Goal: Task Accomplishment & Management: Complete application form

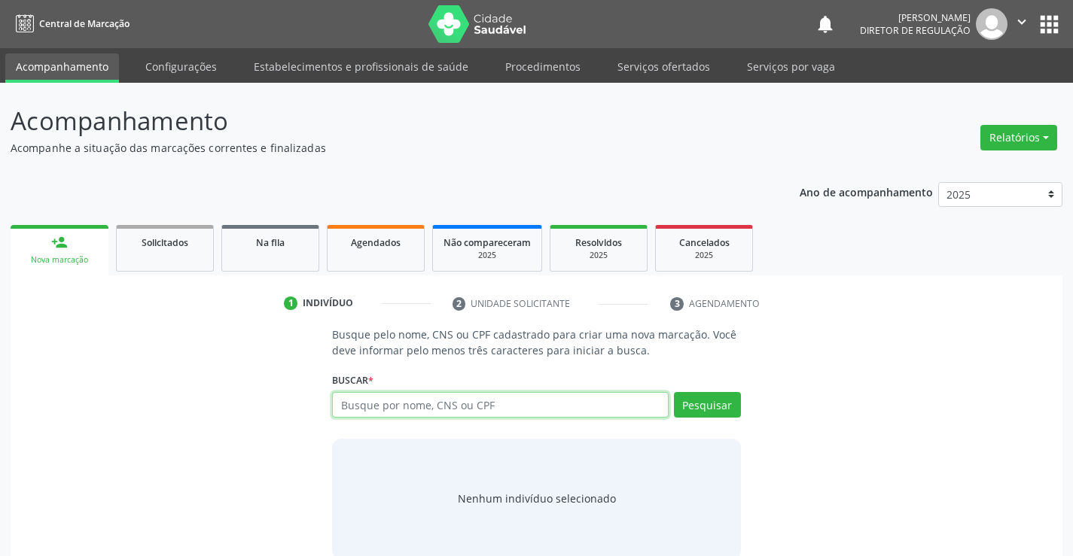
click at [386, 413] on input "text" at bounding box center [500, 405] width 336 height 26
type input "700504929162351"
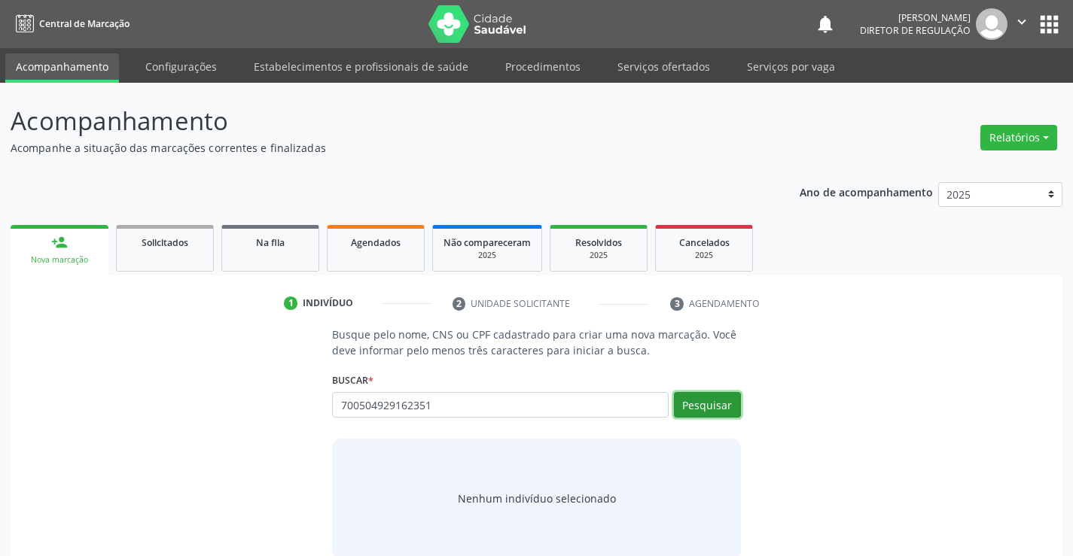
click at [690, 407] on button "Pesquisar" at bounding box center [707, 405] width 67 height 26
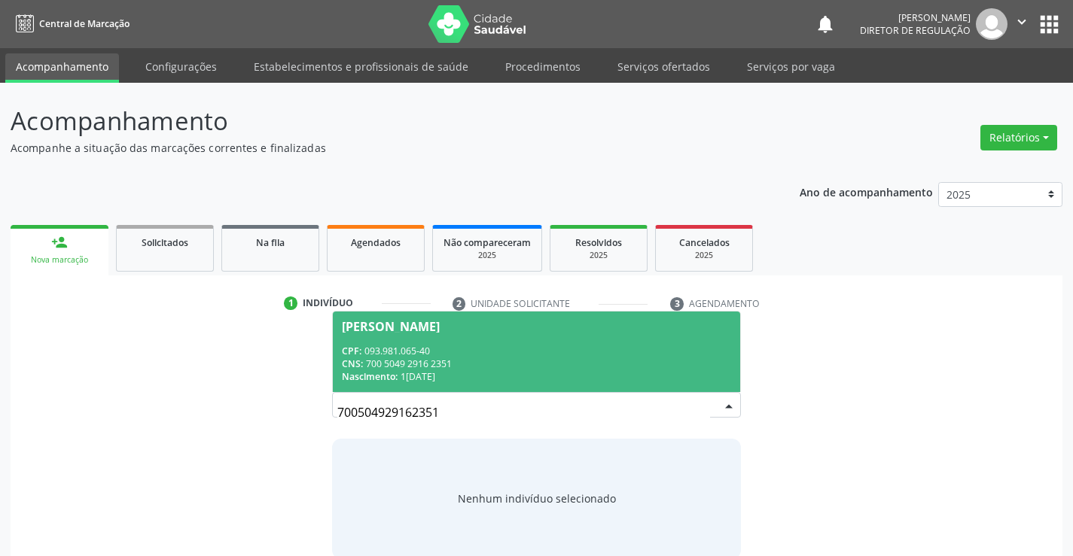
click at [495, 349] on div "CPF: 093.981.065-40" at bounding box center [536, 351] width 388 height 13
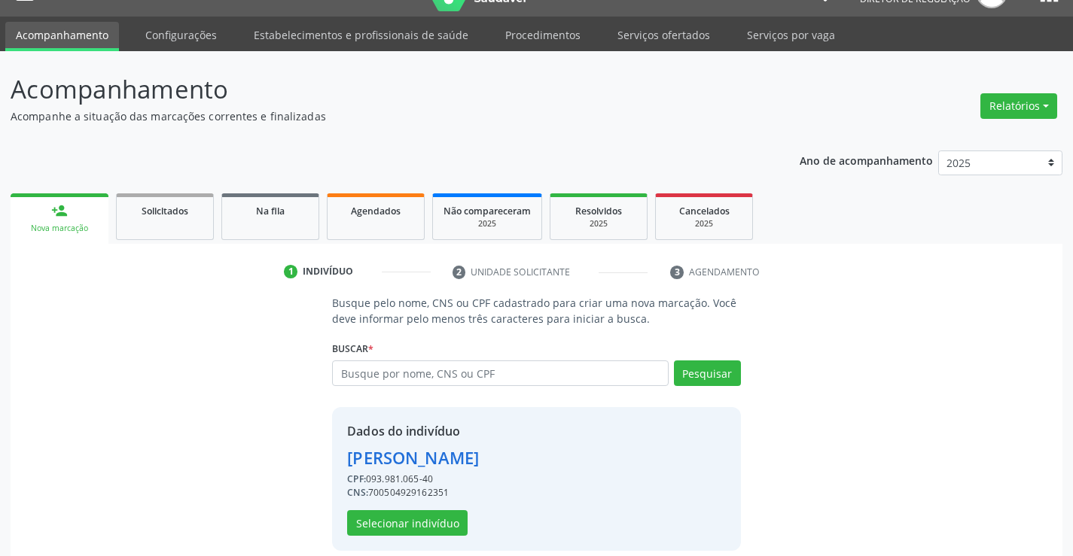
scroll to position [47, 0]
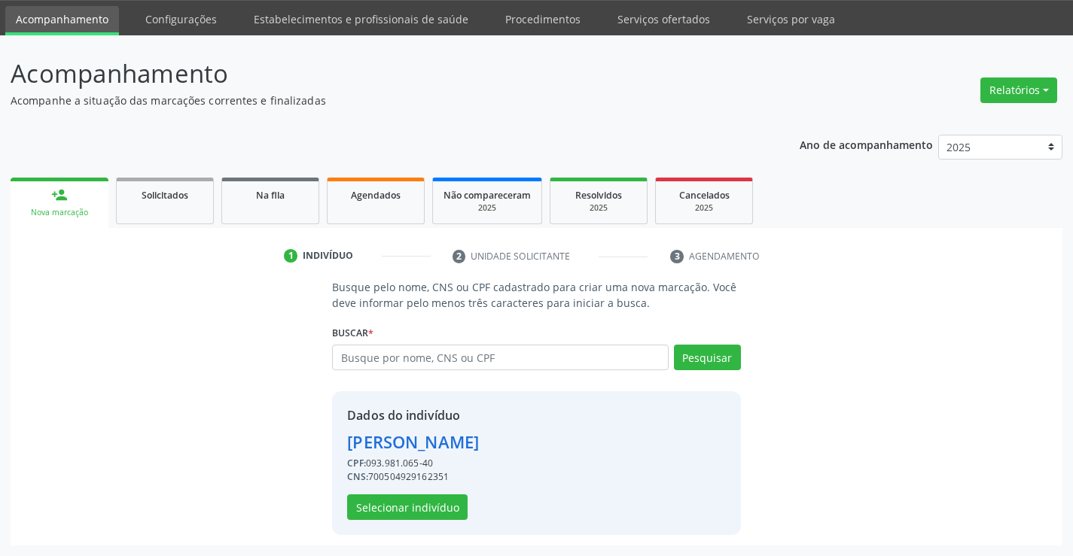
click at [372, 492] on div "Dados do indivíduo Ana Beatriz Miranda Batista CPF: 093.981.065-40 CNS: 7005049…" at bounding box center [413, 464] width 132 height 114
click at [375, 500] on button "Selecionar indivíduo" at bounding box center [407, 508] width 120 height 26
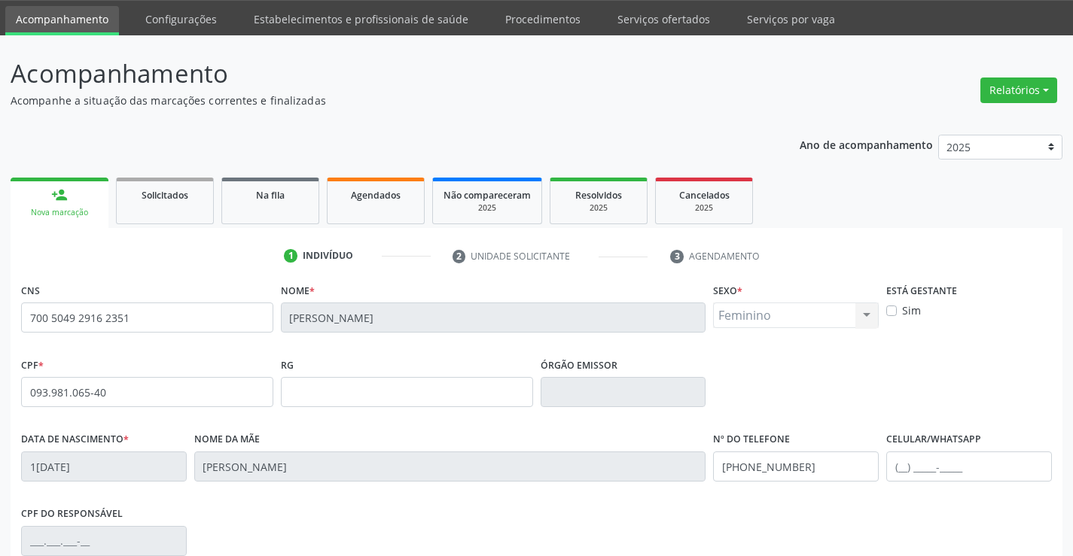
scroll to position [260, 0]
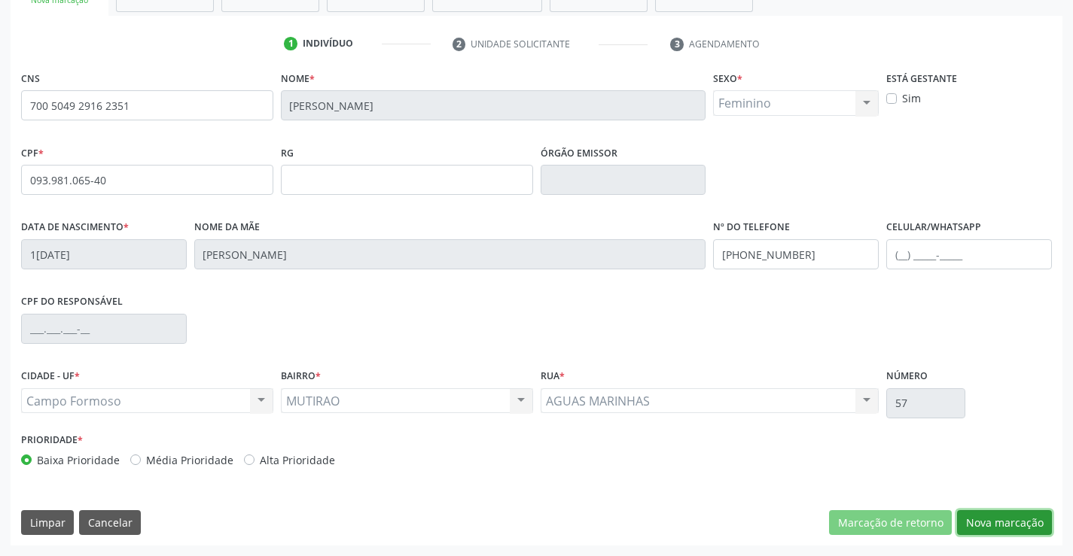
click at [997, 521] on button "Nova marcação" at bounding box center [1004, 523] width 95 height 26
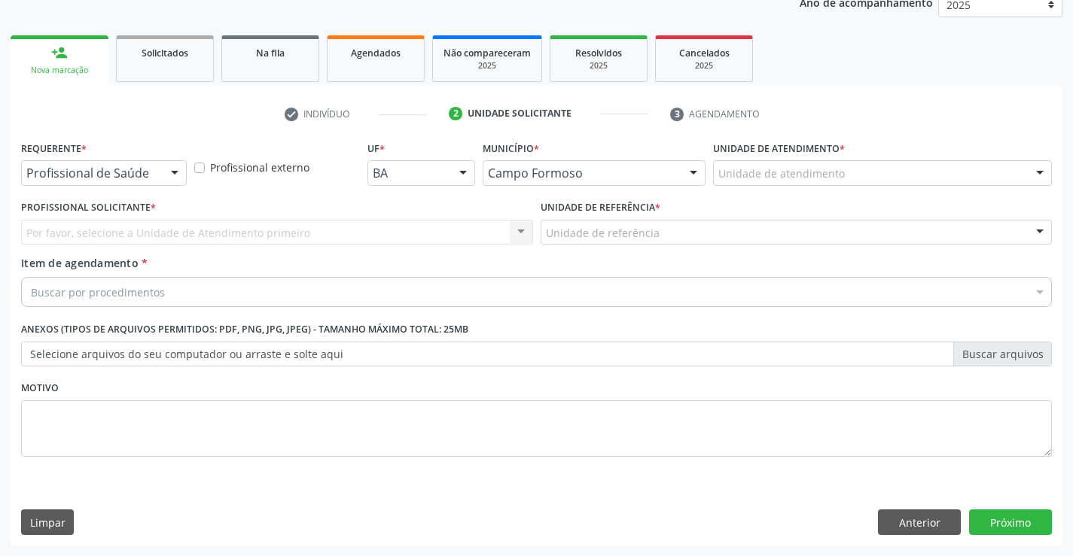
click at [175, 178] on div at bounding box center [174, 174] width 23 height 26
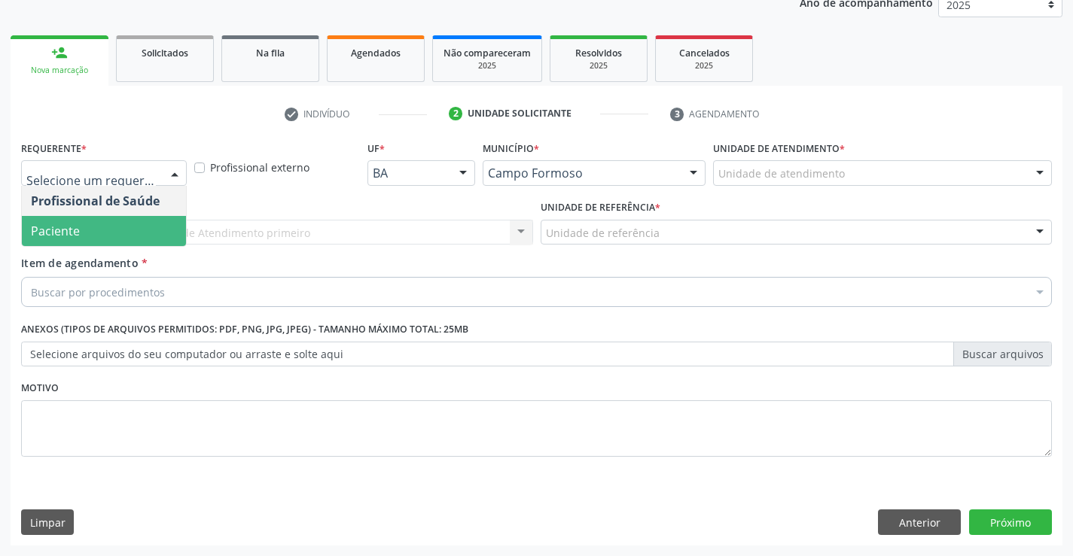
click at [148, 247] on div "Profissional Solicitante * Por favor, selecione a Unidade de Atendimento primei…" at bounding box center [276, 225] width 519 height 59
click at [172, 164] on div at bounding box center [174, 174] width 23 height 26
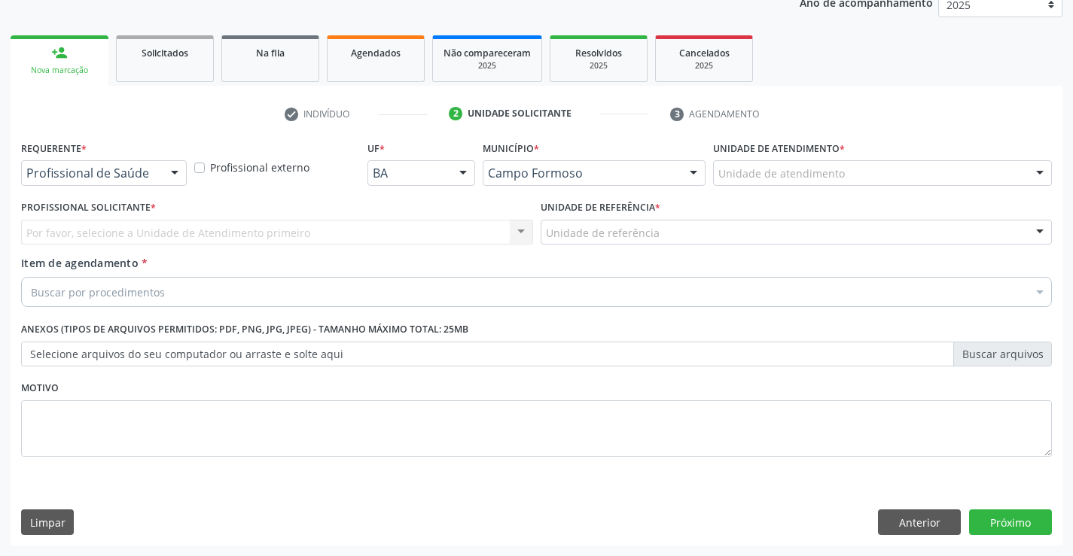
click at [163, 251] on div "Profissional Solicitante * Por favor, selecione a Unidade de Atendimento primei…" at bounding box center [276, 225] width 519 height 59
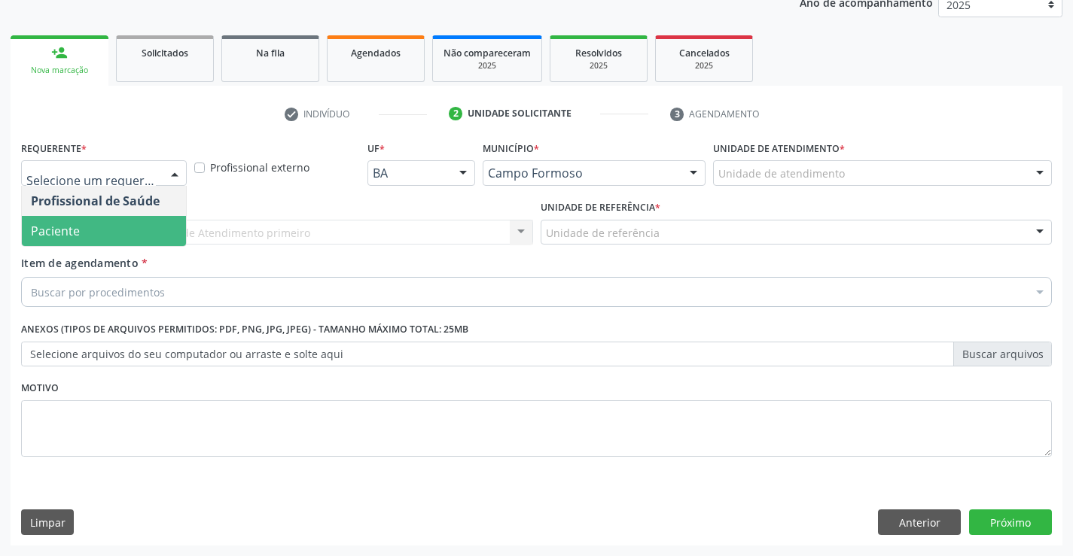
click at [151, 184] on div at bounding box center [104, 173] width 166 height 26
click at [152, 239] on span "Paciente" at bounding box center [104, 231] width 164 height 30
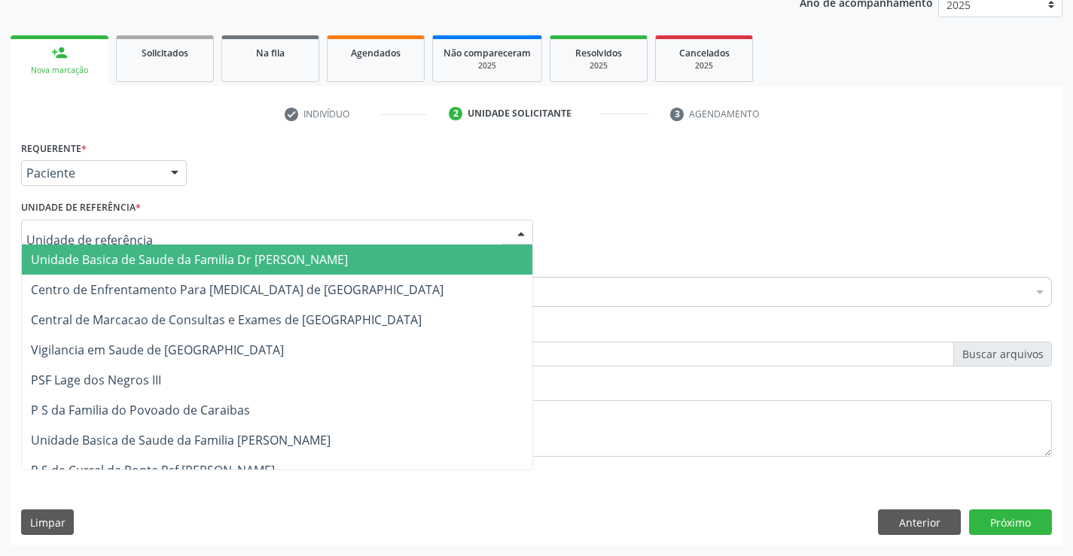
click at [290, 220] on div at bounding box center [277, 233] width 512 height 26
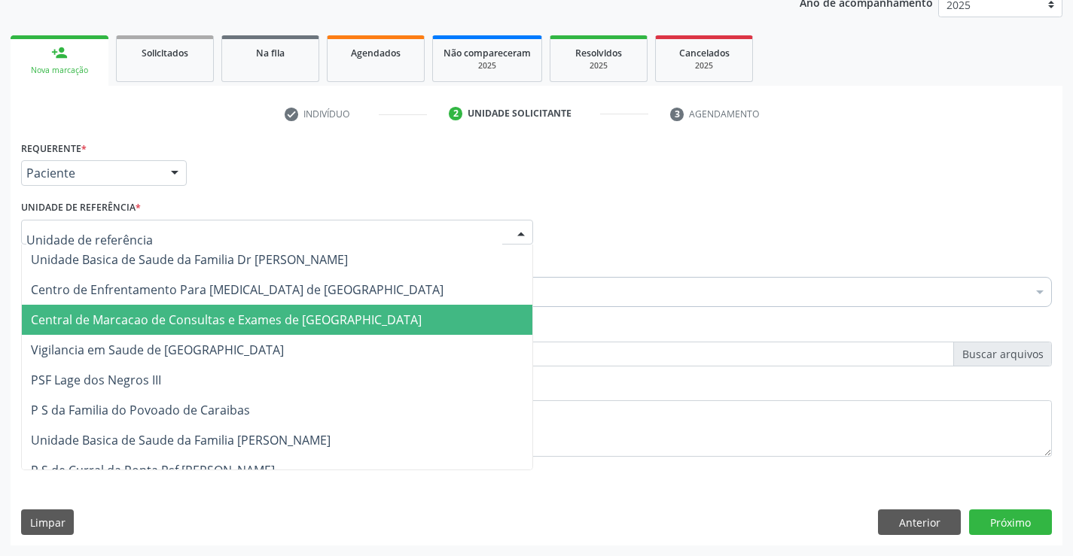
click at [303, 318] on span "Central de Marcacao de Consultas e Exames de [GEOGRAPHIC_DATA]" at bounding box center [226, 320] width 391 height 17
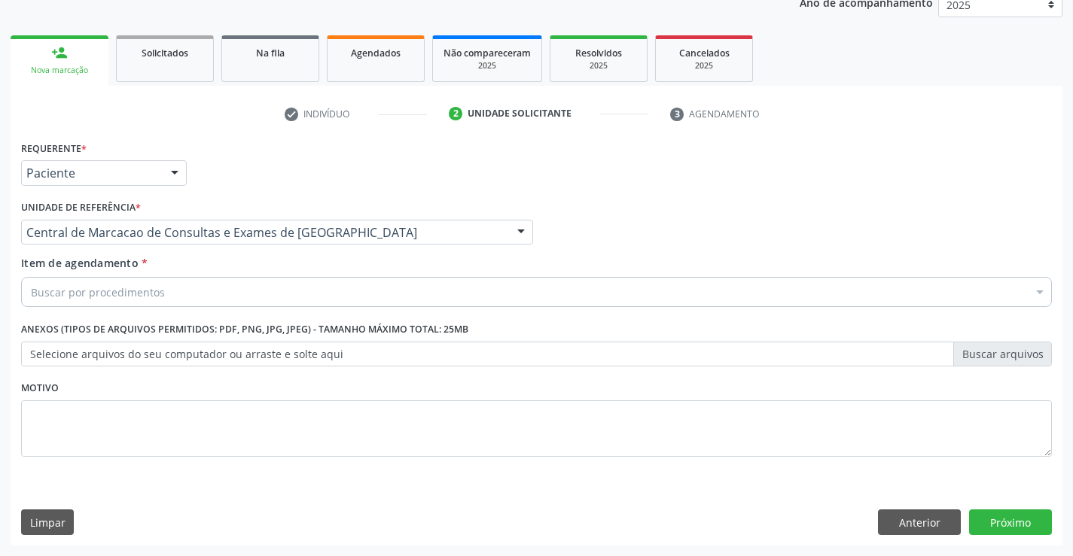
click at [290, 300] on div "Buscar por procedimentos" at bounding box center [536, 292] width 1031 height 30
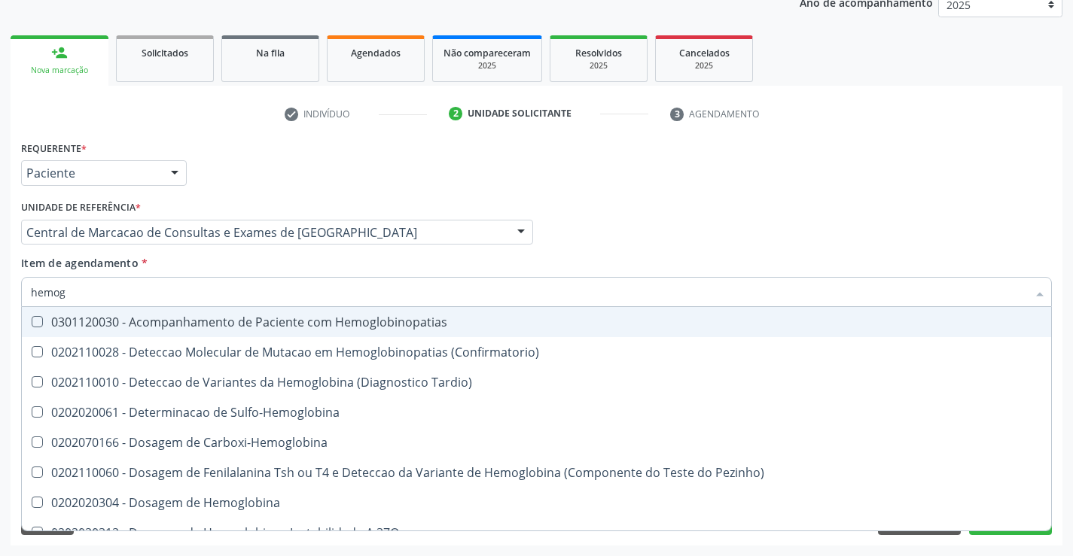
type input "hemogr"
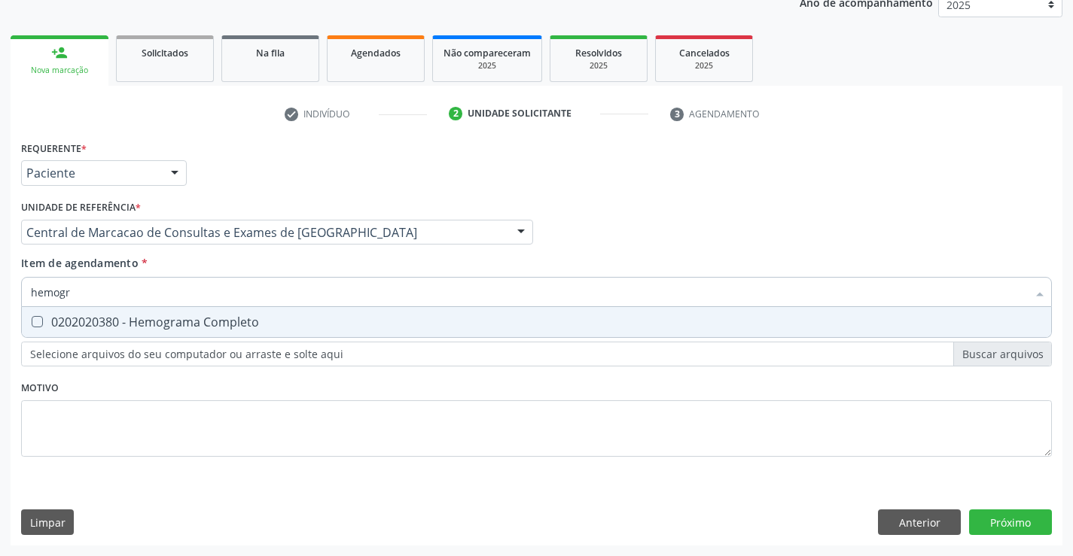
click at [290, 327] on div "0202020380 - Hemograma Completo" at bounding box center [536, 322] width 1011 height 12
checkbox Completo "true"
type input "hemogr"
click at [288, 261] on div "Item de agendamento * hemogr Desfazer seleção 0202020380 - Hemograma Completo N…" at bounding box center [536, 278] width 1031 height 47
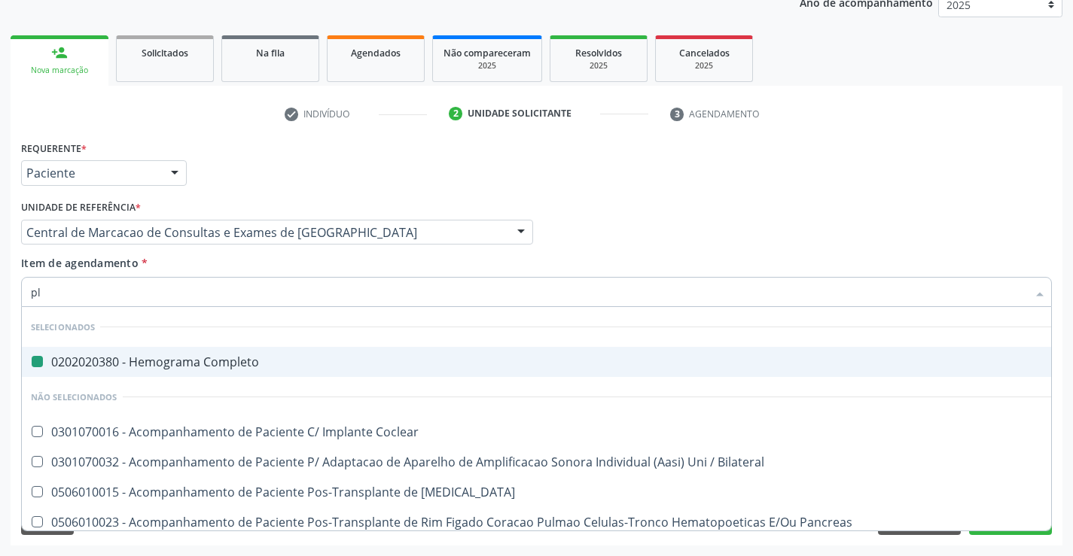
type input "pla"
checkbox Completo "false"
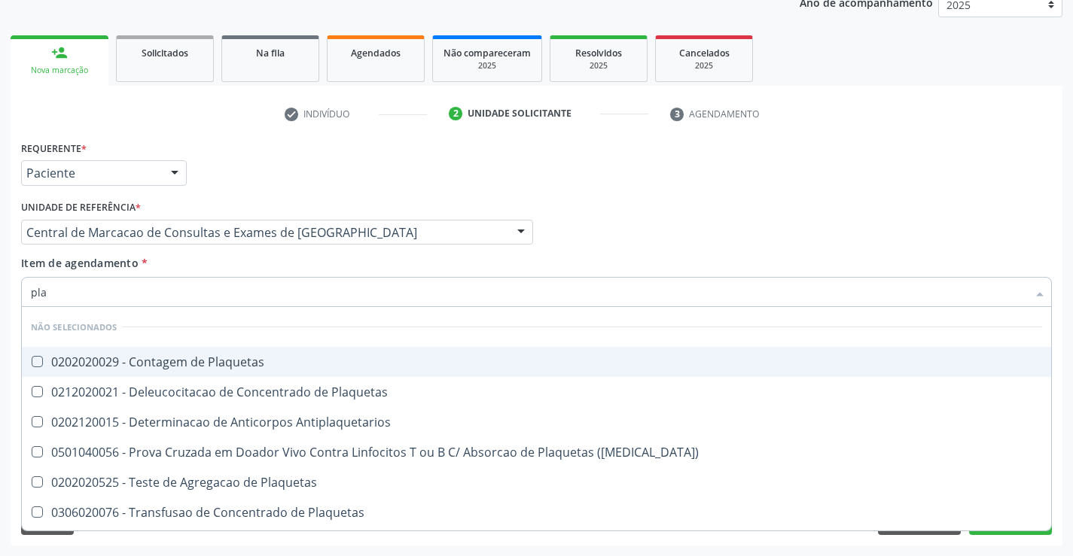
type input "plaq"
click at [282, 363] on div "0202020029 - Contagem de Plaquetas" at bounding box center [536, 362] width 1011 height 12
checkbox Plaquetas "true"
type input "plaq"
drag, startPoint x: 254, startPoint y: 270, endPoint x: 753, endPoint y: 403, distance: 516.1
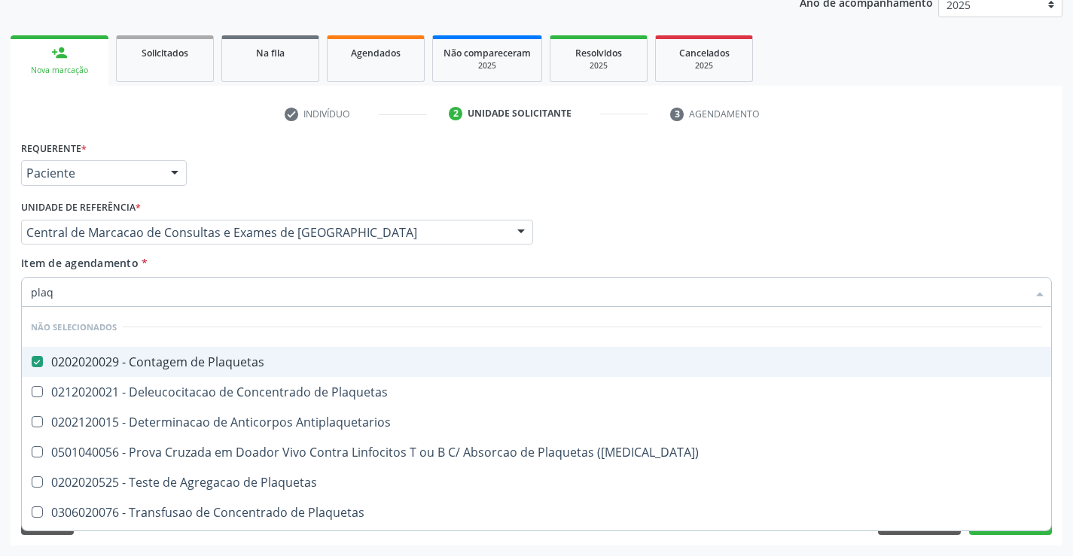
click at [254, 270] on div "Item de agendamento * plaq Desfazer seleção Não selecionados 0202020029 - Conta…" at bounding box center [536, 278] width 1031 height 47
checkbox Plaquetas "true"
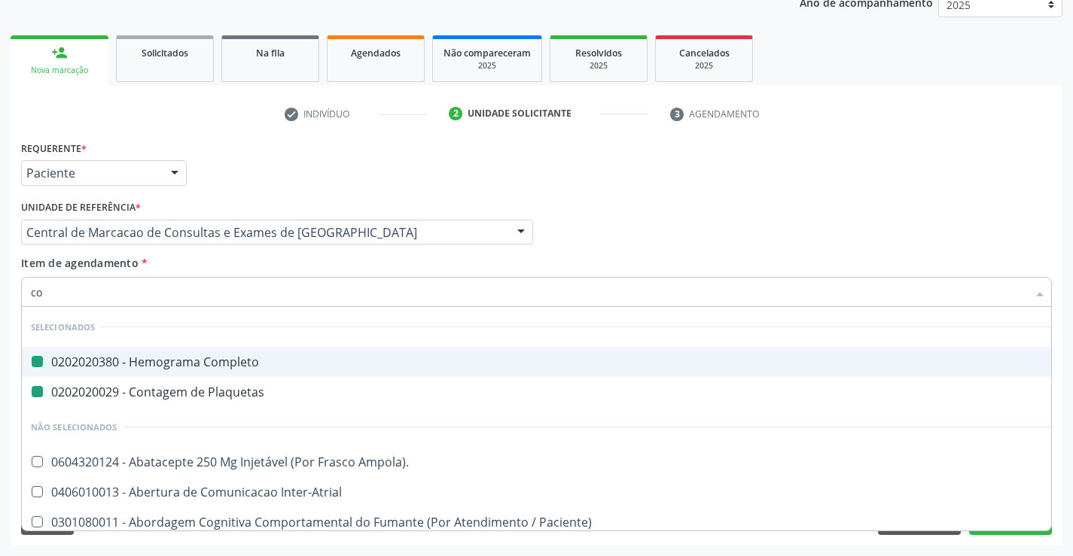
type input "col"
checkbox Completo "false"
checkbox Plaquetas "false"
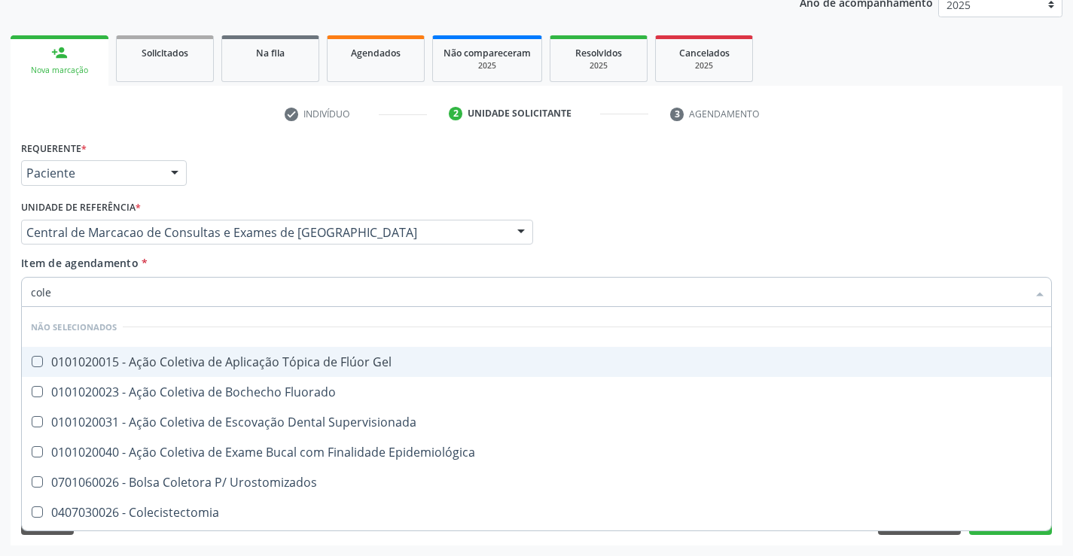
type input "coles"
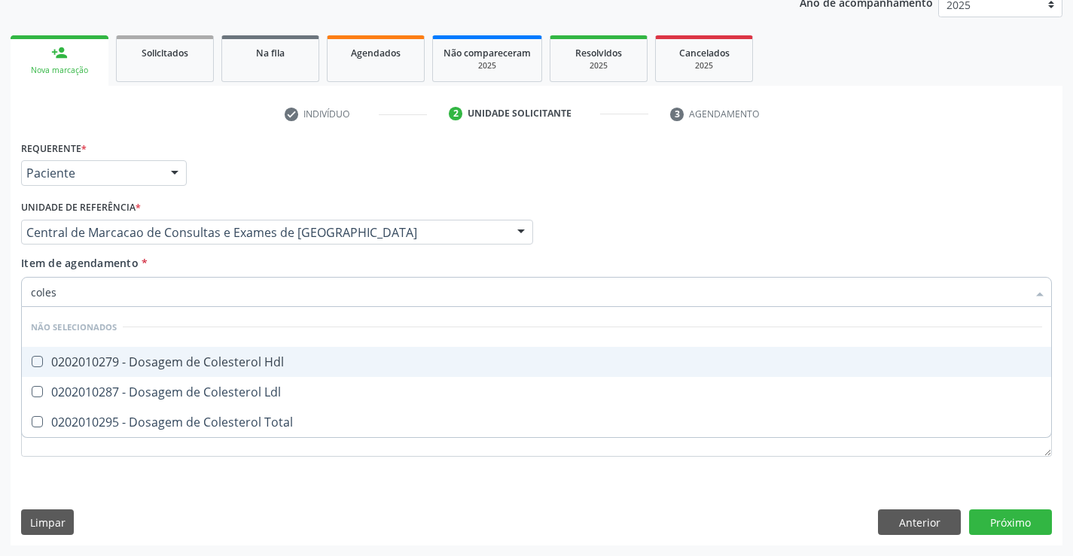
click at [326, 370] on span "0202010279 - Dosagem de Colesterol Hdl" at bounding box center [536, 362] width 1029 height 30
checkbox Hdl "true"
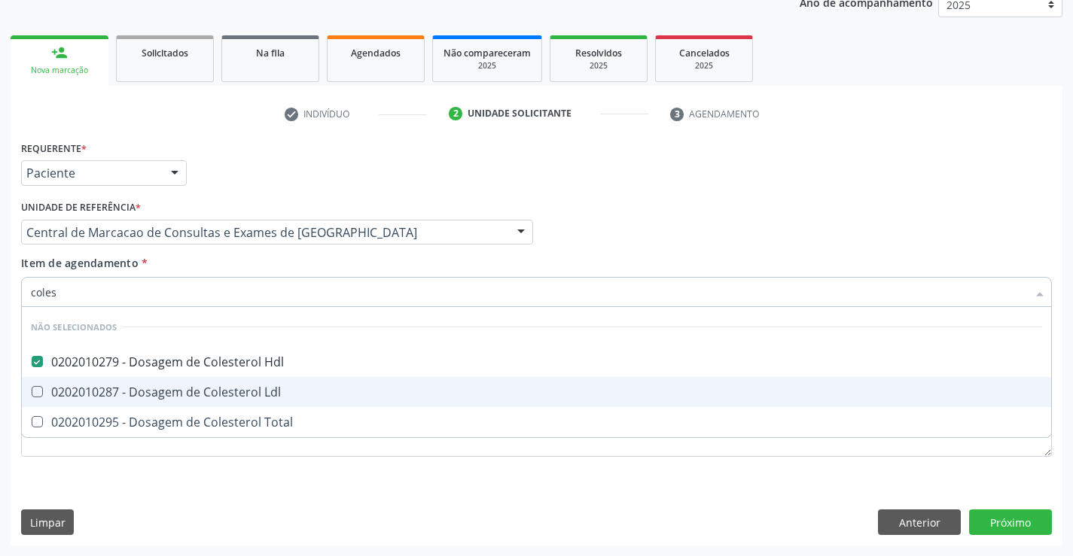
click at [318, 393] on div "0202010287 - Dosagem de Colesterol Ldl" at bounding box center [536, 392] width 1011 height 12
checkbox Ldl "true"
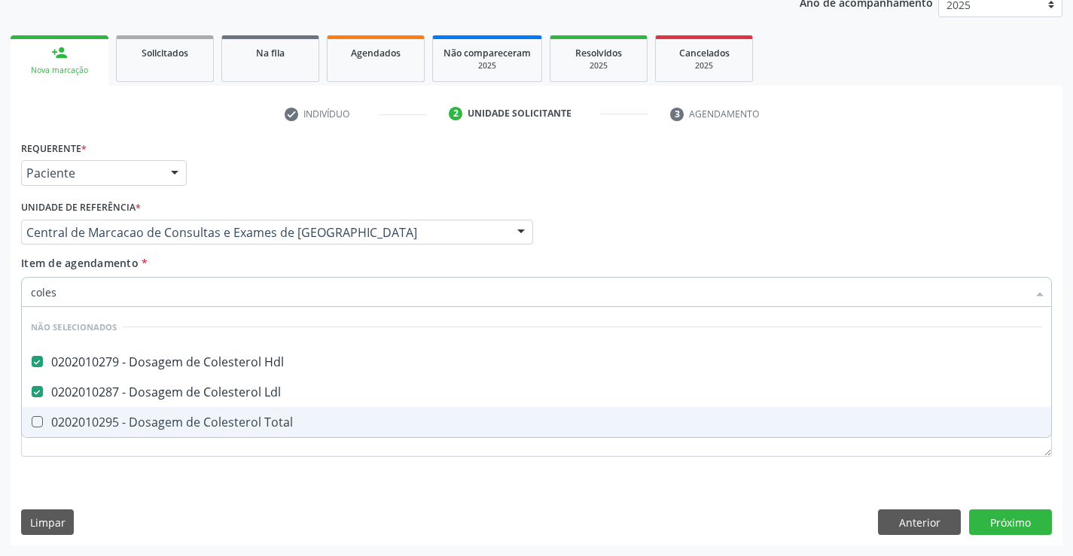
click at [315, 419] on div "0202010295 - Dosagem de Colesterol Total" at bounding box center [536, 422] width 1011 height 12
checkbox Total "true"
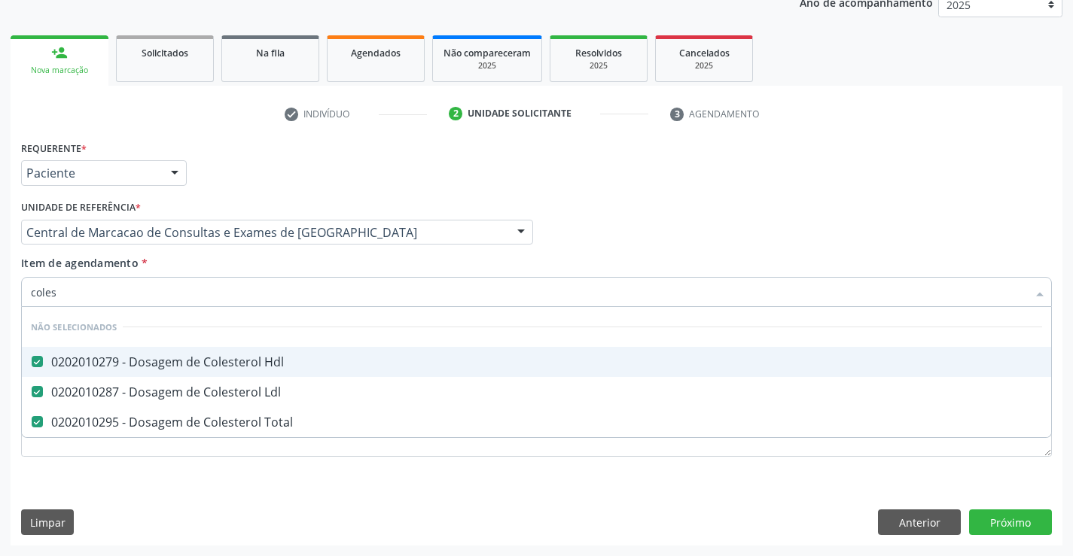
type input "coles"
click at [305, 263] on div "Item de agendamento * coles Desfazer seleção Não selecionados 0202010279 - Dosa…" at bounding box center [536, 278] width 1031 height 47
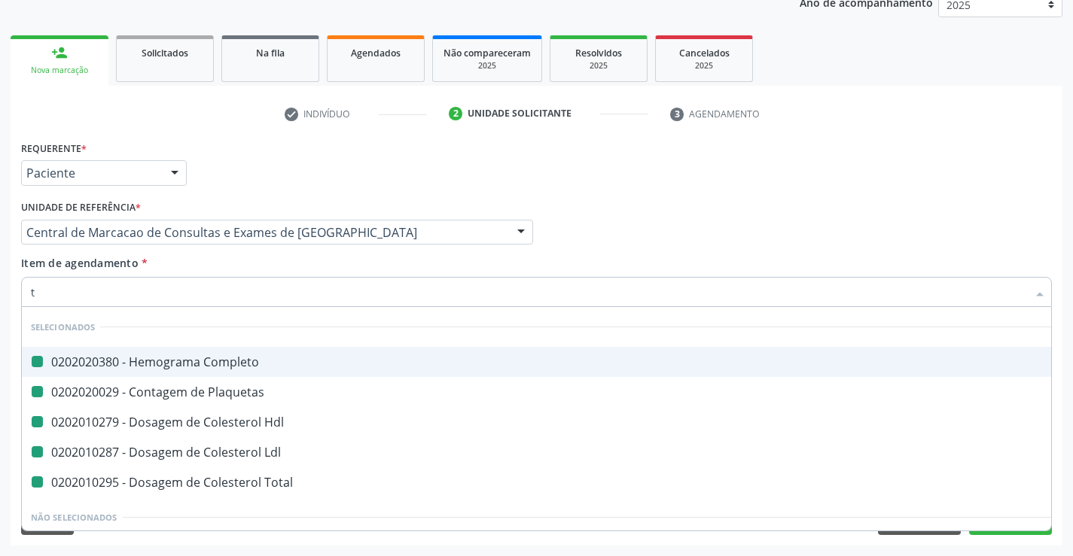
type input "tr"
checkbox Completo "false"
checkbox Plaquetas "false"
checkbox Hdl "false"
checkbox Ldl "false"
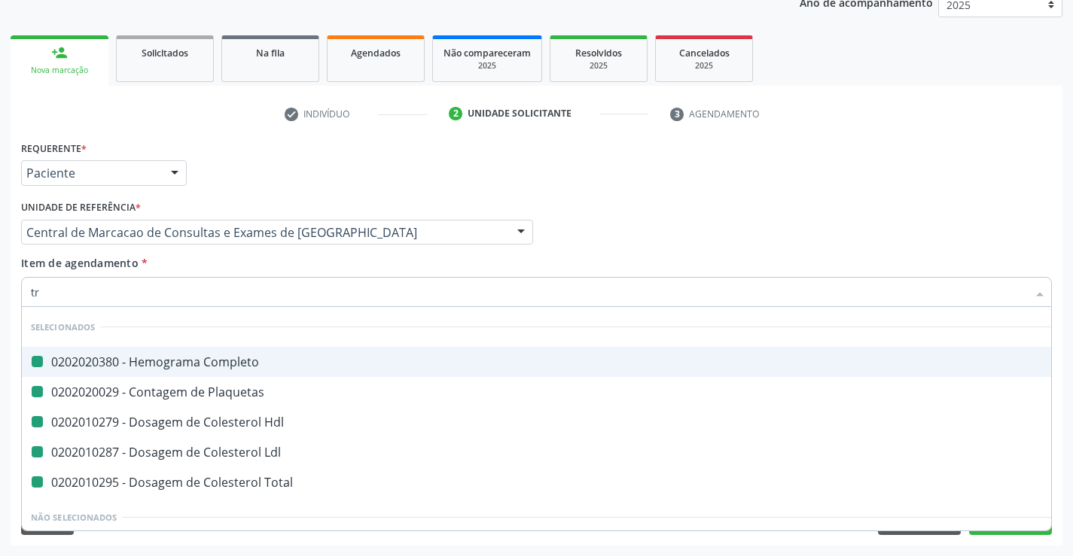
checkbox Total "false"
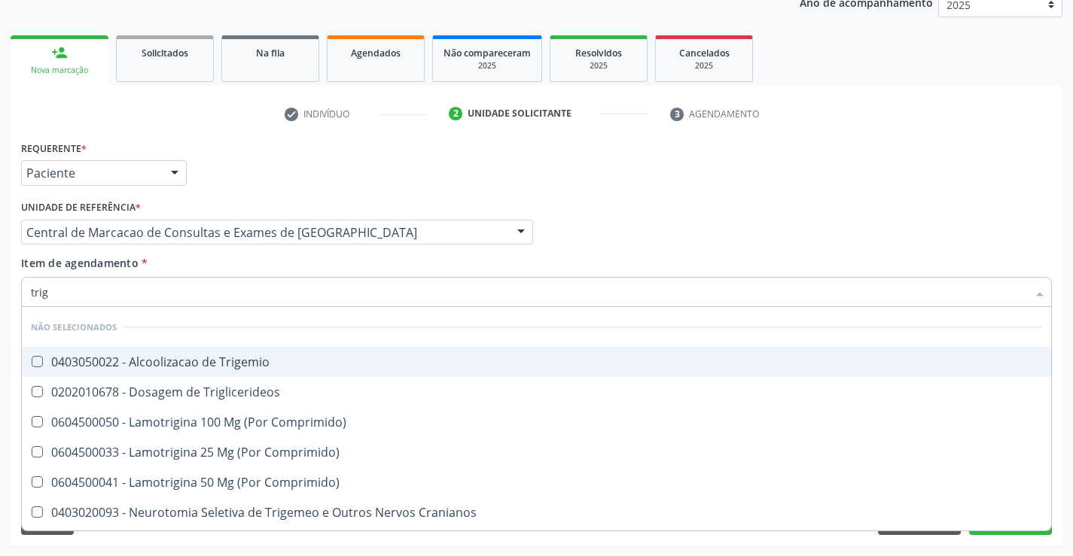
type input "trigl"
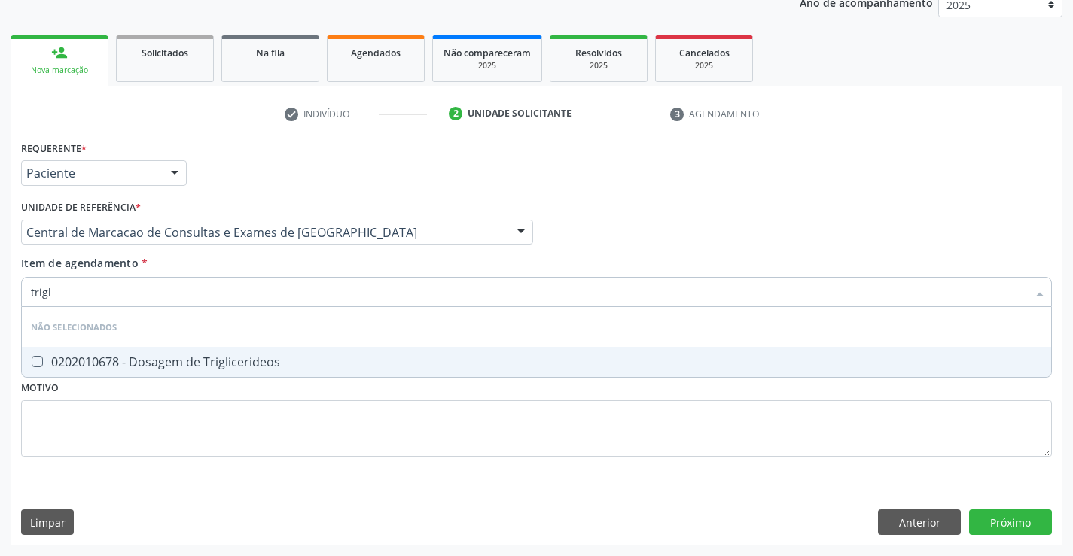
click at [304, 368] on div "0202010678 - Dosagem de Triglicerideos" at bounding box center [536, 362] width 1011 height 12
checkbox Triglicerideos "true"
click at [268, 269] on div "Item de agendamento * trigl Desfazer seleção Não selecionados 0202010678 - Dosa…" at bounding box center [536, 278] width 1031 height 47
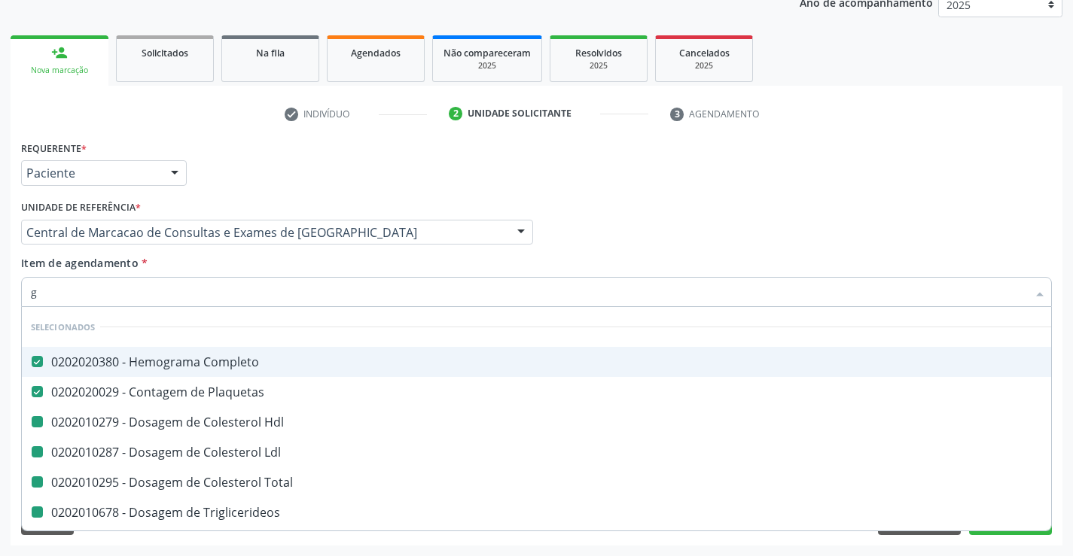
type input "gl"
checkbox Hdl "false"
checkbox Ldl "false"
checkbox Total "false"
checkbox Triglicerideos "false"
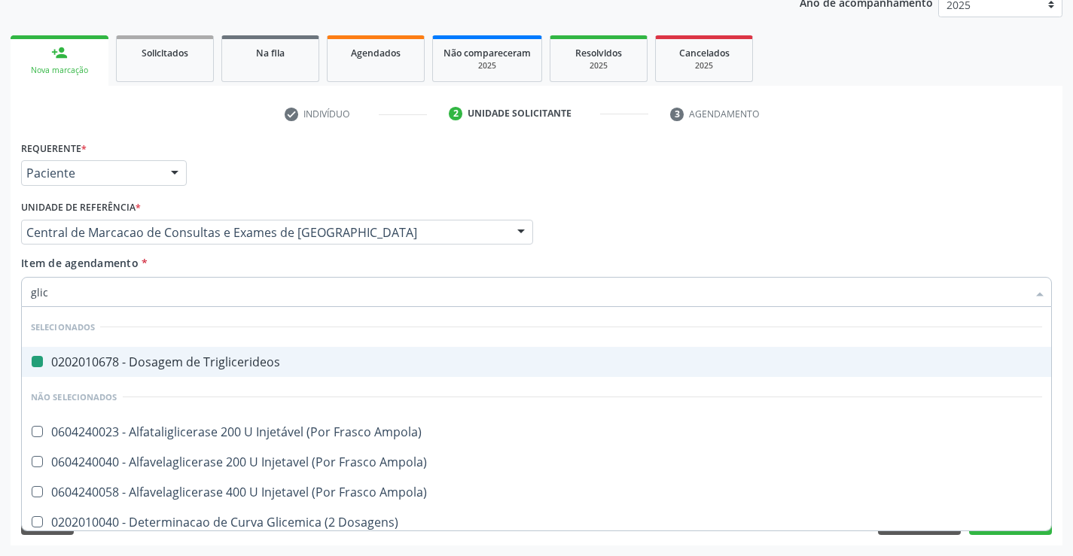
type input "glico"
checkbox Triglicerideos "false"
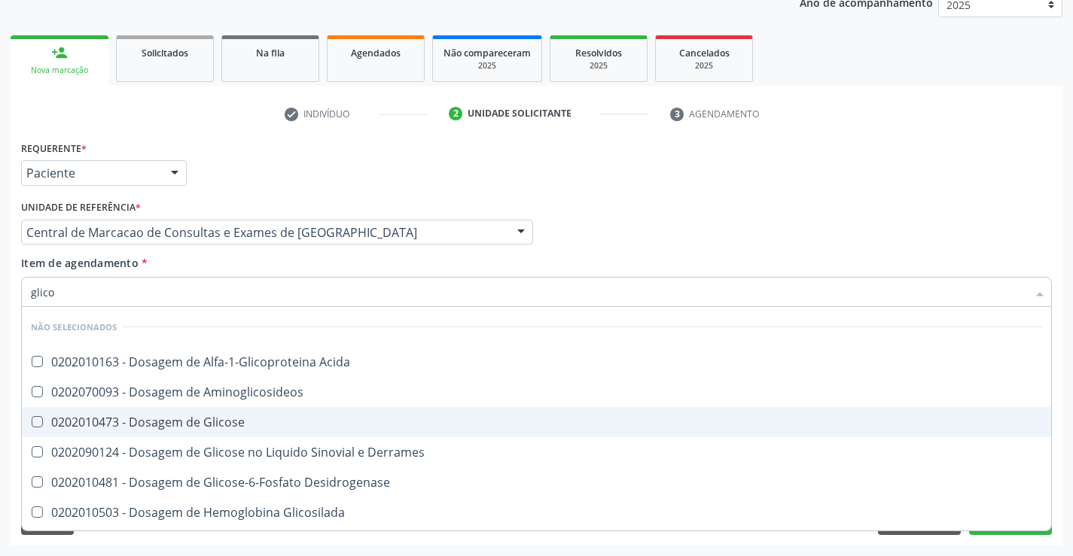
click at [273, 419] on div "0202010473 - Dosagem de Glicose" at bounding box center [536, 422] width 1011 height 12
checkbox Glicose "true"
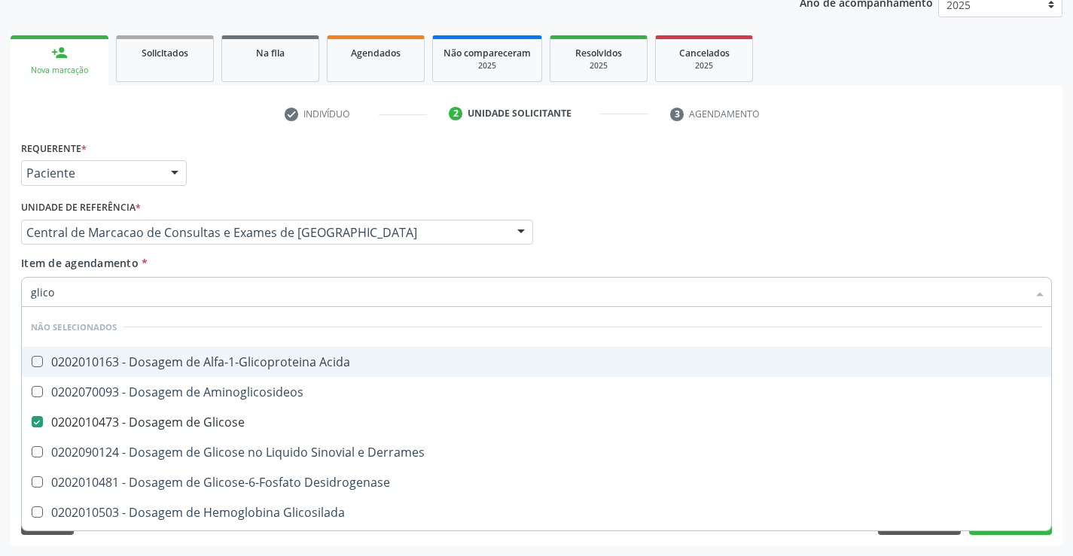
click at [269, 261] on div "Item de agendamento * glico Desfazer seleção Não selecionados 0202010163 - Dosa…" at bounding box center [536, 278] width 1031 height 47
checkbox Acida "true"
checkbox Derrames "true"
checkbox Desidrogenase "true"
checkbox Glicosilada "true"
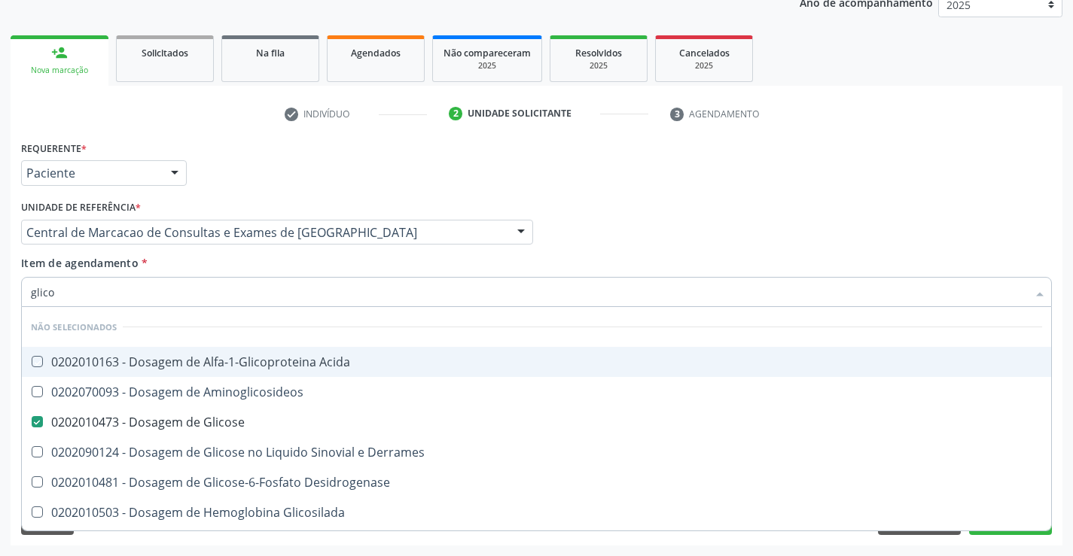
checkbox Quantitativa "true"
checkbox Aminoglicosideos "true"
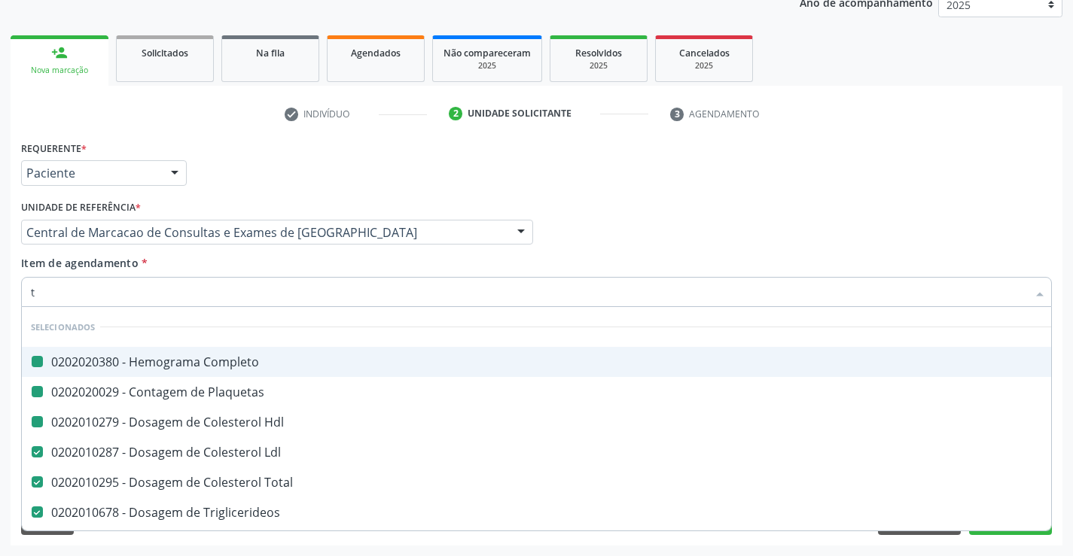
type input "tg"
checkbox Completo "false"
checkbox Hdl "false"
checkbox Plaquetas "false"
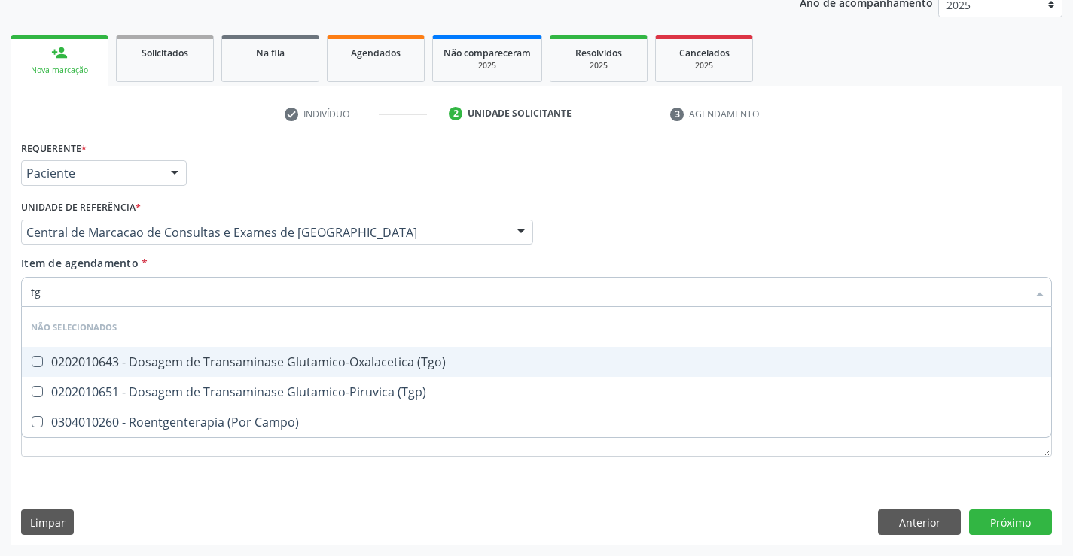
click at [248, 356] on div "0202010643 - Dosagem de Transaminase Glutamico-Oxalacetica (Tgo)" at bounding box center [536, 362] width 1011 height 12
checkbox \(Tgo\) "true"
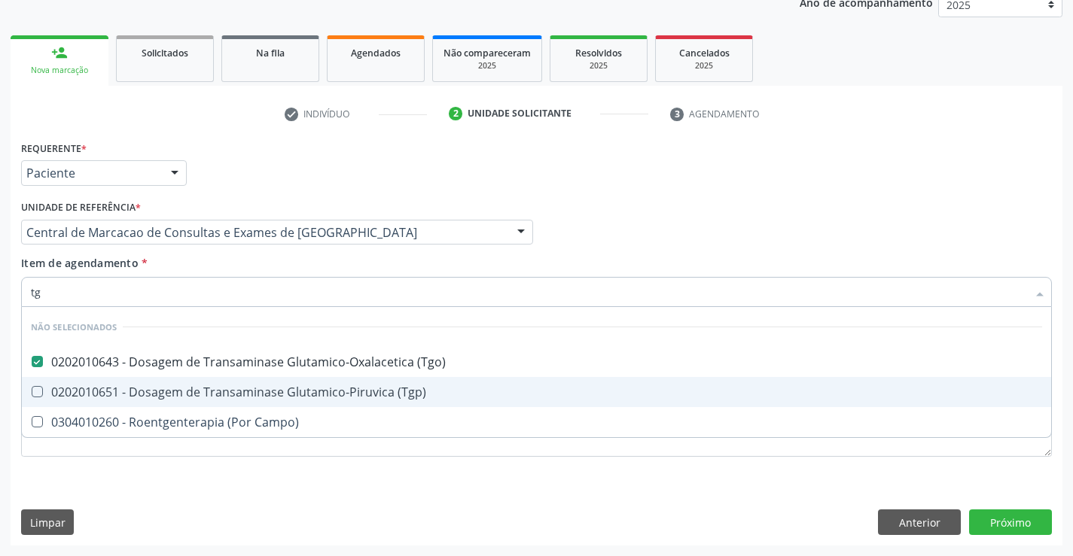
click at [247, 386] on div "0202010651 - Dosagem de Transaminase Glutamico-Piruvica (Tgp)" at bounding box center [536, 392] width 1011 height 12
checkbox \(Tgp\) "true"
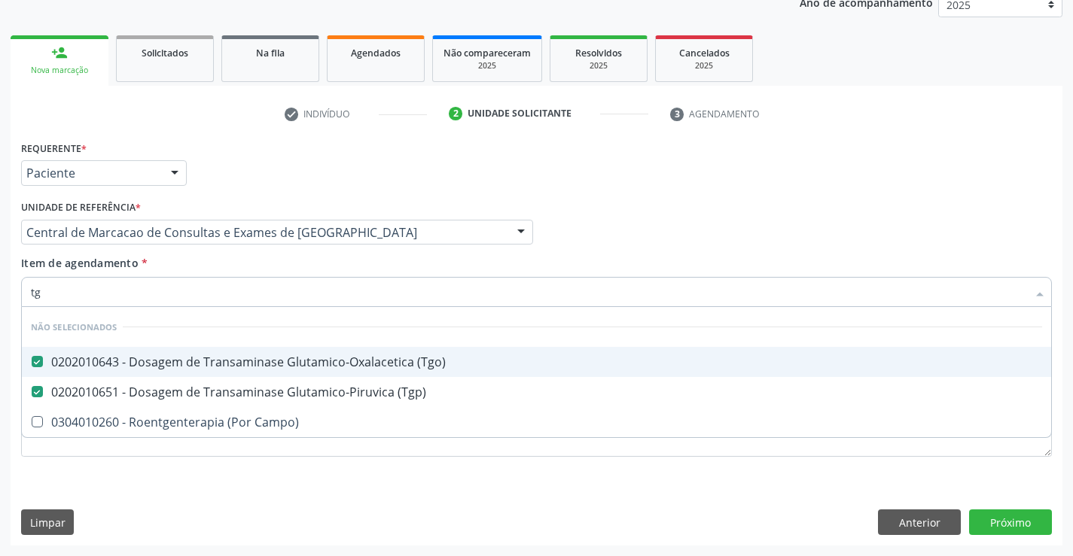
click at [257, 274] on div "Item de agendamento * tg Desfazer seleção Não selecionados 0202010643 - Dosagem…" at bounding box center [536, 278] width 1031 height 47
checkbox Campo\) "true"
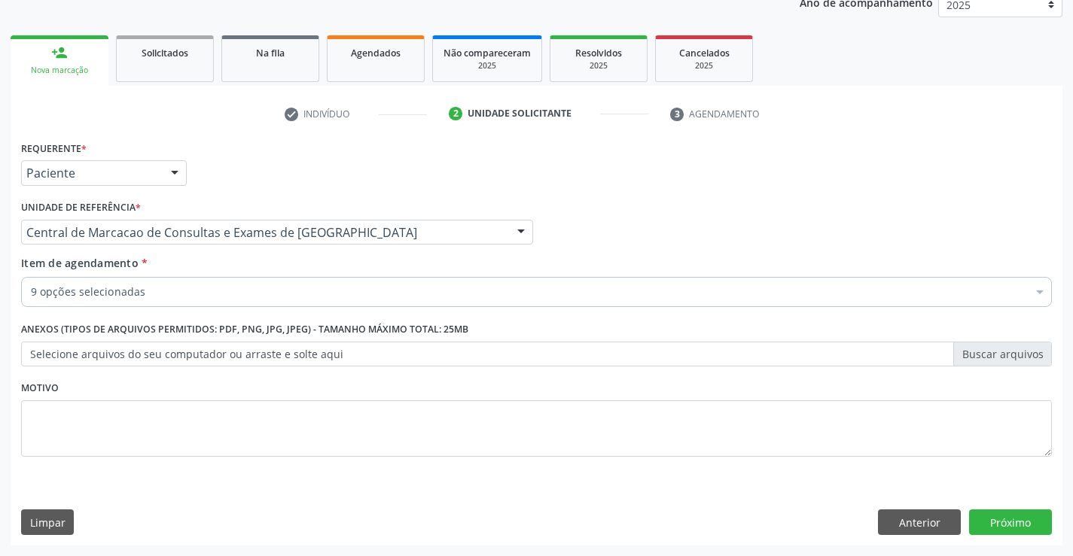
click at [245, 301] on div "9 opções selecionadas" at bounding box center [536, 292] width 1031 height 30
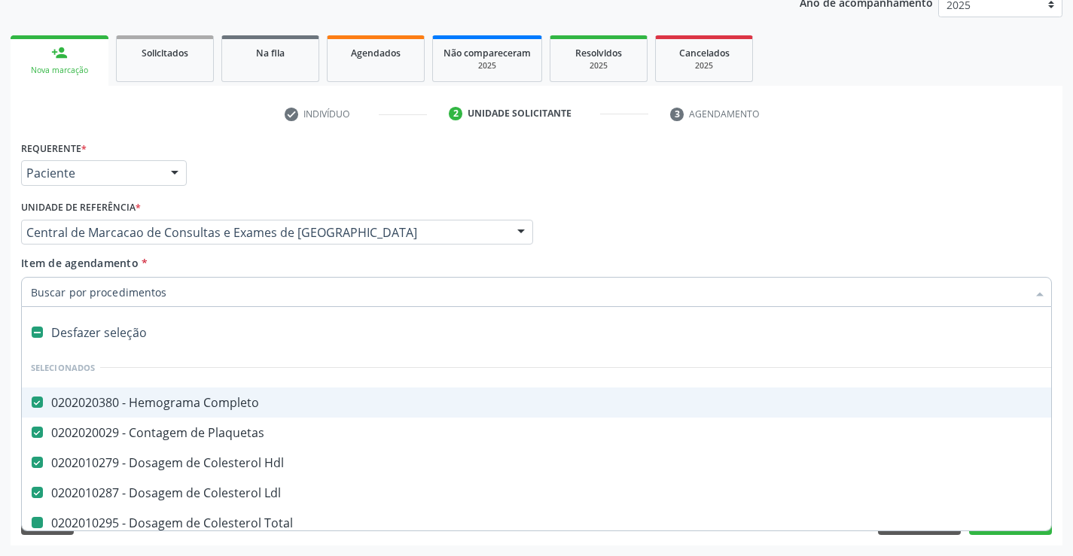
type input "u"
checkbox Total "false"
checkbox Triglicerideos "false"
checkbox Glicose "false"
checkbox \(Tgo\) "false"
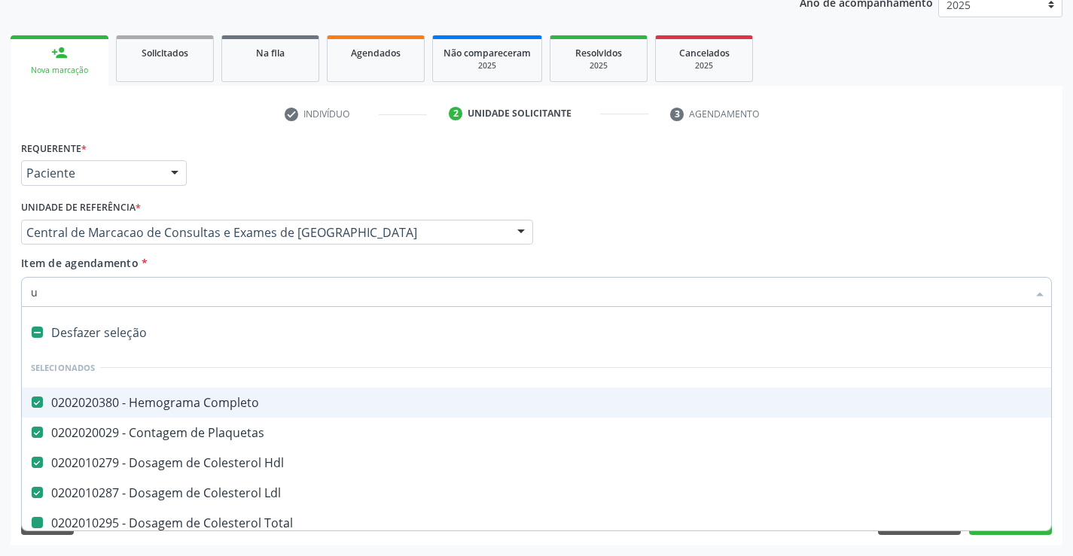
checkbox \(Tgp\) "false"
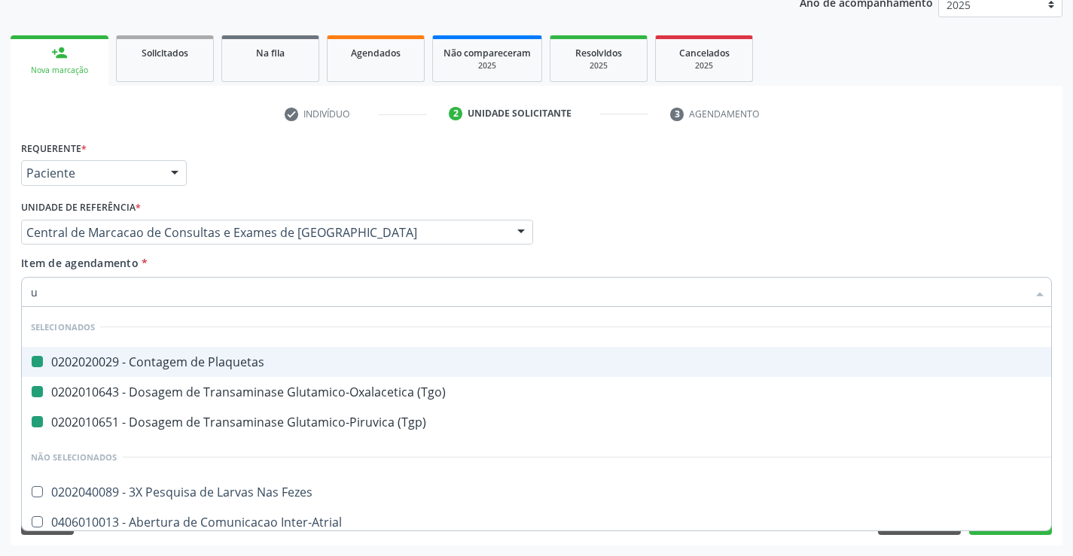
type input "ur"
checkbox Plaquetas "false"
checkbox \(Tgp\) "false"
checkbox \(Tgo\) "false"
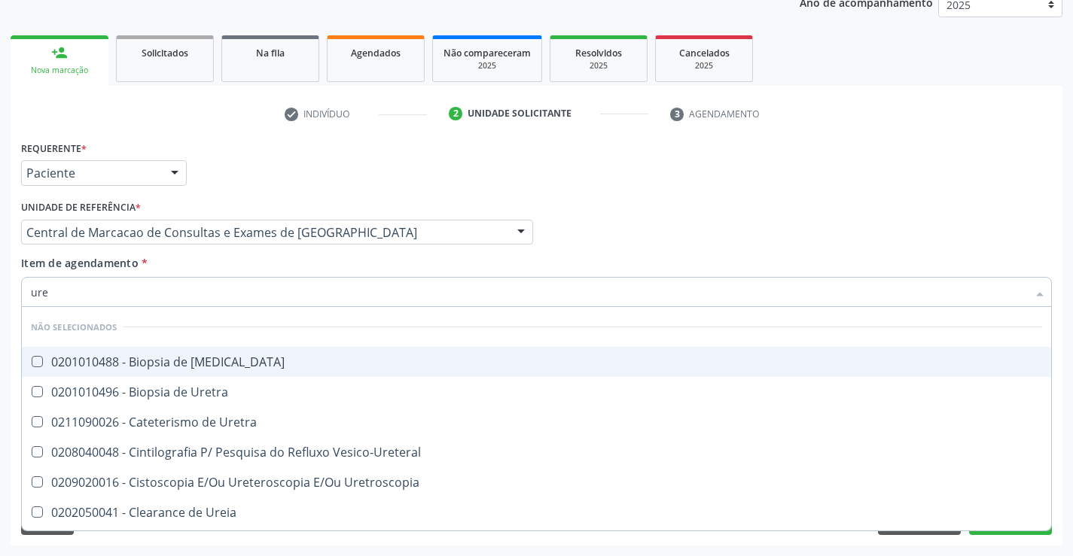
type input "urei"
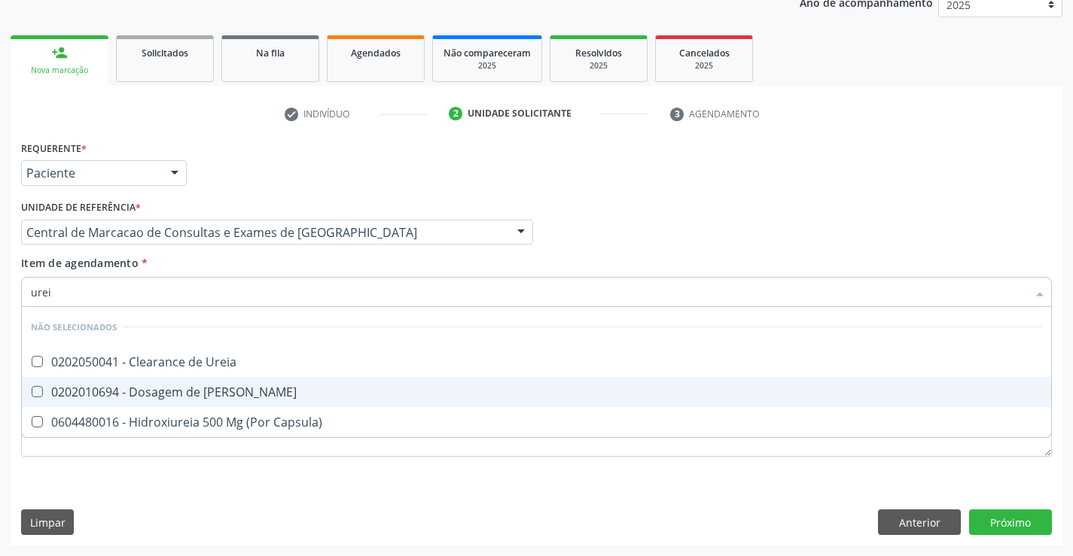
click at [240, 390] on div "0202010694 - Dosagem de [PERSON_NAME]" at bounding box center [536, 392] width 1011 height 12
checkbox Ureia "true"
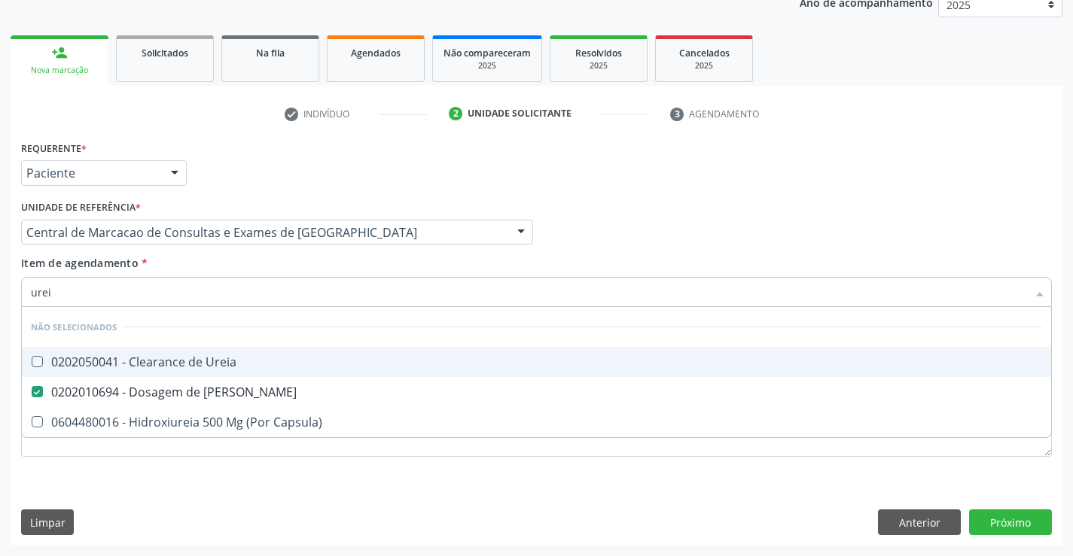
click at [257, 255] on div "Item de agendamento * urei Desfazer seleção Não selecionados 0202050041 - Clear…" at bounding box center [536, 278] width 1031 height 47
checkbox Ureia "true"
checkbox Capsula\) "true"
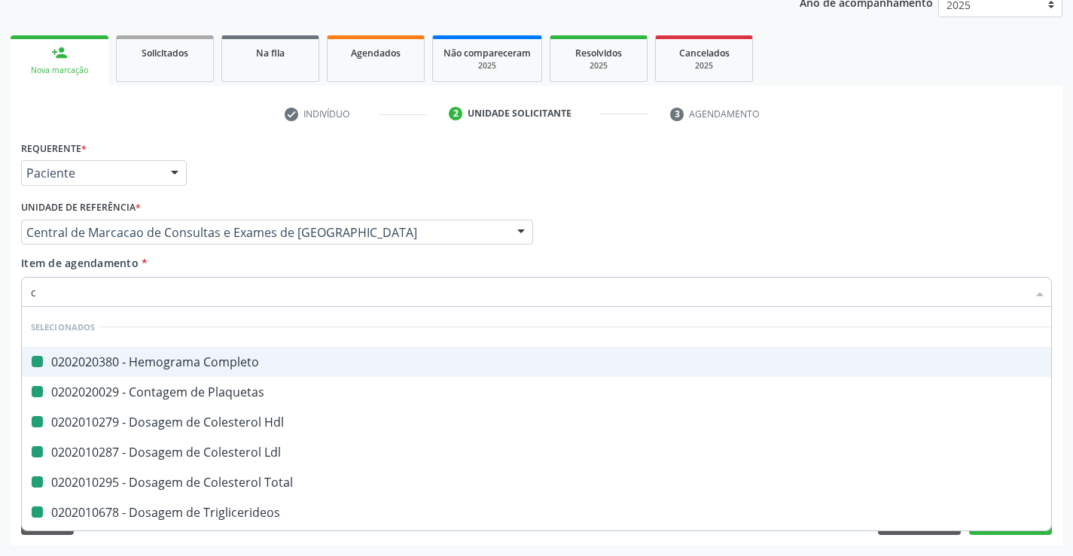
type input "ct"
checkbox Completo "false"
checkbox Hdl "false"
checkbox Plaquetas "false"
checkbox Ldl "false"
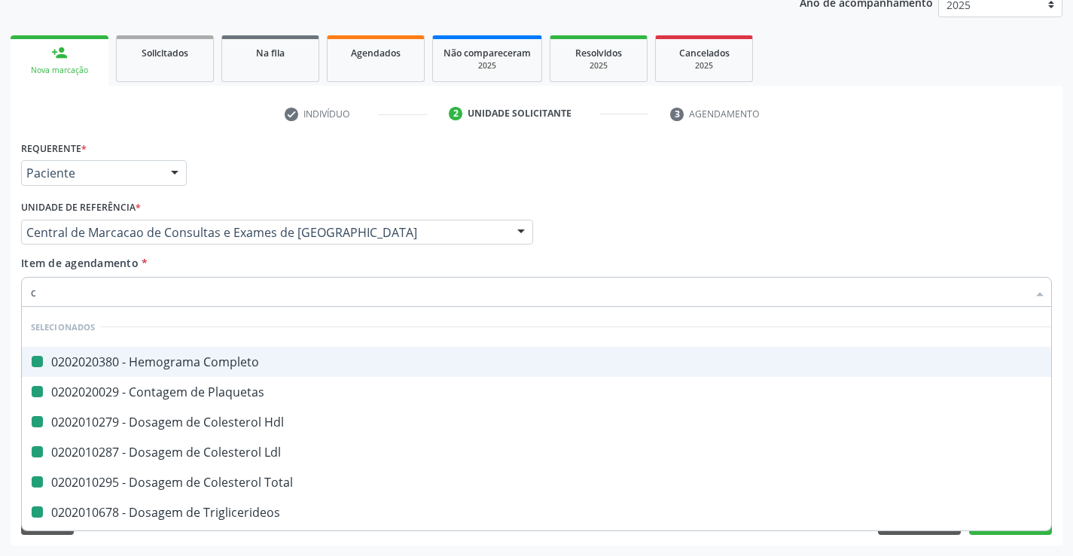
checkbox Total "false"
checkbox Triglicerideos "false"
checkbox Glicose "false"
checkbox \(Tgo\) "false"
checkbox \(Tgp\) "false"
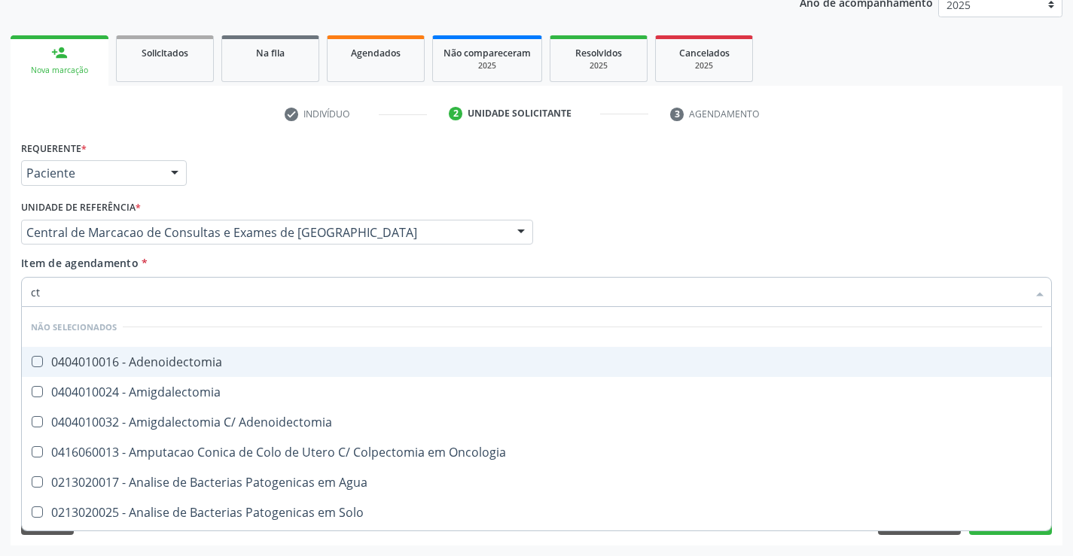
type input "c"
checkbox Adenoidectomia "true"
checkbox Amigdalectomia "true"
checkbox Oncologia "true"
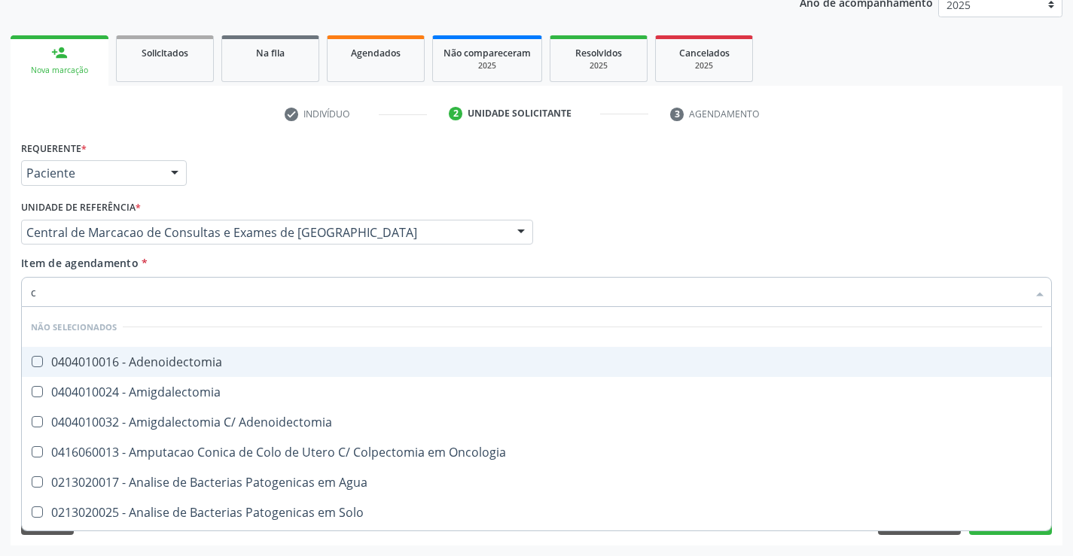
checkbox Agua "true"
checkbox Solo "true"
checkbox Urina "true"
checkbox Agua "true"
checkbox Toraco-Abdominal "true"
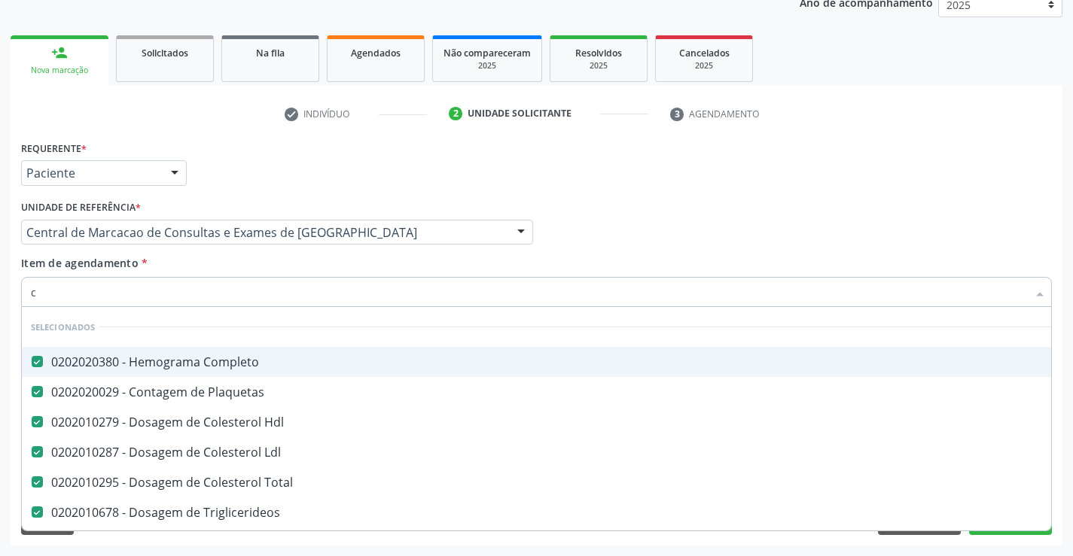
type input "ca"
checkbox Ldl "false"
checkbox Total "false"
checkbox Triglicerideos "false"
checkbox Glicose "false"
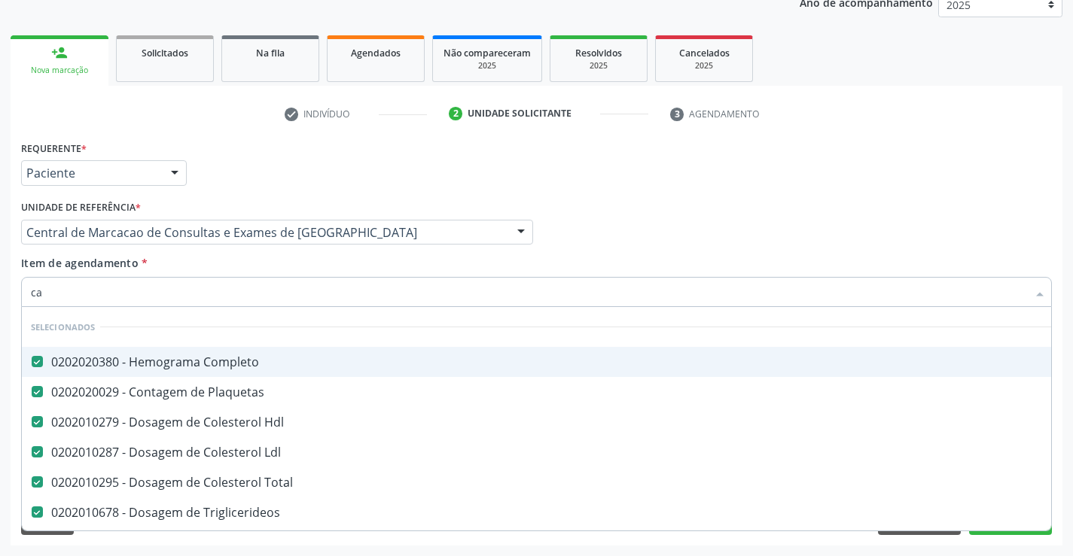
checkbox \(Tgo\) "false"
checkbox \(Tgp\) "false"
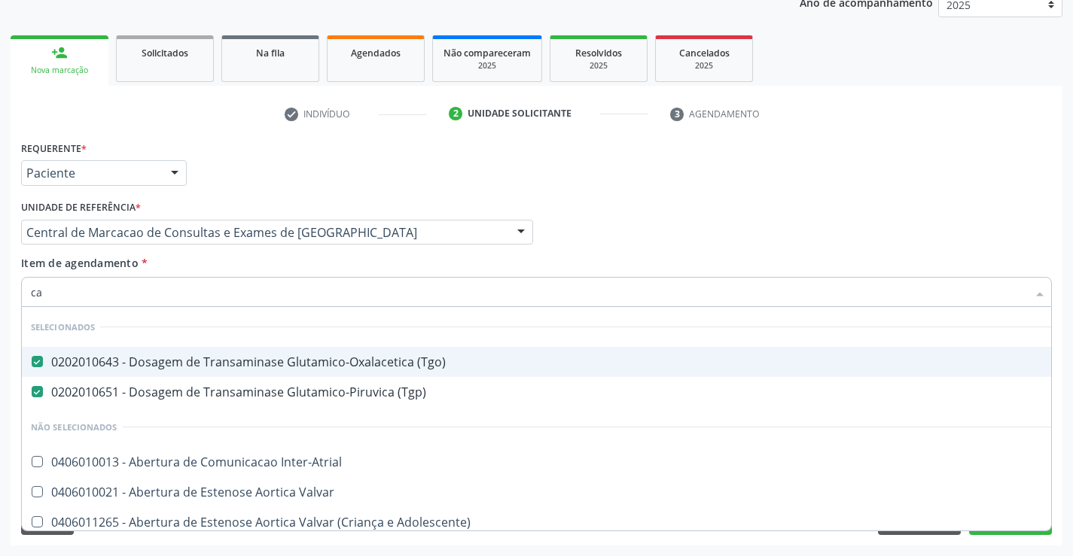
type input "c"
checkbox Inter-Atrial "true"
checkbox Valvar "true"
checkbox Adolescente\) "true"
checkbox Dente\) "true"
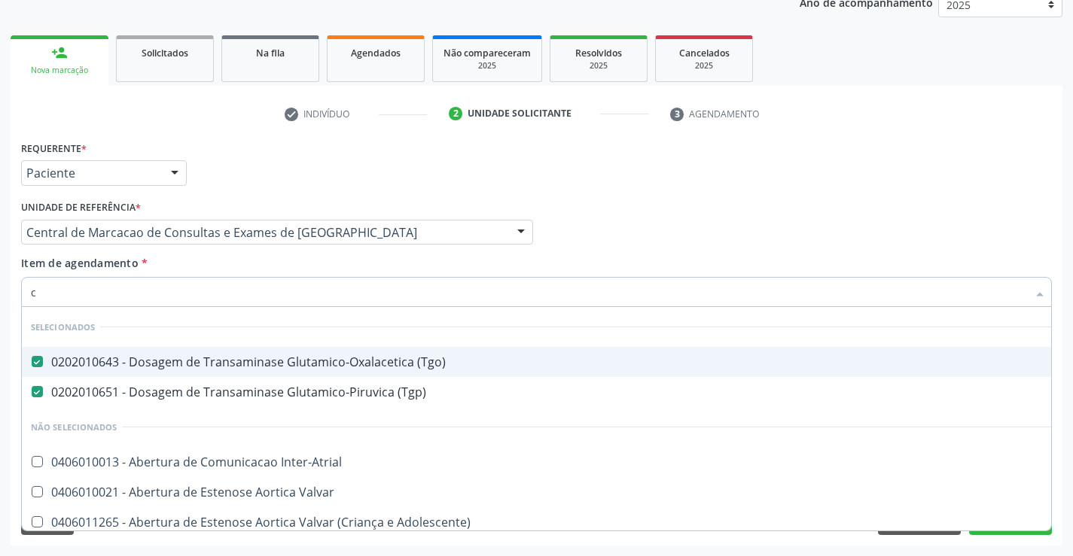
checkbox Capsula\) "true"
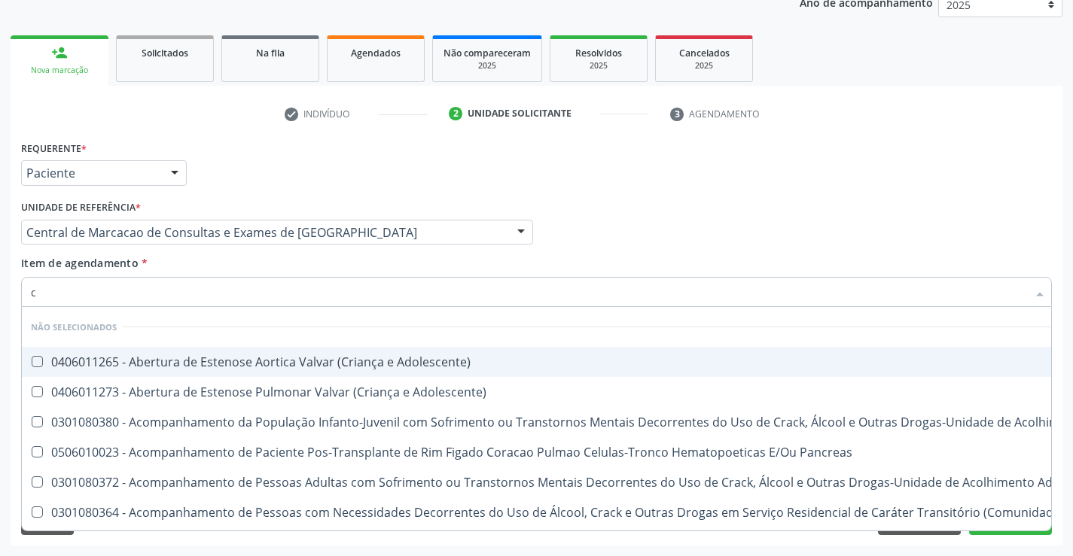
type input "cr"
checkbox Adolescente\) "false"
checkbox Pancreas "false"
checkbox \(Uaa\)\ "false"
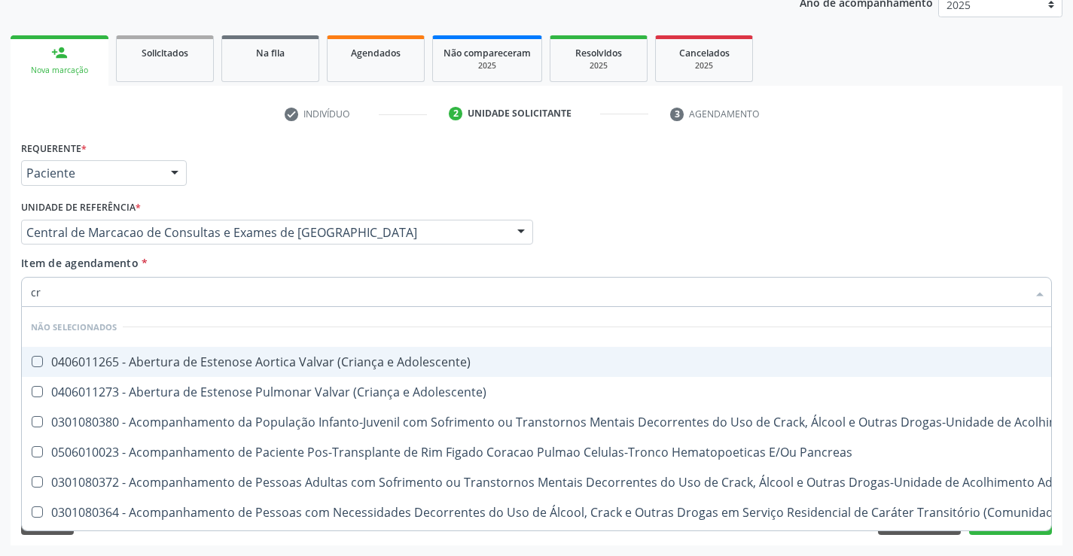
checkbox Terapêuticas\)\ "false"
checkbox Craniano "false"
checkbox Bucomaxilofacial "false"
checkbox Crâniofacial "false"
checkbox \(Uai\)\ "false"
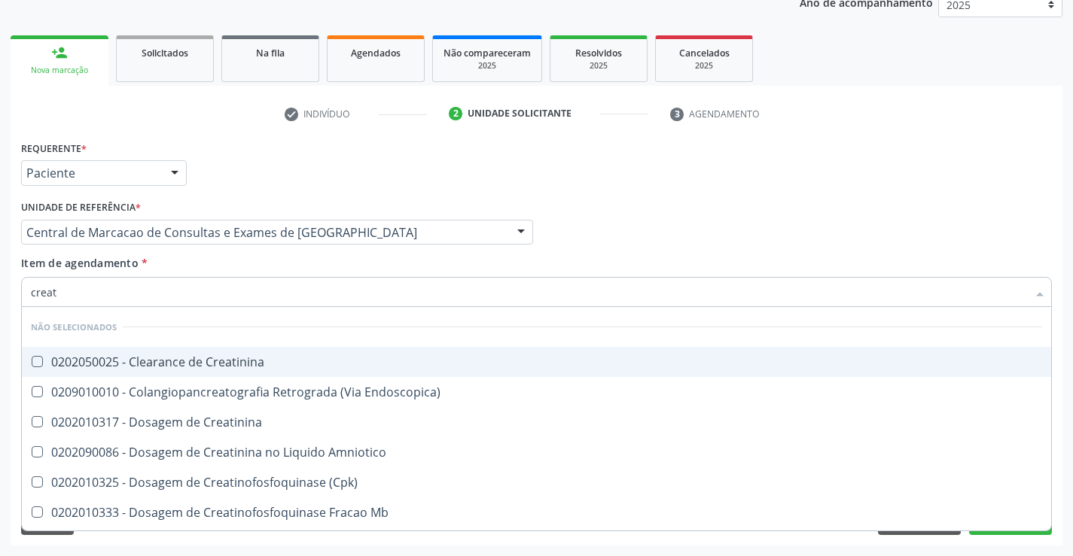
type input "creati"
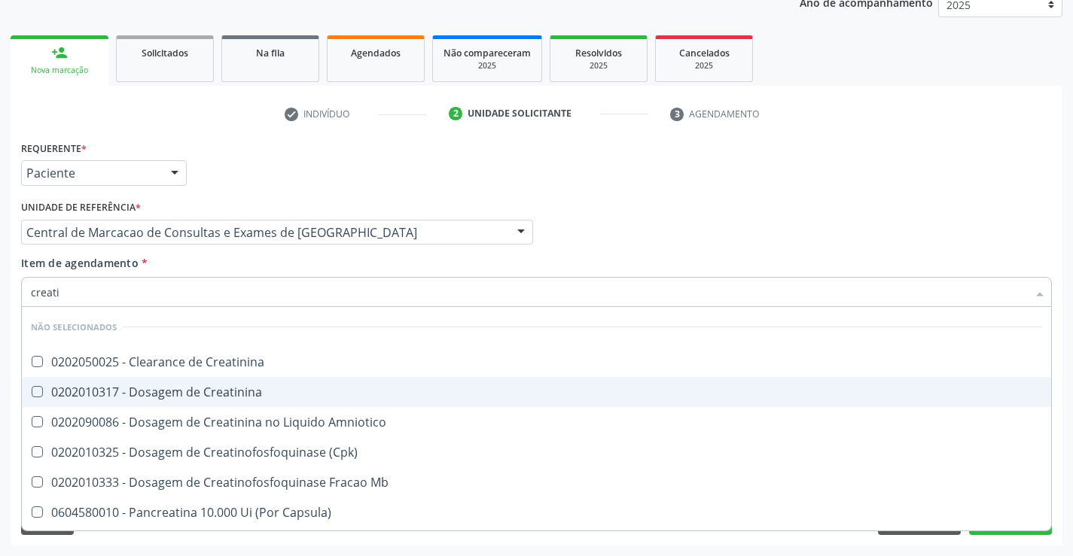
click at [251, 391] on div "0202010317 - Dosagem de Creatinina" at bounding box center [536, 392] width 1011 height 12
checkbox Creatinina "true"
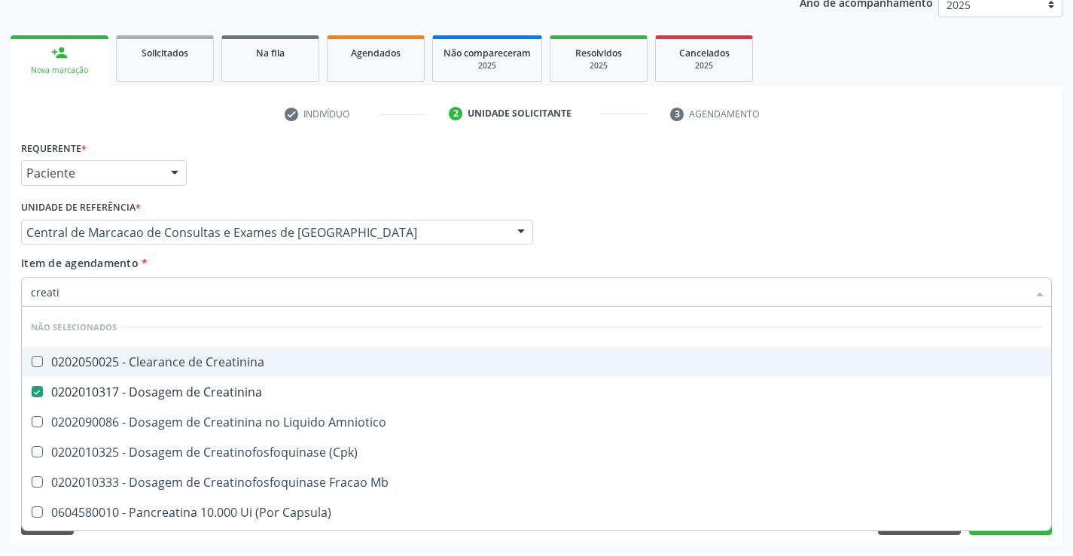
drag, startPoint x: 248, startPoint y: 252, endPoint x: 245, endPoint y: 271, distance: 19.2
click at [248, 251] on div "Unidade de referência * Central de Marcacao de Consultas e Exames de Campo Form…" at bounding box center [276, 225] width 519 height 59
checkbox Creatinina "true"
checkbox \(Cpk\) "true"
checkbox Mb "true"
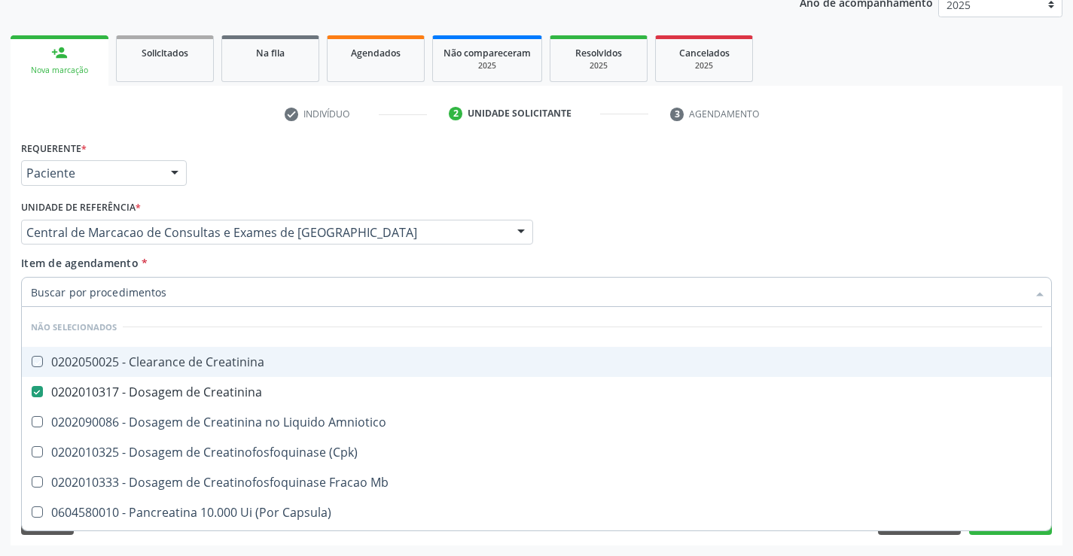
checkbox Capsula\) "true"
checkbox Pancreaticos "true"
checkbox Amniotico "true"
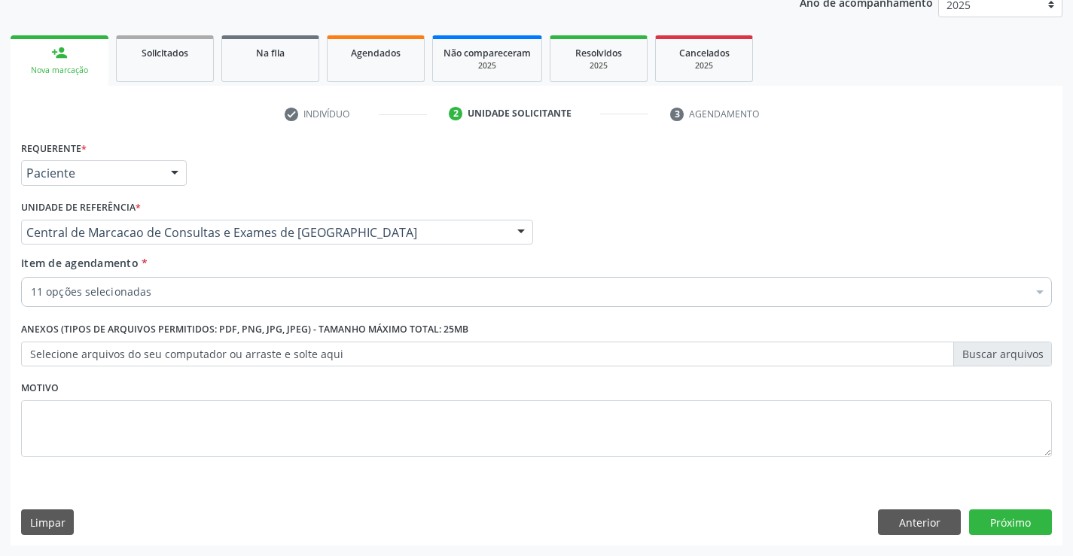
click at [242, 282] on div "11 opções selecionadas" at bounding box center [536, 292] width 1031 height 30
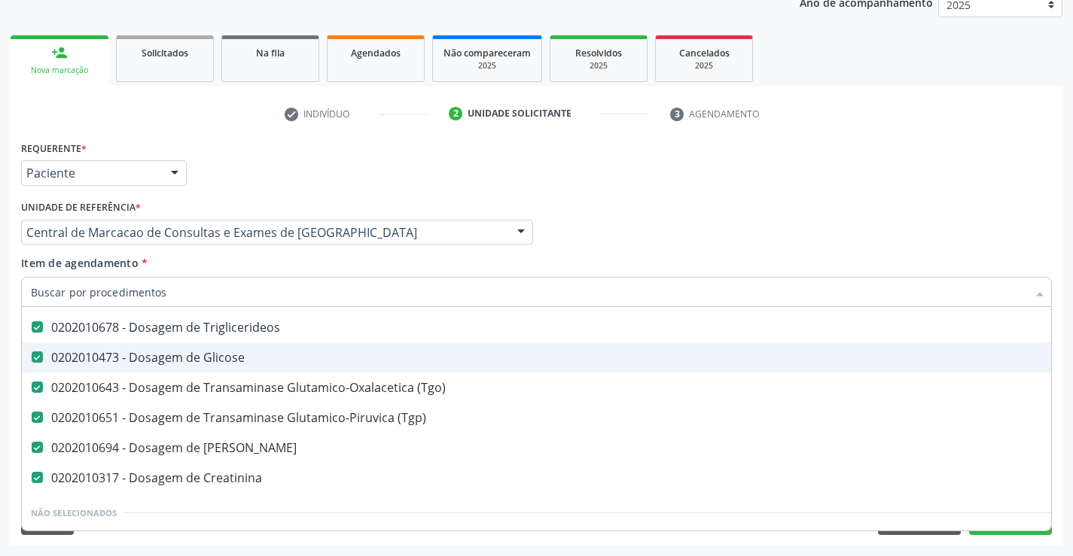
scroll to position [0, 0]
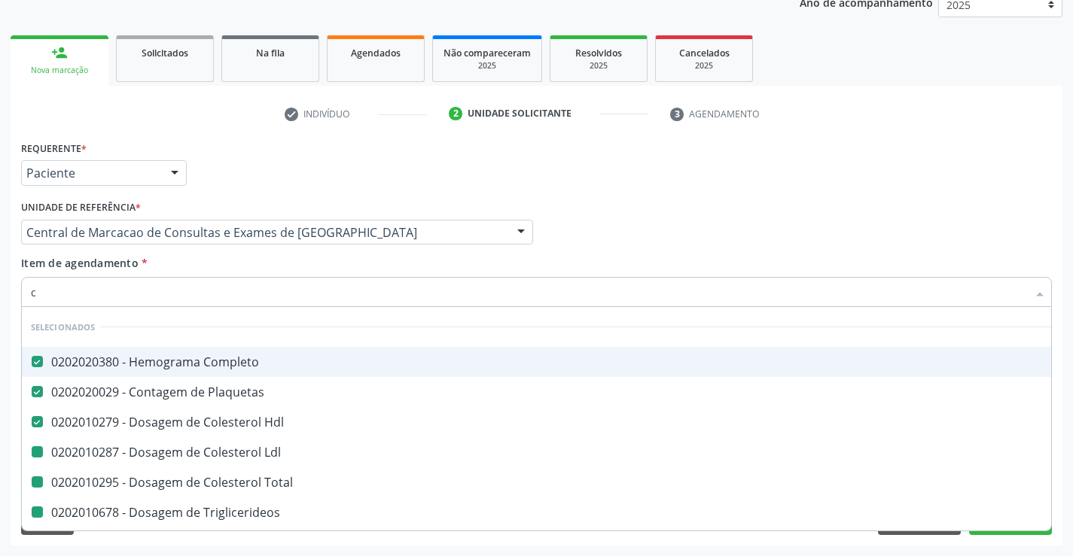
type input "ca"
checkbox Ldl "false"
checkbox Total "false"
checkbox Triglicerideos "false"
checkbox Glicose "false"
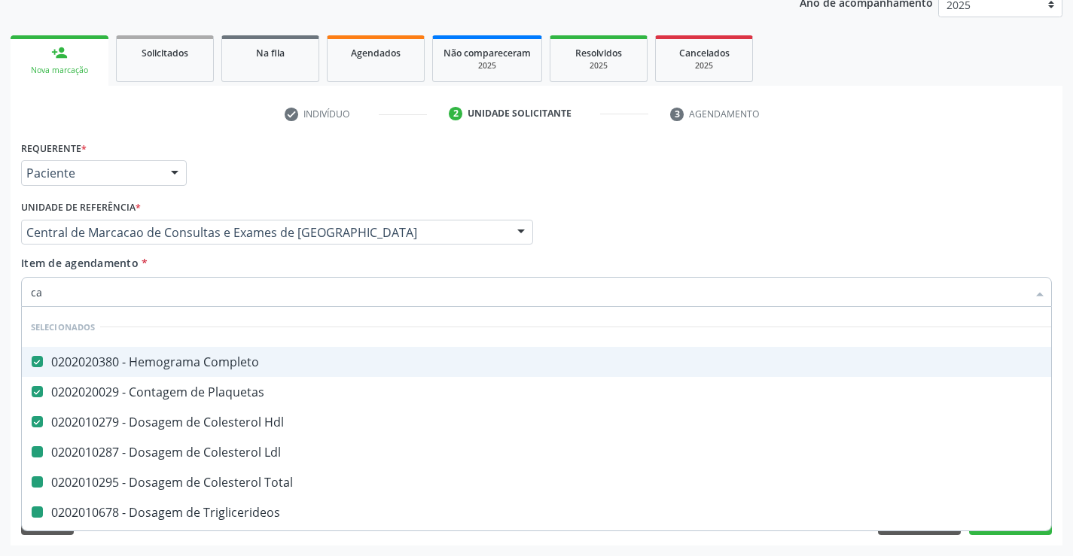
checkbox \(Tgo\) "false"
checkbox \(Tgp\) "false"
checkbox Creatinina "false"
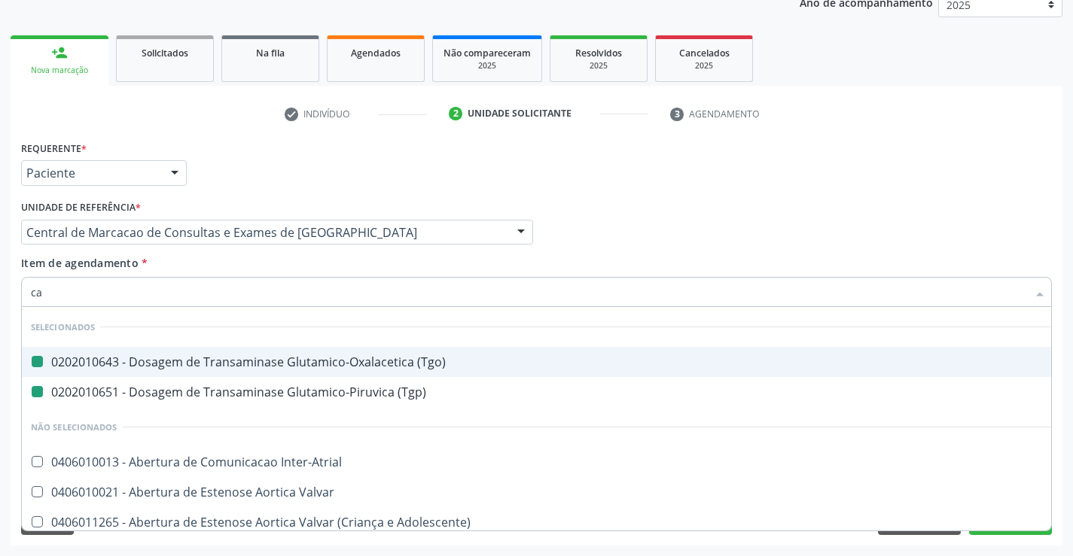
type input "cal"
checkbox \(Tgo\) "false"
checkbox \(Tgp\) "false"
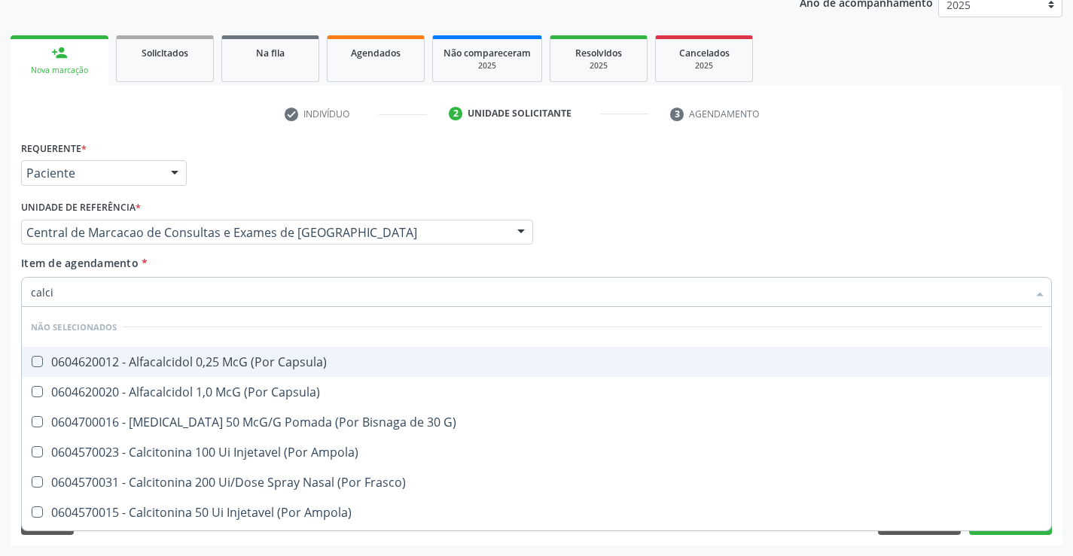
type input "calcio"
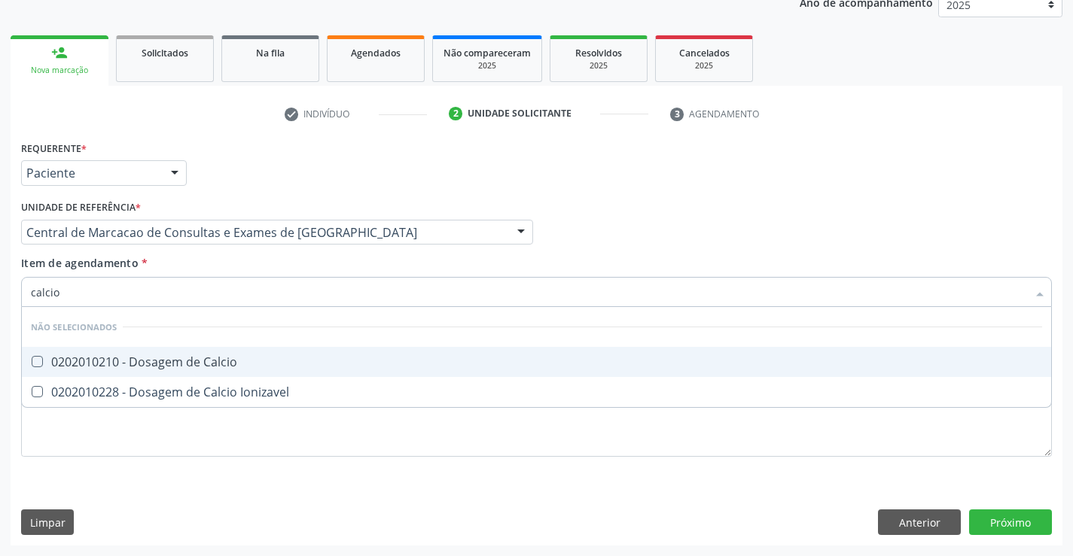
click at [268, 362] on div "0202010210 - Dosagem de Calcio" at bounding box center [536, 362] width 1011 height 12
checkbox Calcio "true"
click at [279, 263] on div "Item de agendamento * calcio Desfazer seleção Não selecionados 0202010210 - Dos…" at bounding box center [536, 278] width 1031 height 47
checkbox Ionizavel "true"
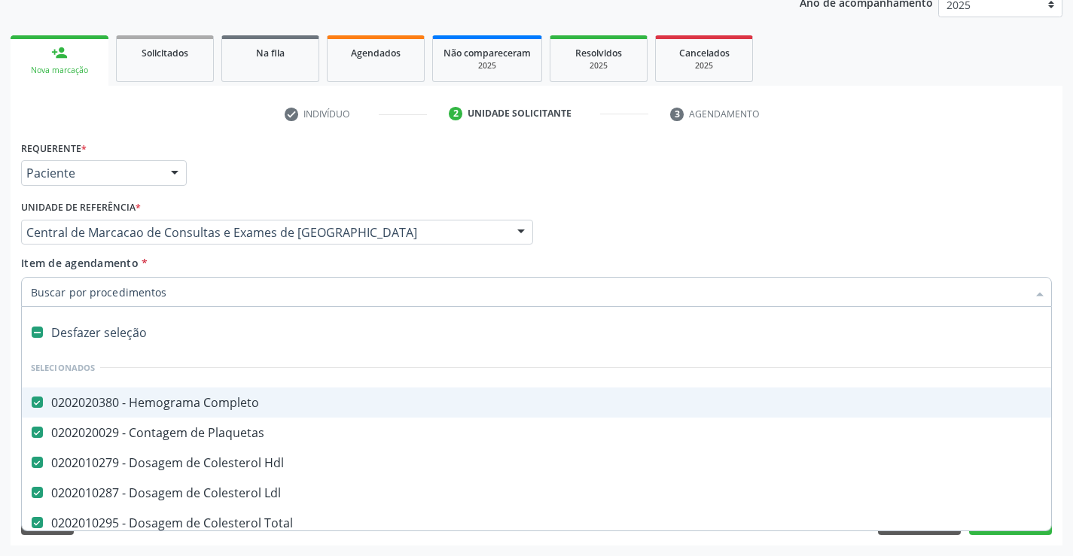
type input "u"
checkbox Triglicerideos "false"
checkbox Glicose "false"
checkbox \(Tgo\) "false"
checkbox \(Tgp\) "false"
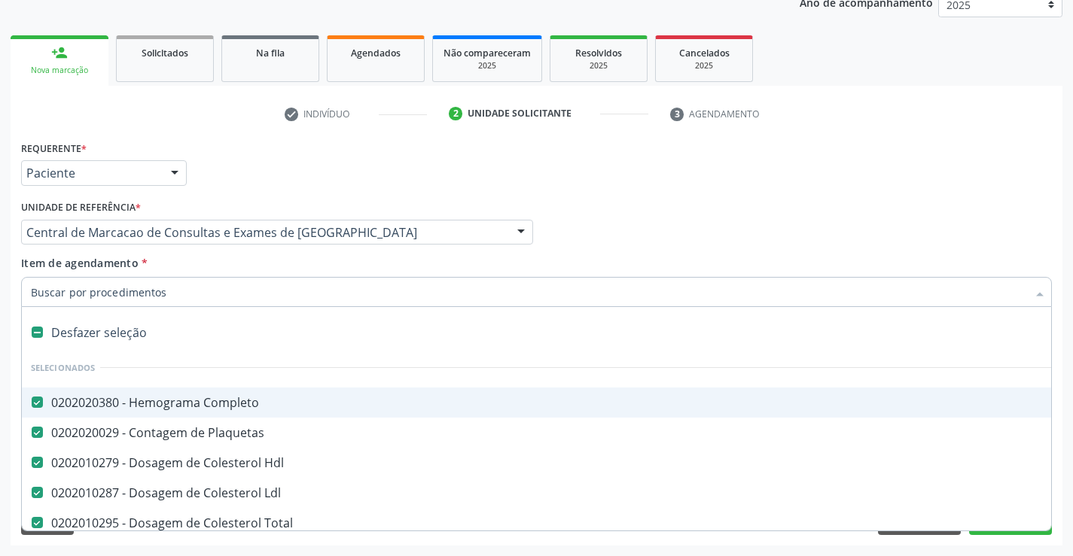
checkbox Ureia "false"
checkbox Creatinina "false"
checkbox Calcio "false"
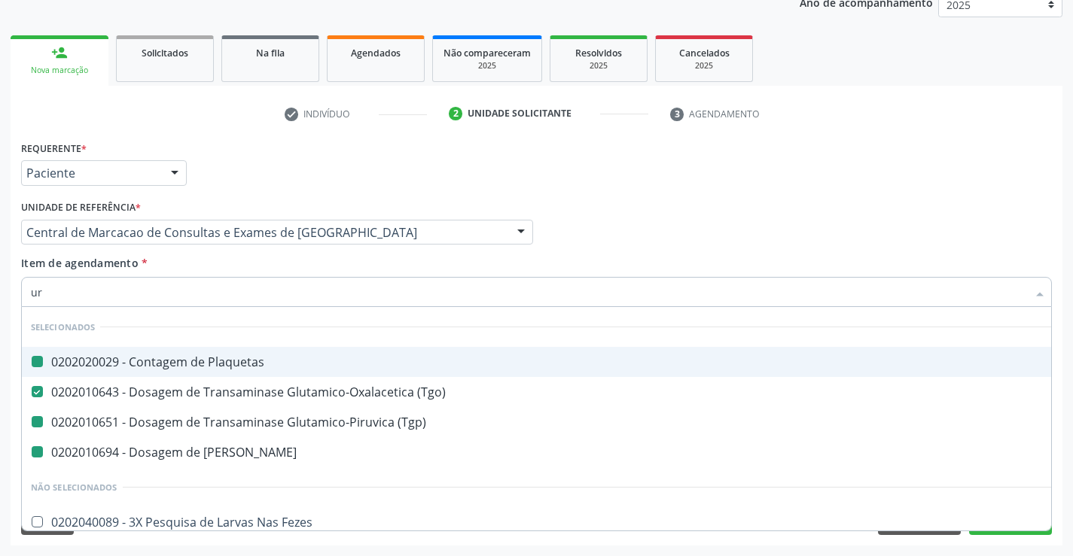
type input "urt"
checkbox Plaquetas "false"
checkbox \(Tgp\) "false"
checkbox Ureia "false"
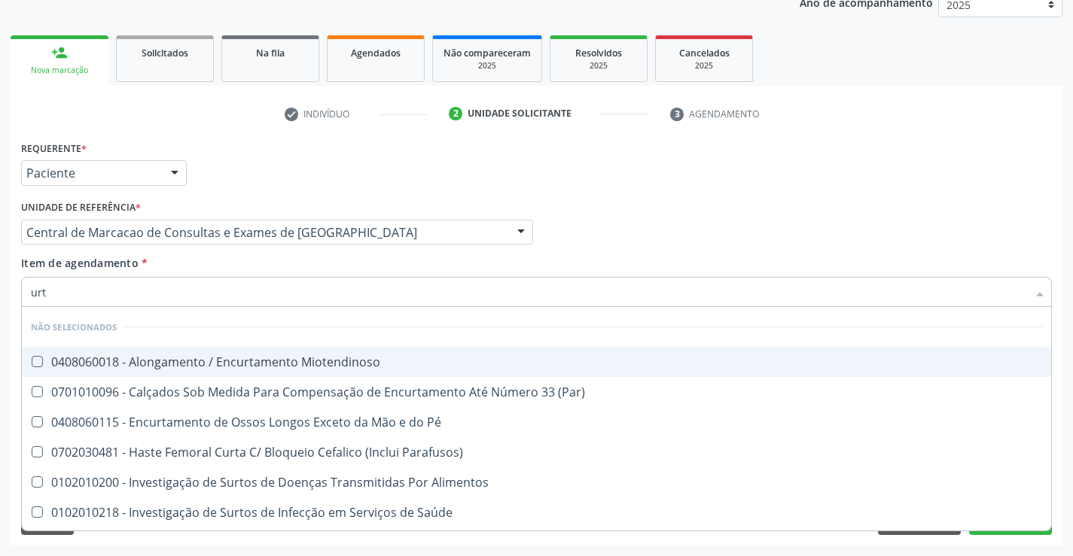
type input "ur"
checkbox Miotendinoso "true"
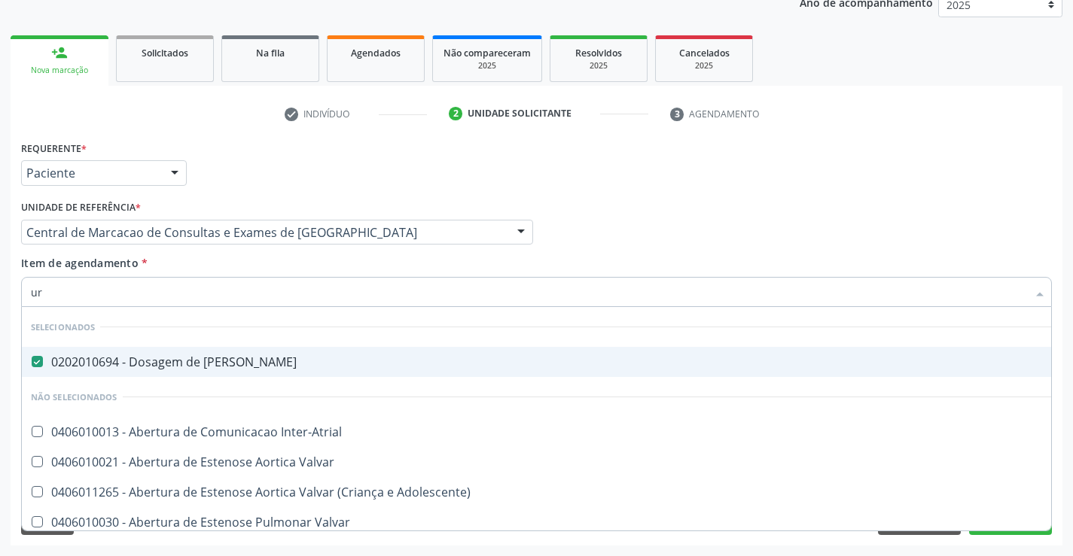
type input "u"
checkbox Inter-Atrial "true"
checkbox Valvar "true"
checkbox Adolescente\) "true"
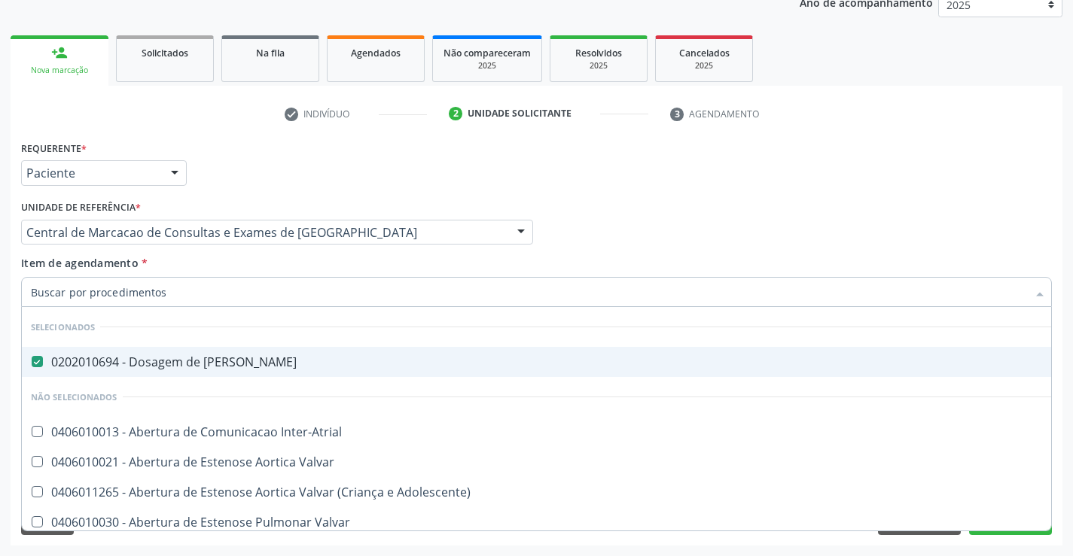
checkbox Derrames "true"
checkbox Psicossocial "true"
checkbox Reabilitacao "true"
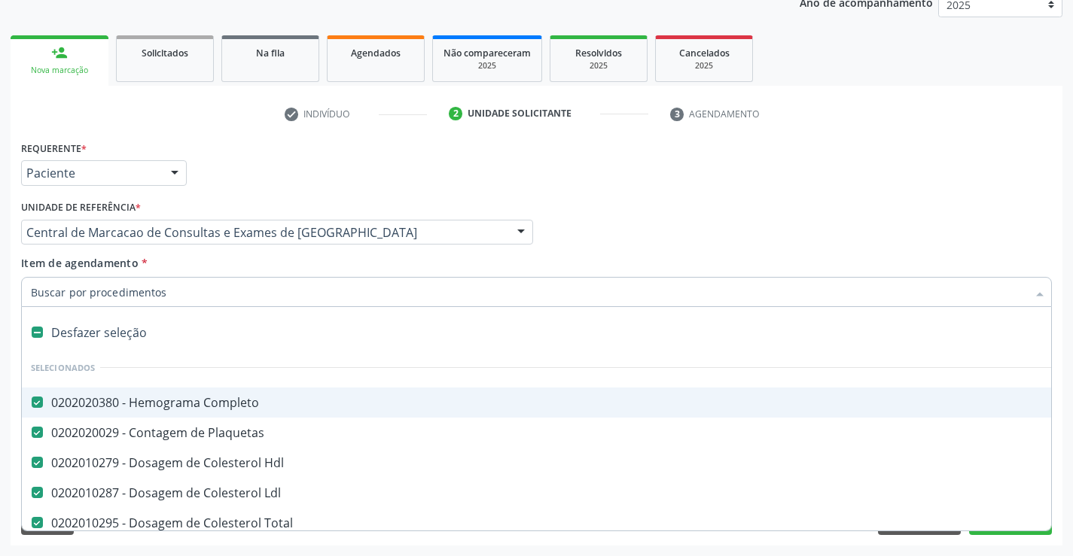
type input "u"
checkbox Triglicerideos "false"
checkbox Glicose "false"
checkbox \(Tgo\) "false"
checkbox \(Tgp\) "false"
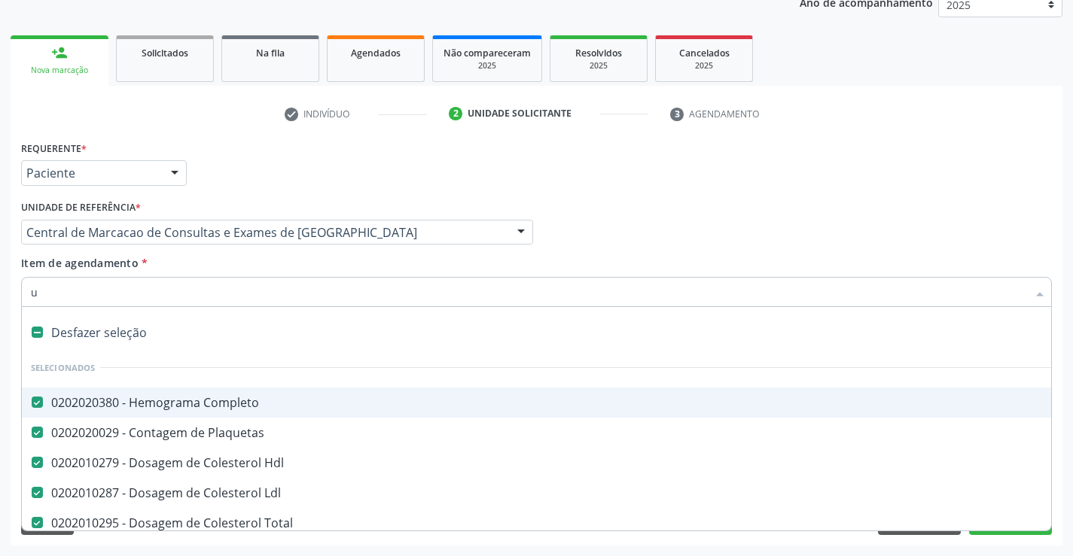
checkbox Ureia "false"
checkbox Creatinina "false"
checkbox Calcio "false"
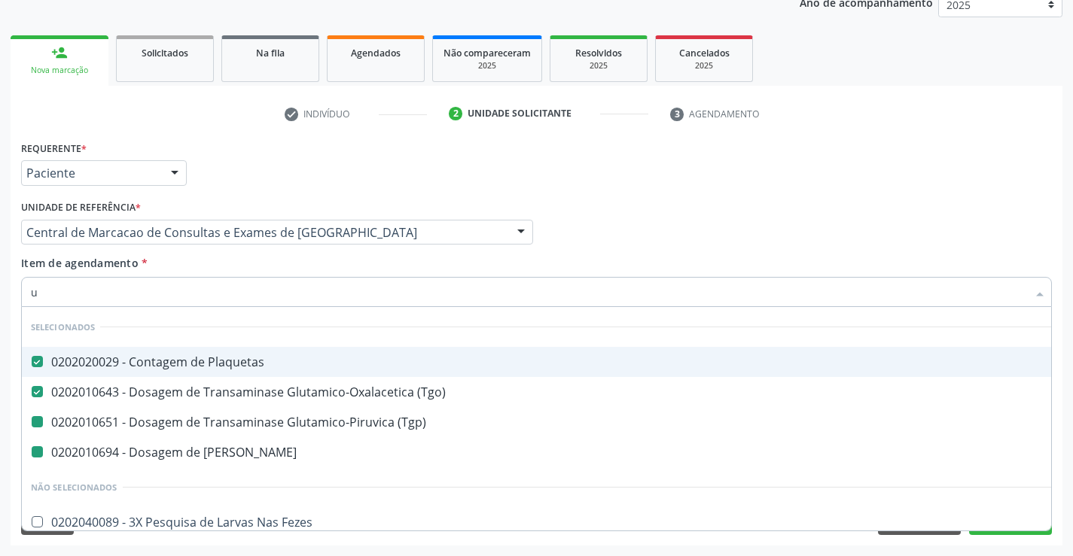
type input "ur"
checkbox \(Tgp\) "false"
checkbox Ureia "false"
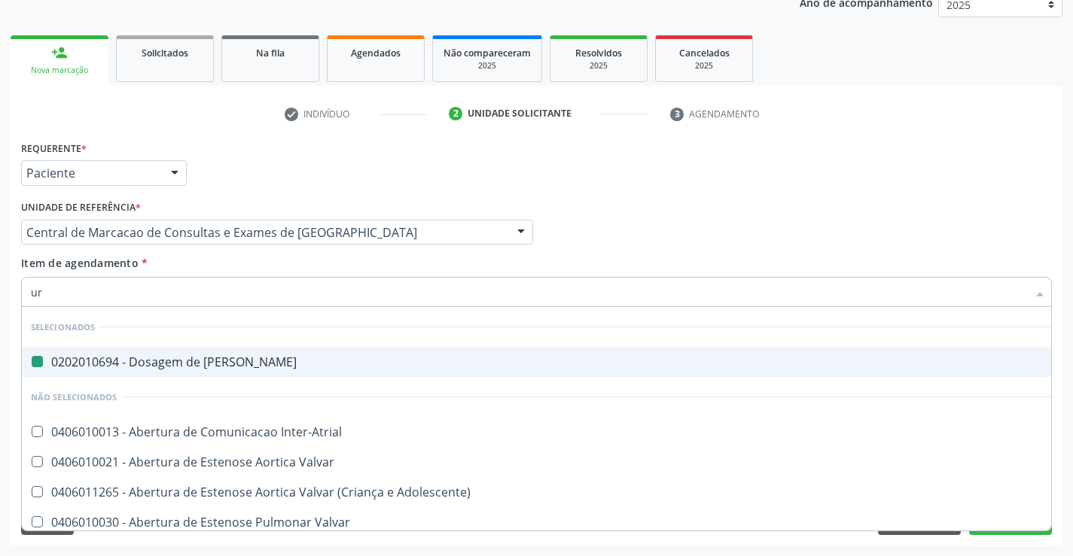
type input "urn"
checkbox Ureia "false"
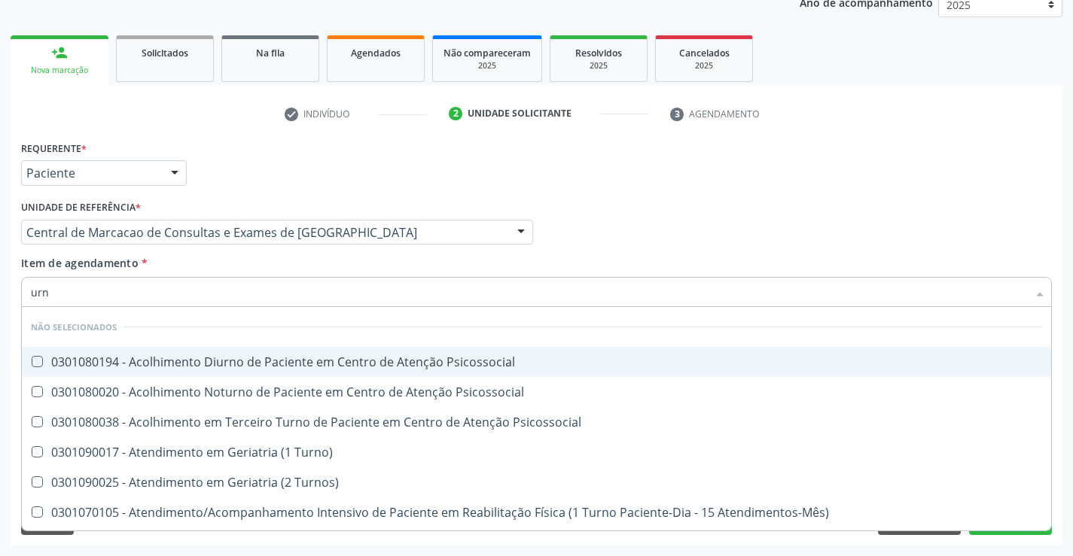
click at [40, 290] on input "urn" at bounding box center [529, 292] width 996 height 30
type input "urin"
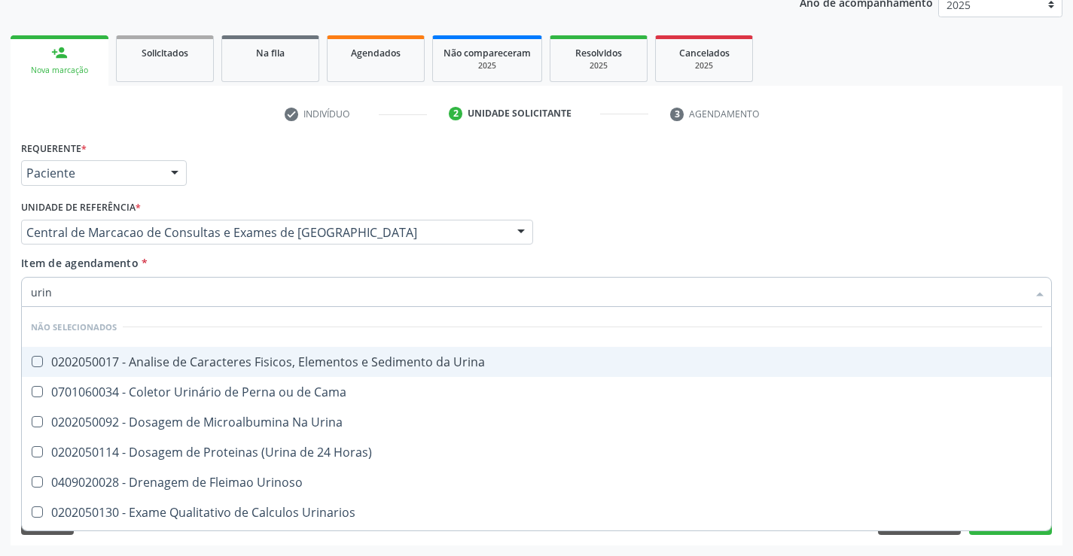
click at [346, 372] on span "0202050017 - Analise de Caracteres Fisicos, Elementos e Sedimento da Urina" at bounding box center [536, 362] width 1029 height 30
checkbox Urina "true"
click at [303, 264] on div "Item de agendamento * urin Desfazer seleção Não selecionados 0202050017 - Anali…" at bounding box center [536, 278] width 1031 height 47
checkbox Urina "true"
checkbox Horas\) "true"
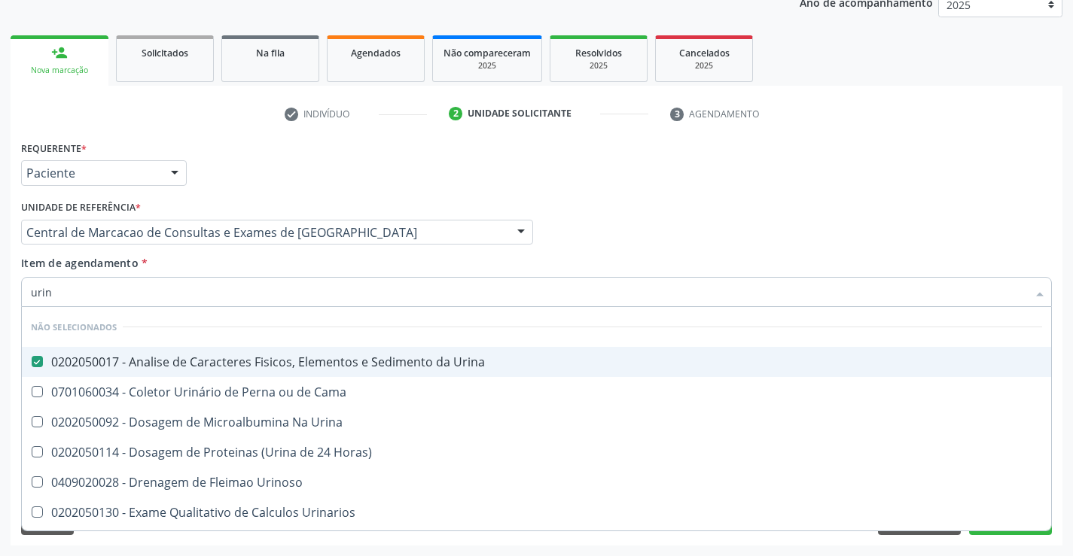
checkbox Urinarios "true"
checkbox Quantitativa "true"
checkbox Delgada\) "true"
checkbox Urinoso "true"
checkbox Cama "true"
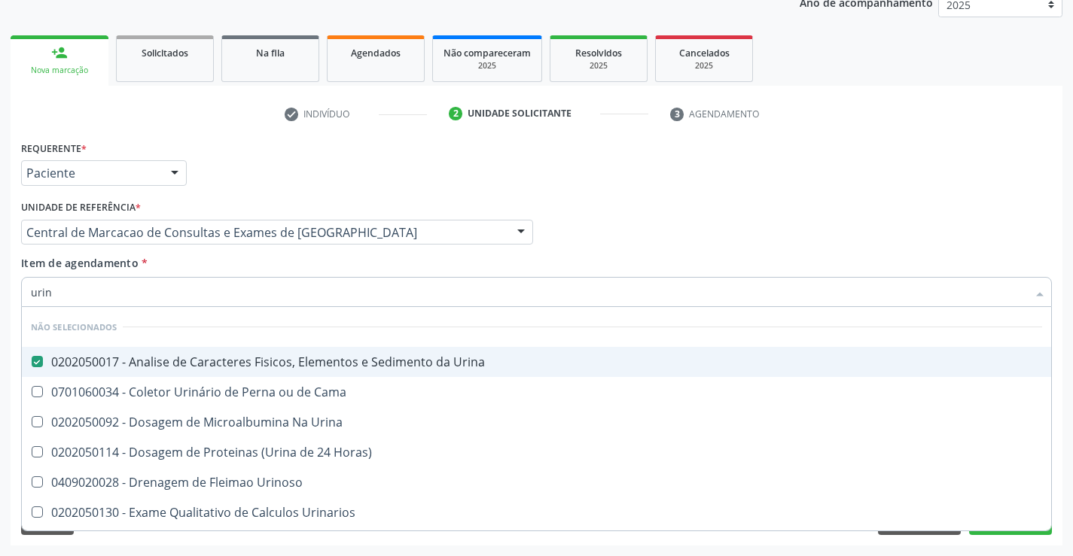
checkbox Urina "true"
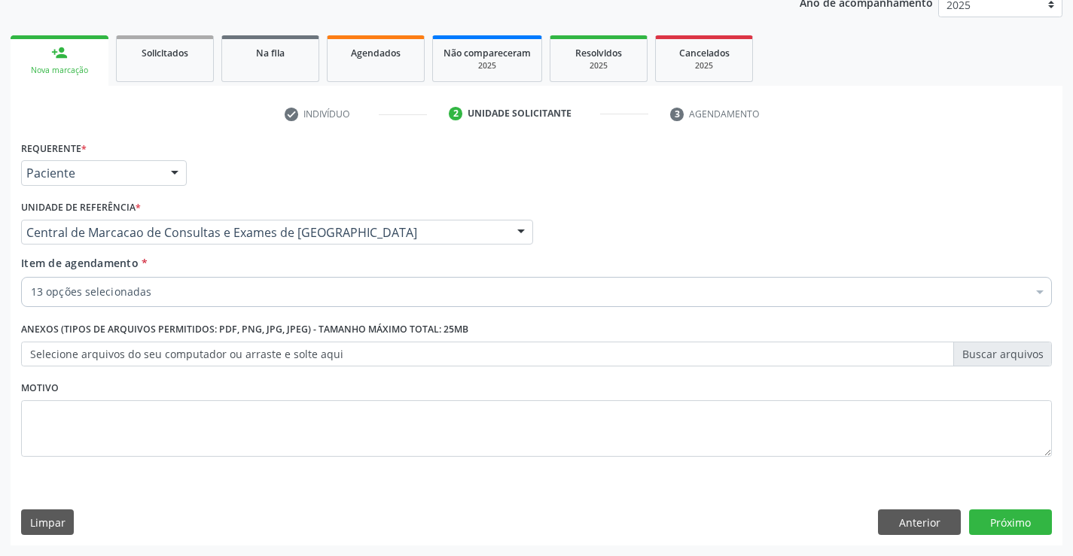
click at [297, 282] on div "13 opções selecionadas" at bounding box center [536, 292] width 1031 height 30
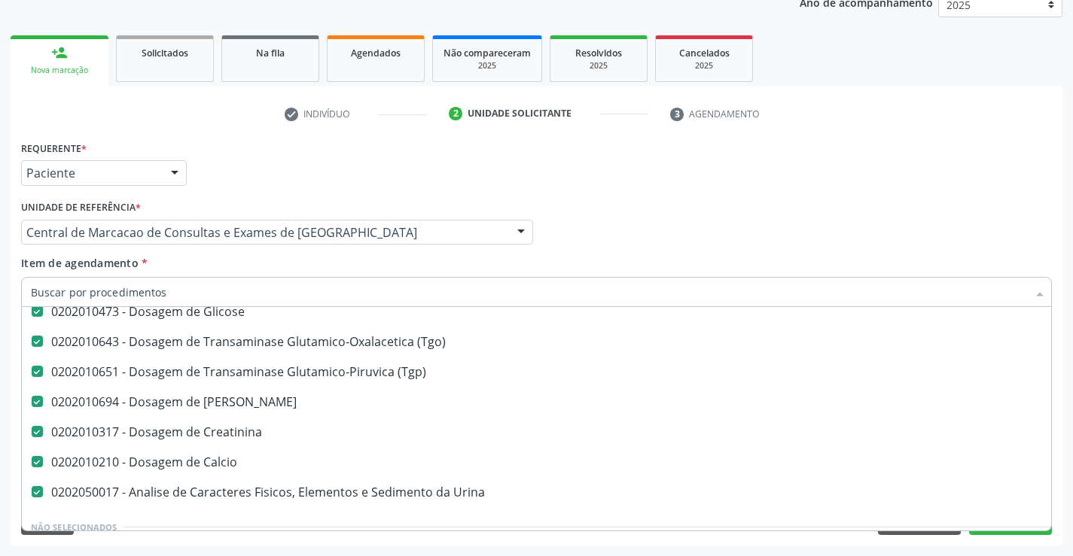
scroll to position [376, 0]
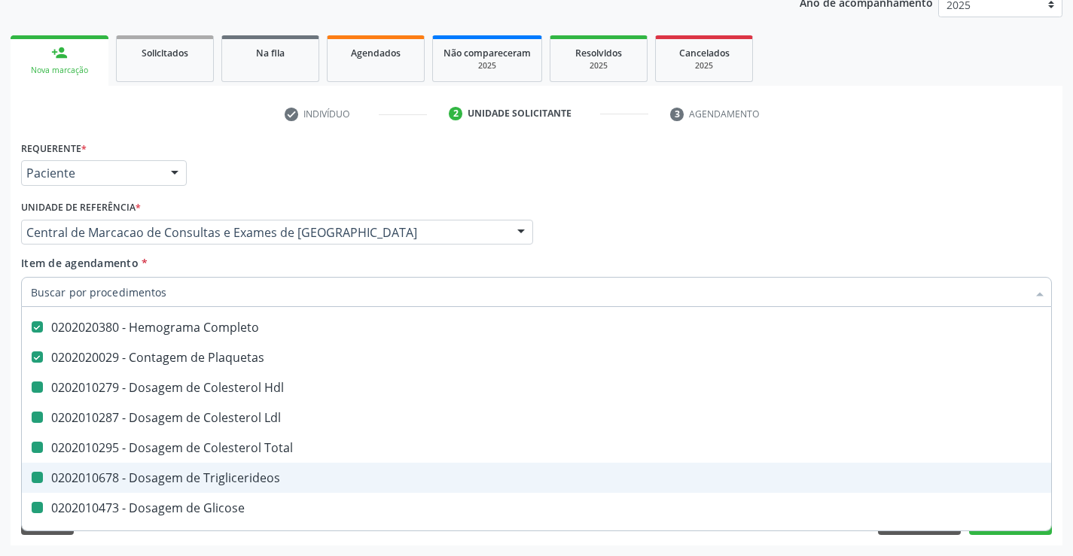
type input "f"
checkbox Hdl "false"
checkbox Ldl "false"
checkbox Triglicerideos "false"
checkbox Glicose "false"
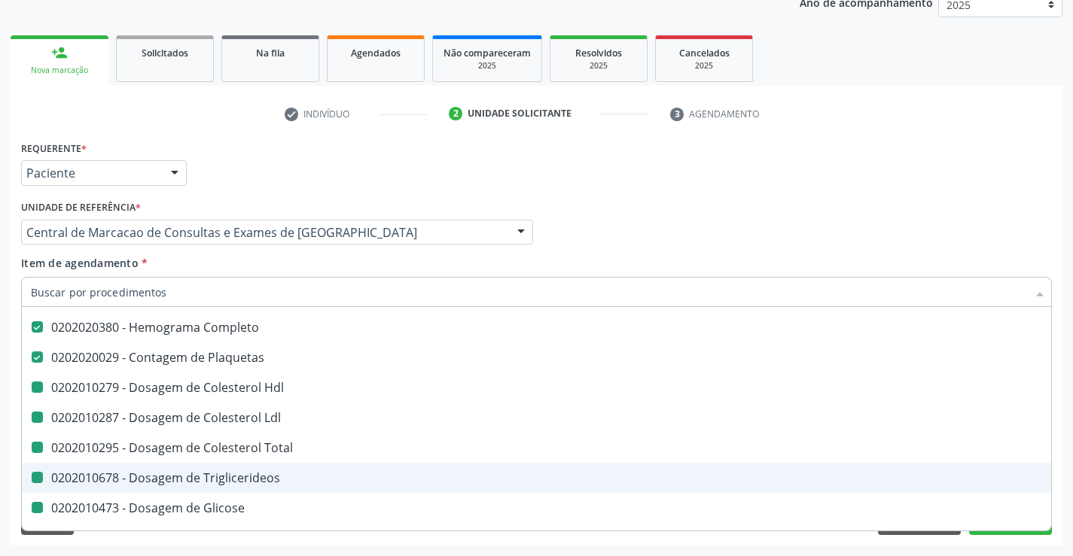
checkbox \(Tgo\) "false"
checkbox Total "false"
checkbox \(Tgp\) "false"
checkbox Ureia "false"
checkbox Creatinina "false"
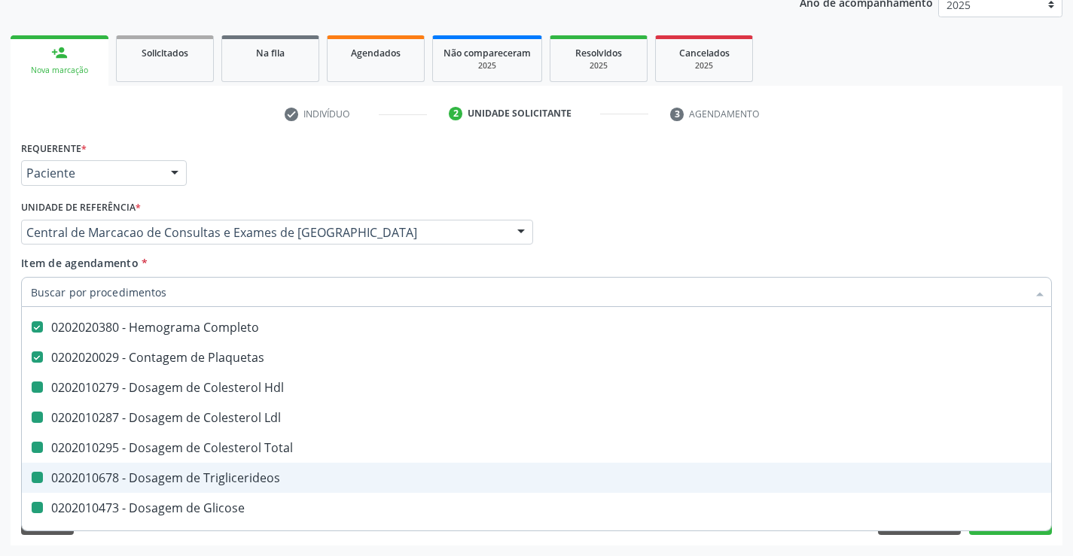
checkbox Calcio "false"
checkbox Urina "false"
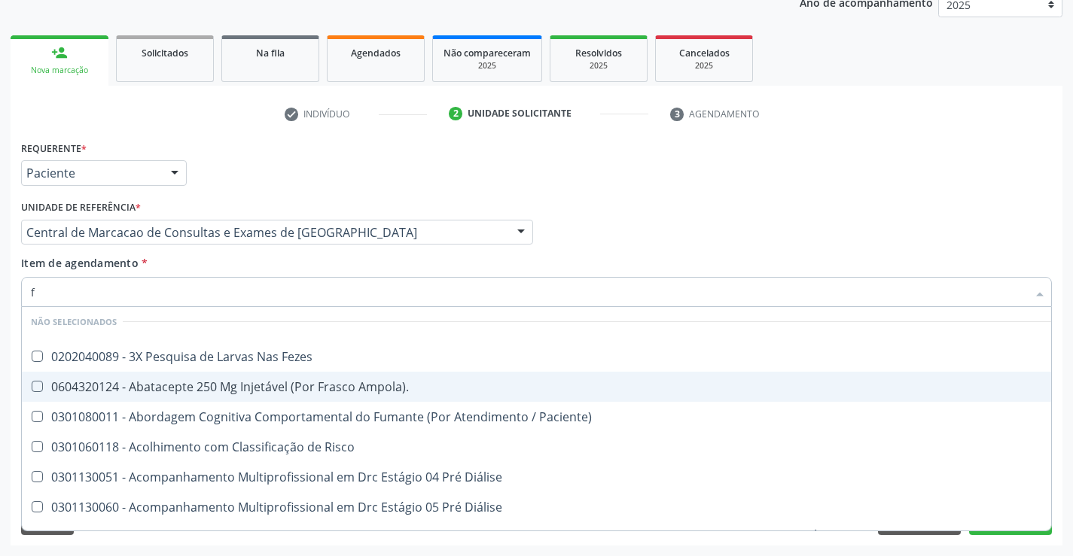
scroll to position [35, 0]
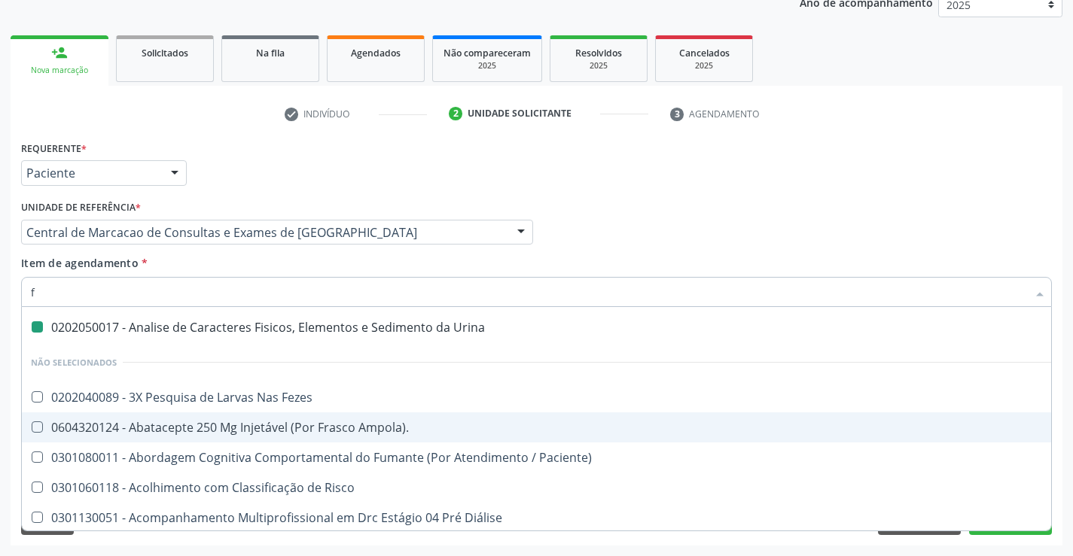
type input "fe"
checkbox Urina "false"
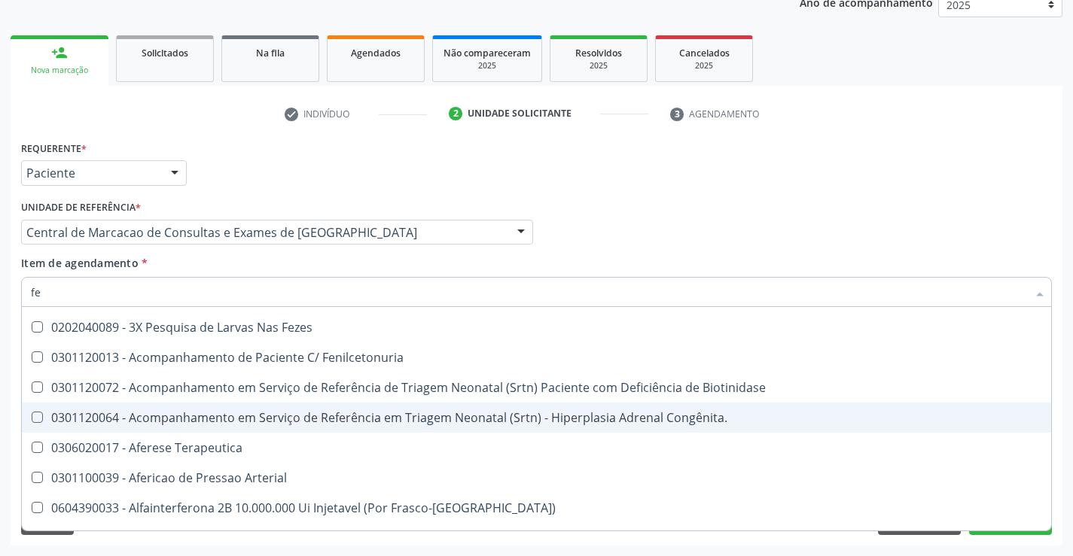
type input "fez"
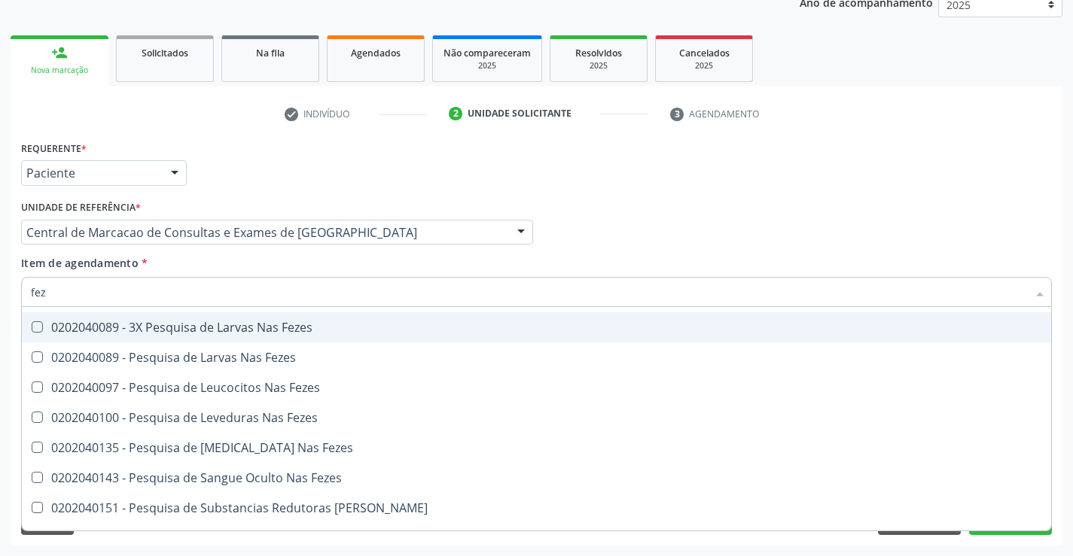
click at [294, 339] on span "0202040089 - 3X Pesquisa de Larvas Nas Fezes" at bounding box center [536, 327] width 1029 height 30
checkbox Fezes "true"
click at [605, 247] on div "Profissional Solicitante Por favor, selecione a Unidade de Atendimento primeiro…" at bounding box center [536, 225] width 1038 height 59
checkbox Fezes "true"
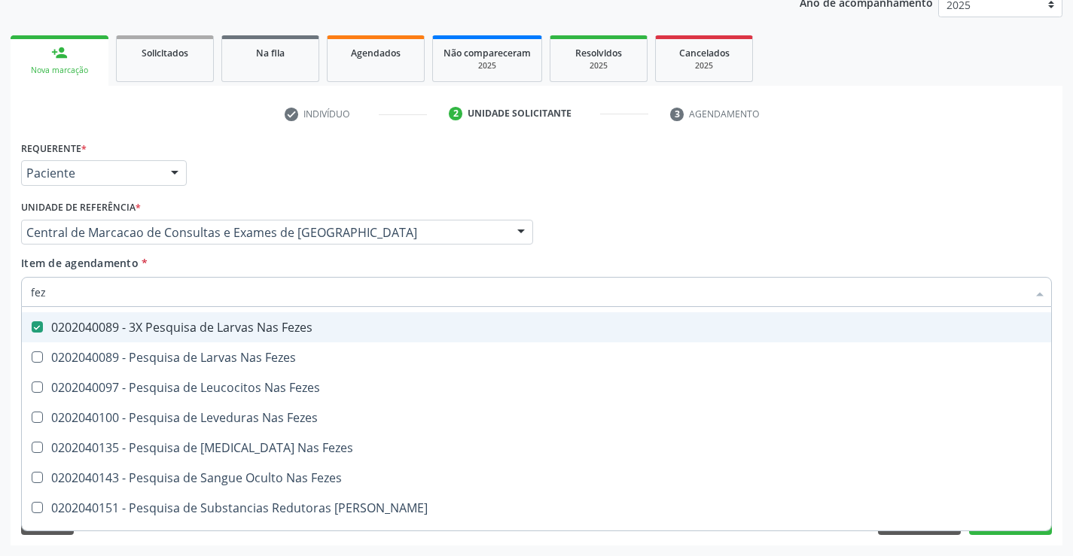
checkbox Fezes "true"
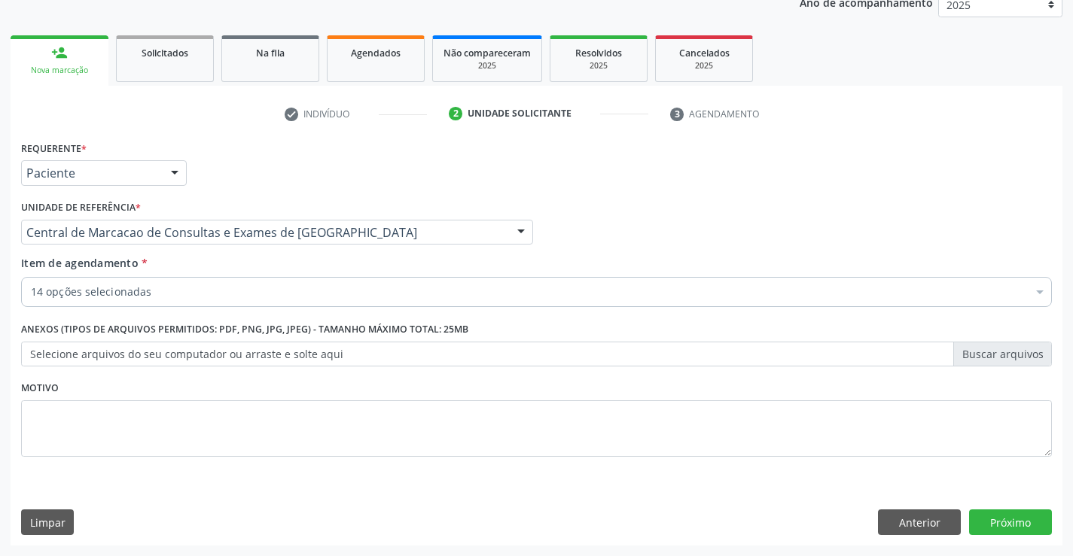
scroll to position [0, 0]
click at [981, 515] on button "Próximo" at bounding box center [1010, 523] width 83 height 26
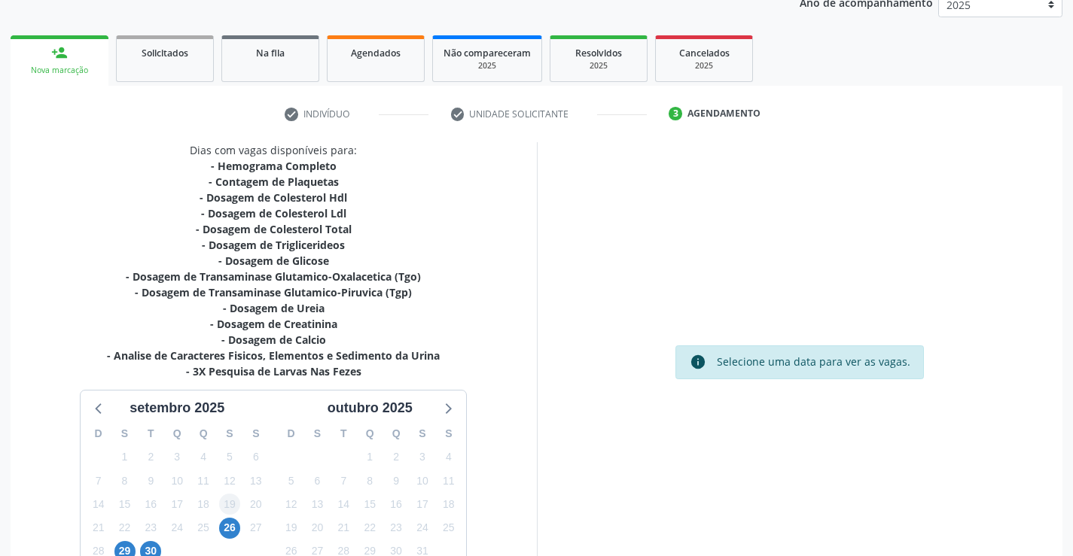
scroll to position [304, 0]
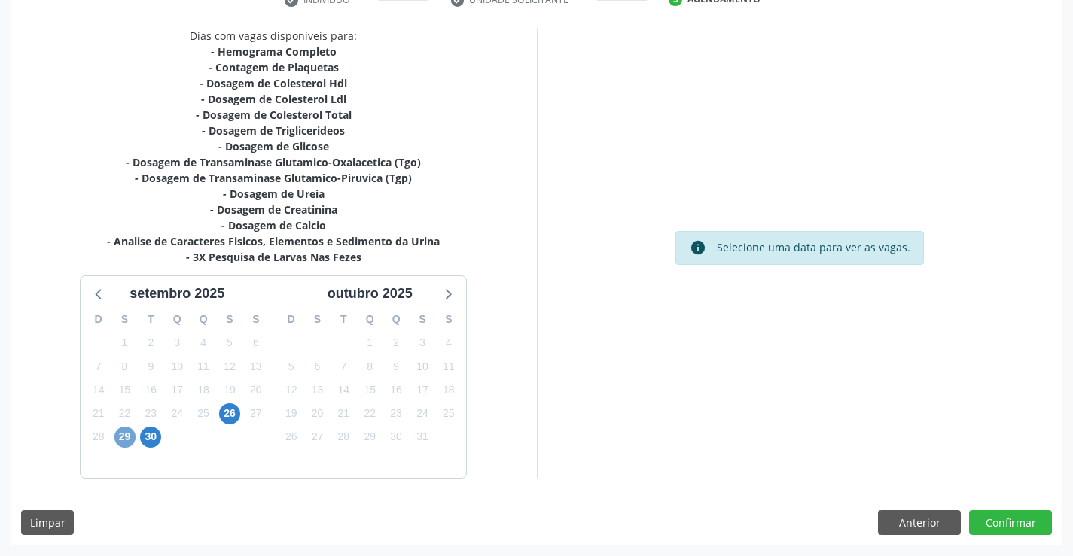
click at [122, 441] on span "29" at bounding box center [124, 437] width 21 height 21
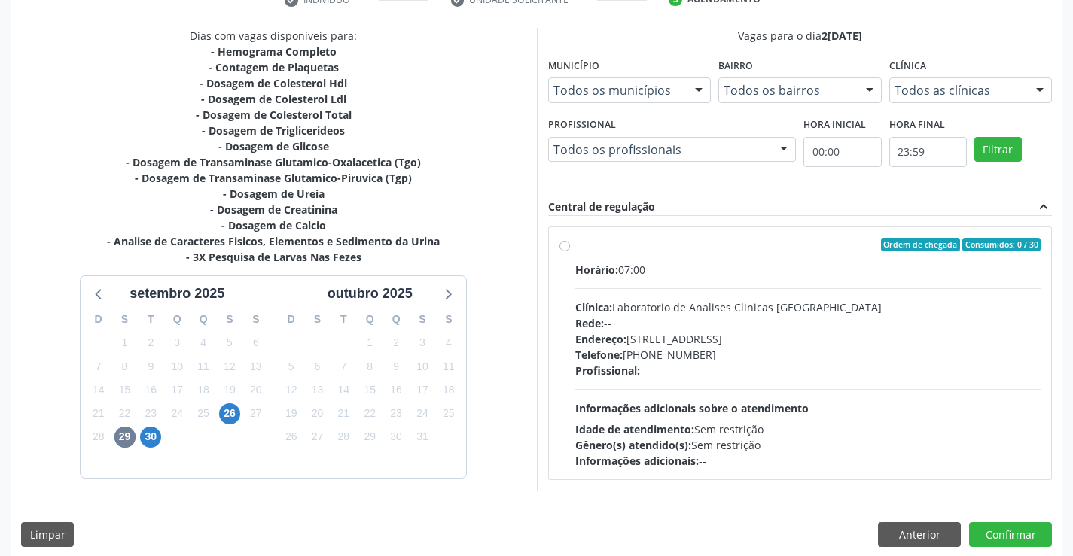
click at [799, 345] on div "Endereço: Terreo, nº 258, Centro, Campo Formoso - BA" at bounding box center [808, 339] width 466 height 16
click at [570, 251] on input "Ordem de chegada Consumidos: 0 / 30 Horário: 07:00 Clínica: Laboratorio de Anal…" at bounding box center [564, 245] width 11 height 14
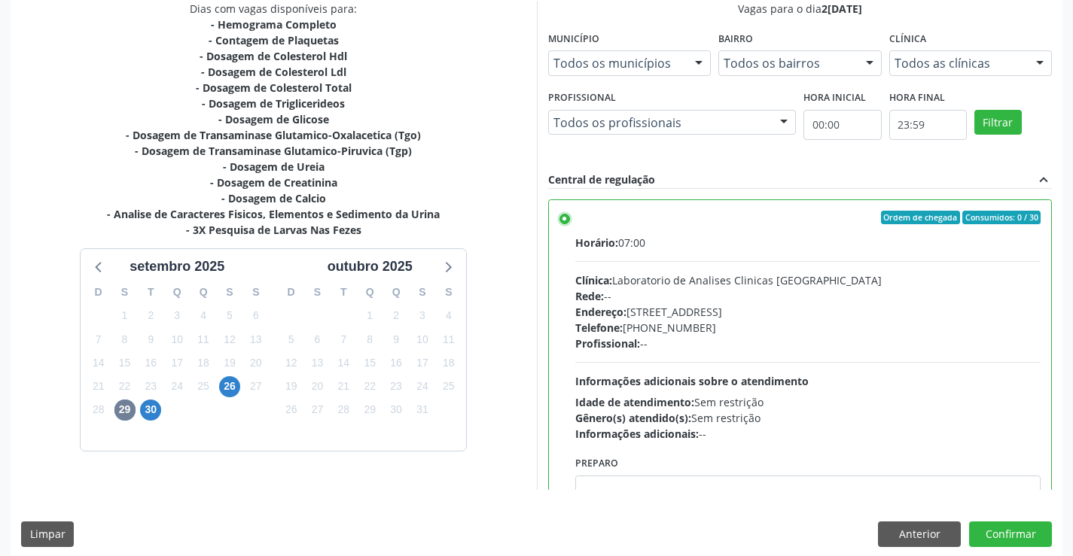
scroll to position [343, 0]
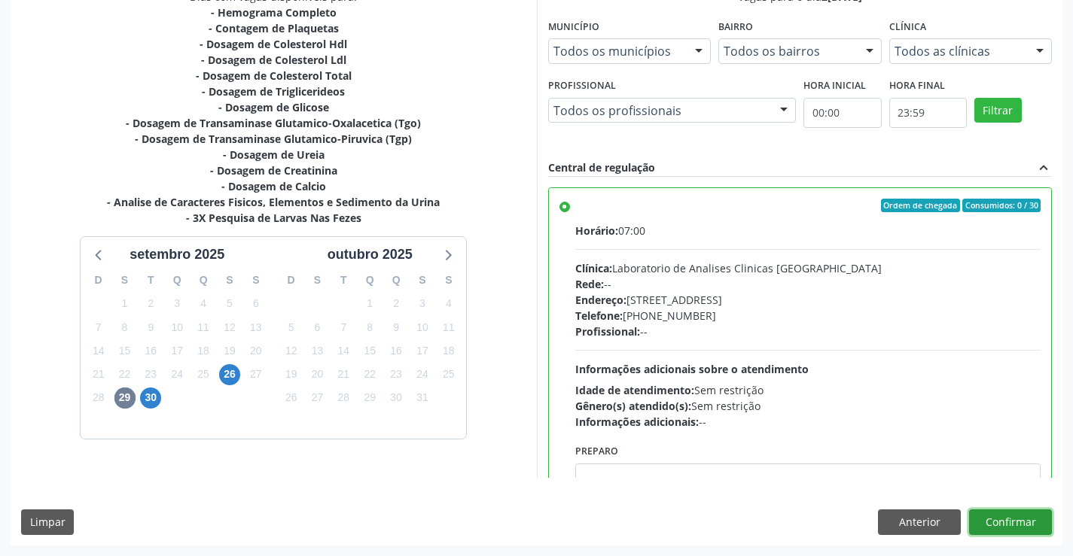
click at [1000, 520] on button "Confirmar" at bounding box center [1010, 523] width 83 height 26
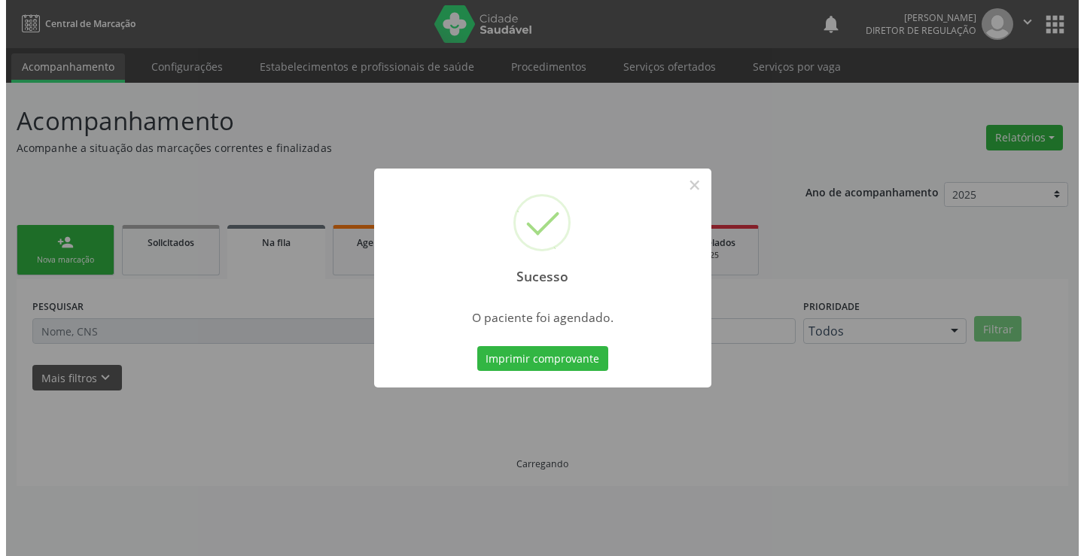
scroll to position [0, 0]
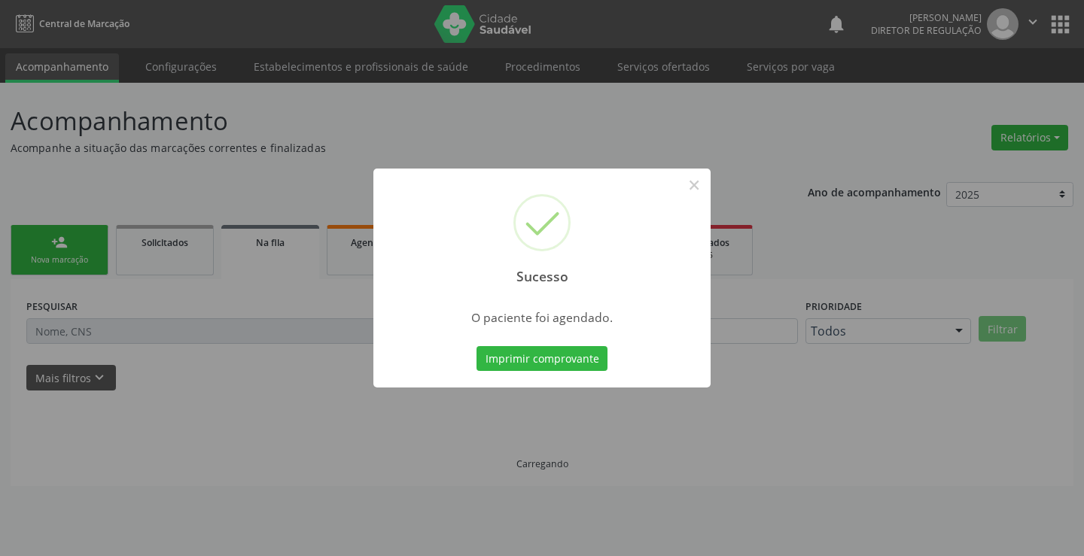
click at [477, 346] on button "Imprimir comprovante" at bounding box center [542, 359] width 131 height 26
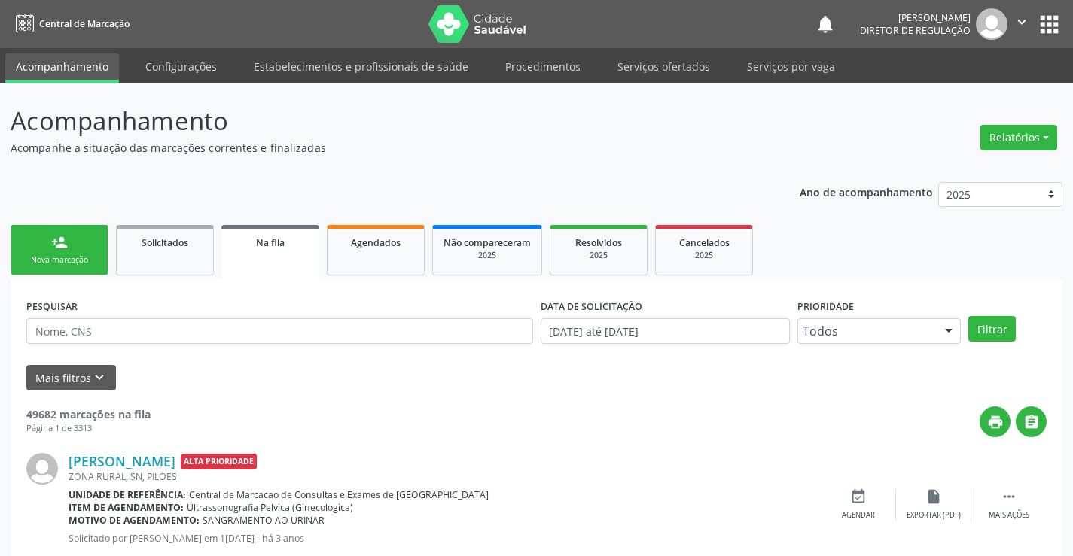
click at [69, 251] on link "person_add Nova marcação" at bounding box center [60, 250] width 98 height 50
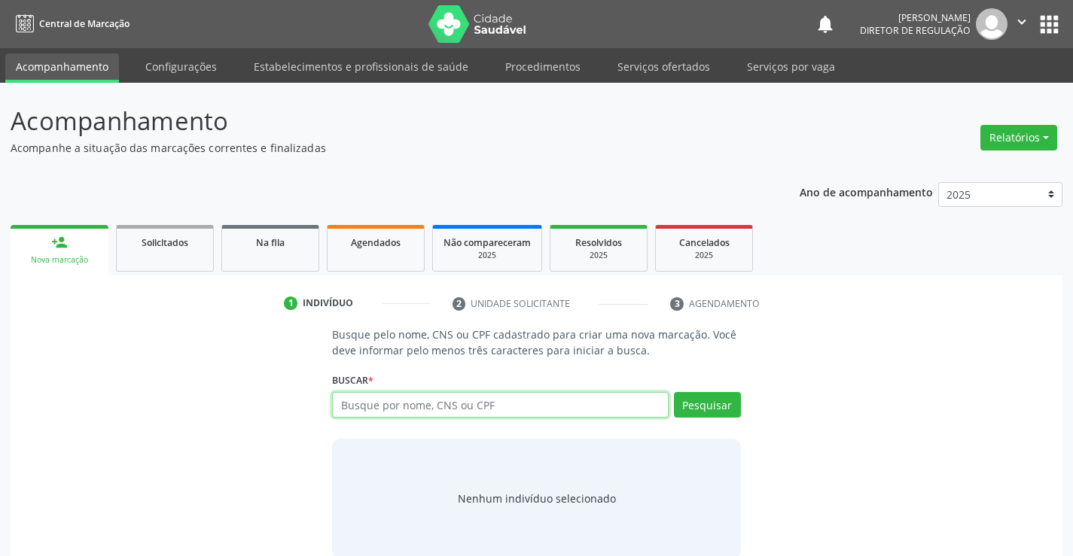
click at [414, 407] on input "text" at bounding box center [500, 405] width 336 height 26
type input "crislaine silva"
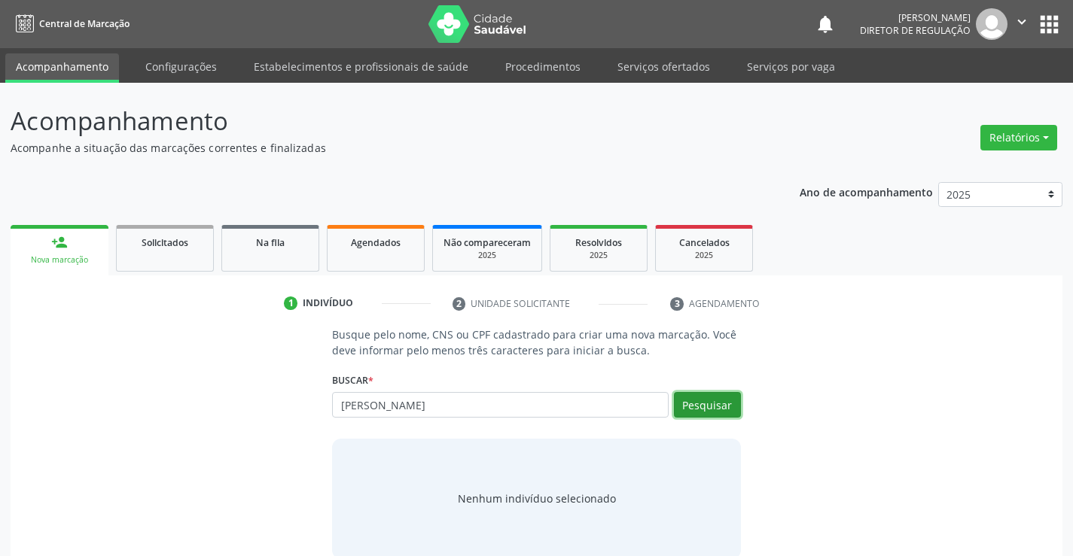
click at [698, 406] on button "Pesquisar" at bounding box center [707, 405] width 67 height 26
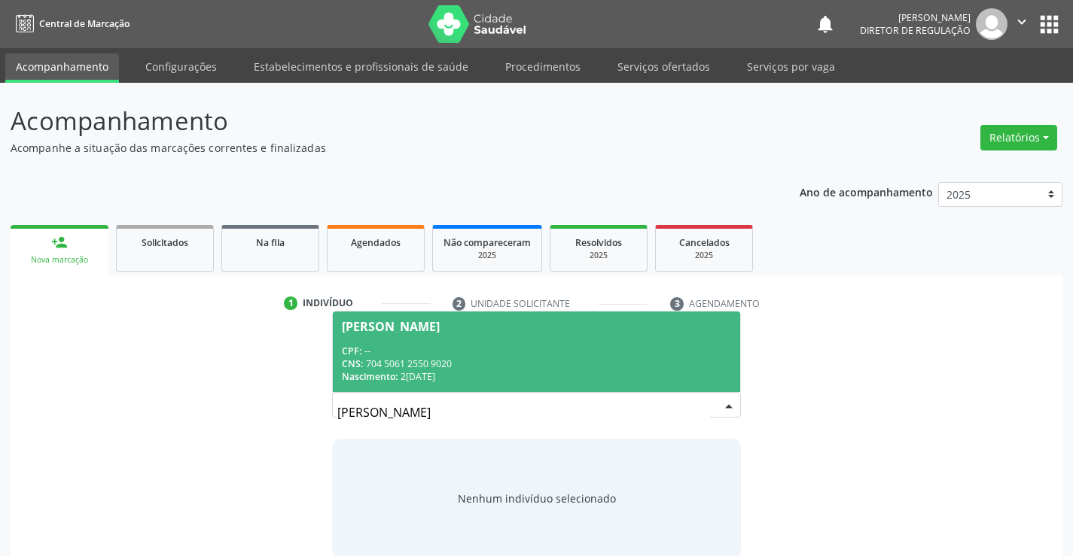
click at [592, 314] on span "Crislaine Silva Santos CPF: -- CNS: 704 5061 2550 9020 Nascimento: 27/06/1994" at bounding box center [536, 352] width 407 height 81
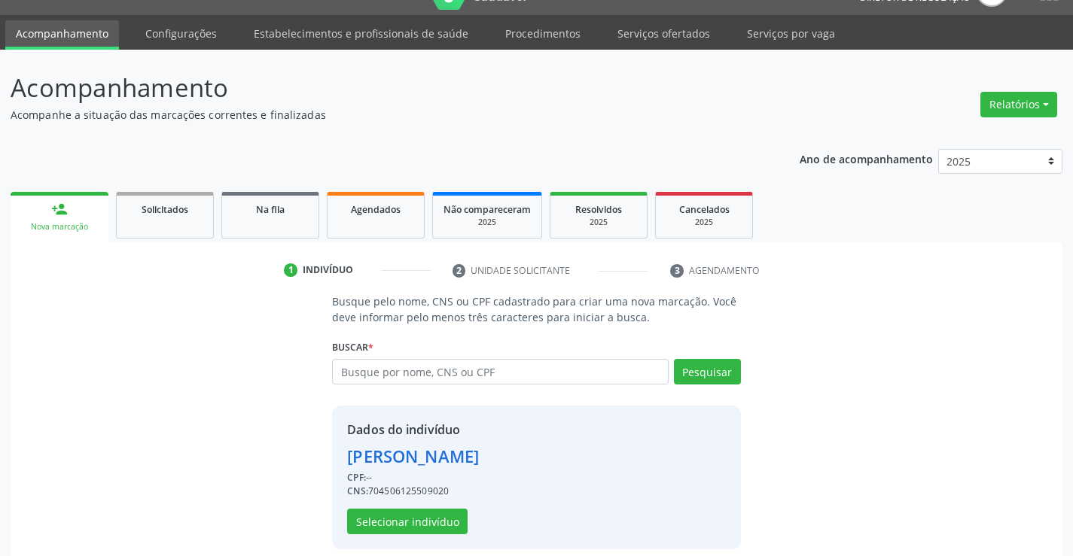
scroll to position [47, 0]
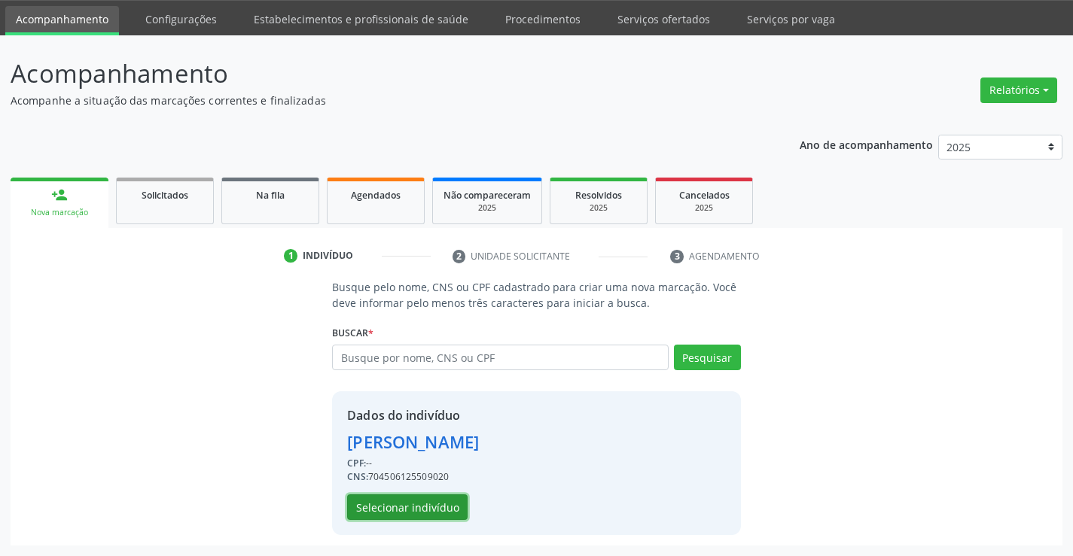
click at [452, 495] on button "Selecionar indivíduo" at bounding box center [407, 508] width 120 height 26
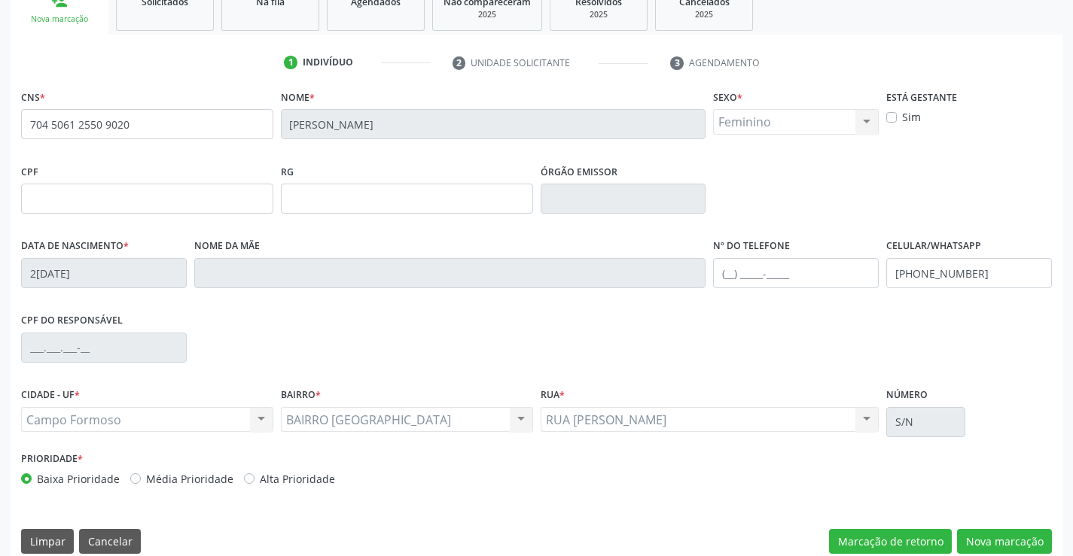
scroll to position [260, 0]
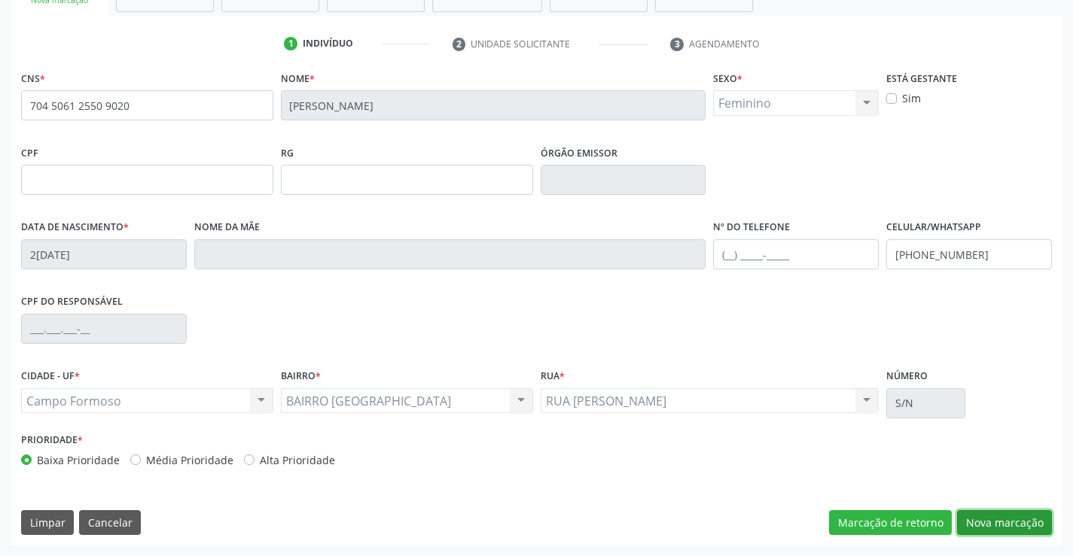
click at [997, 525] on button "Nova marcação" at bounding box center [1004, 523] width 95 height 26
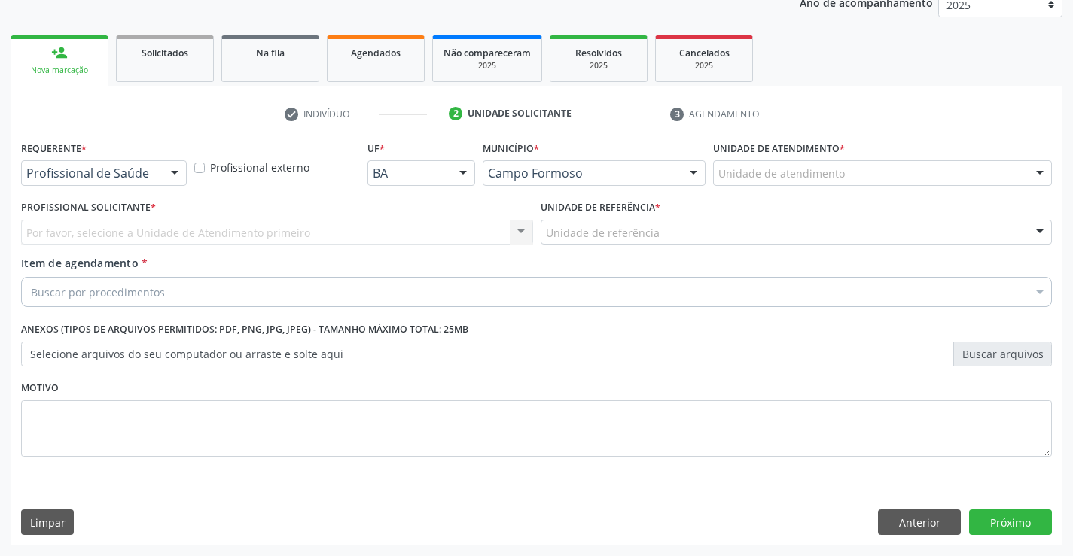
click at [145, 185] on div "Profissional de Saúde Profissional de Saúde Paciente Nenhum resultado encontrad…" at bounding box center [104, 173] width 166 height 26
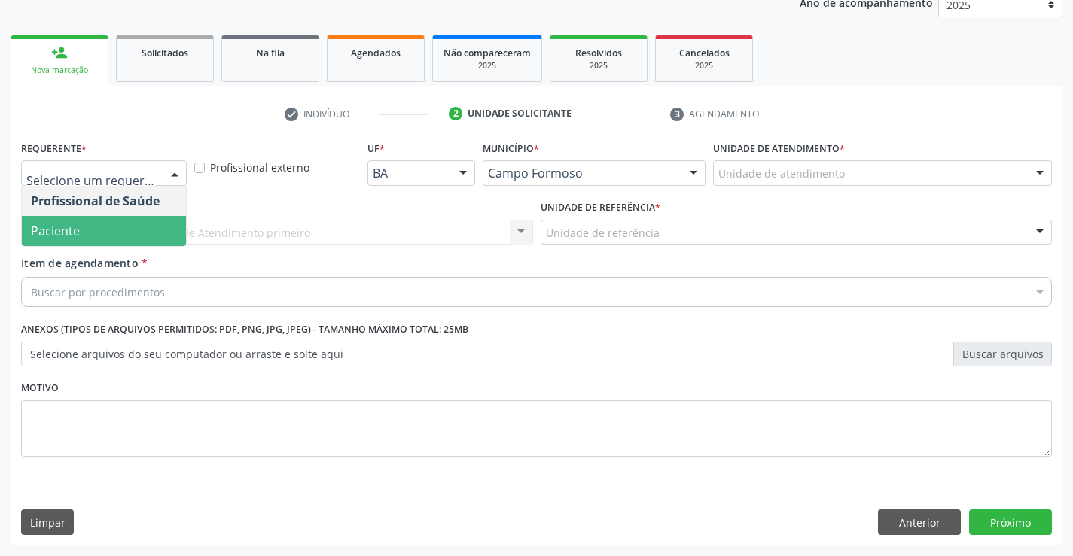
click at [144, 217] on span "Paciente" at bounding box center [104, 231] width 164 height 30
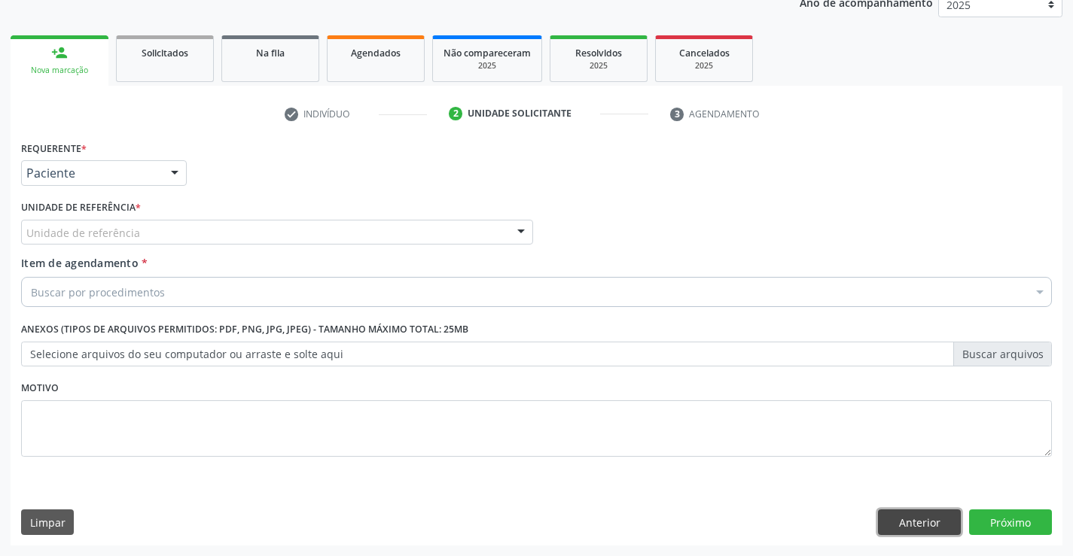
click at [902, 524] on button "Anterior" at bounding box center [919, 523] width 83 height 26
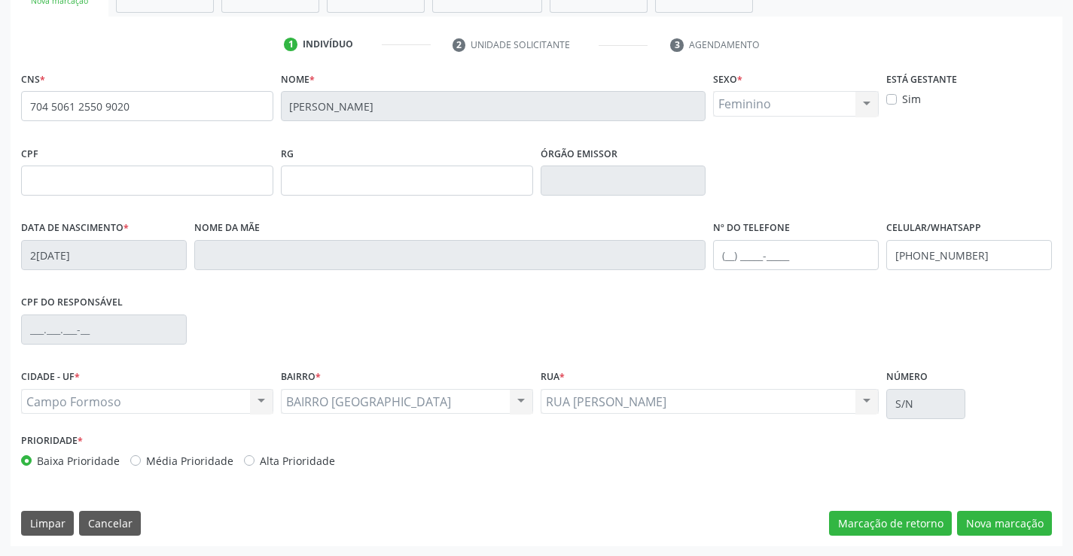
scroll to position [260, 0]
click at [982, 513] on button "Nova marcação" at bounding box center [1004, 523] width 95 height 26
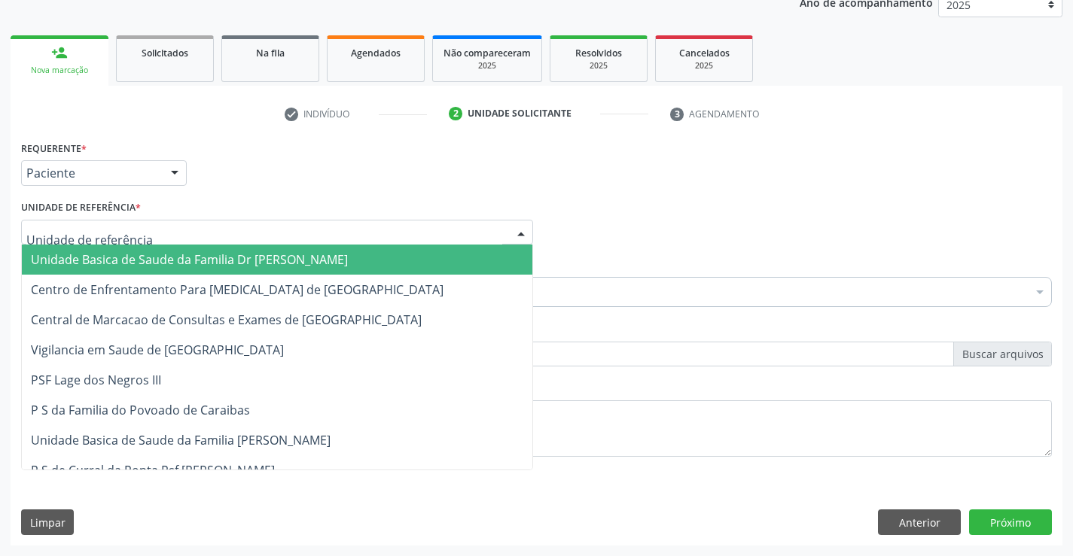
click at [159, 240] on div at bounding box center [277, 233] width 512 height 26
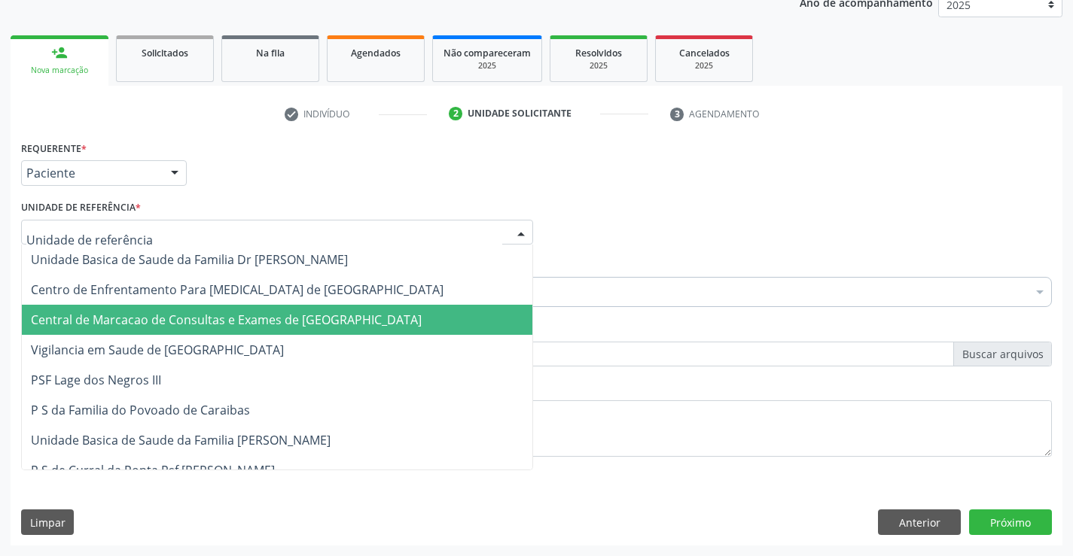
click at [170, 315] on span "Central de Marcacao de Consultas e Exames de [GEOGRAPHIC_DATA]" at bounding box center [226, 320] width 391 height 17
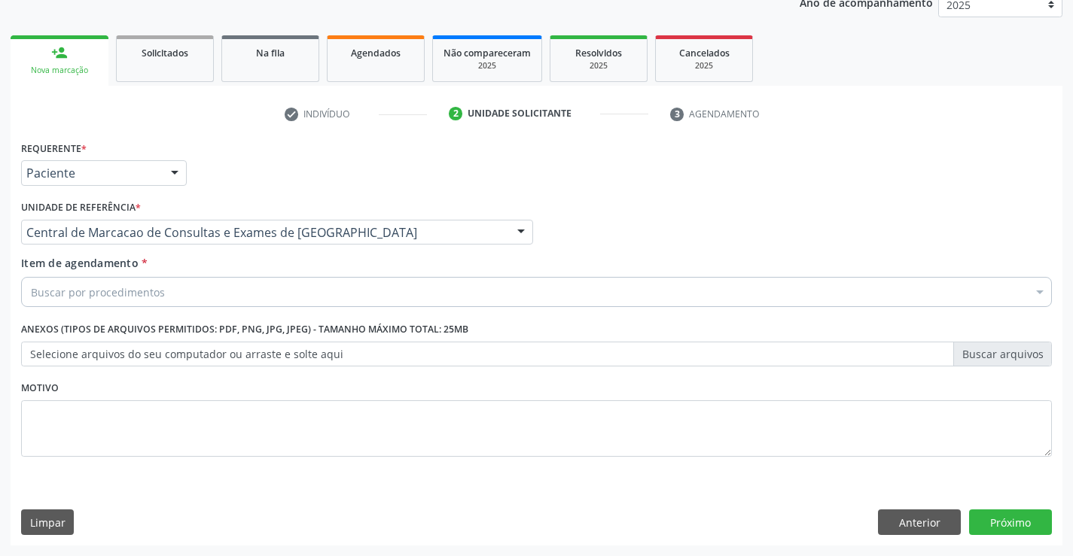
click at [208, 289] on div "Buscar por procedimentos" at bounding box center [536, 292] width 1031 height 30
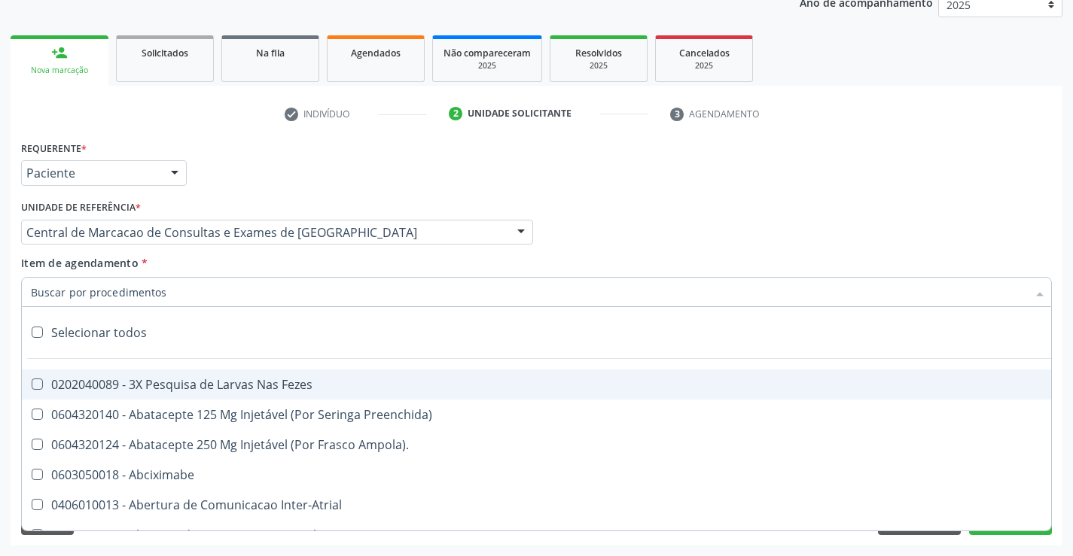
type input "j"
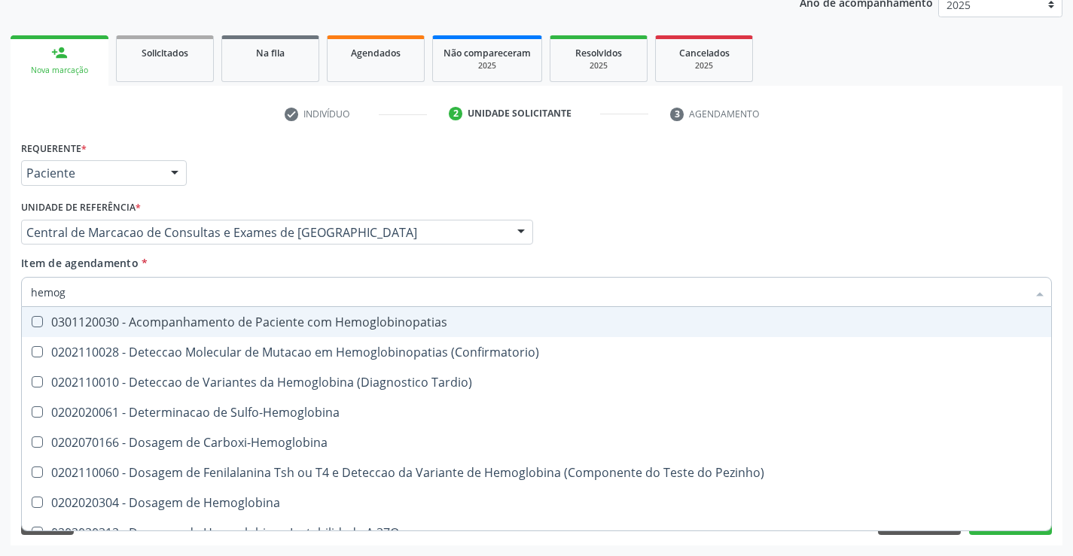
type input "hemogr"
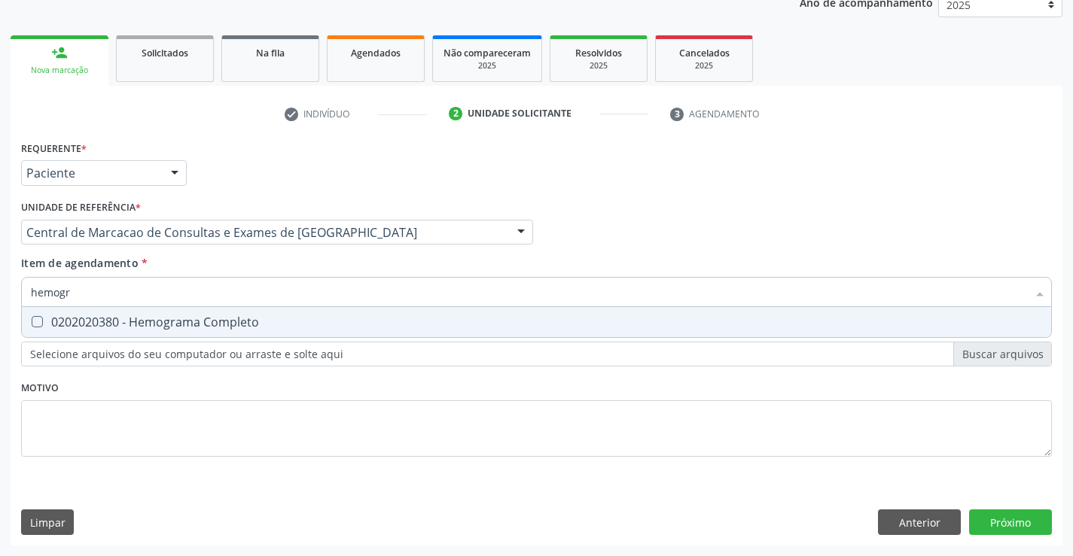
click at [190, 321] on div "0202020380 - Hemograma Completo" at bounding box center [536, 322] width 1011 height 12
checkbox Completo "true"
type input "hemogr"
click at [205, 270] on div "Item de agendamento * hemogr Desfazer seleção 0202020380 - Hemograma Completo N…" at bounding box center [536, 278] width 1031 height 47
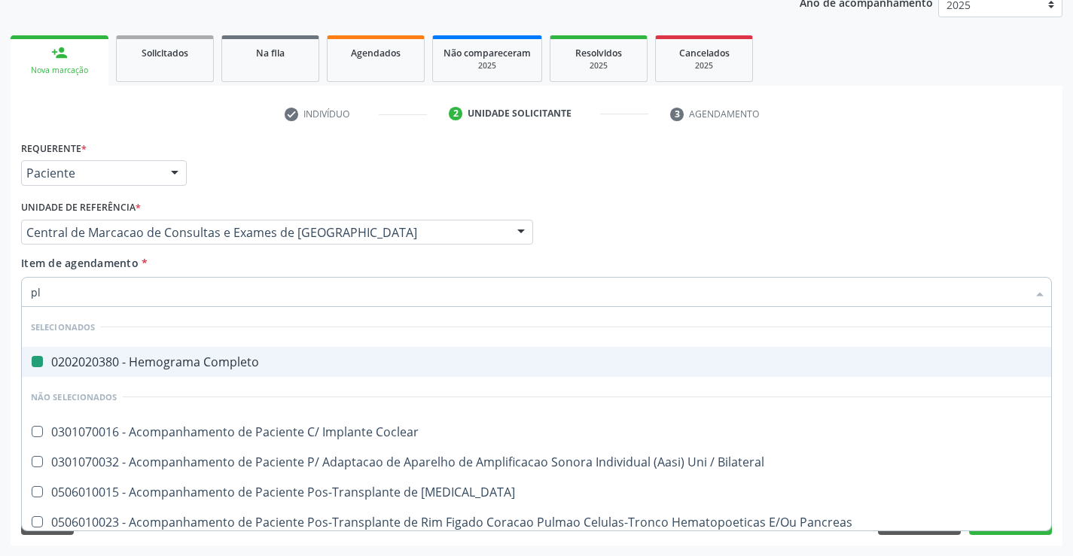
type input "pla"
checkbox Completo "false"
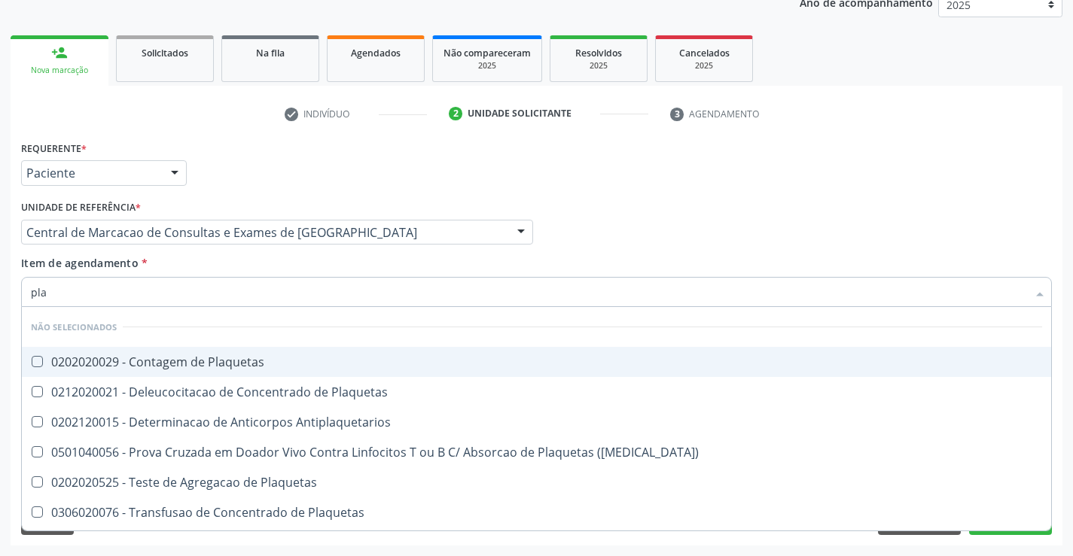
type input "plaq"
click at [206, 361] on div "0202020029 - Contagem de Plaquetas" at bounding box center [536, 362] width 1011 height 12
checkbox Plaquetas "true"
click at [191, 268] on div "Item de agendamento * plaq Desfazer seleção Não selecionados 0202020029 - Conta…" at bounding box center [536, 278] width 1031 height 47
checkbox Plaquetas "true"
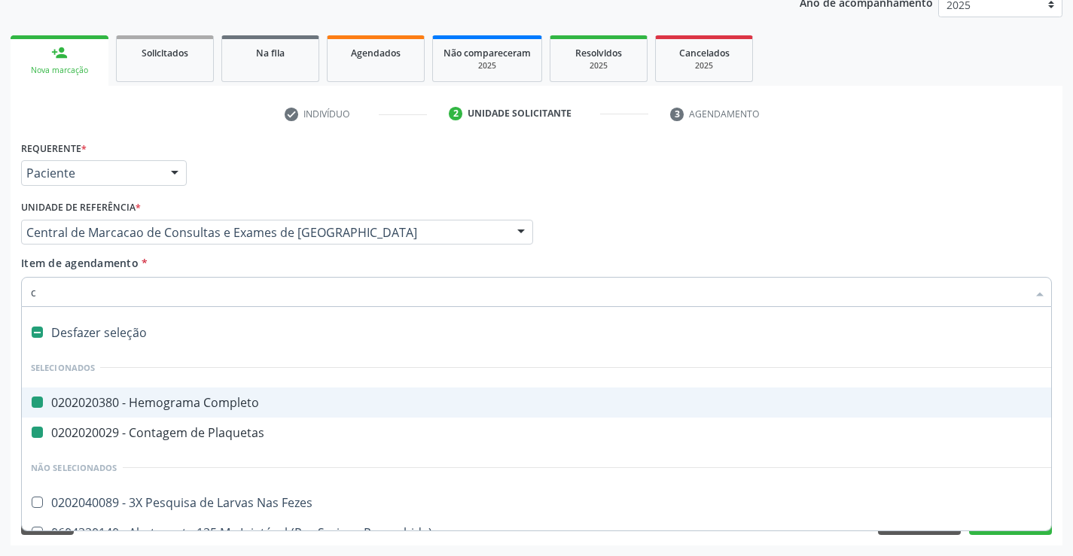
type input "cc"
checkbox Completo "false"
checkbox Plaquetas "false"
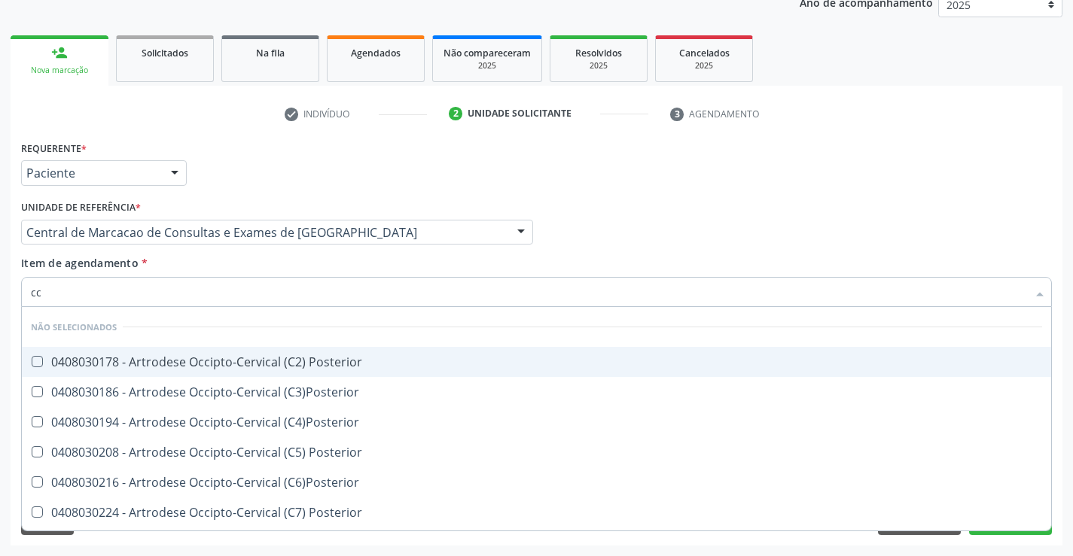
type input "c"
checkbox Posterior "true"
checkbox \(C3\)Posterior "true"
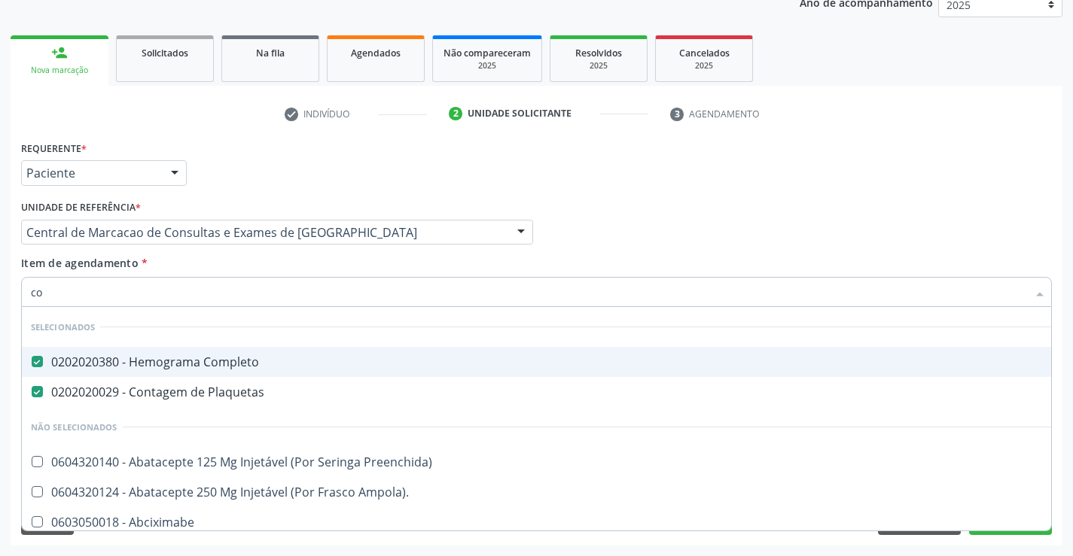
type input "col"
checkbox Completo "false"
checkbox Plaquetas "false"
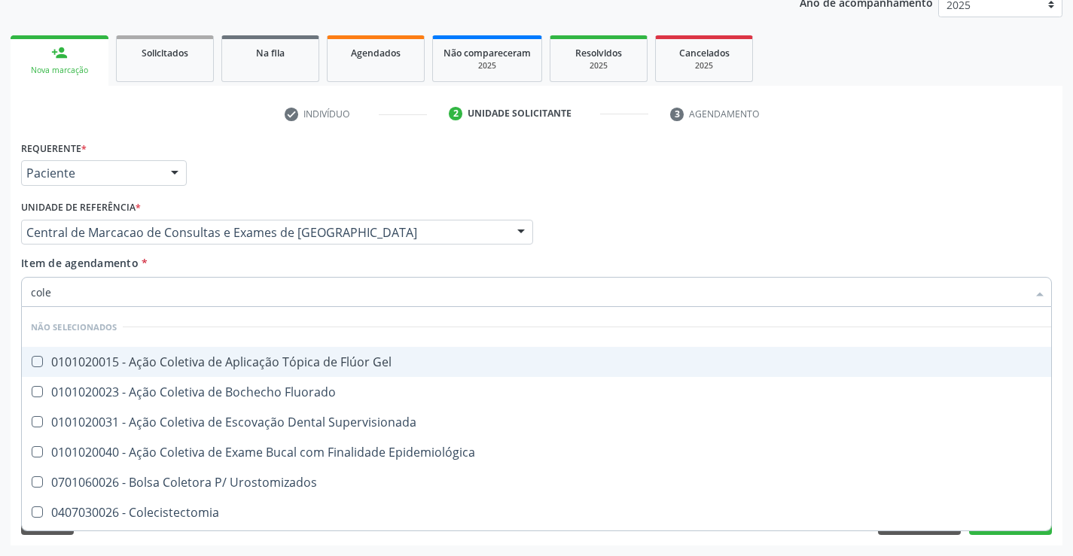
type input "coles"
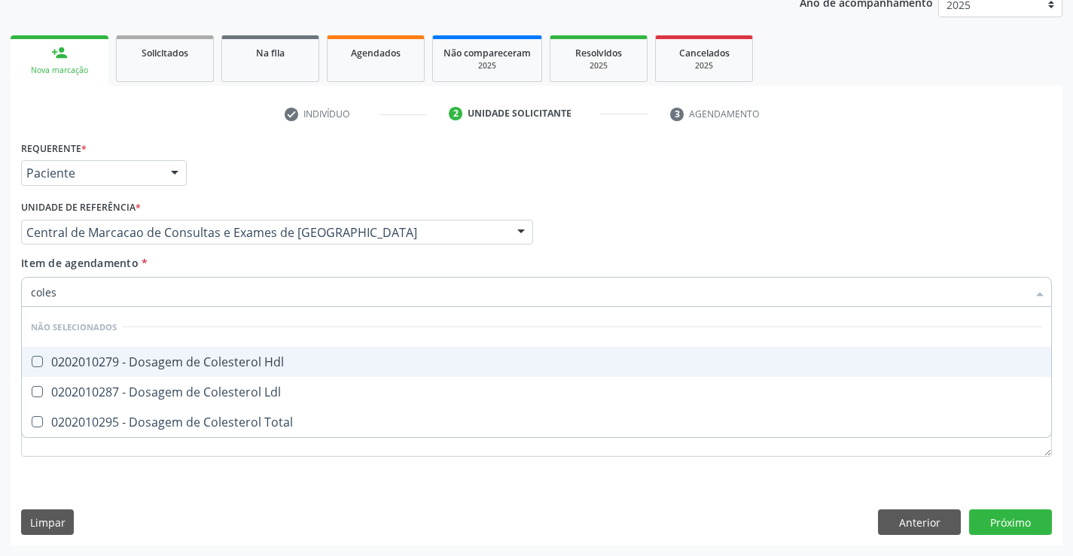
drag, startPoint x: 199, startPoint y: 364, endPoint x: 205, endPoint y: 394, distance: 30.7
click at [199, 365] on div "0202010279 - Dosagem de Colesterol Hdl" at bounding box center [536, 362] width 1011 height 12
checkbox Hdl "true"
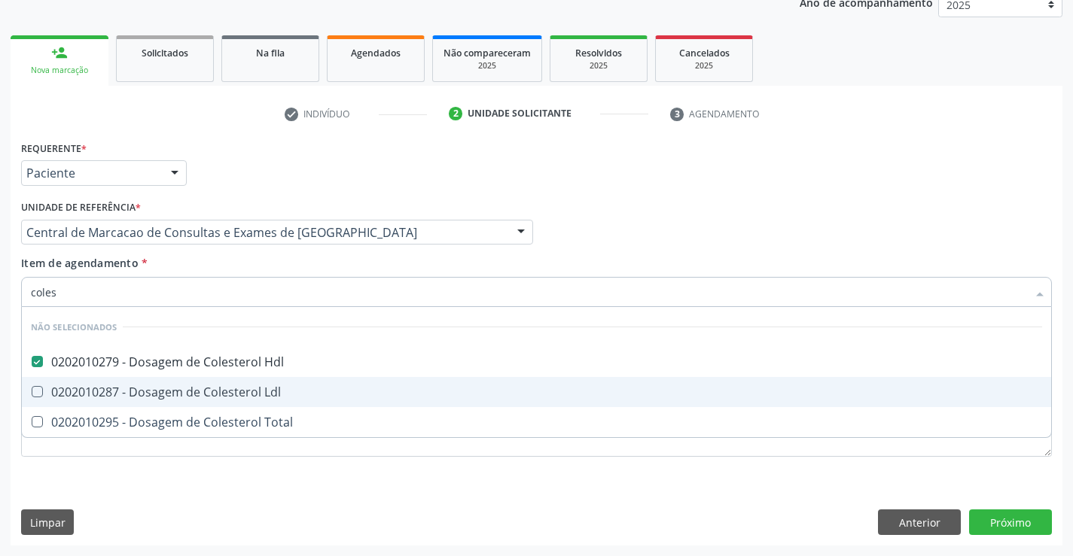
click at [205, 394] on div "0202010287 - Dosagem de Colesterol Ldl" at bounding box center [536, 392] width 1011 height 12
checkbox Ldl "true"
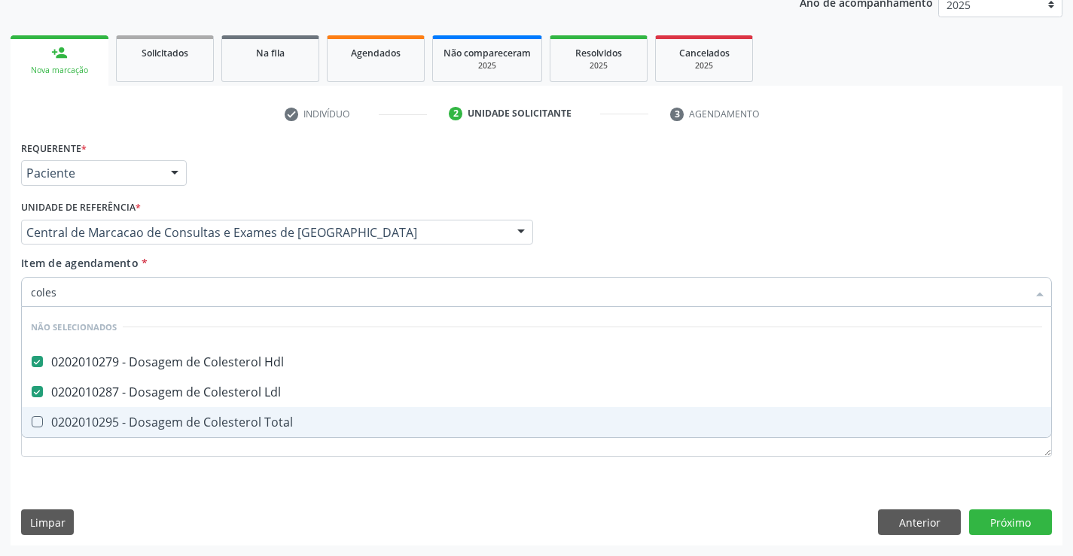
click at [208, 413] on span "0202010295 - Dosagem de Colesterol Total" at bounding box center [536, 422] width 1029 height 30
checkbox Total "true"
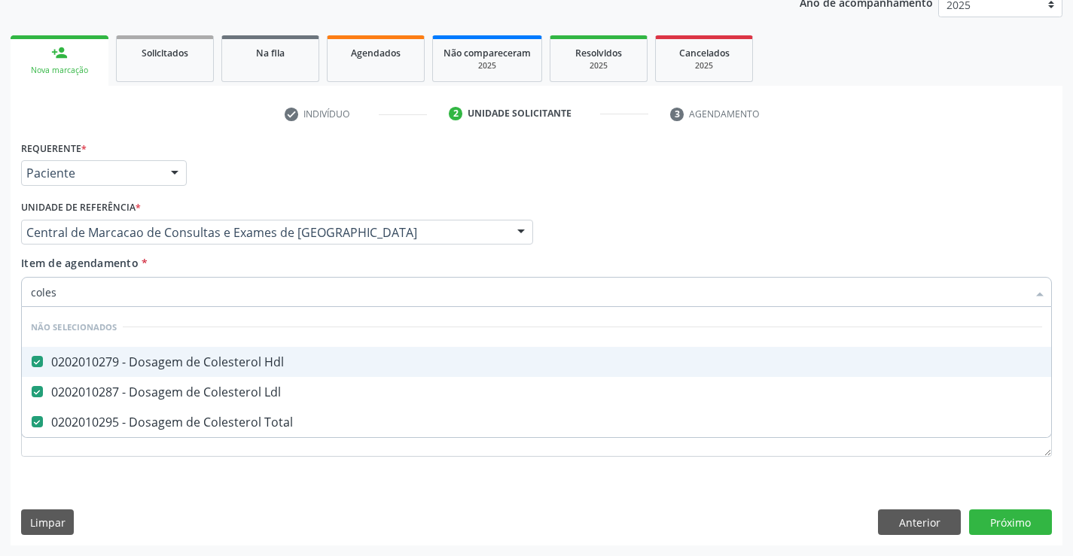
click at [205, 269] on div "Item de agendamento * coles Desfazer seleção Não selecionados 0202010279 - Dosa…" at bounding box center [536, 278] width 1031 height 47
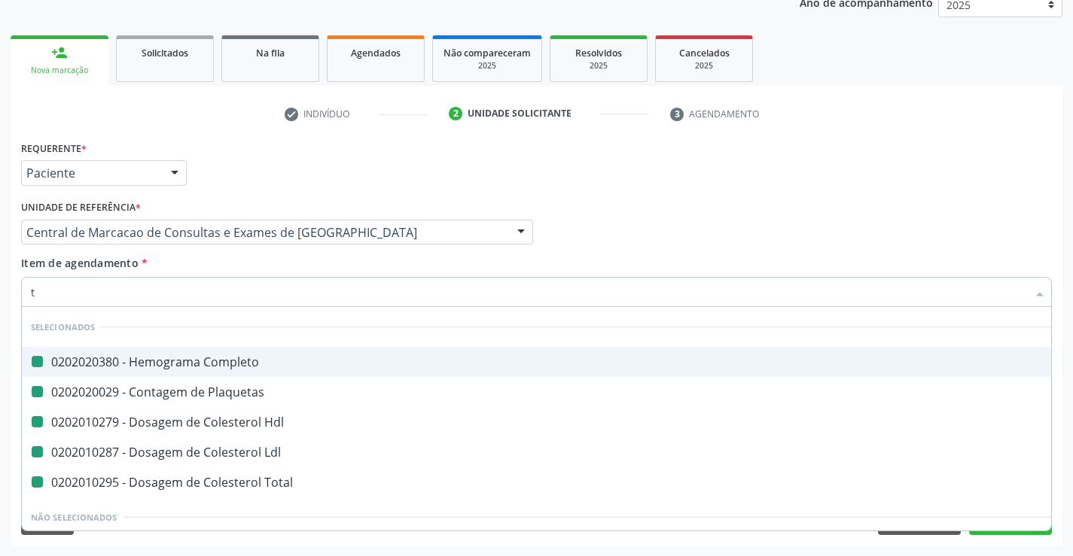
type input "tr"
checkbox Completo "false"
checkbox Plaquetas "false"
checkbox Hdl "false"
checkbox Ldl "false"
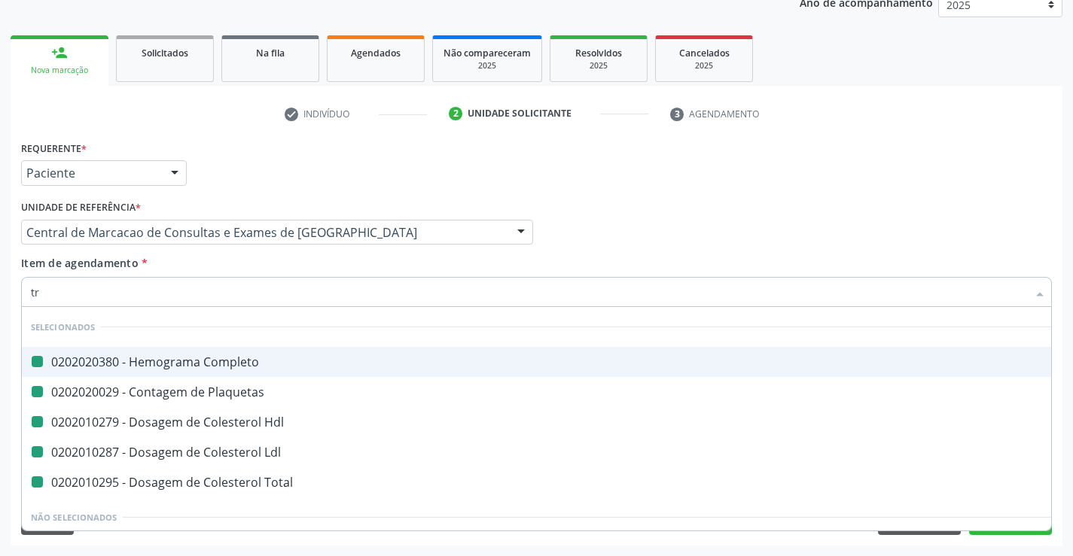
checkbox Total "false"
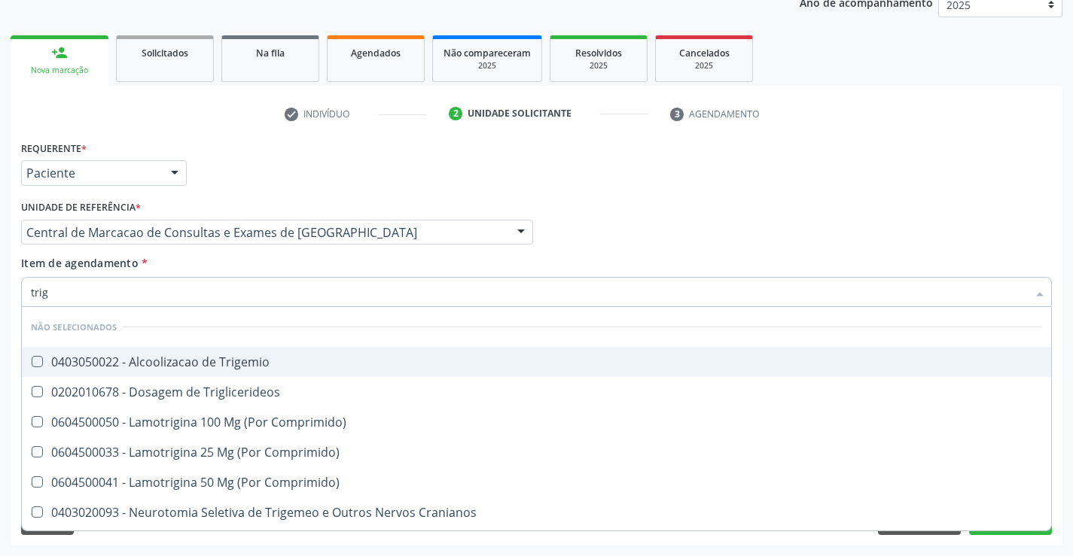
type input "trigl"
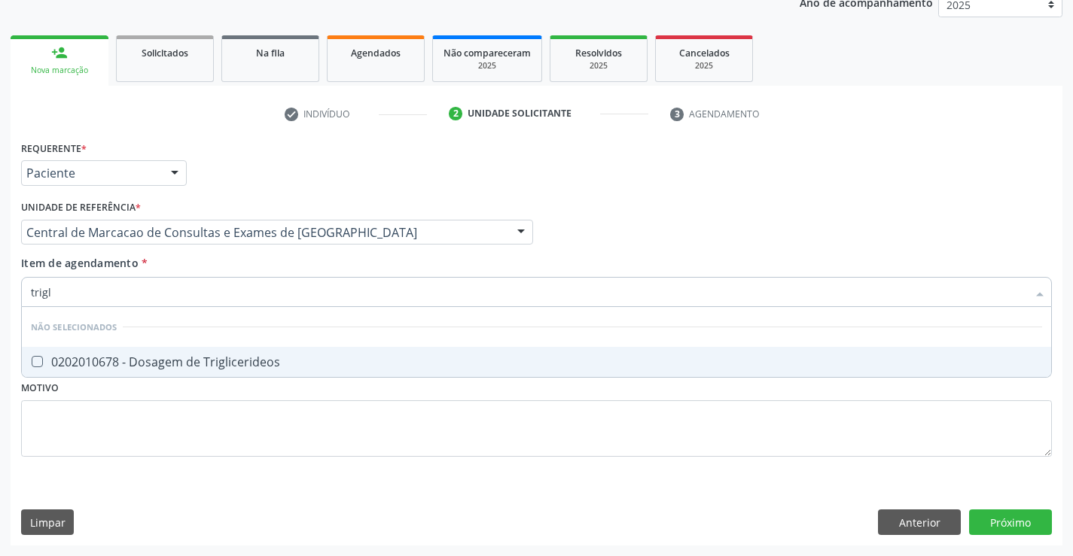
click at [206, 343] on li "Não selecionados" at bounding box center [536, 327] width 1029 height 40
click at [206, 353] on span "0202010678 - Dosagem de Triglicerideos" at bounding box center [536, 362] width 1029 height 30
checkbox Triglicerideos "true"
type input "trigl"
click at [224, 260] on div "Item de agendamento * trigl Desfazer seleção Não selecionados 0202010678 - Dosa…" at bounding box center [536, 278] width 1031 height 47
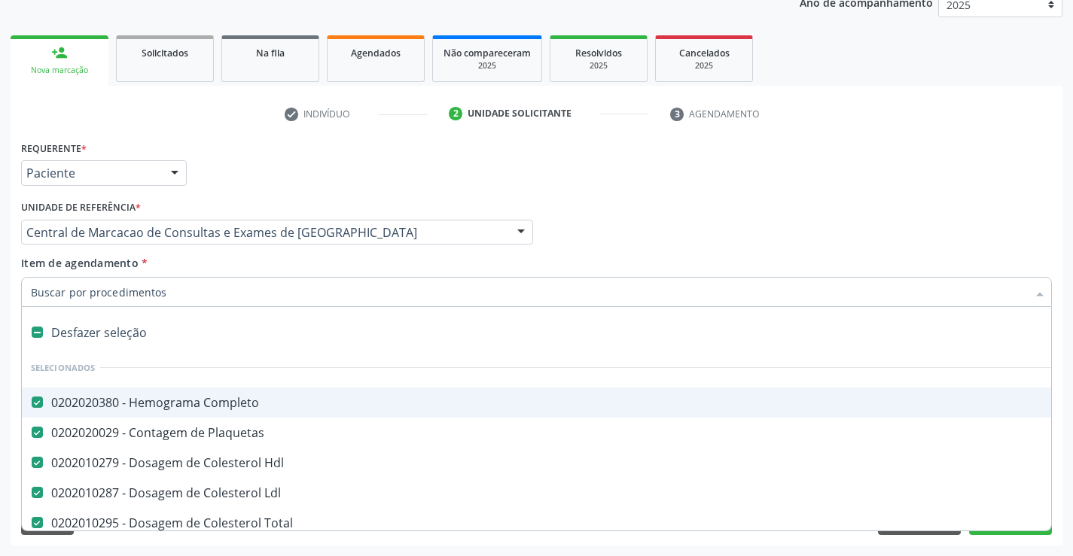
click at [215, 298] on input "Item de agendamento *" at bounding box center [529, 292] width 996 height 30
type input "u"
checkbox Hdl "false"
checkbox Ldl "false"
checkbox Total "false"
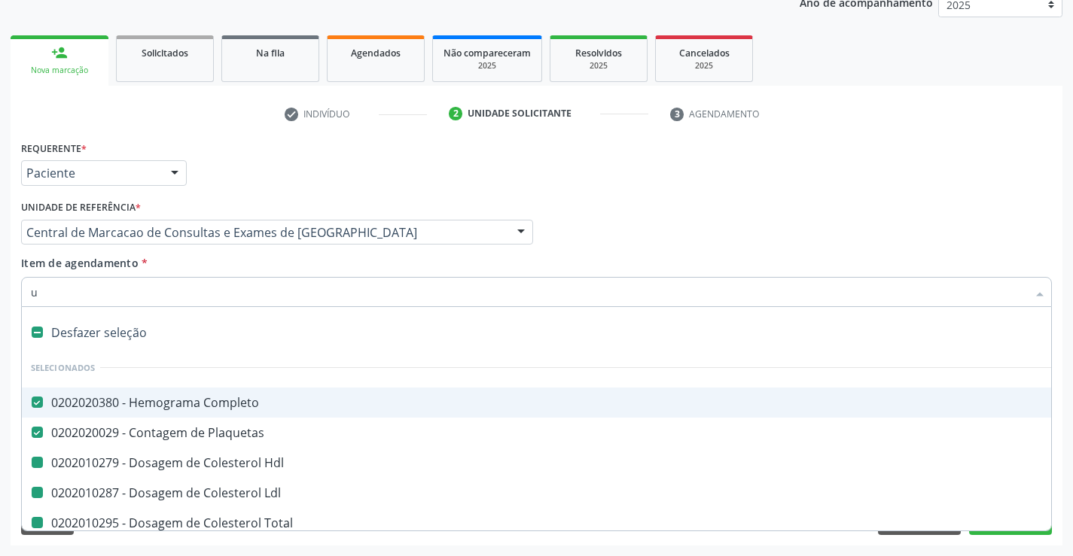
checkbox Triglicerideos "false"
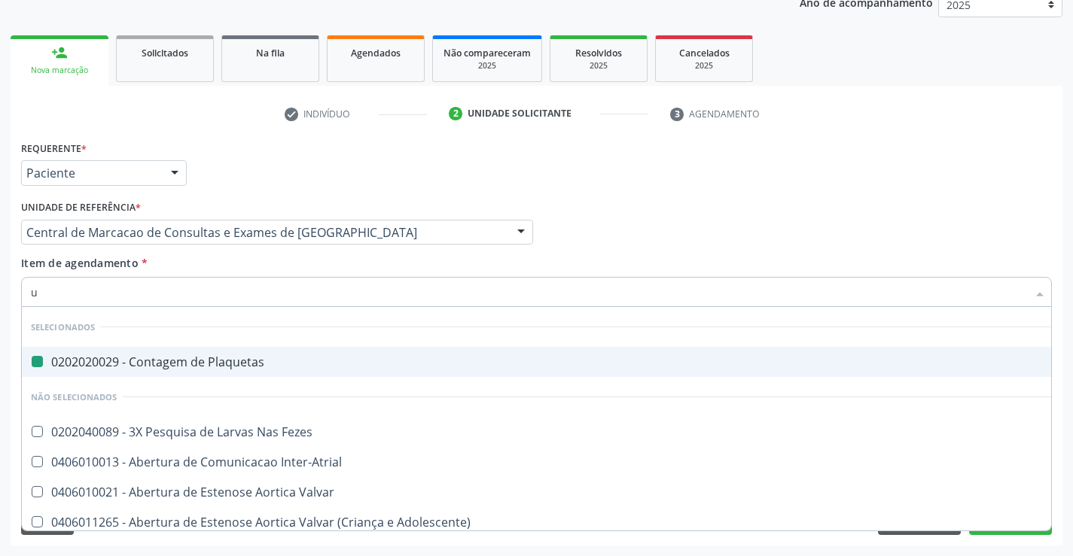
type input "ur"
checkbox Plaquetas "false"
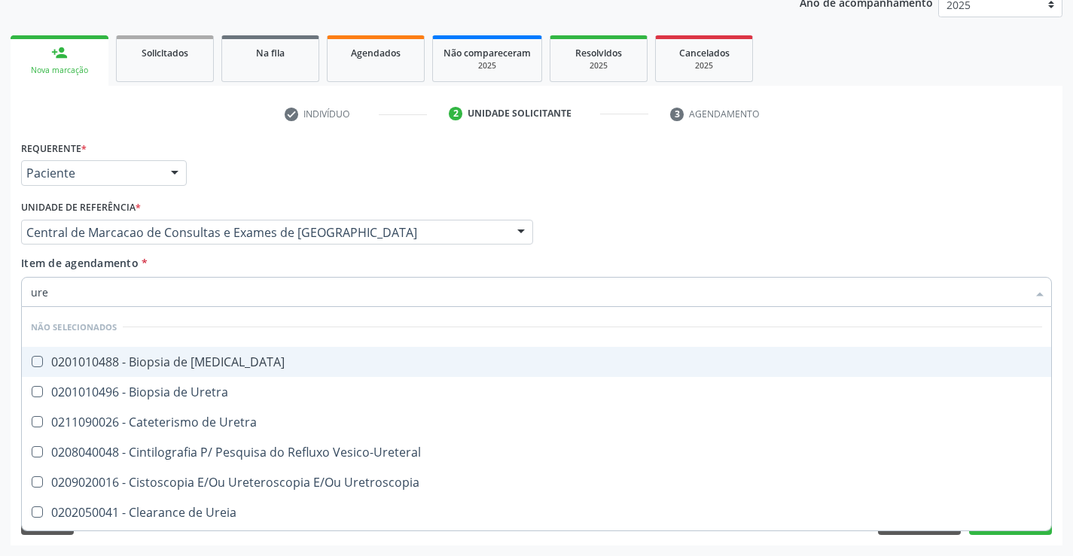
type input "urei"
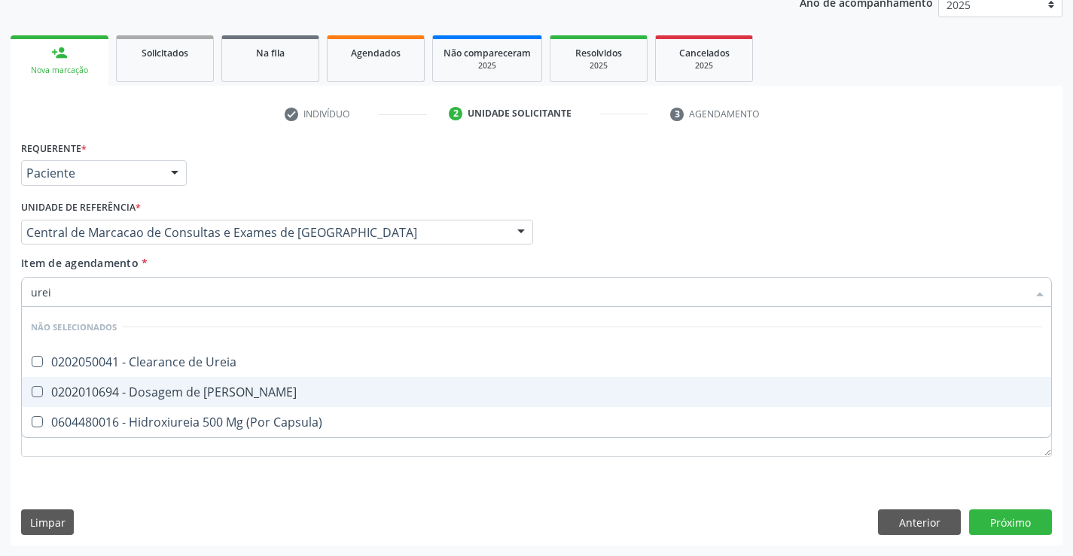
click at [239, 384] on span "0202010694 - Dosagem de [PERSON_NAME]" at bounding box center [536, 392] width 1029 height 30
checkbox Ureia "true"
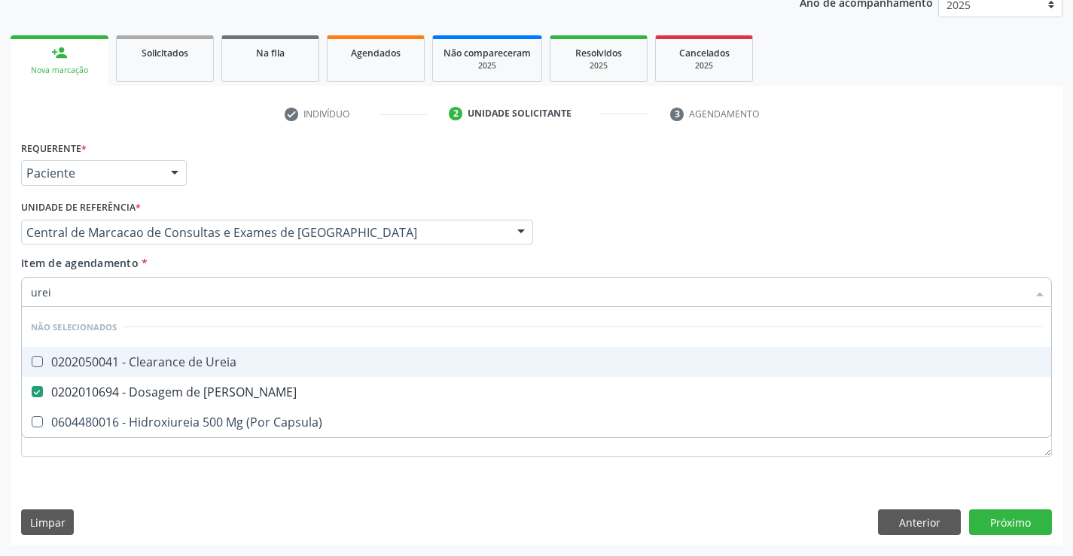
click at [259, 284] on input "urei" at bounding box center [529, 292] width 996 height 30
click at [257, 269] on div "Item de agendamento * urei Desfazer seleção Não selecionados 0202050041 - Clear…" at bounding box center [536, 278] width 1031 height 47
checkbox Ureia "true"
checkbox Capsula\) "true"
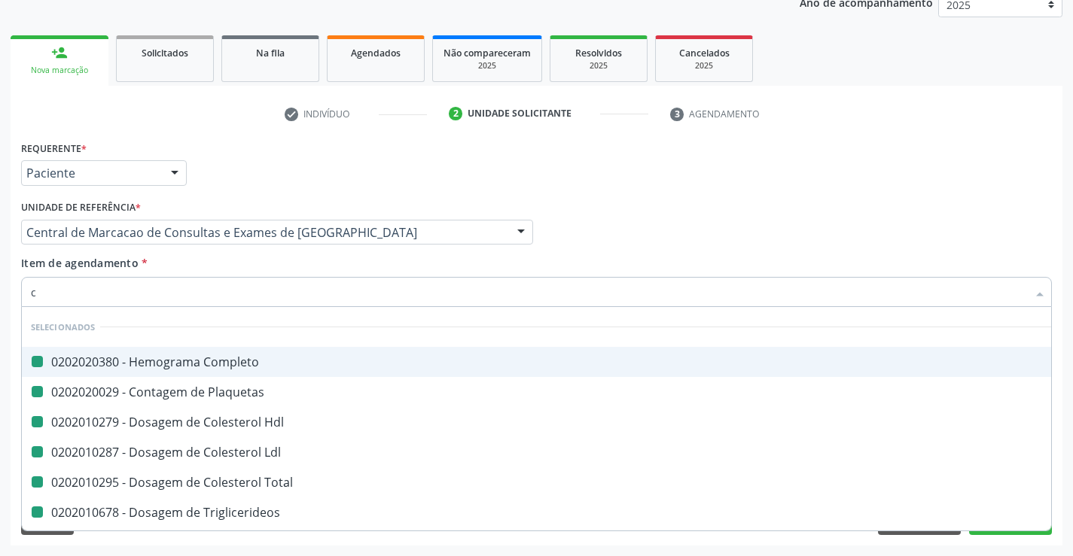
type input "cr"
checkbox Completo "false"
checkbox Hdl "false"
checkbox Plaquetas "false"
checkbox Ldl "false"
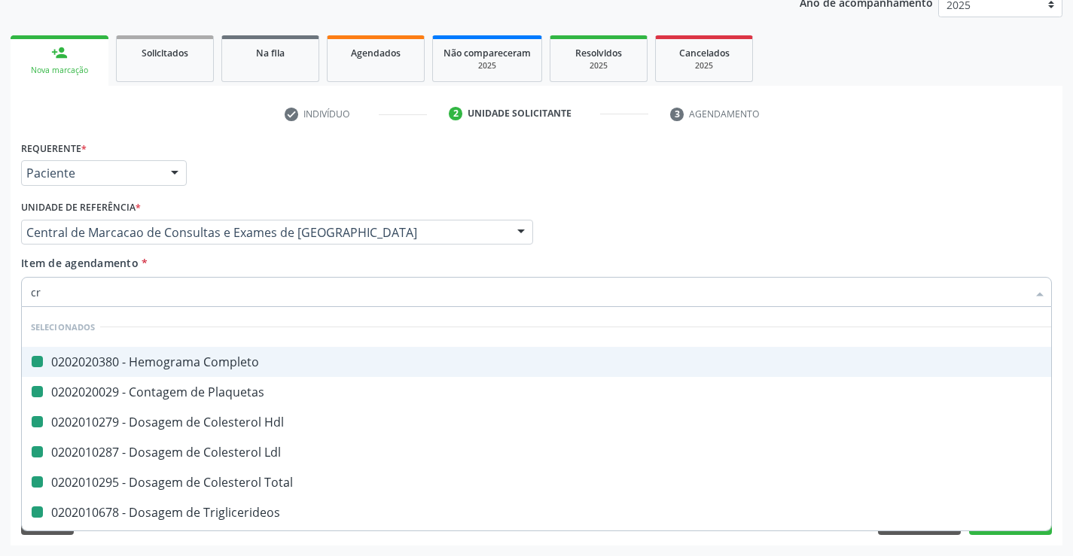
checkbox Total "false"
checkbox Triglicerideos "false"
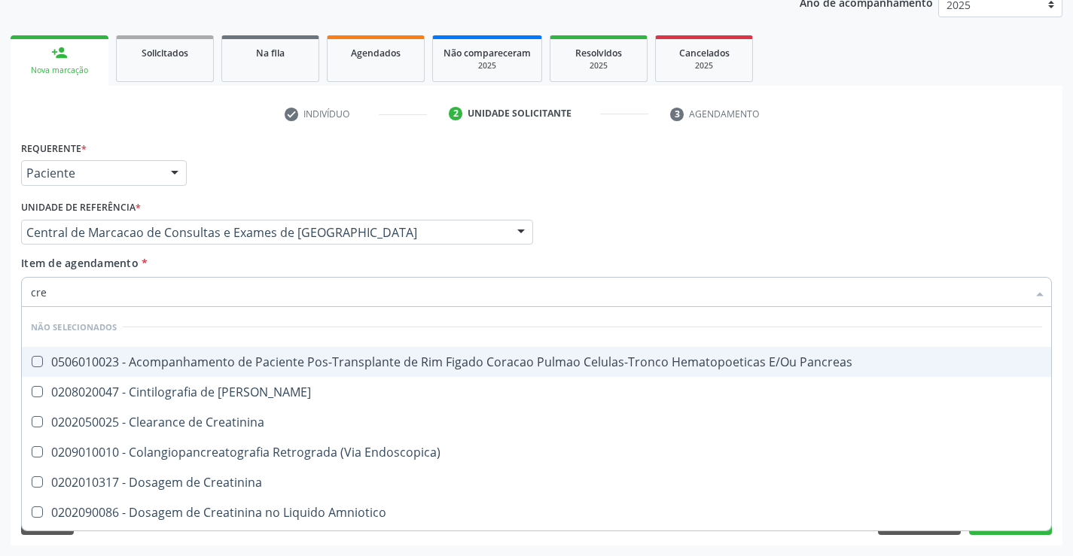
type input "crea"
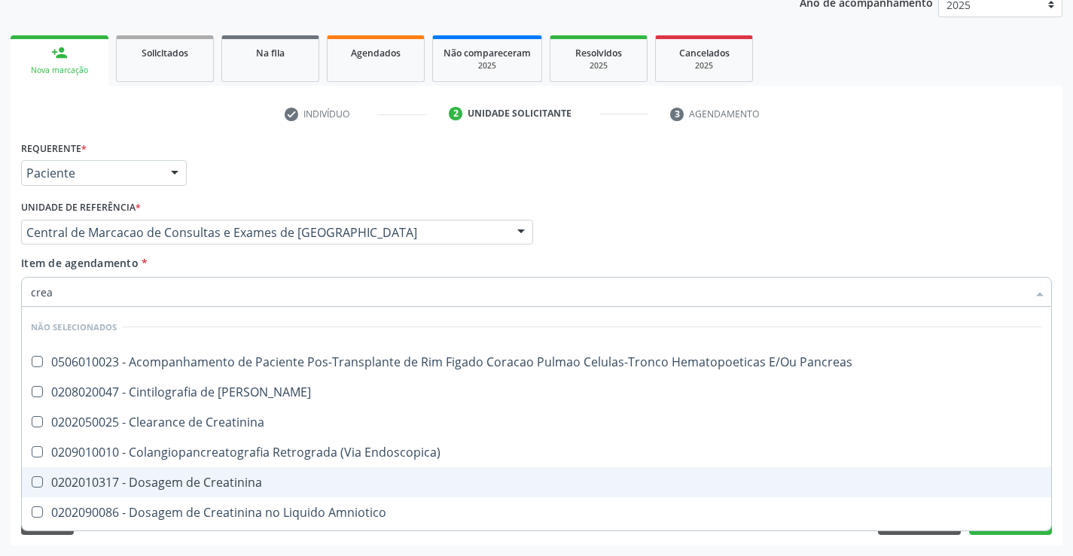
click at [230, 477] on div "0202010317 - Dosagem de Creatinina" at bounding box center [536, 483] width 1011 height 12
checkbox Creatinina "true"
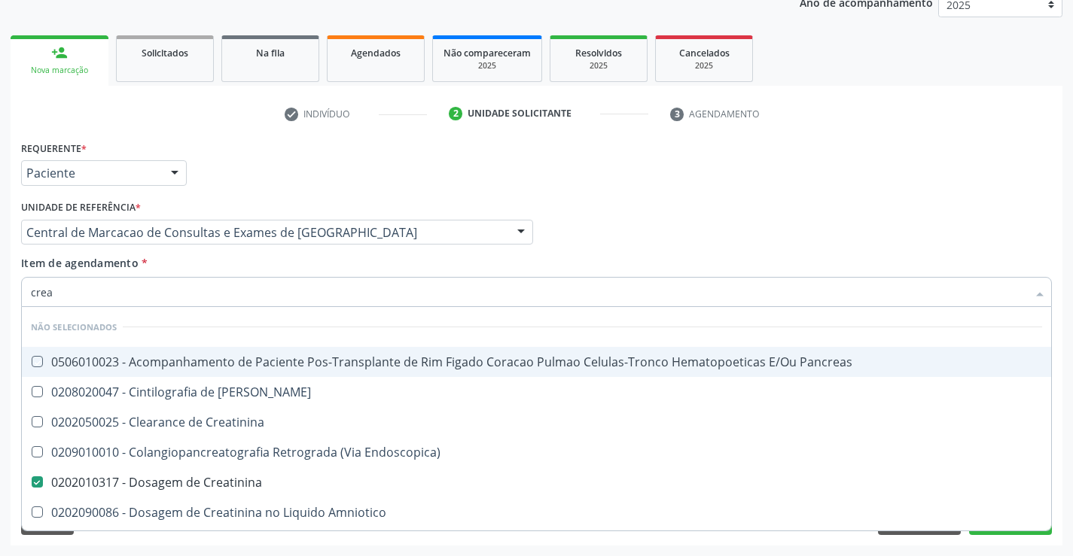
click at [239, 254] on div "Unidade de referência * Central de Marcacao de Consultas e Exames de Campo Form…" at bounding box center [276, 225] width 519 height 59
checkbox Pancreas "true"
checkbox Creatinina "true"
checkbox Pancreas "true"
checkbox Endoscopica\) "true"
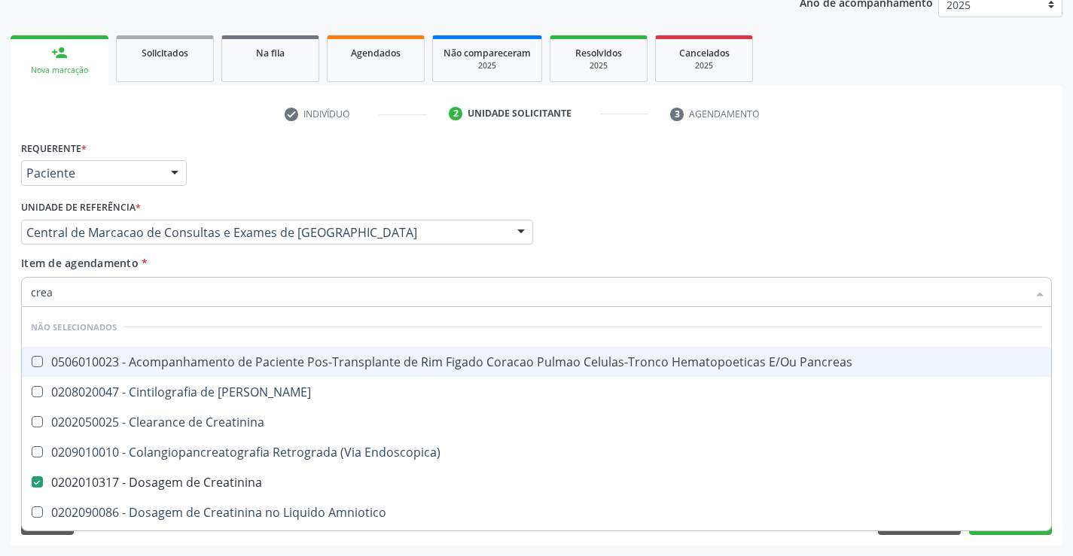
checkbox Amniotico "true"
checkbox Mb "true"
checkbox \(Cpk\) "true"
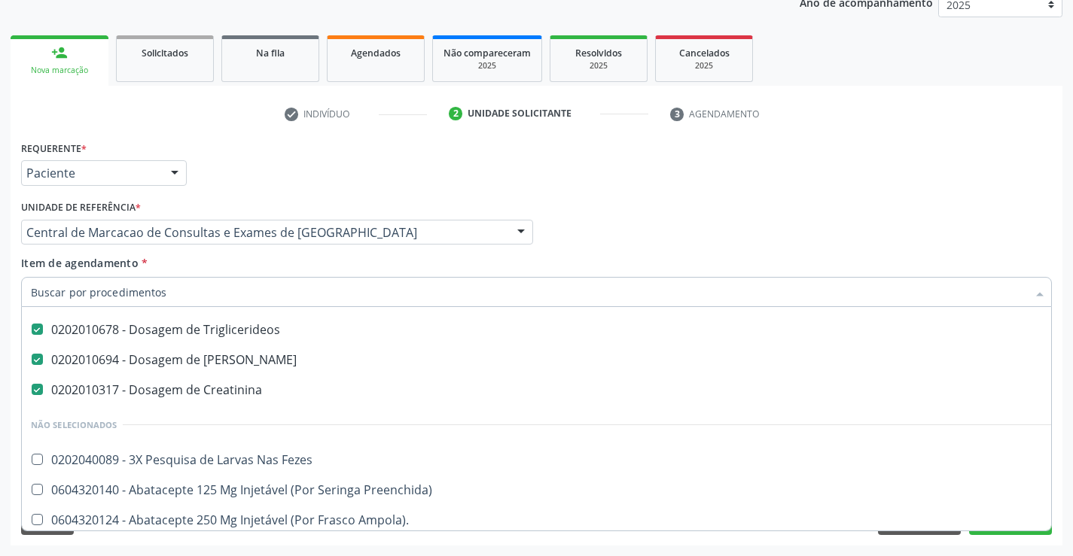
scroll to position [226, 0]
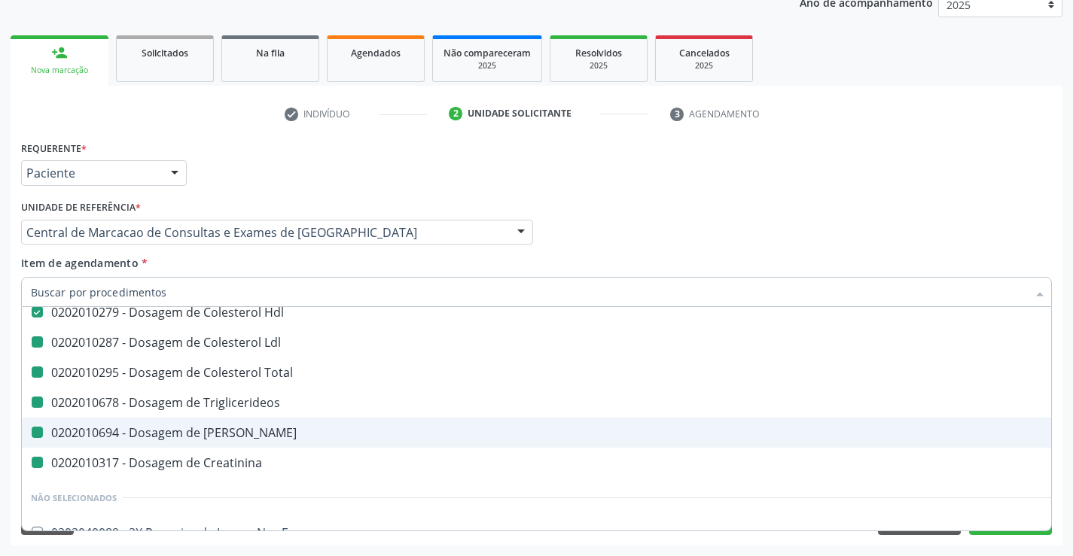
type input "u"
checkbox Ldl "false"
checkbox Total "false"
checkbox Triglicerideos "false"
checkbox Creatinina "false"
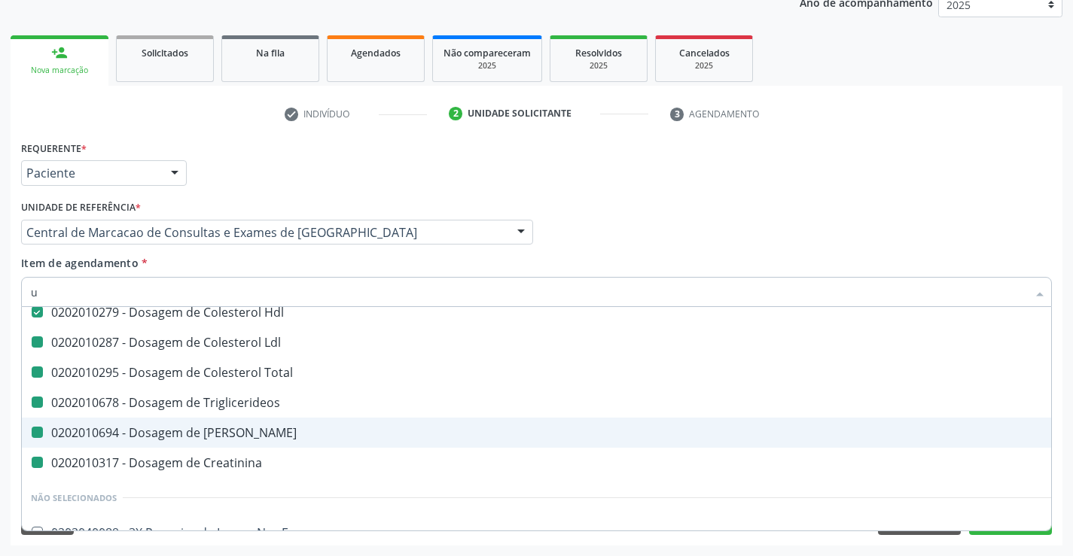
checkbox Ureia "false"
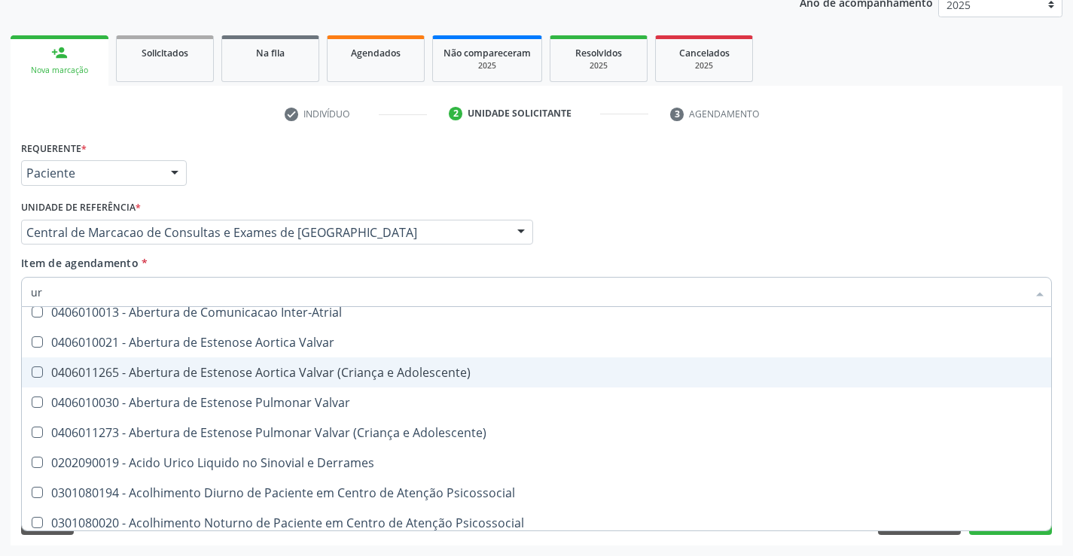
type input "uri"
checkbox Ureia "false"
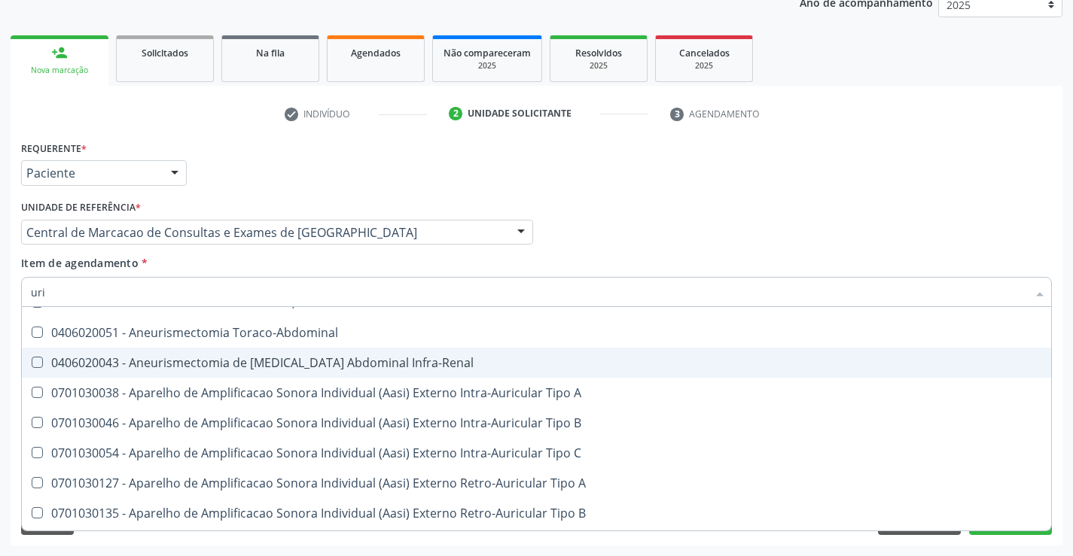
scroll to position [110, 0]
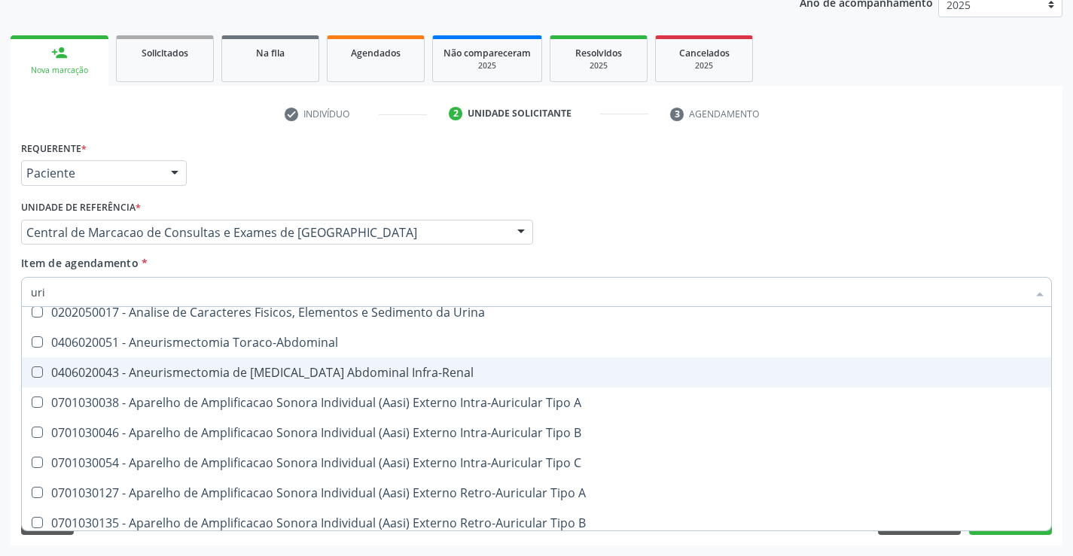
type input "urin"
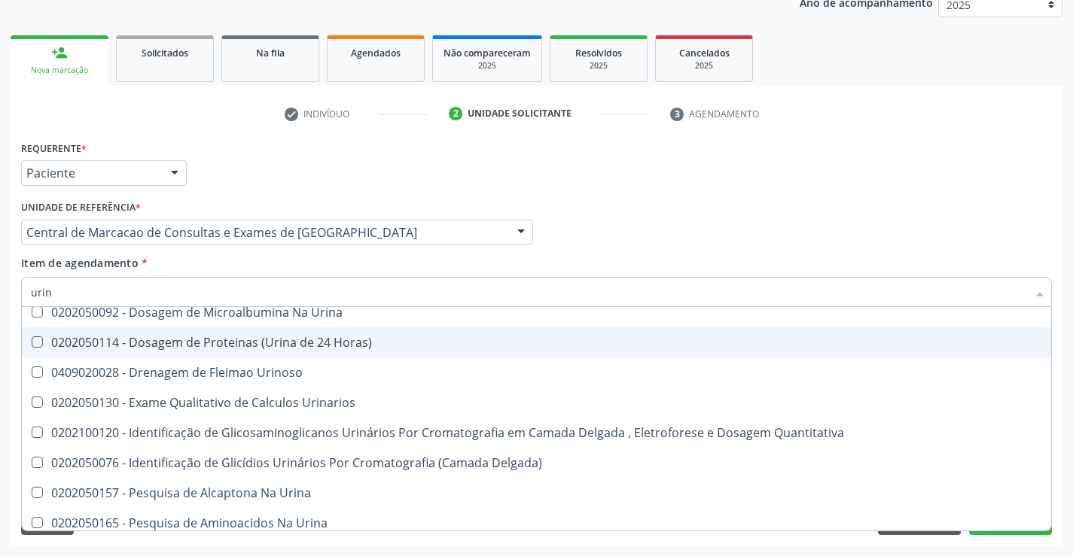
scroll to position [0, 0]
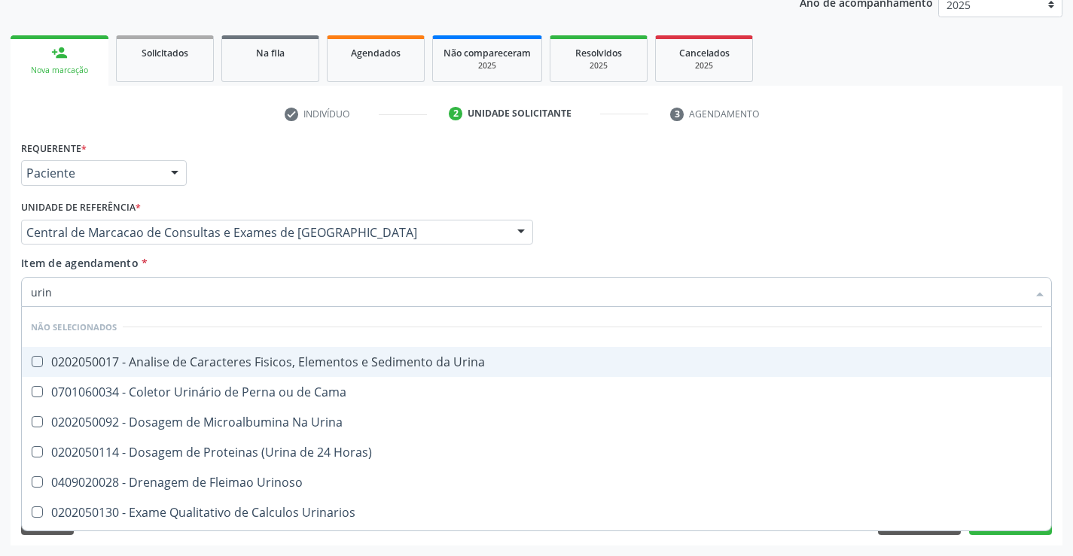
drag, startPoint x: 238, startPoint y: 361, endPoint x: 237, endPoint y: 318, distance: 42.9
click at [237, 361] on div "0202050017 - Analise de Caracteres Fisicos, Elementos e Sedimento da Urina" at bounding box center [536, 362] width 1011 height 12
checkbox Urina "true"
click at [233, 274] on div "Item de agendamento * urin Desfazer seleção Não selecionados 0202050017 - Anali…" at bounding box center [536, 278] width 1031 height 47
checkbox Horas\) "true"
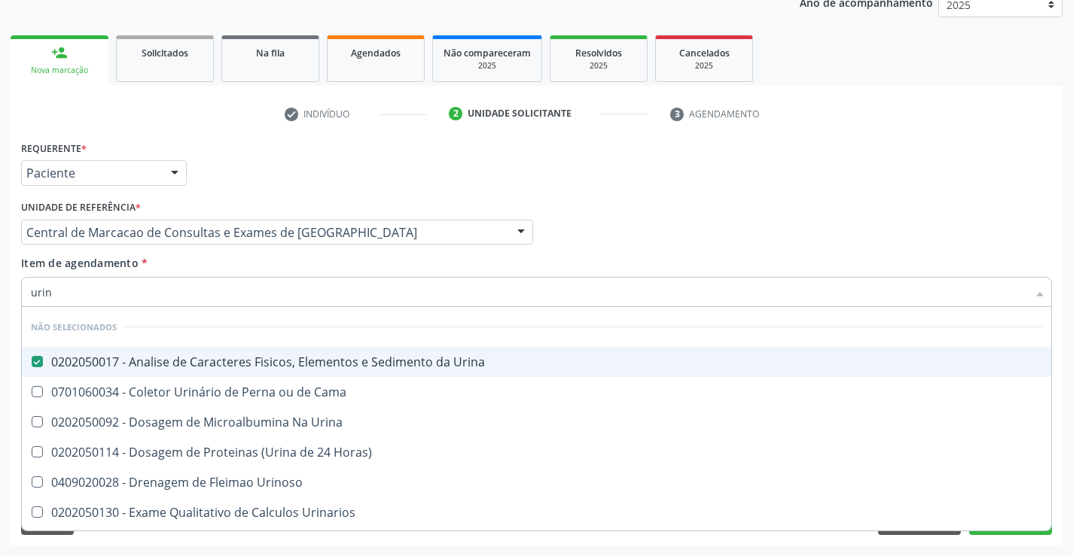
checkbox Urinoso "true"
checkbox Urinarios "true"
checkbox Delgada\) "true"
checkbox Quantitativa "true"
checkbox Urina "true"
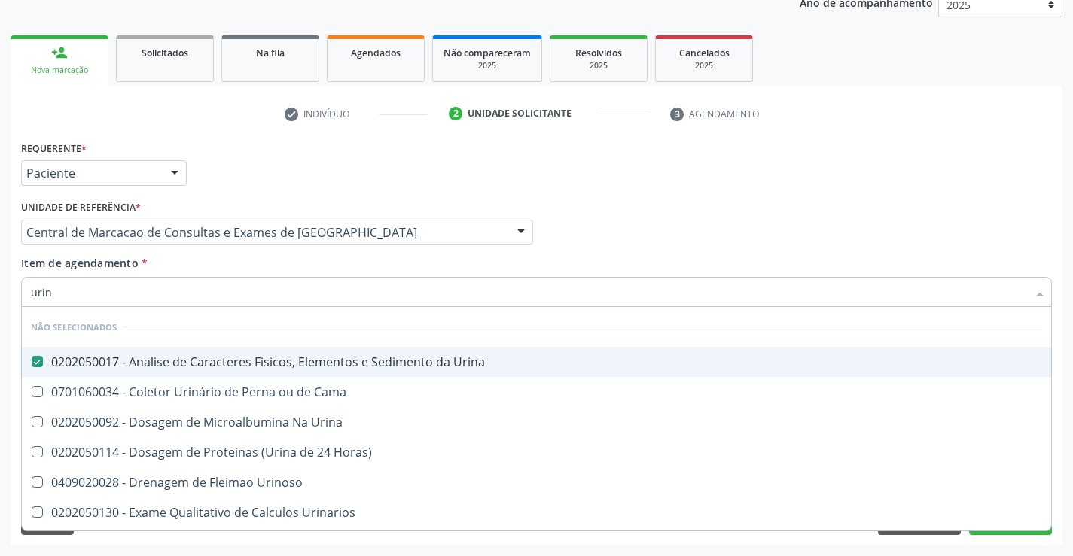
checkbox Urina "true"
checkbox Cama "true"
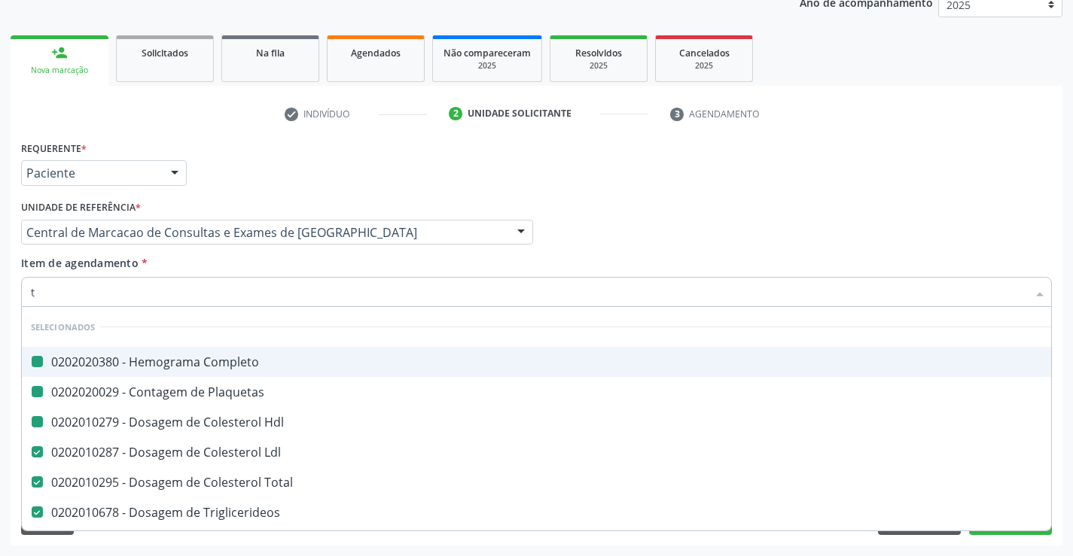
type input "tg"
checkbox Completo "false"
checkbox Hdl "false"
checkbox Plaquetas "false"
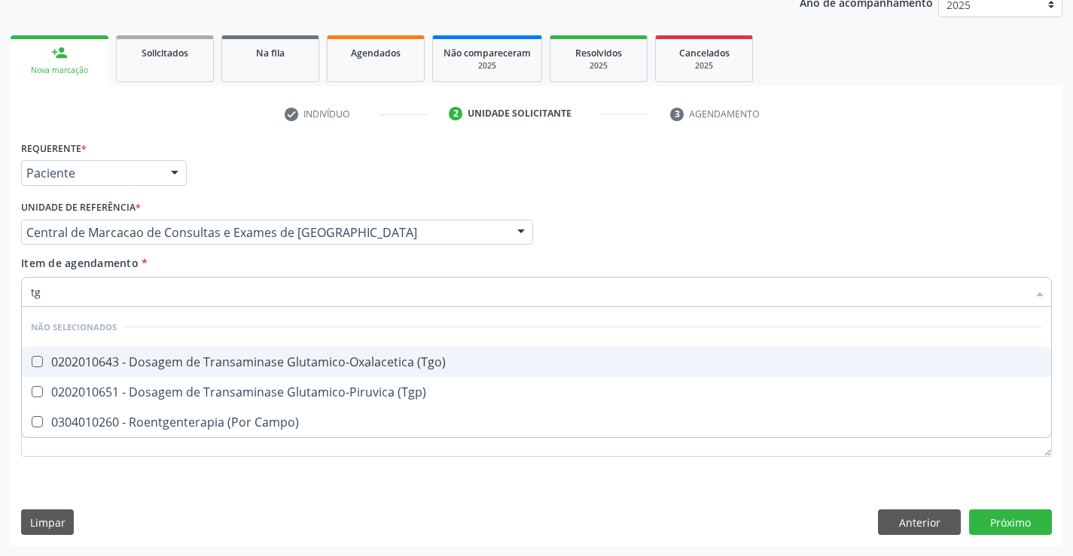
click at [242, 363] on div "0202010643 - Dosagem de Transaminase Glutamico-Oxalacetica (Tgo)" at bounding box center [536, 362] width 1011 height 12
checkbox \(Tgo\) "true"
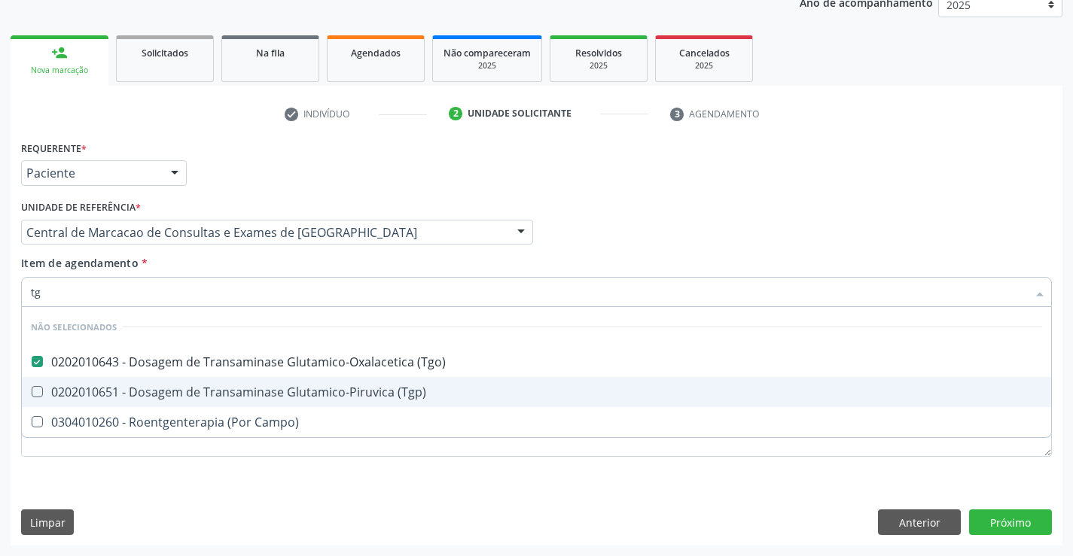
click at [244, 382] on span "0202010651 - Dosagem de Transaminase Glutamico-Piruvica (Tgp)" at bounding box center [536, 392] width 1029 height 30
checkbox \(Tgp\) "true"
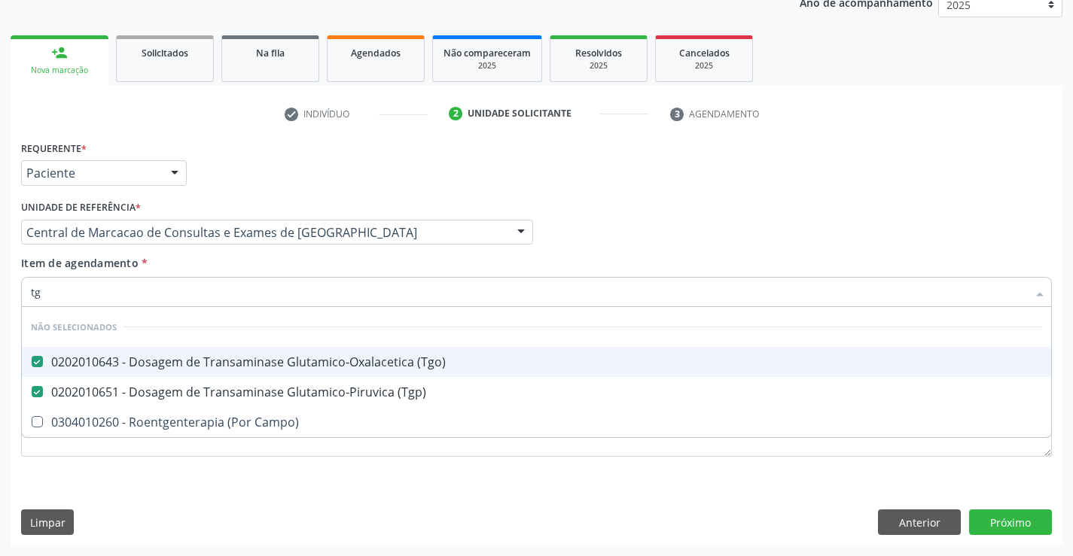
click at [233, 269] on div "Item de agendamento * tg Desfazer seleção Não selecionados 0202010643 - Dosagem…" at bounding box center [536, 278] width 1031 height 47
checkbox Campo\) "true"
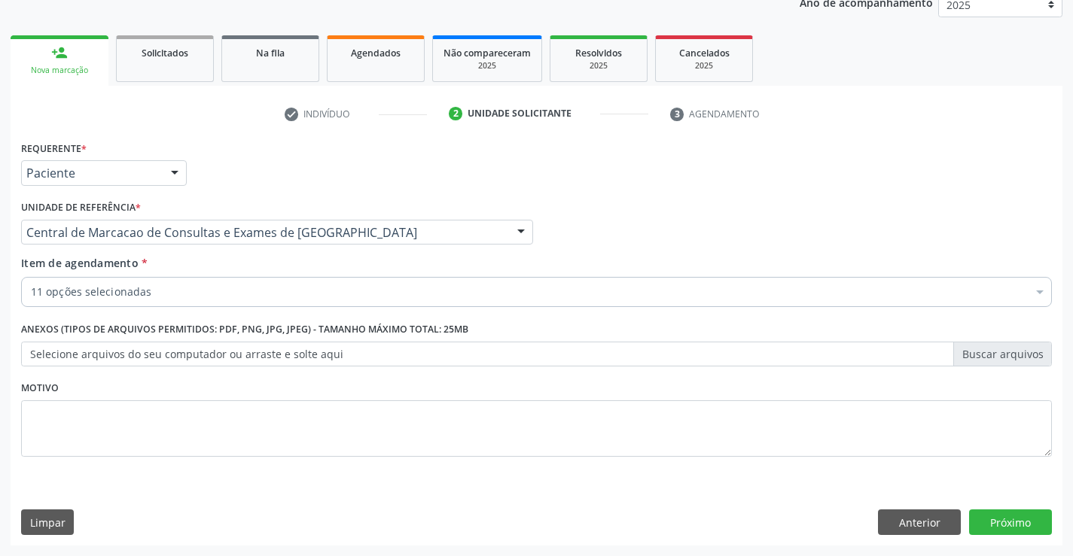
click at [233, 300] on div "11 opções selecionadas" at bounding box center [536, 292] width 1031 height 30
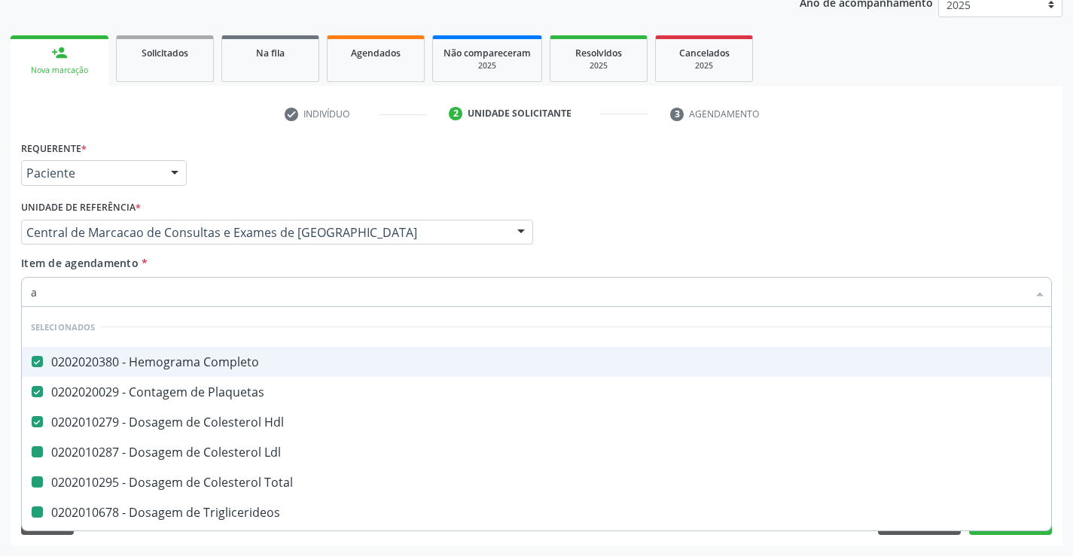
type input "ac"
checkbox Ldl "false"
checkbox Total "false"
checkbox Triglicerideos "false"
checkbox Ureia "false"
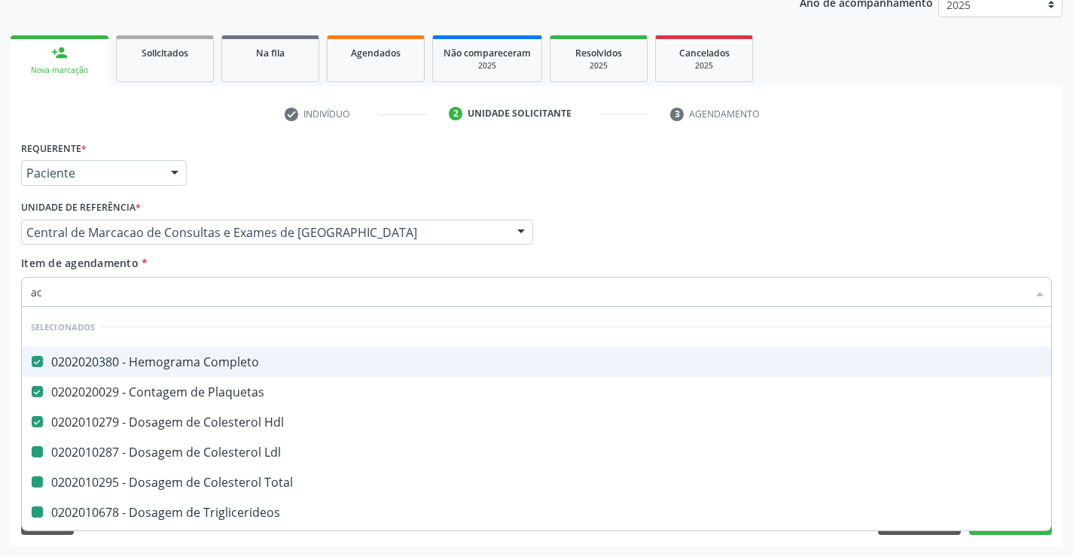
checkbox Creatinina "false"
checkbox Urina "false"
checkbox \(Tgo\) "false"
checkbox \(Tgp\) "false"
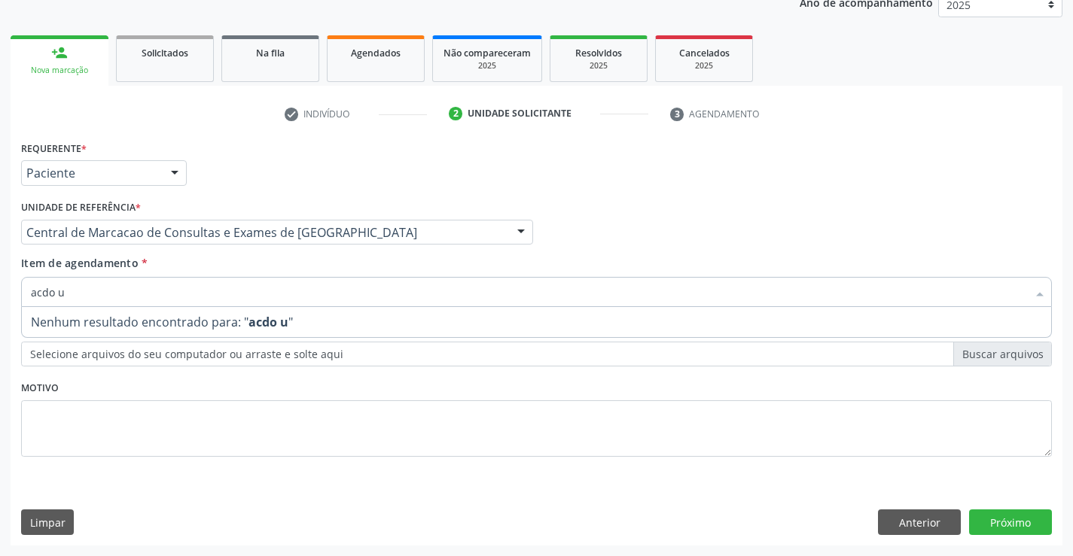
click at [42, 291] on input "acdo u" at bounding box center [529, 292] width 996 height 30
type input "acido u"
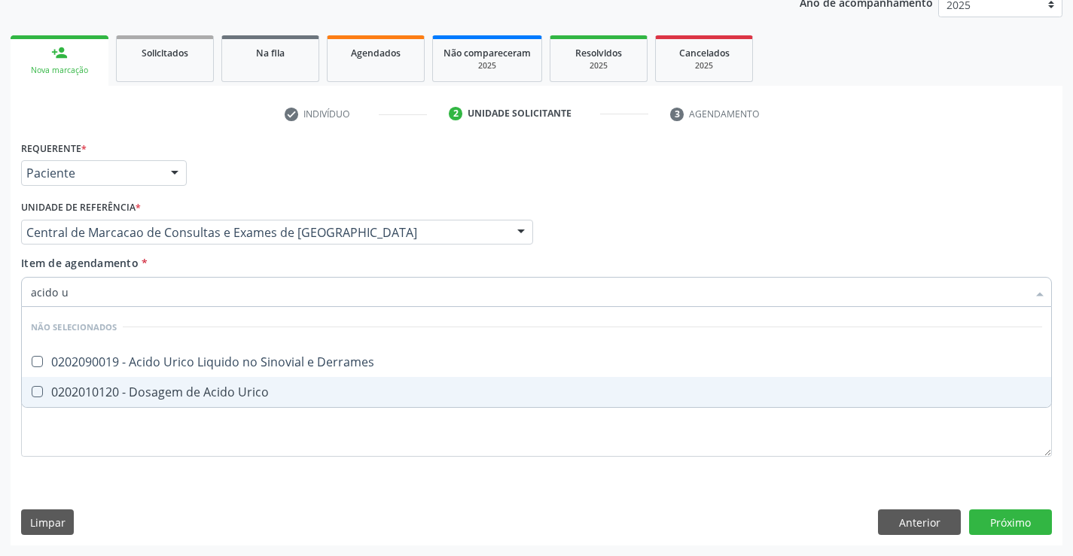
click at [218, 387] on div "0202010120 - Dosagem de Acido Urico" at bounding box center [536, 392] width 1011 height 12
checkbox Urico "true"
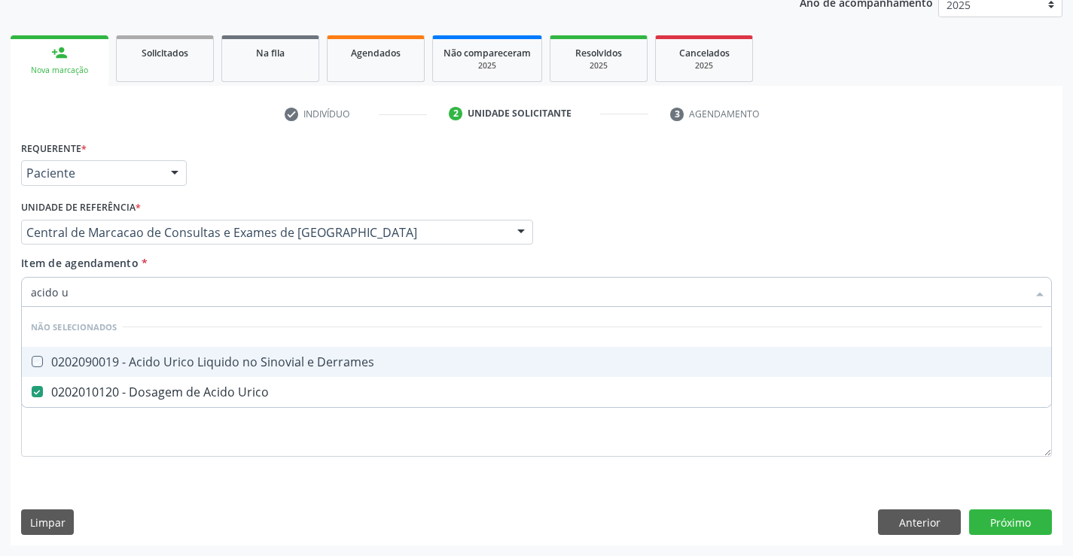
click at [233, 257] on div "Item de agendamento * acido u Desfazer seleção Não selecionados 0202090019 - Ac…" at bounding box center [536, 278] width 1031 height 47
checkbox Derrames "true"
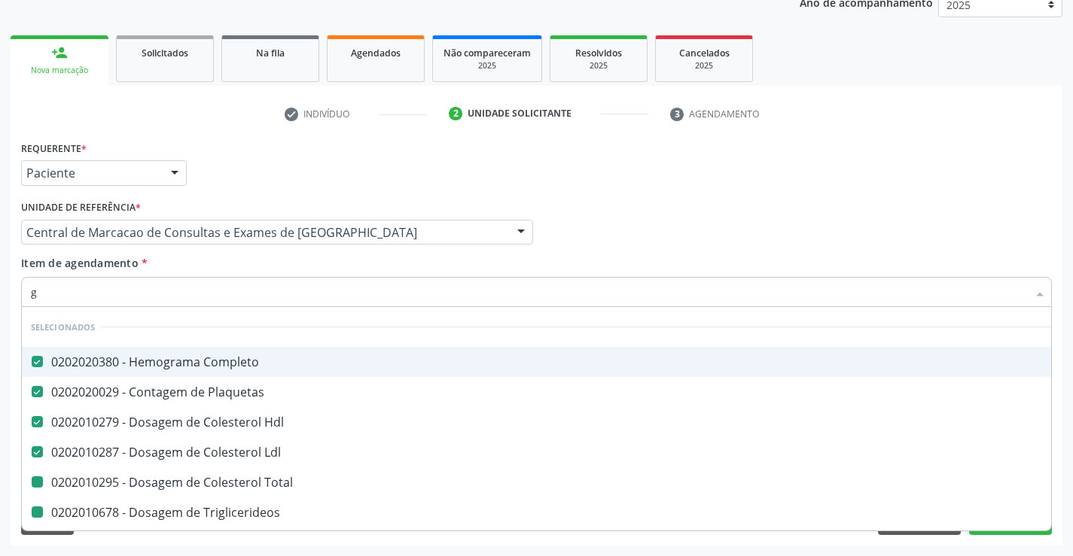
type input "gl"
checkbox Total "false"
checkbox Triglicerideos "false"
checkbox Ureia "false"
checkbox Creatinina "false"
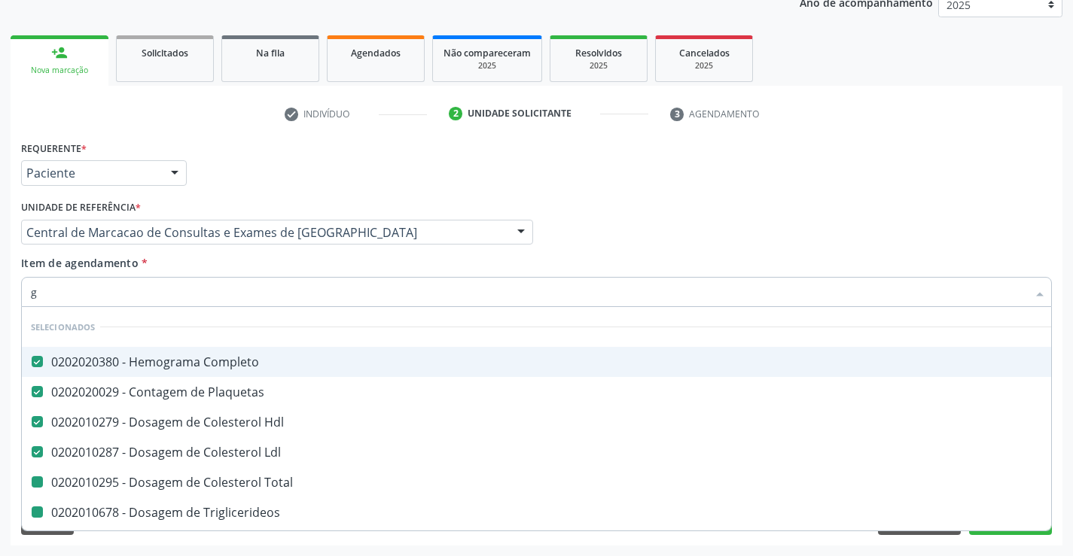
checkbox \(Tgo\) "false"
checkbox \(Tgp\) "false"
checkbox Urico "false"
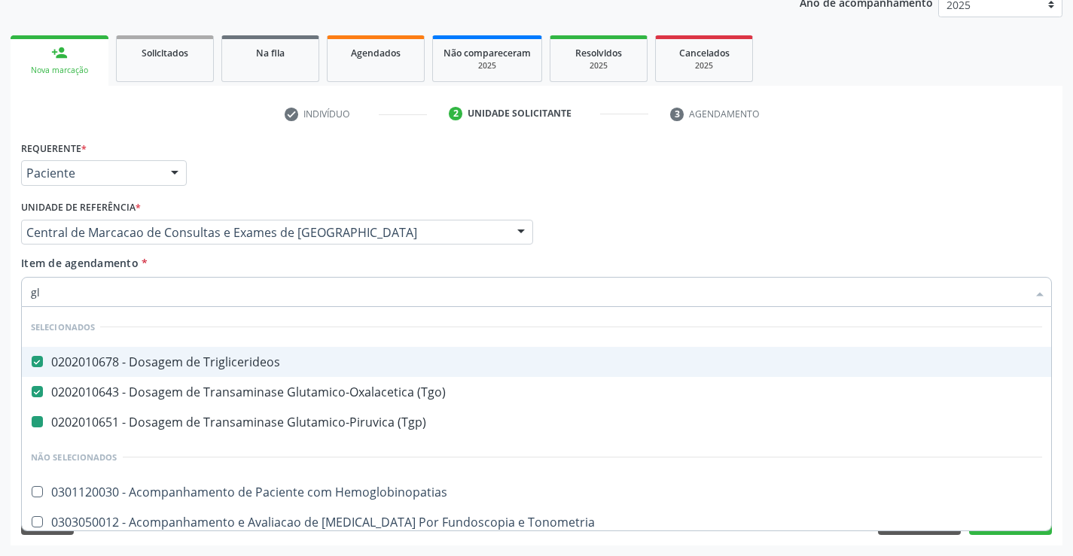
type input "gli"
checkbox \(Tgp\) "false"
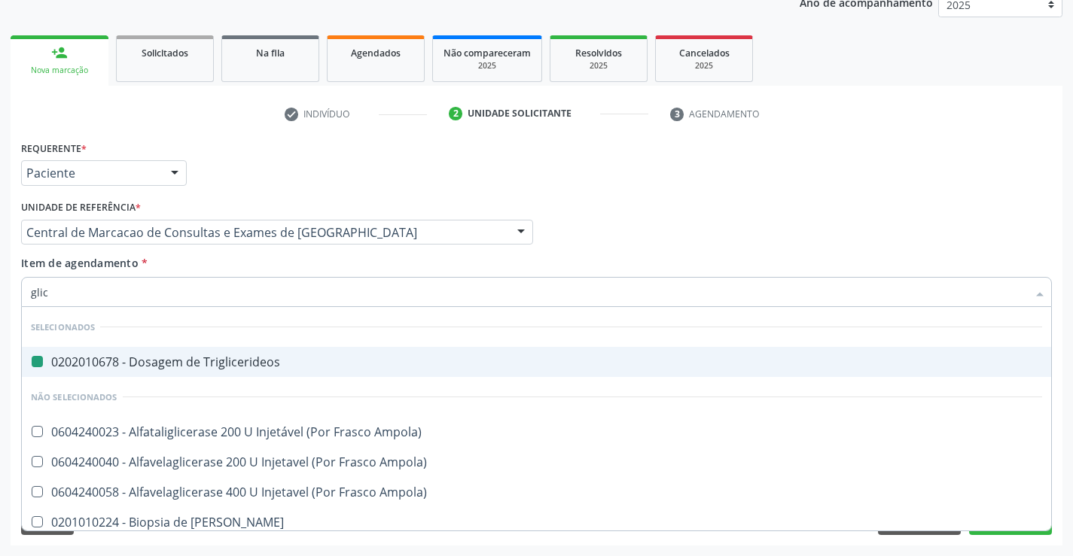
type input "glico"
checkbox Triglicerideos "false"
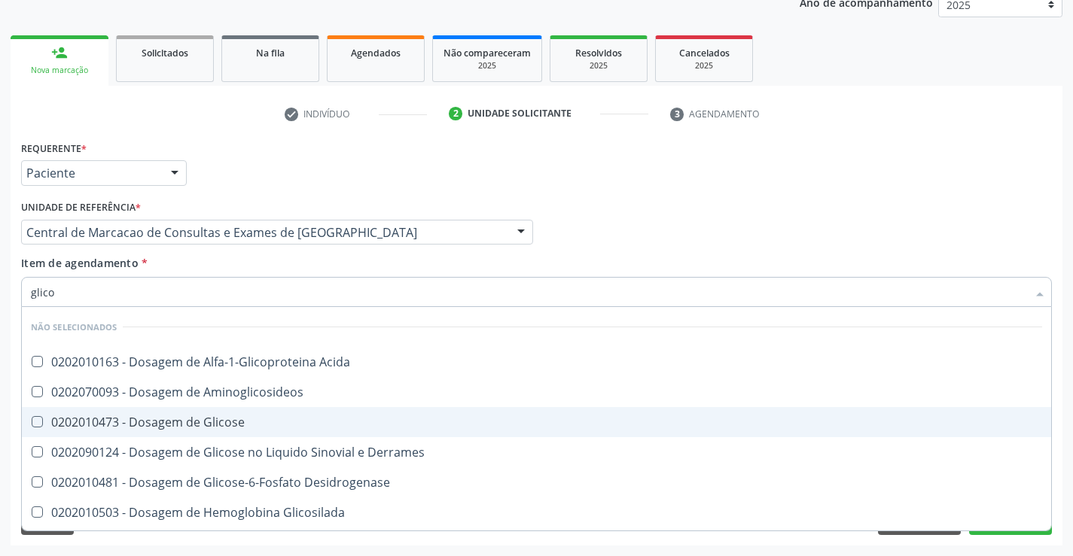
click at [219, 419] on div "0202010473 - Dosagem de Glicose" at bounding box center [536, 422] width 1011 height 12
checkbox Glicose "true"
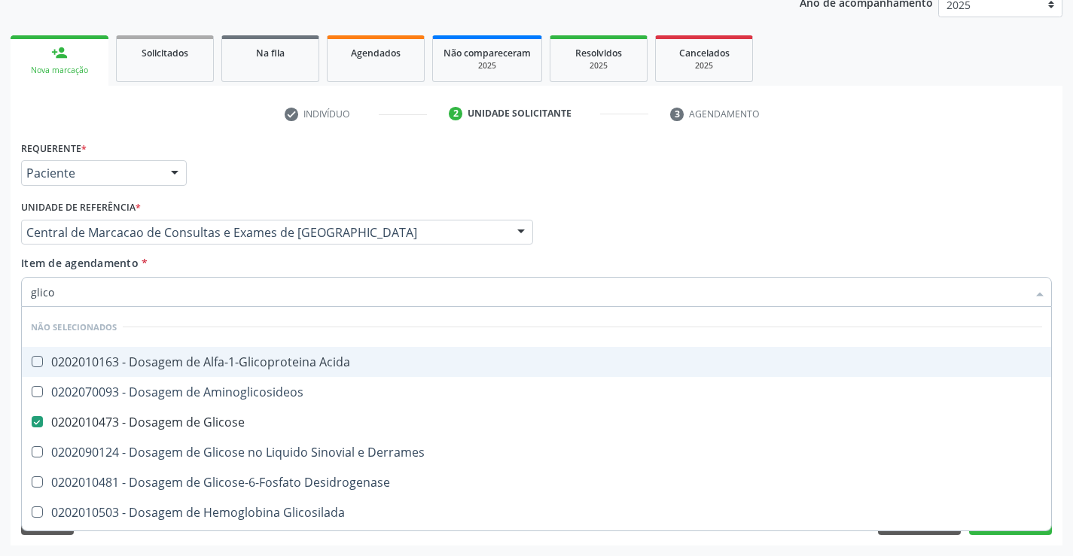
type input "glico"
click at [217, 263] on div "Item de agendamento * glico Desfazer seleção Não selecionados 0202010163 - Dosa…" at bounding box center [536, 278] width 1031 height 47
checkbox Acida "true"
checkbox Desidrogenase "true"
checkbox Glicosilada "true"
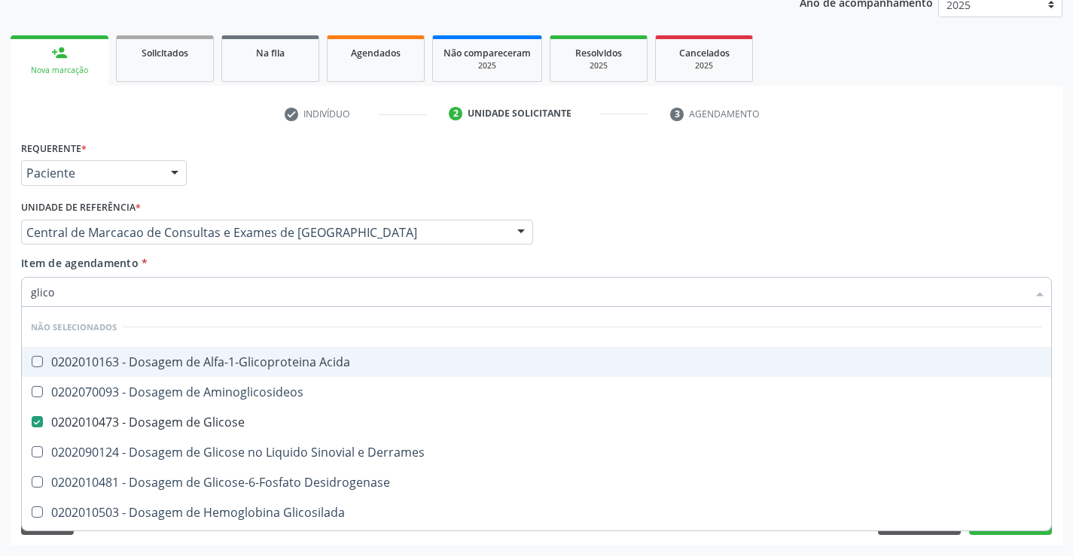
checkbox Quantitativa "true"
checkbox Urina "true"
checkbox Glicose "true"
checkbox Derrames "true"
checkbox Aminoglicosideos "true"
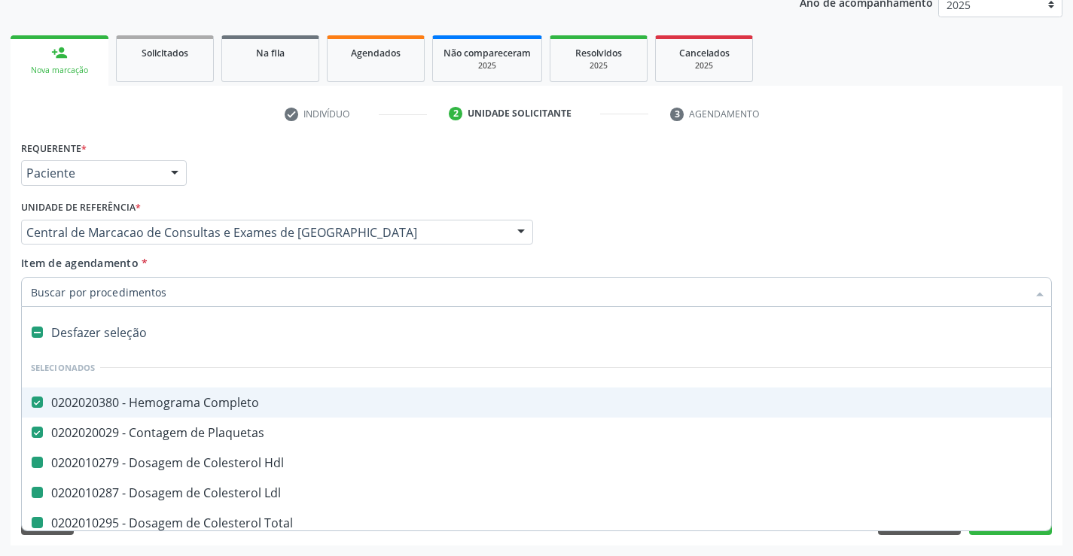
type input "f"
checkbox Hdl "false"
checkbox Total "false"
checkbox Triglicerideos "false"
checkbox Ureia "false"
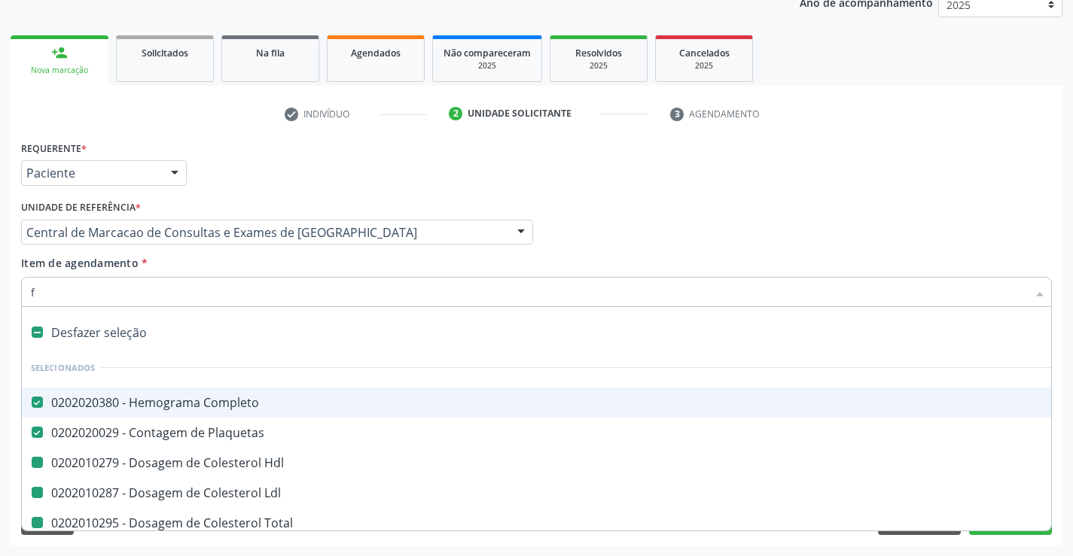
checkbox Creatinina "false"
checkbox Urina "false"
checkbox Ldl "false"
checkbox \(Tgo\) "false"
checkbox \(Tgp\) "false"
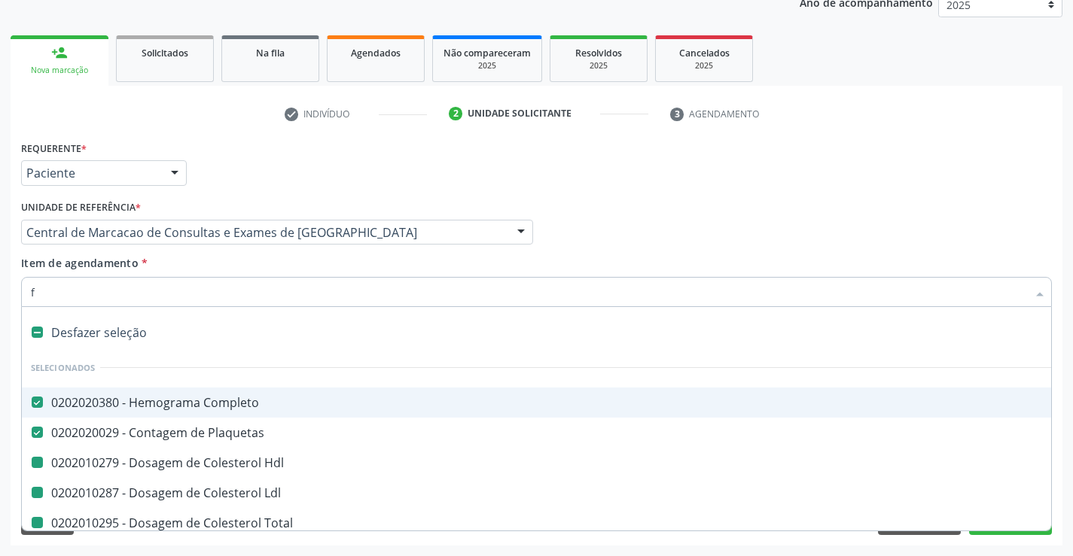
checkbox Urico "false"
checkbox Glicose "false"
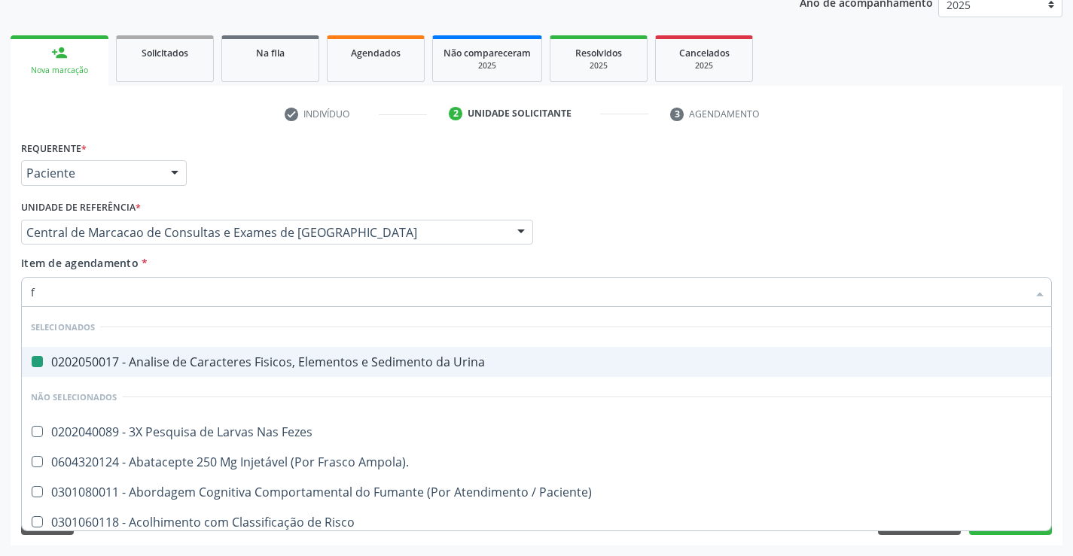
type input "fe"
checkbox Urina "false"
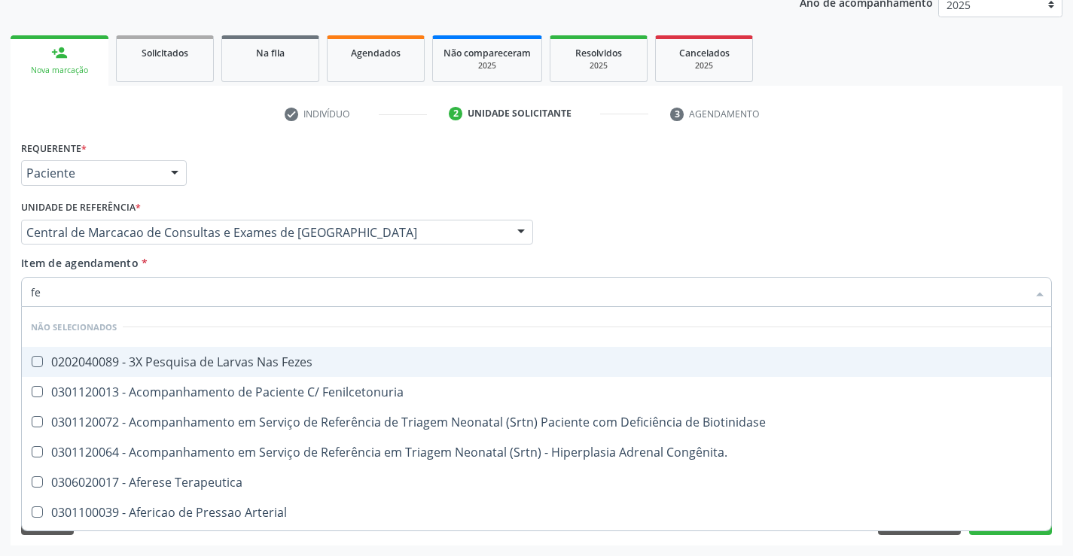
type input "fez"
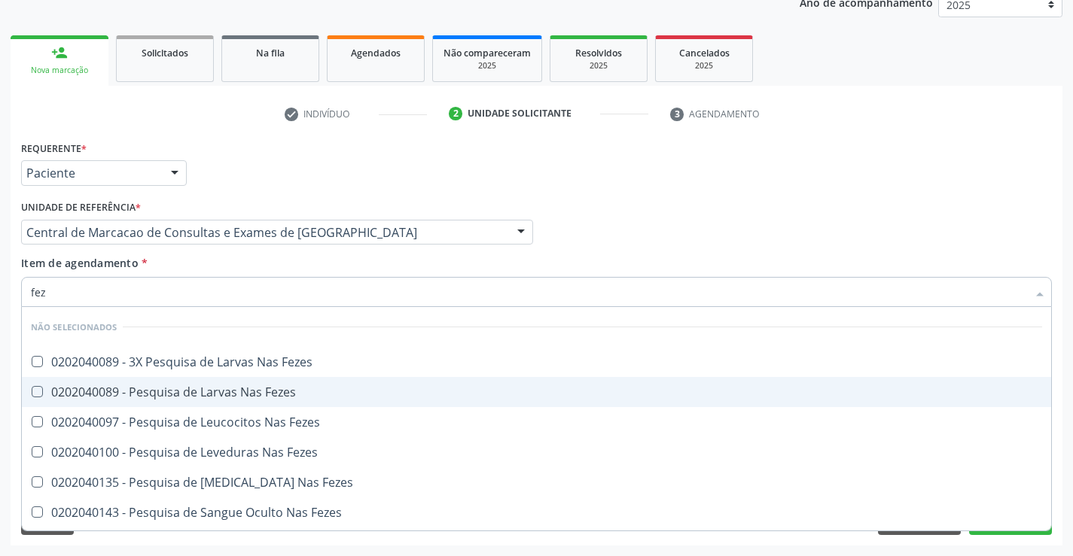
click at [221, 388] on div "0202040089 - Pesquisa de Larvas Nas Fezes" at bounding box center [536, 392] width 1011 height 12
checkbox Fezes "true"
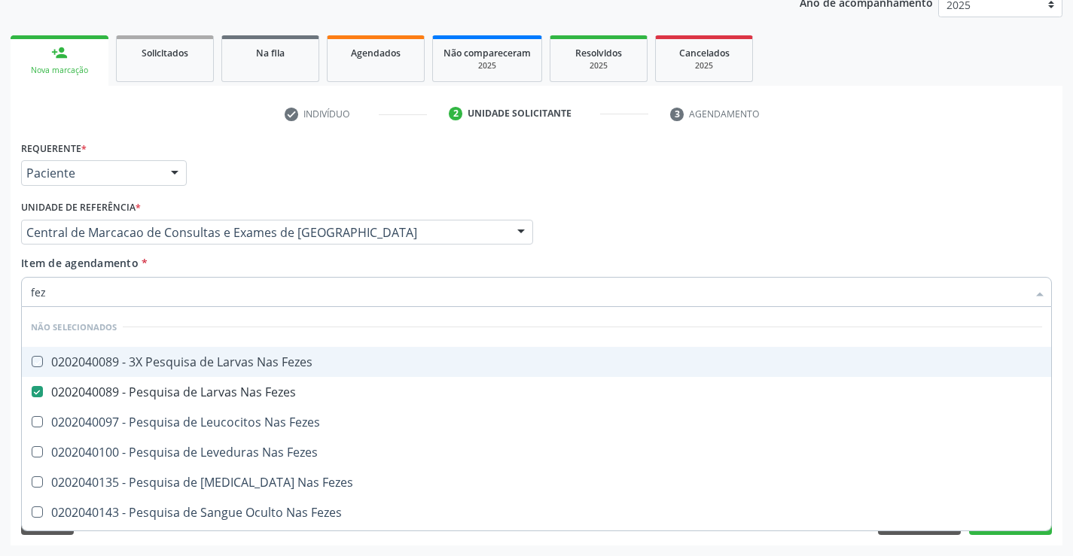
click at [262, 266] on div "Item de agendamento * fez [PERSON_NAME] seleção Não selecionados 0202040089 - 3…" at bounding box center [536, 278] width 1031 height 47
checkbox Fezes "true"
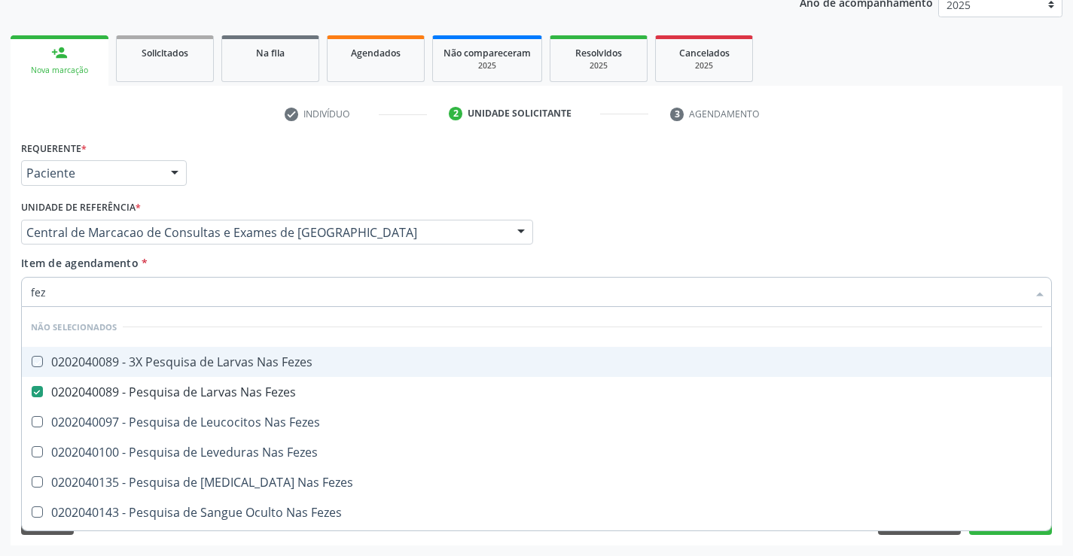
checkbox Fezes "true"
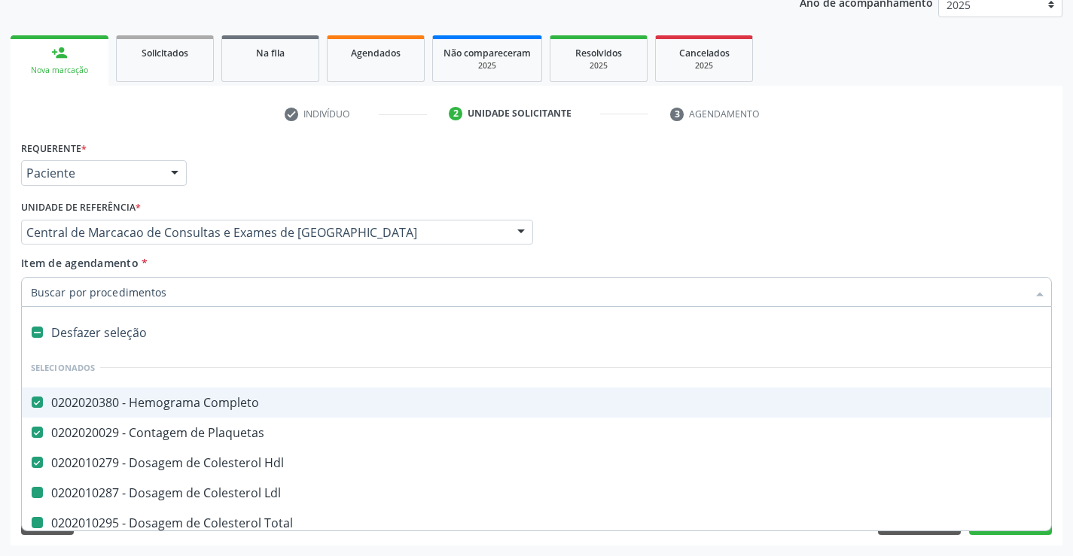
type input "f"
checkbox Total "false"
checkbox Triglicerideos "false"
checkbox Ureia "false"
checkbox Creatinina "false"
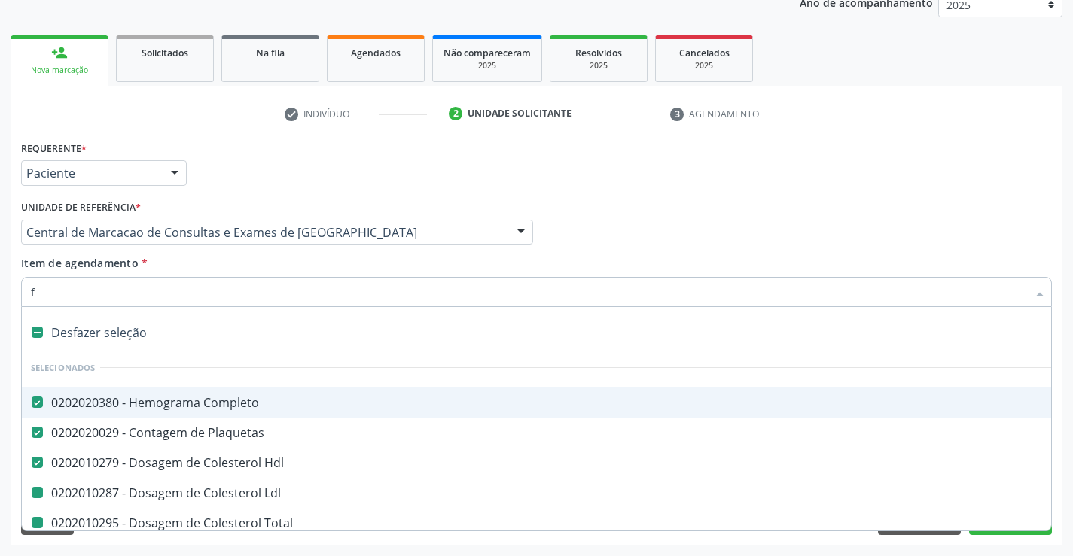
checkbox Urina "false"
checkbox Ldl "false"
checkbox \(Tgo\) "false"
checkbox \(Tgp\) "false"
checkbox Urico "false"
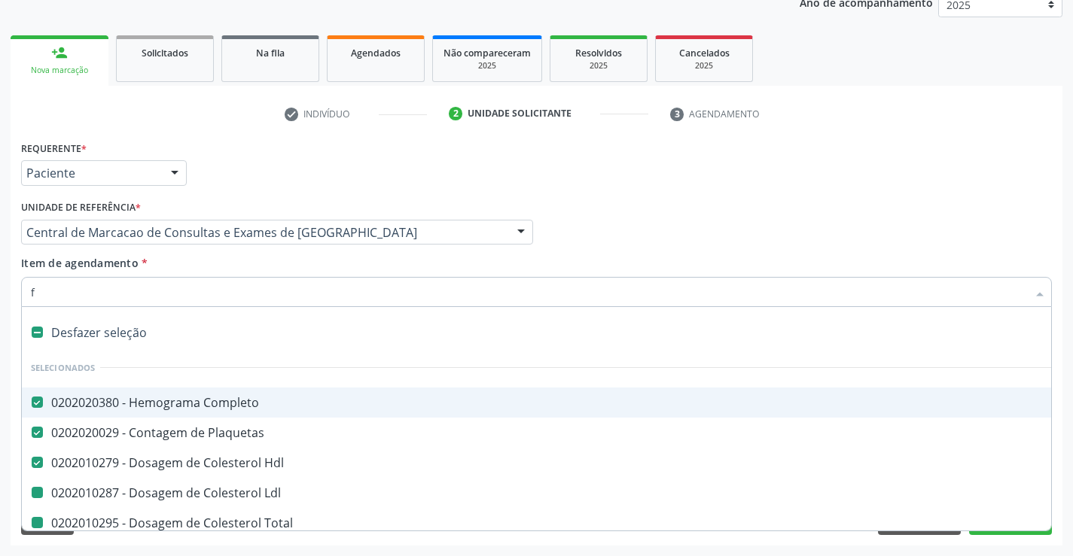
checkbox Glicose "false"
checkbox Fezes "false"
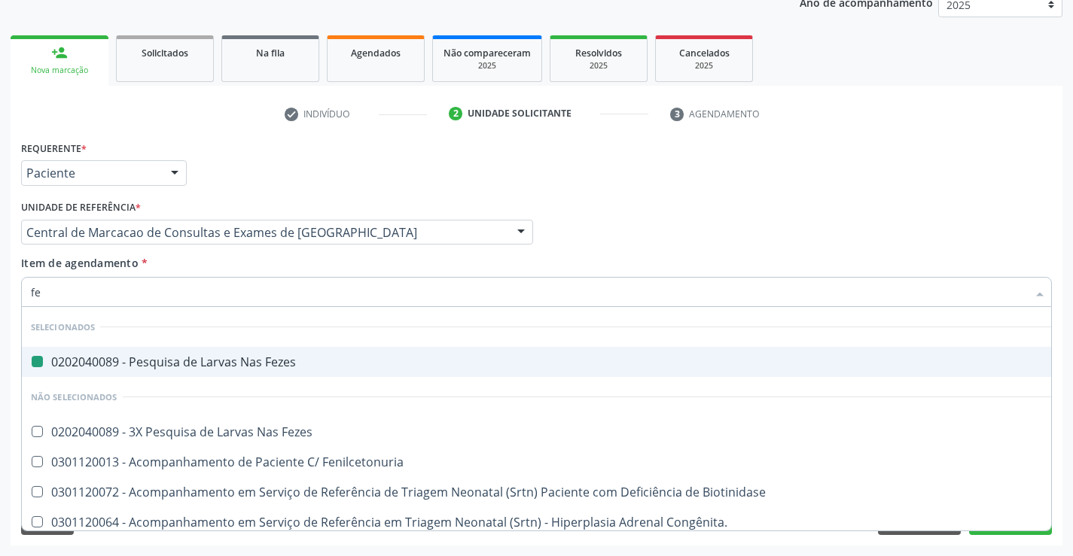
type input "fer"
checkbox Fezes "false"
type input "ferr"
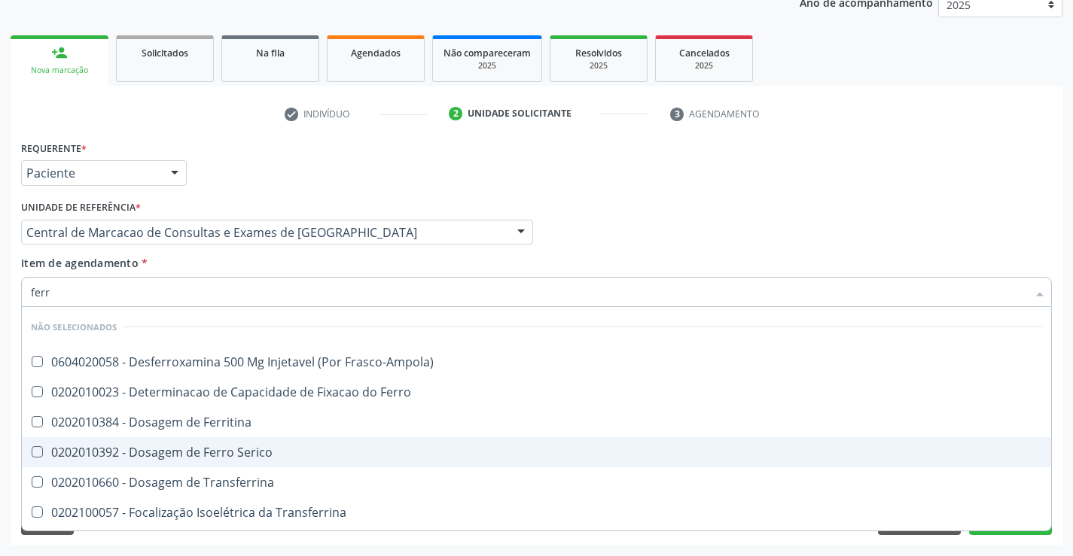
click at [289, 443] on span "0202010392 - Dosagem de Ferro Serico" at bounding box center [536, 452] width 1029 height 30
checkbox Serico "true"
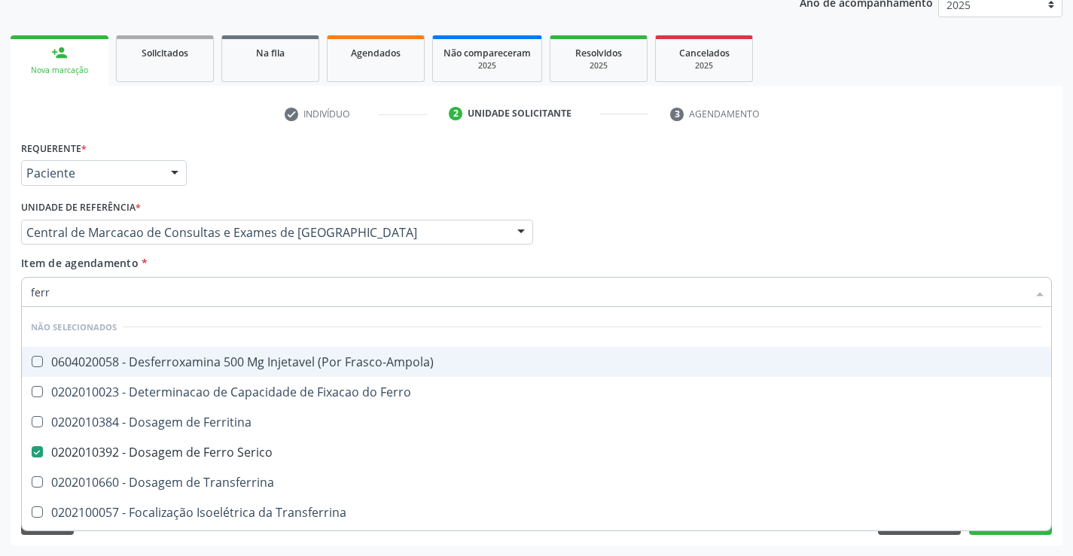
click at [278, 266] on div "Item de agendamento * ferr Desfazer seleção Não selecionados 0604020058 - Desfe…" at bounding box center [536, 278] width 1031 height 47
checkbox Frasco-Ampola\) "true"
checkbox Transferrina "true"
checkbox Ml\) "true"
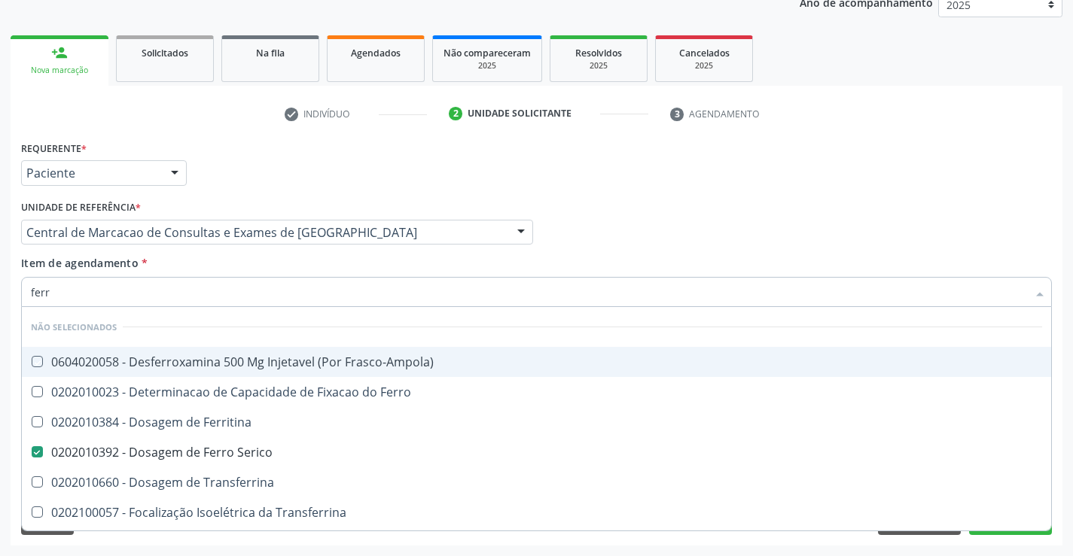
checkbox \(Nefroplastia\) "true"
checkbox Ferritina "true"
checkbox Ferro "true"
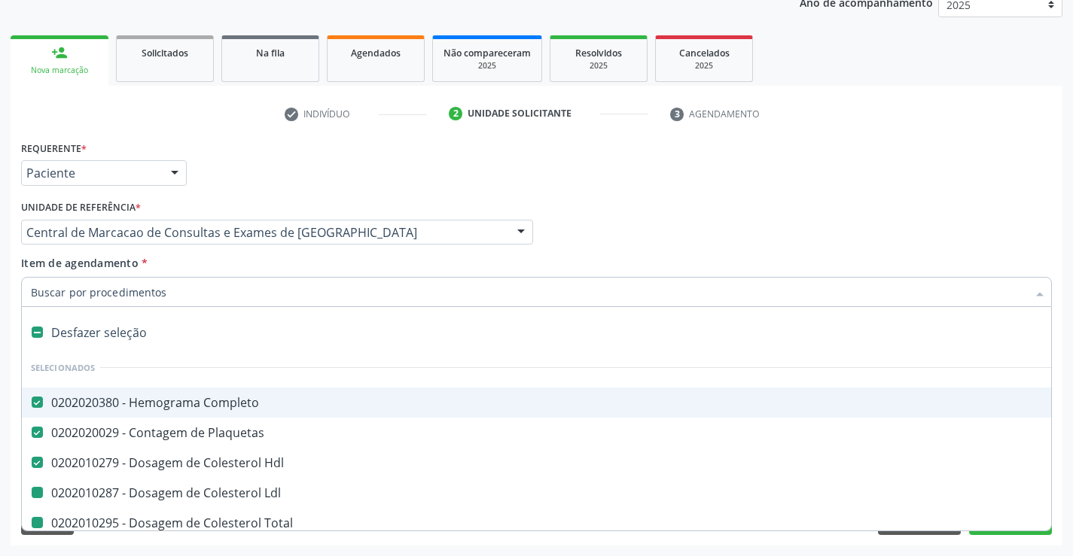
type input "h"
checkbox Total "false"
checkbox Triglicerideos "false"
checkbox Ureia "false"
checkbox Creatinina "false"
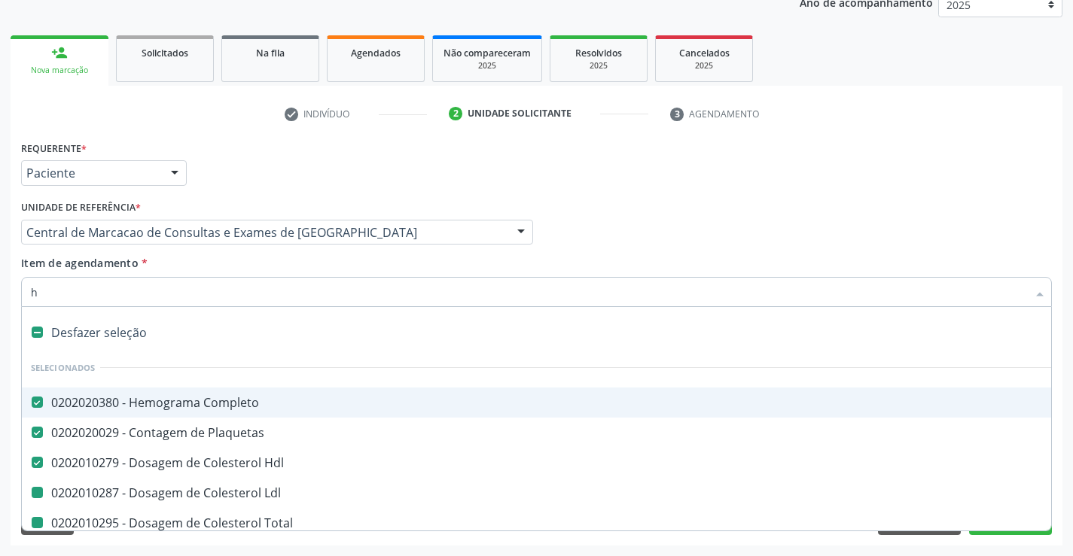
checkbox Ldl "false"
checkbox Urina "false"
checkbox \(Tgo\) "false"
checkbox \(Tgp\) "false"
checkbox Urico "false"
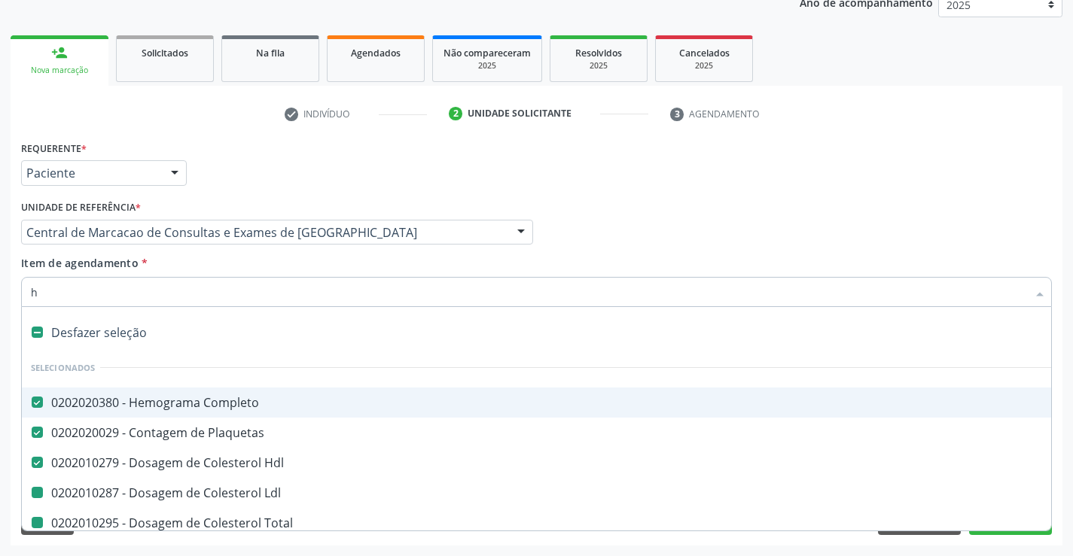
checkbox Glicose "false"
checkbox Fezes "false"
checkbox Serico "false"
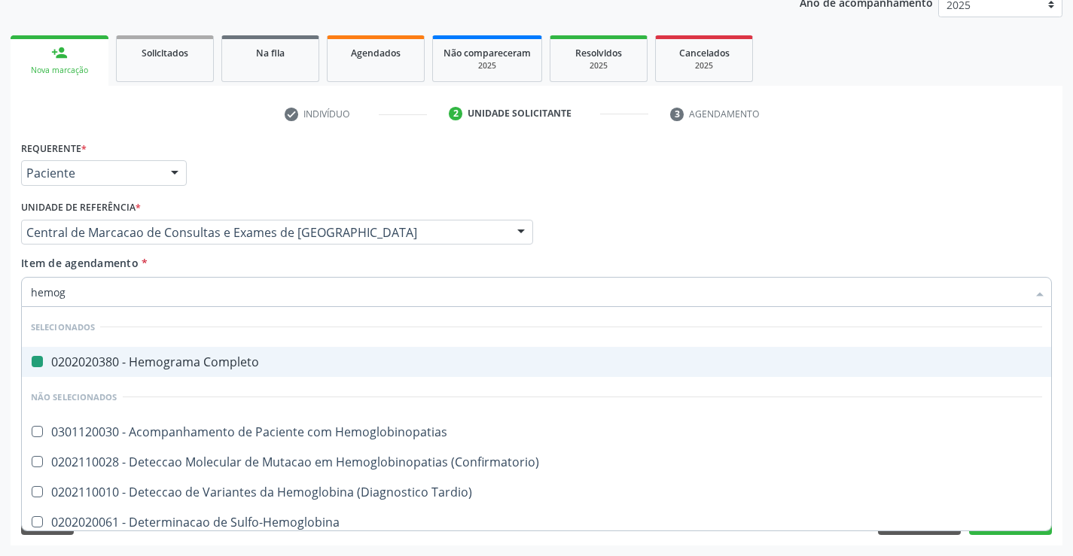
type input "hemogl"
checkbox Completo "false"
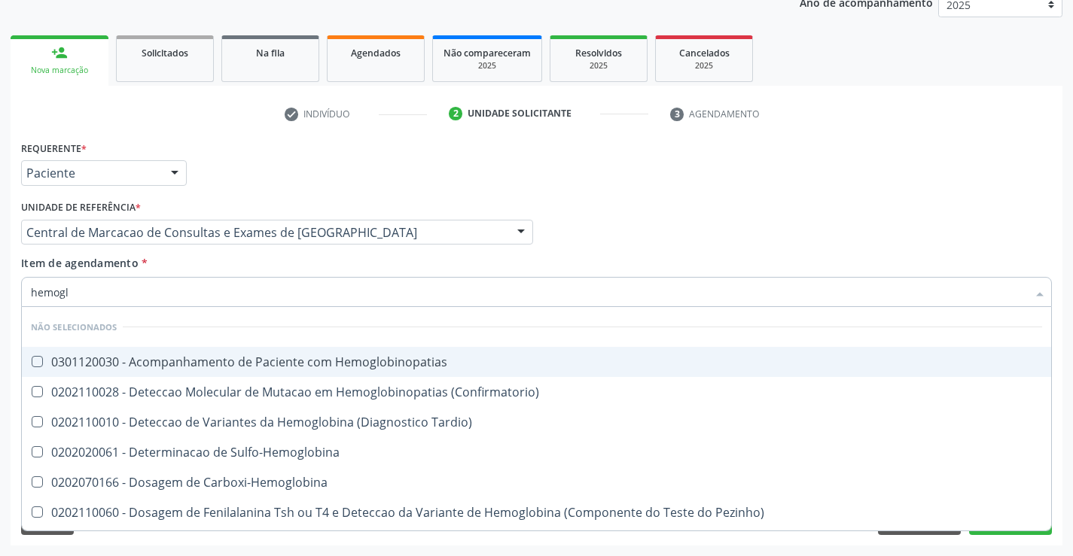
type input "hemoglo"
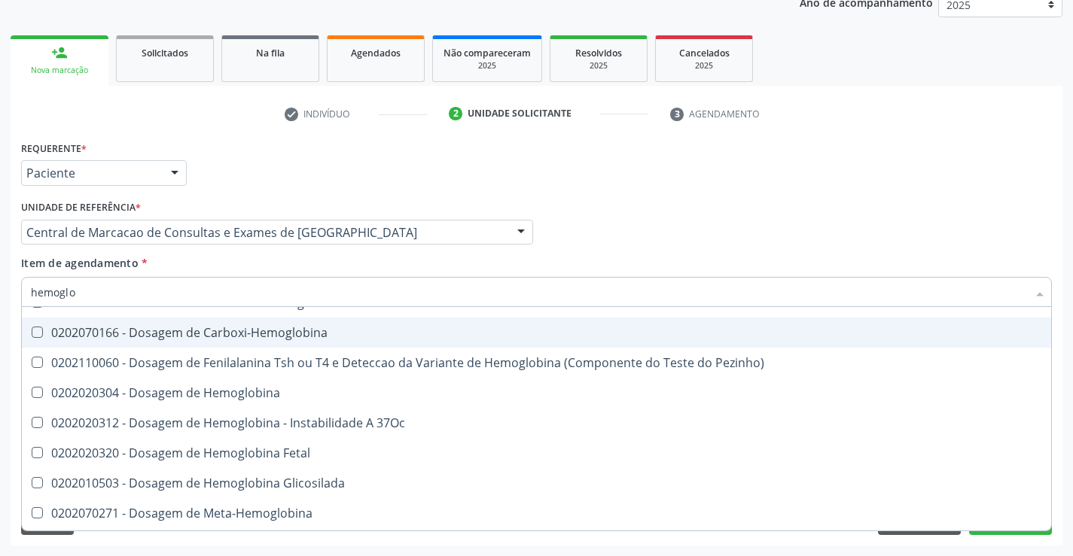
scroll to position [151, 0]
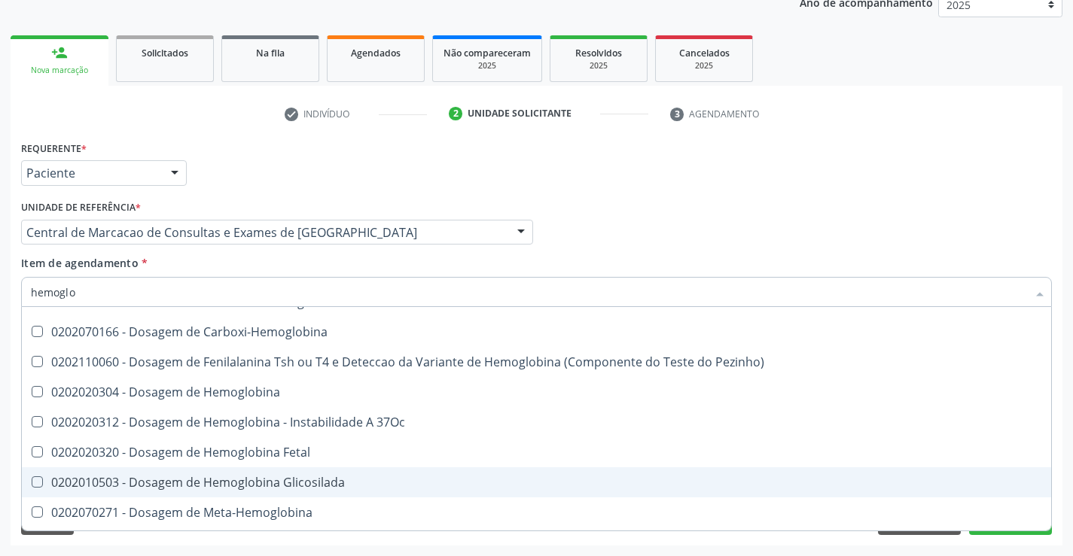
click at [309, 488] on div "0202010503 - Dosagem de Hemoglobina Glicosilada" at bounding box center [536, 483] width 1011 height 12
checkbox Glicosilada "true"
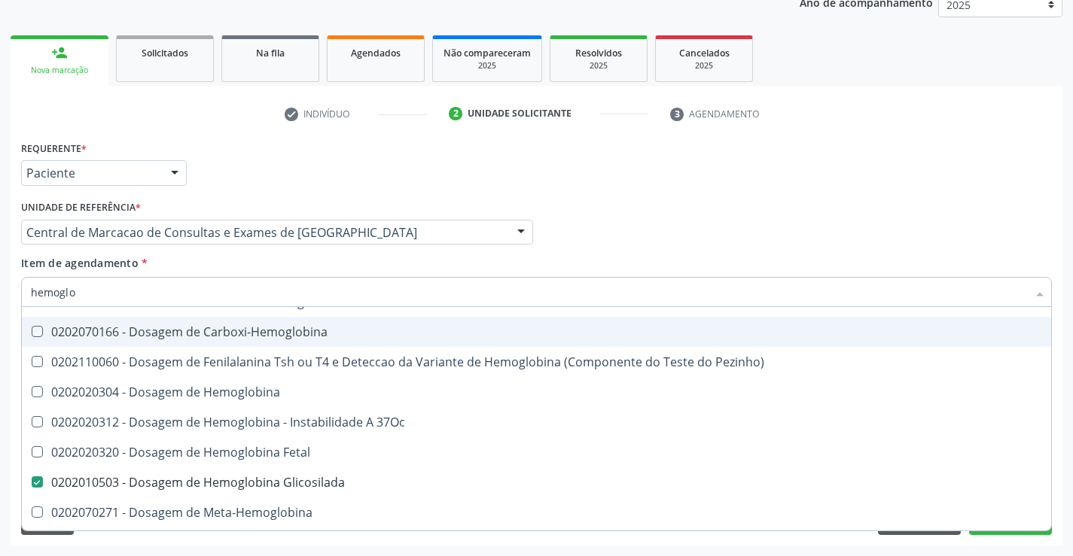
click at [451, 271] on div "Item de agendamento * hemoglo Desfazer seleção Não selecionados 0301120030 - Ac…" at bounding box center [536, 278] width 1031 height 47
checkbox Hemoglobinopatias "true"
checkbox Carboxi-Hemoglobina "true"
checkbox Pezinho\) "true"
checkbox Hemoglobina "true"
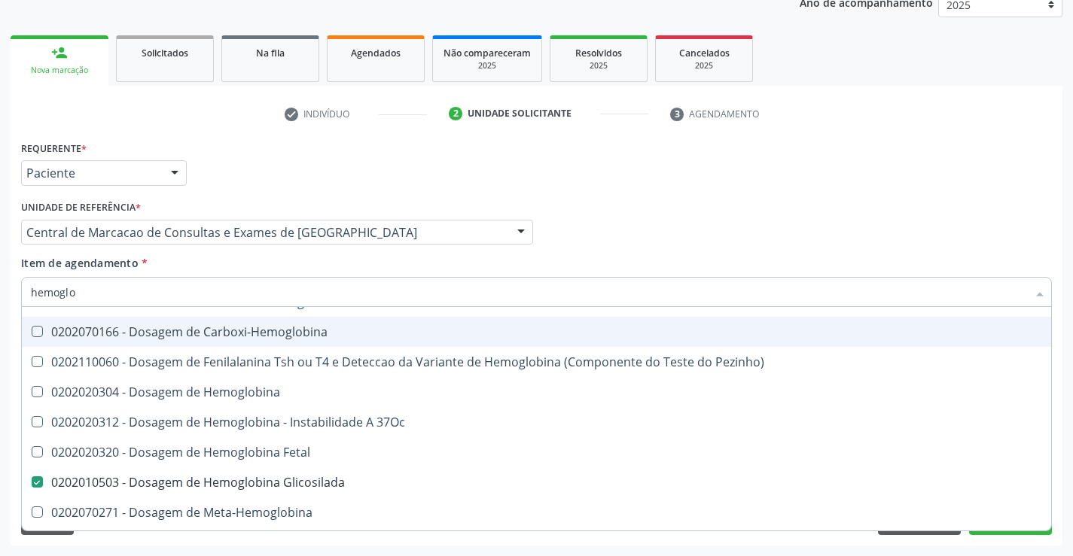
checkbox 37Oc "true"
checkbox Sulfo-Hemoglobina "true"
checkbox Fetal "true"
checkbox Meta-Hemoglobina "true"
checkbox Hemoglobina "true"
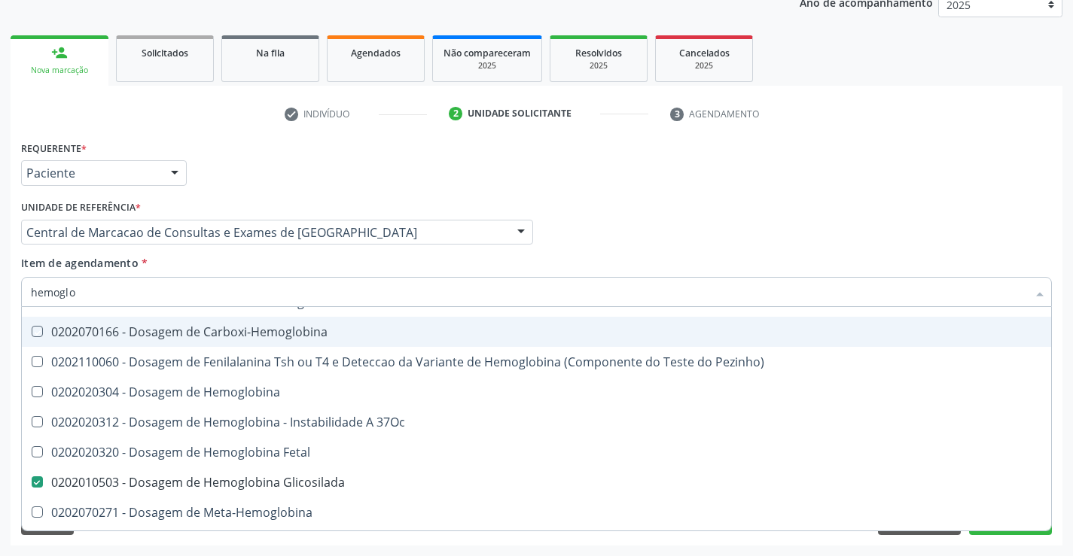
checkbox Hematocrito\) "true"
checkbox S "true"
checkbox Tardio\) "true"
checkbox \(Confirmatorio\) "true"
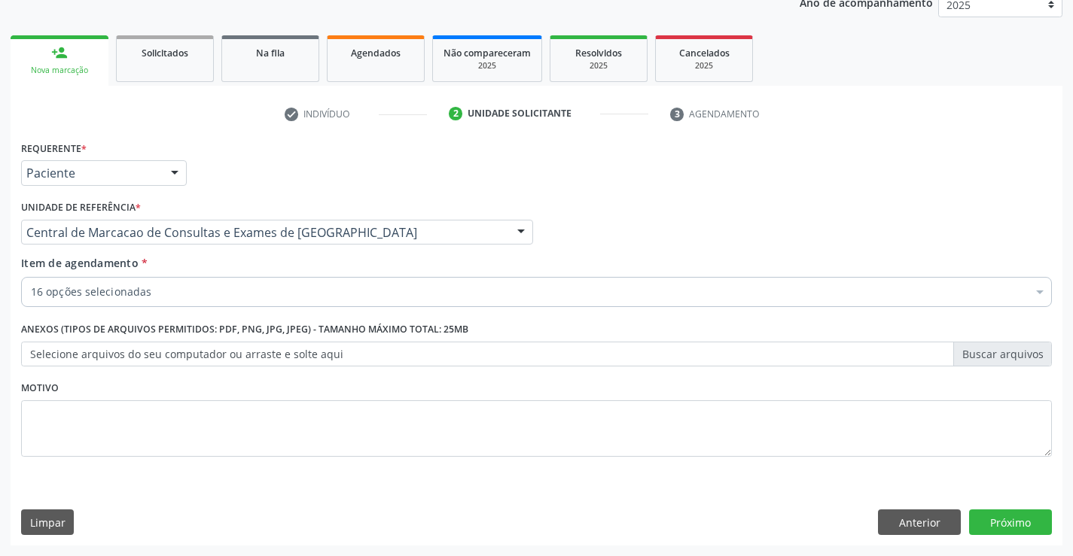
scroll to position [0, 0]
click at [983, 516] on button "Próximo" at bounding box center [1010, 523] width 83 height 26
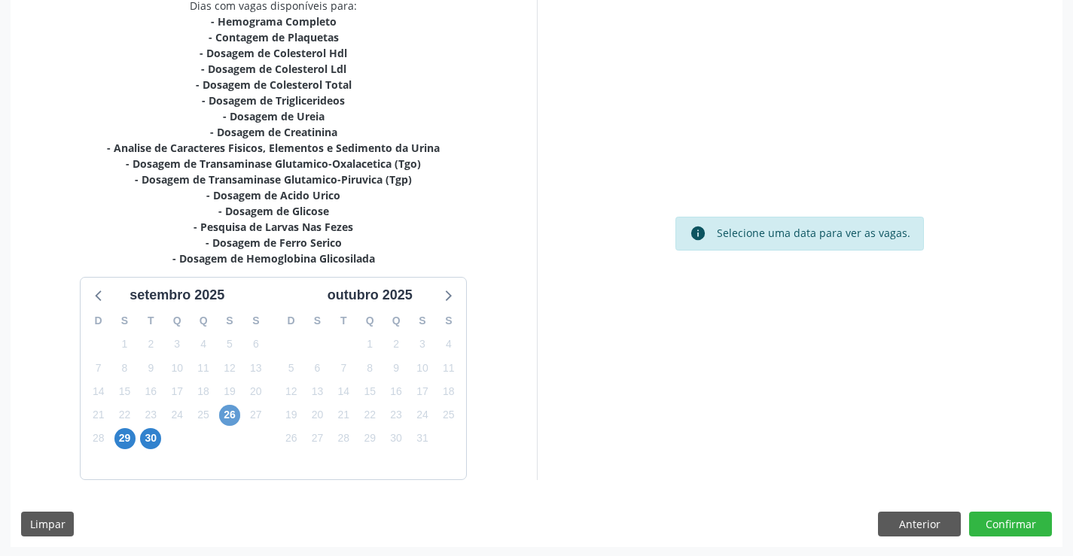
scroll to position [336, 0]
click at [224, 416] on span "26" at bounding box center [229, 413] width 21 height 21
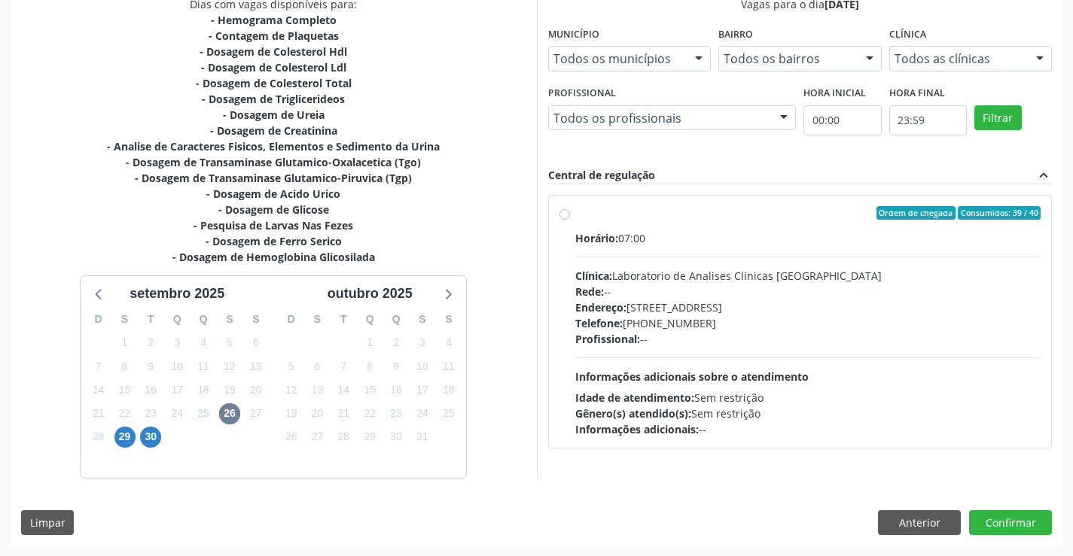
click at [962, 346] on div "Profissional: --" at bounding box center [808, 339] width 466 height 16
click at [570, 220] on input "Ordem de chegada Consumidos: 39 / 40 Horário: 07:00 Clínica: Laboratorio de Ana…" at bounding box center [564, 213] width 11 height 14
radio input "true"
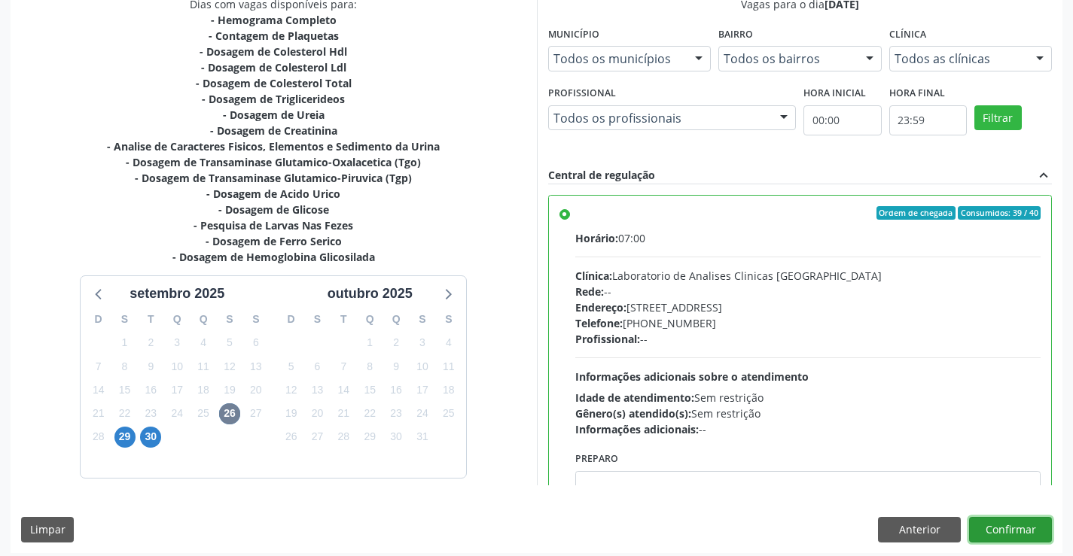
click at [997, 522] on button "Confirmar" at bounding box center [1010, 530] width 83 height 26
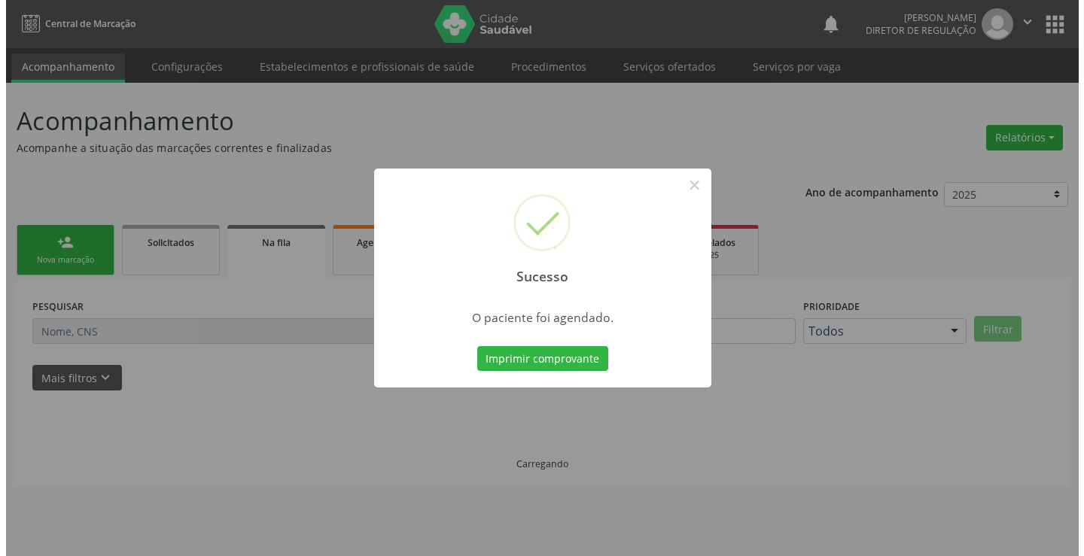
scroll to position [0, 0]
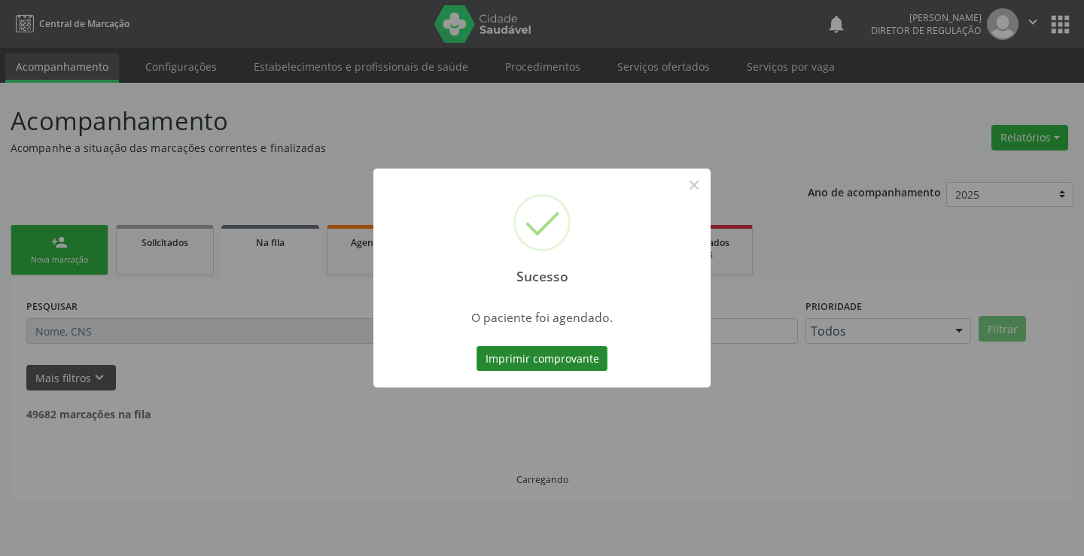
click at [550, 355] on button "Imprimir comprovante" at bounding box center [542, 359] width 131 height 26
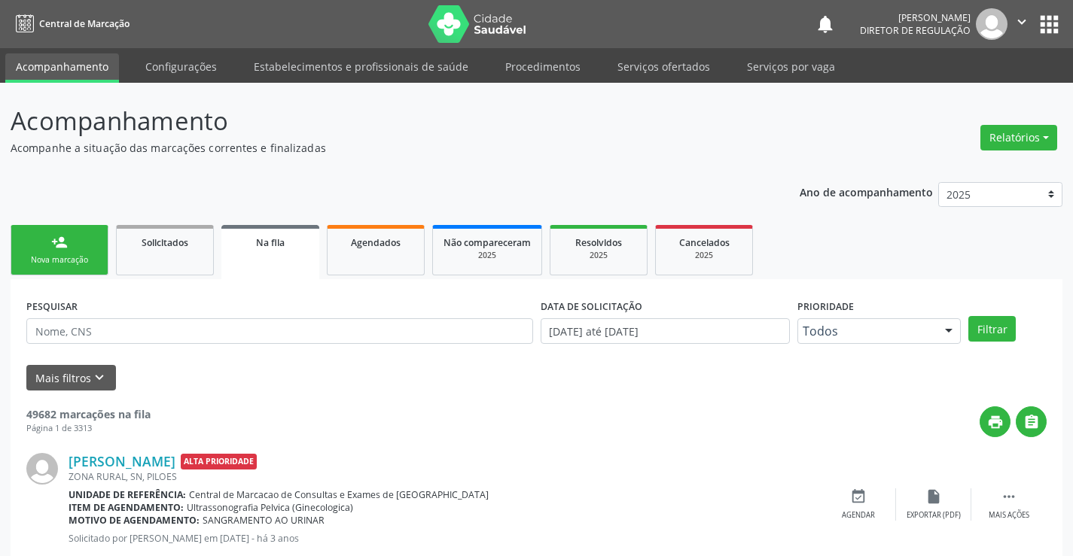
drag, startPoint x: 93, startPoint y: 239, endPoint x: 0, endPoint y: 307, distance: 115.8
click at [92, 239] on link "person_add Nova marcação" at bounding box center [60, 250] width 98 height 50
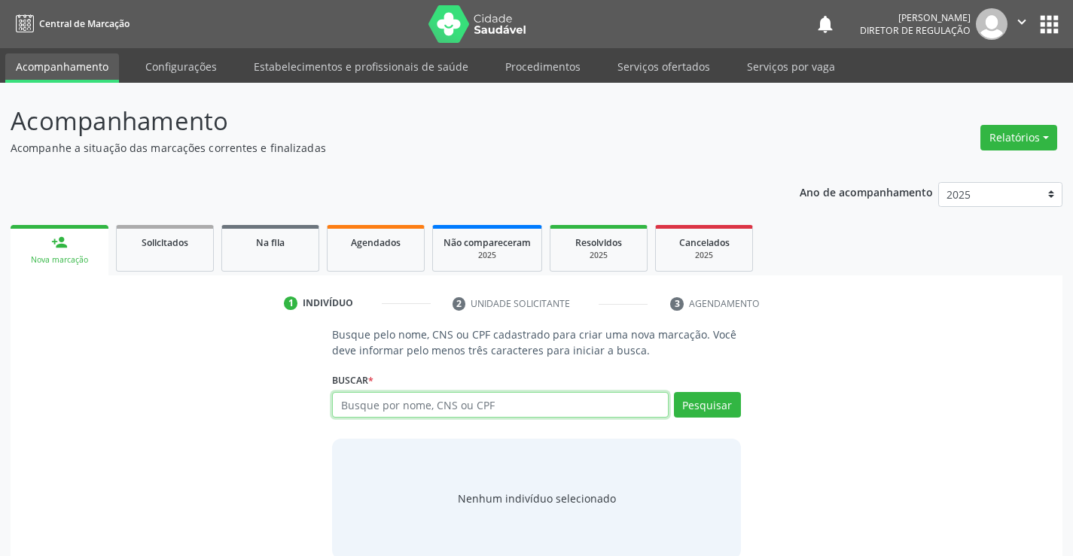
click at [452, 406] on input "text" at bounding box center [500, 405] width 336 height 26
type input "702008376523784"
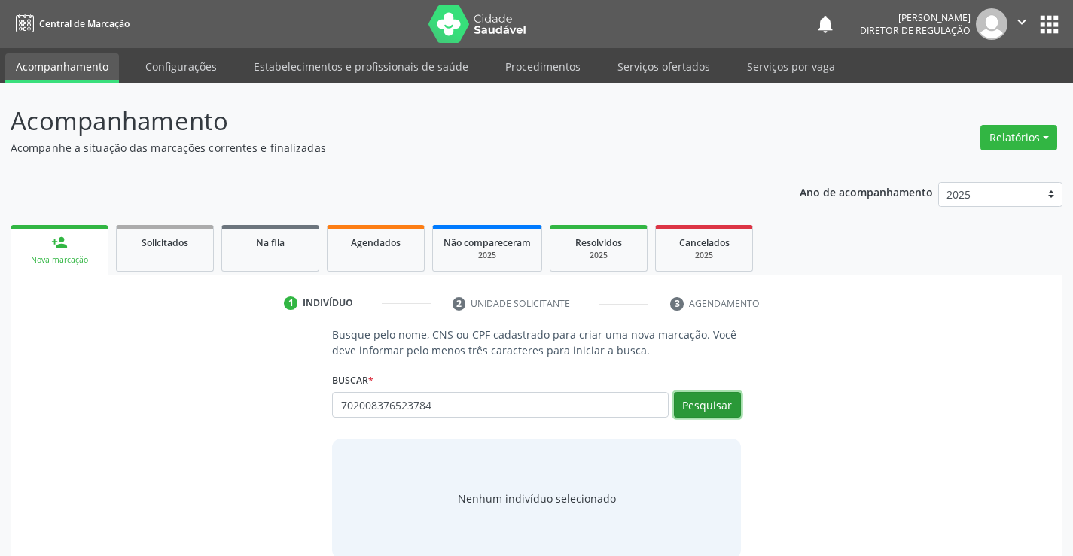
click at [709, 399] on button "Pesquisar" at bounding box center [707, 405] width 67 height 26
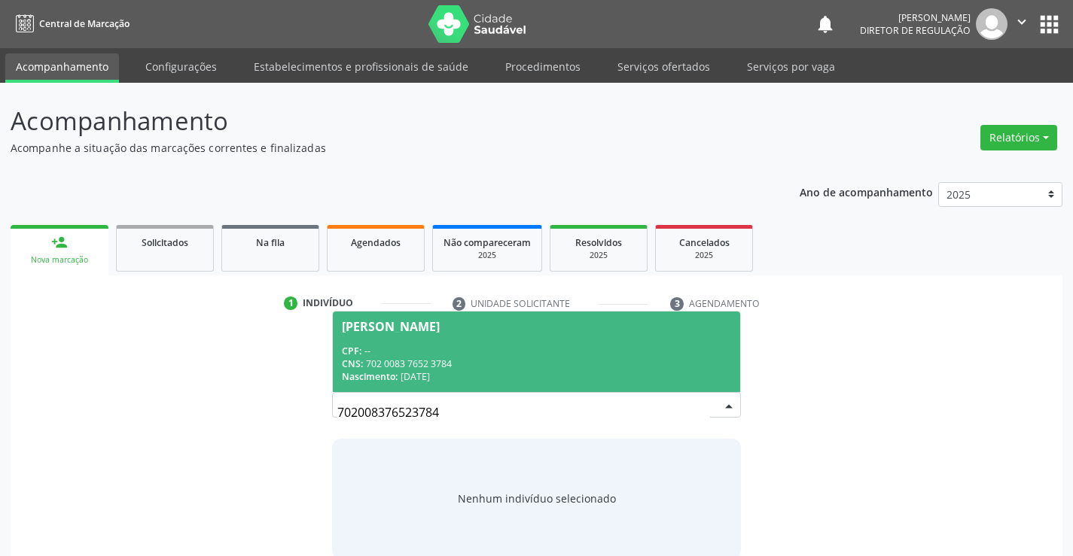
click at [535, 368] on div "CNS: 702 0083 7652 3784" at bounding box center [536, 364] width 388 height 13
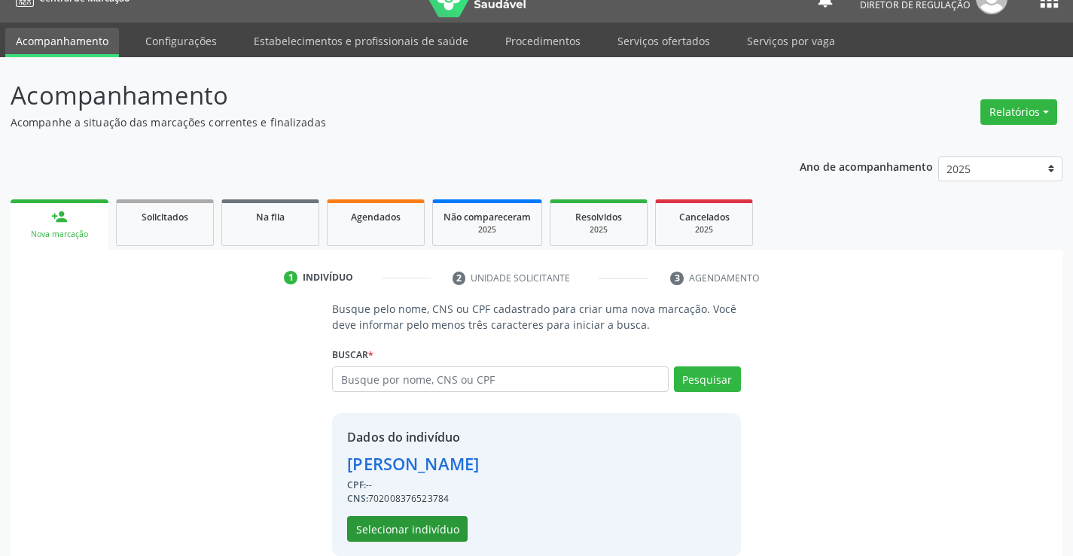
scroll to position [47, 0]
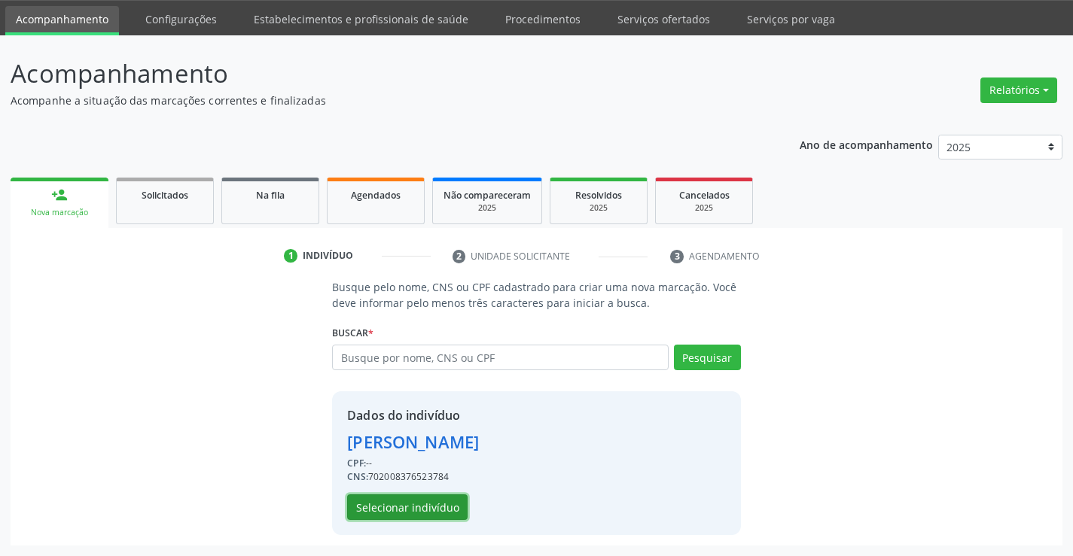
click at [419, 502] on button "Selecionar indivíduo" at bounding box center [407, 508] width 120 height 26
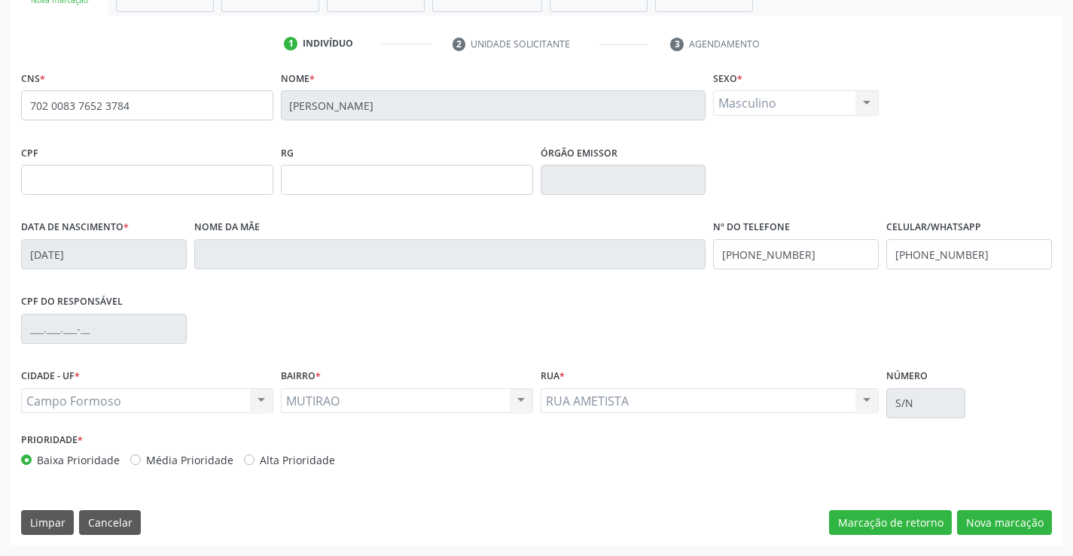
click at [1020, 541] on div "CNS * 702 0083 7652 3784 [GEOGRAPHIC_DATA] * [PERSON_NAME] * Masculino Masculin…" at bounding box center [537, 306] width 1052 height 479
click at [1018, 532] on button "Nova marcação" at bounding box center [1004, 523] width 95 height 26
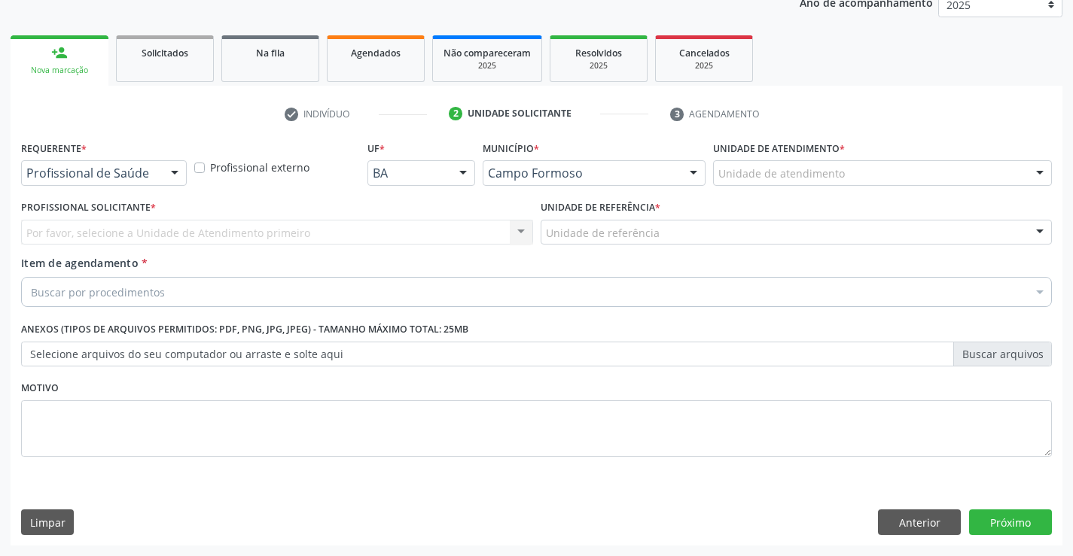
scroll to position [190, 0]
click at [156, 182] on div "Profissional de Saúde" at bounding box center [104, 173] width 166 height 26
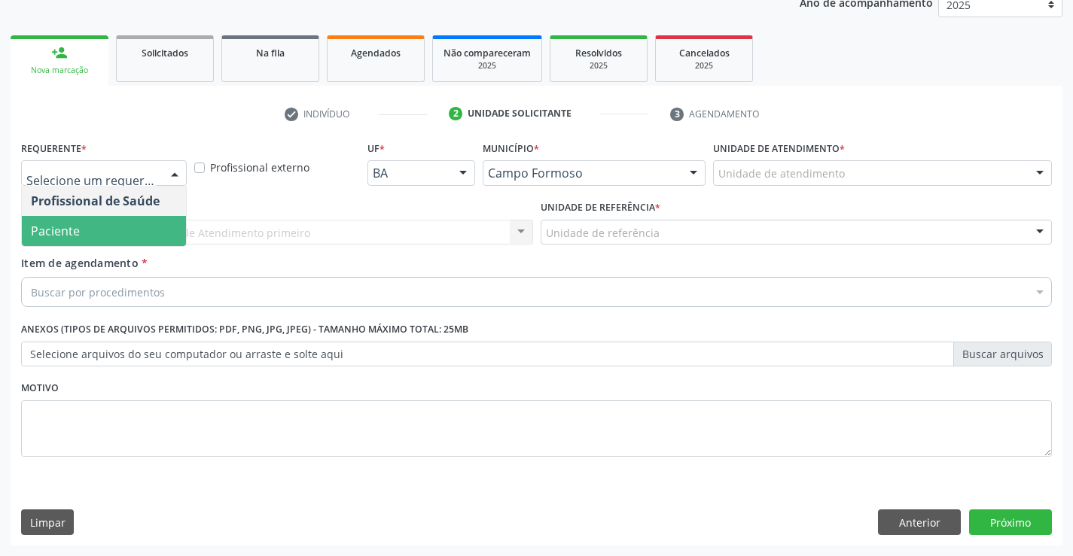
click at [154, 228] on span "Paciente" at bounding box center [104, 231] width 164 height 30
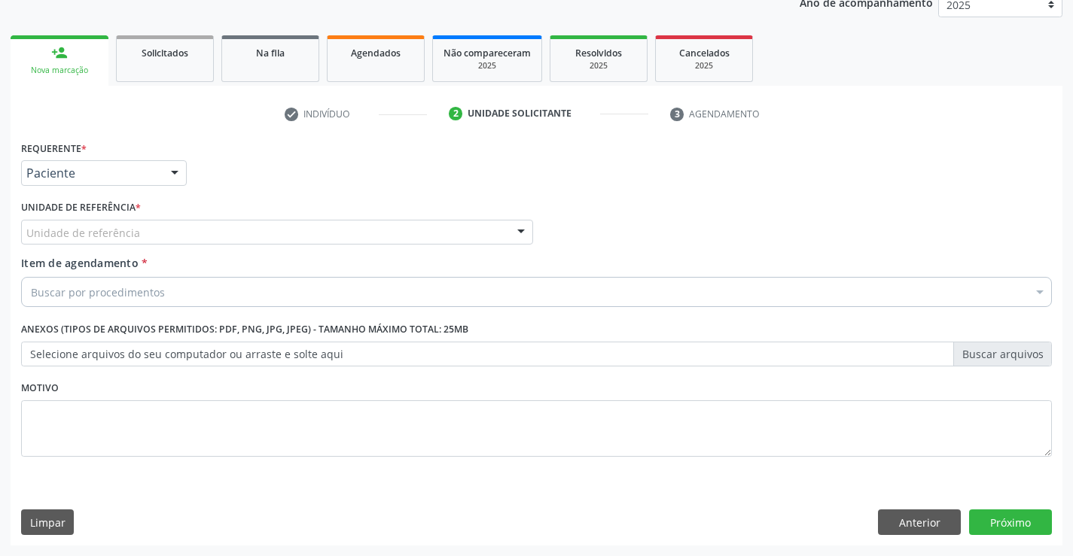
drag, startPoint x: 255, startPoint y: 235, endPoint x: 268, endPoint y: 279, distance: 45.5
click at [255, 236] on div "Unidade de referência" at bounding box center [277, 233] width 512 height 26
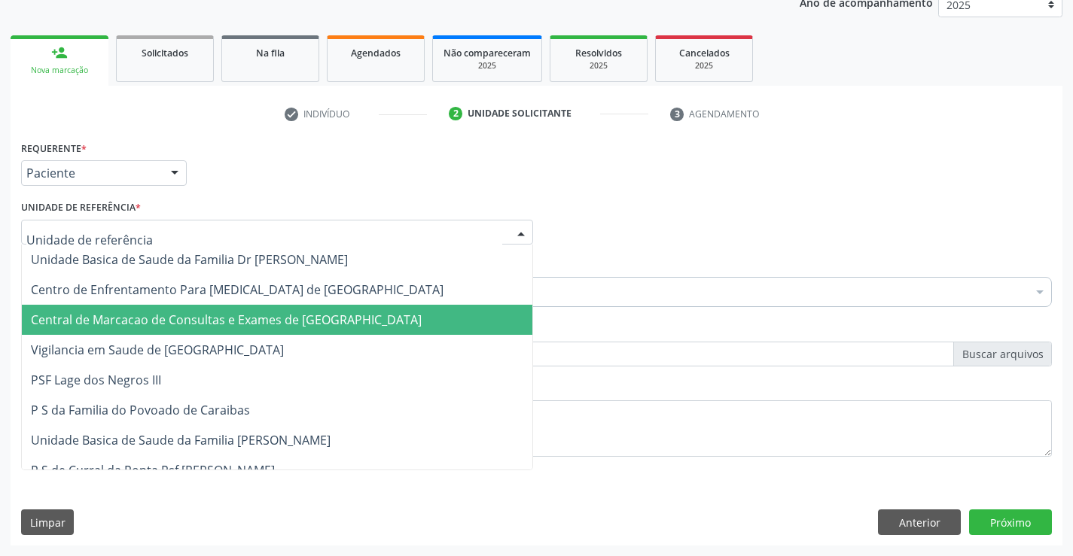
click at [265, 313] on span "Central de Marcacao de Consultas e Exames de [GEOGRAPHIC_DATA]" at bounding box center [226, 320] width 391 height 17
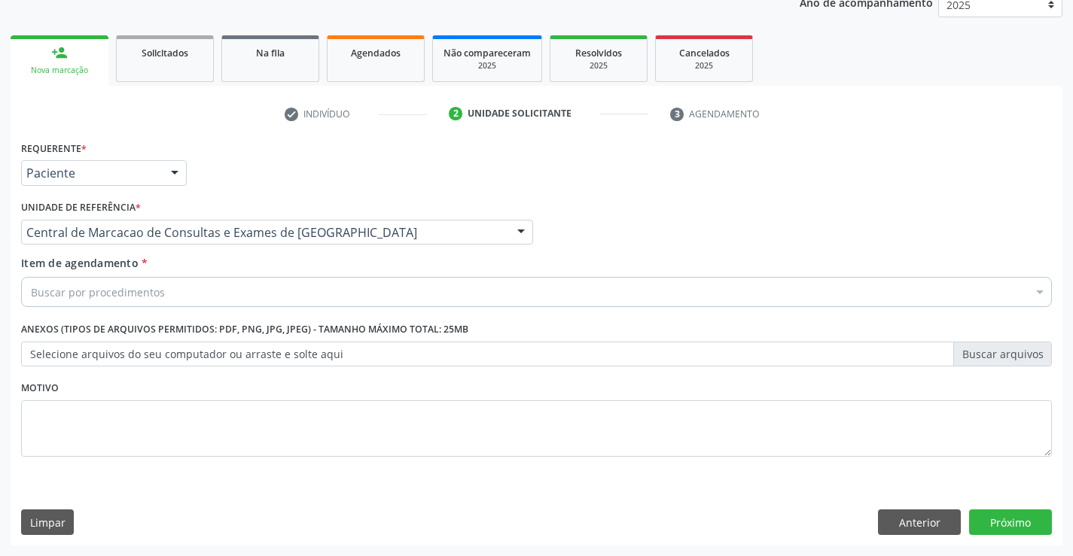
click at [343, 299] on div "Buscar por procedimentos" at bounding box center [536, 292] width 1031 height 30
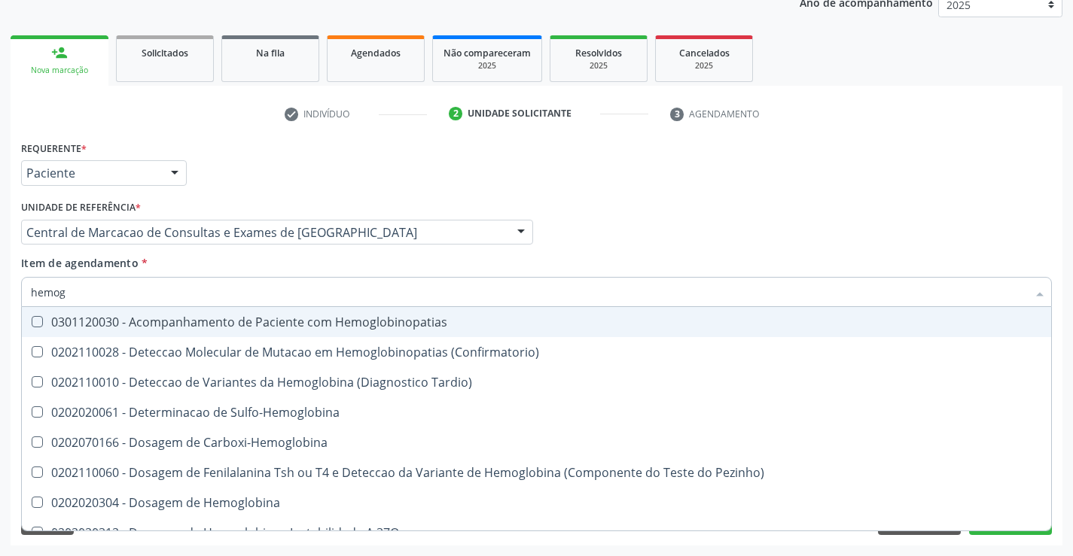
type input "hemogr"
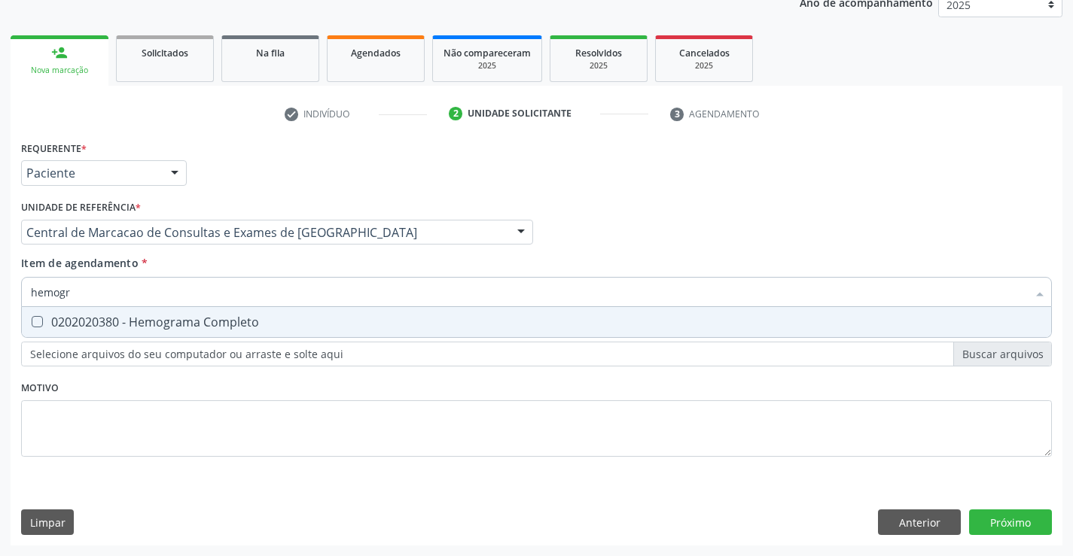
click at [331, 333] on span "0202020380 - Hemograma Completo" at bounding box center [536, 322] width 1029 height 30
checkbox Completo "true"
click at [289, 262] on div "Item de agendamento * hemogr Desfazer seleção 0202020380 - Hemograma Completo N…" at bounding box center [536, 278] width 1031 height 47
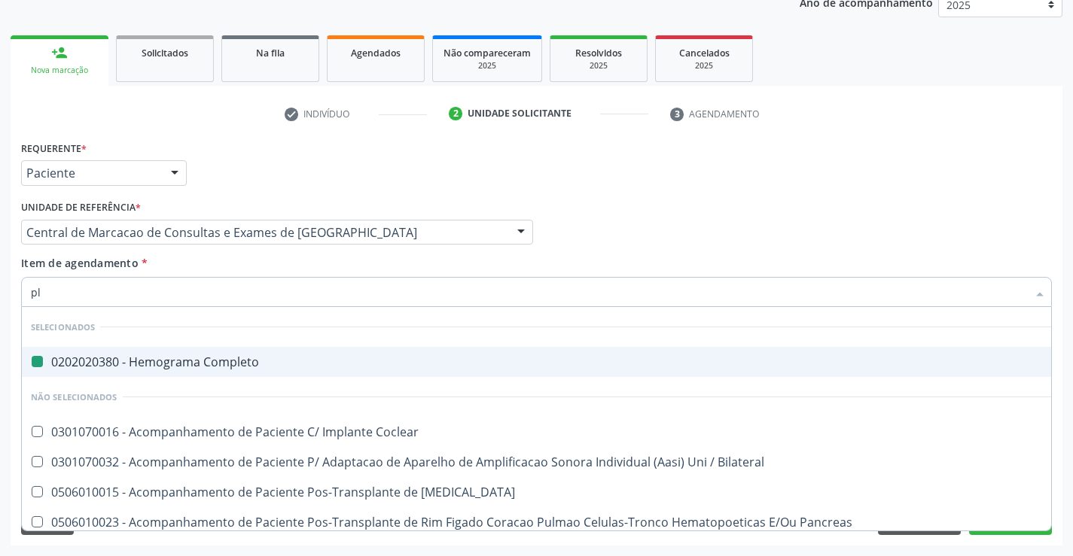
type input "pla"
checkbox Completo "false"
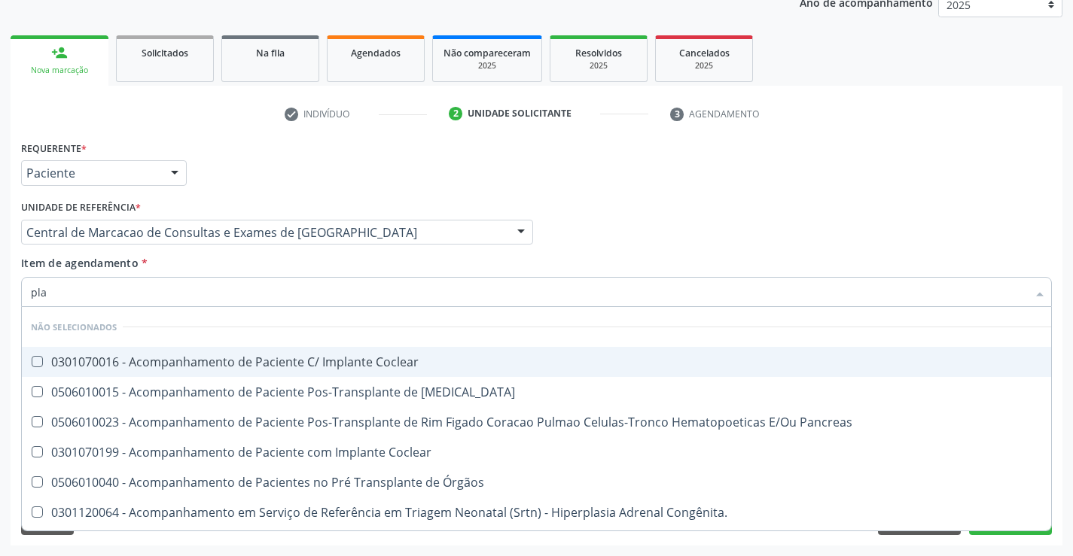
type input "plaq"
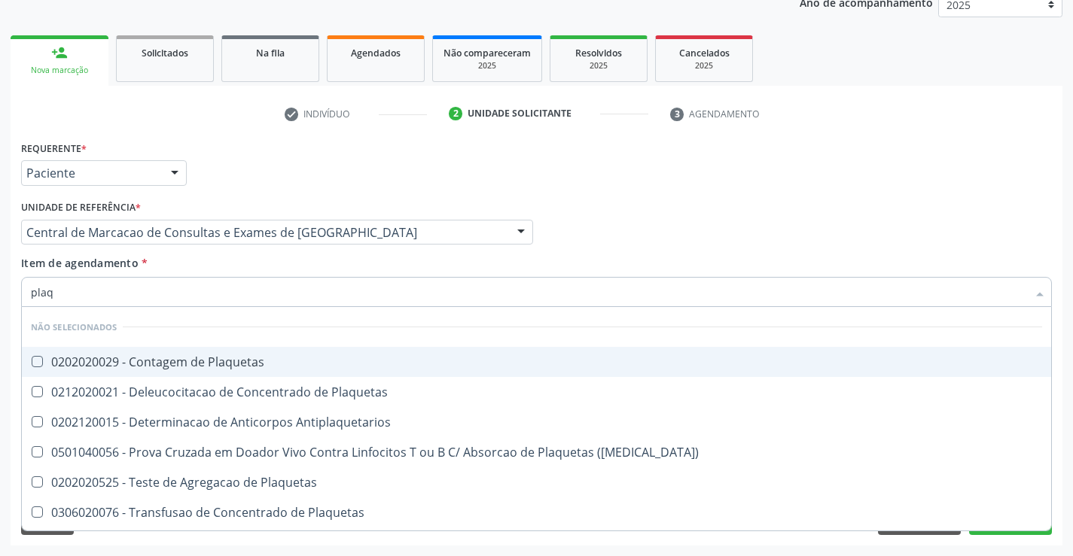
click at [278, 355] on span "0202020029 - Contagem de Plaquetas" at bounding box center [536, 362] width 1029 height 30
checkbox Plaquetas "true"
click at [248, 276] on div "Item de agendamento * plaq Desfazer seleção Não selecionados 0202020029 - Conta…" at bounding box center [536, 278] width 1031 height 47
checkbox Plaquetas "true"
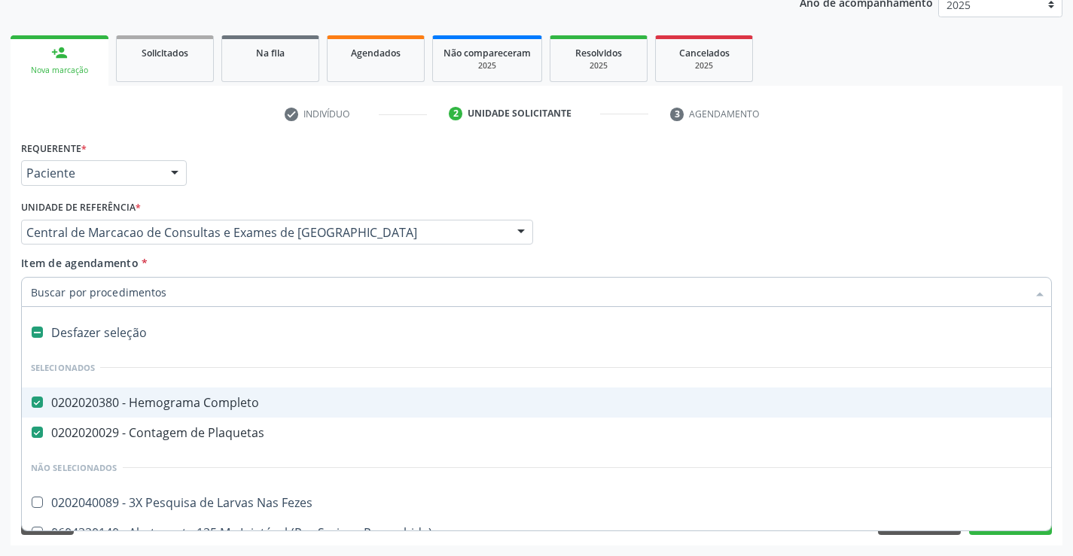
click at [813, 233] on div "Profissional Solicitante Por favor, selecione a Unidade de Atendimento primeiro…" at bounding box center [536, 225] width 1038 height 59
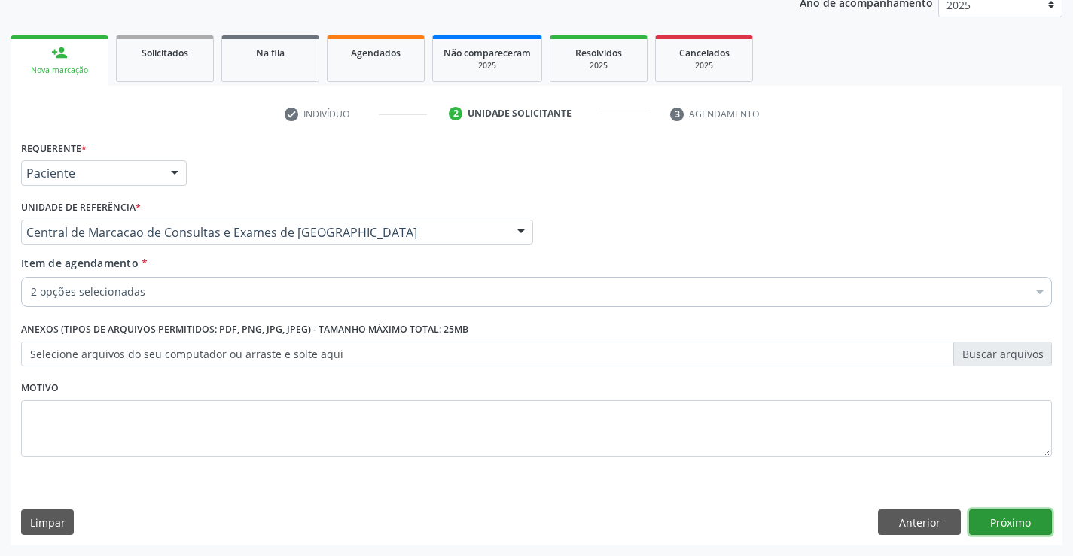
click at [1027, 529] on button "Próximo" at bounding box center [1010, 523] width 83 height 26
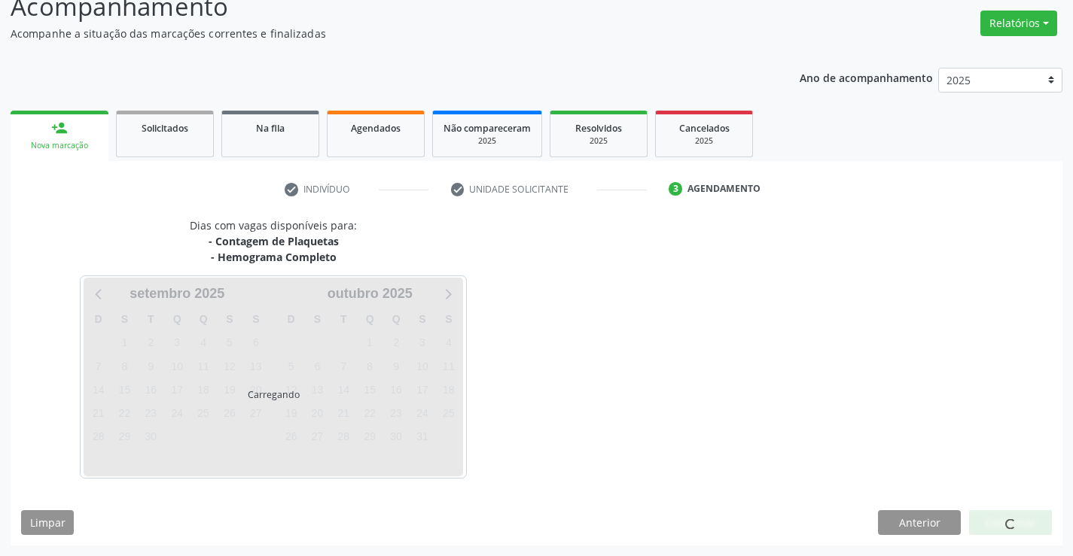
scroll to position [114, 0]
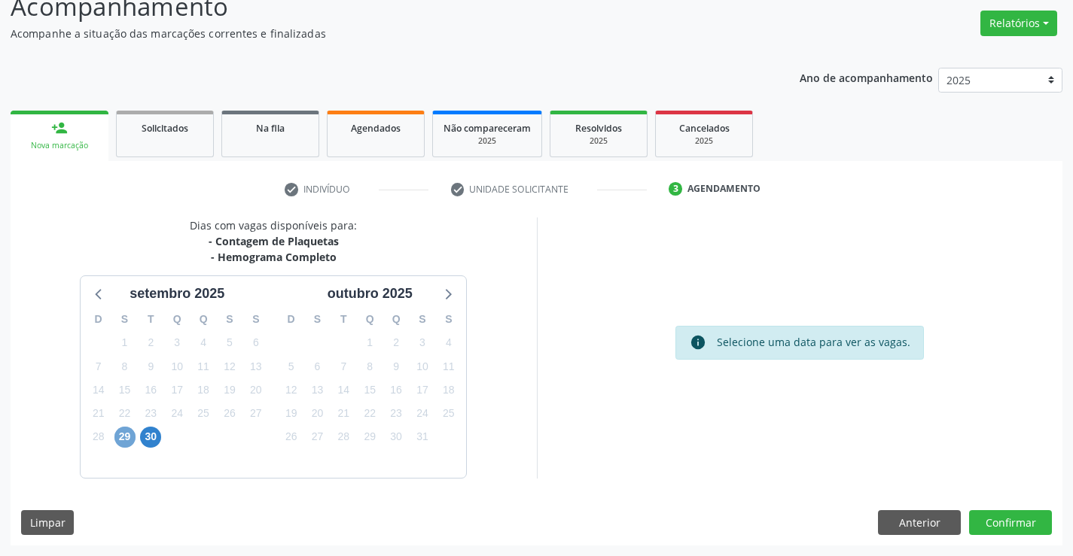
click at [128, 441] on span "29" at bounding box center [124, 437] width 21 height 21
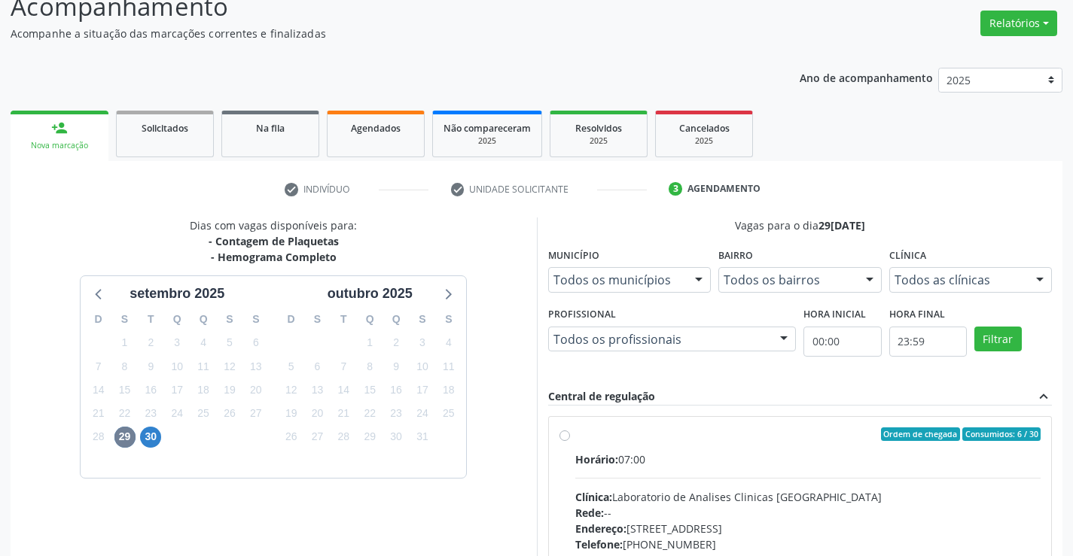
drag, startPoint x: 743, startPoint y: 446, endPoint x: 754, endPoint y: 443, distance: 11.0
click at [748, 445] on label "Ordem de chegada Consumidos: 6 / 30 Horário: 07:00 Clínica: Laboratorio de Anal…" at bounding box center [808, 543] width 466 height 231
click at [570, 441] on input "Ordem de chegada Consumidos: 6 / 30 Horário: 07:00 Clínica: Laboratorio de Anal…" at bounding box center [564, 435] width 11 height 14
radio input "true"
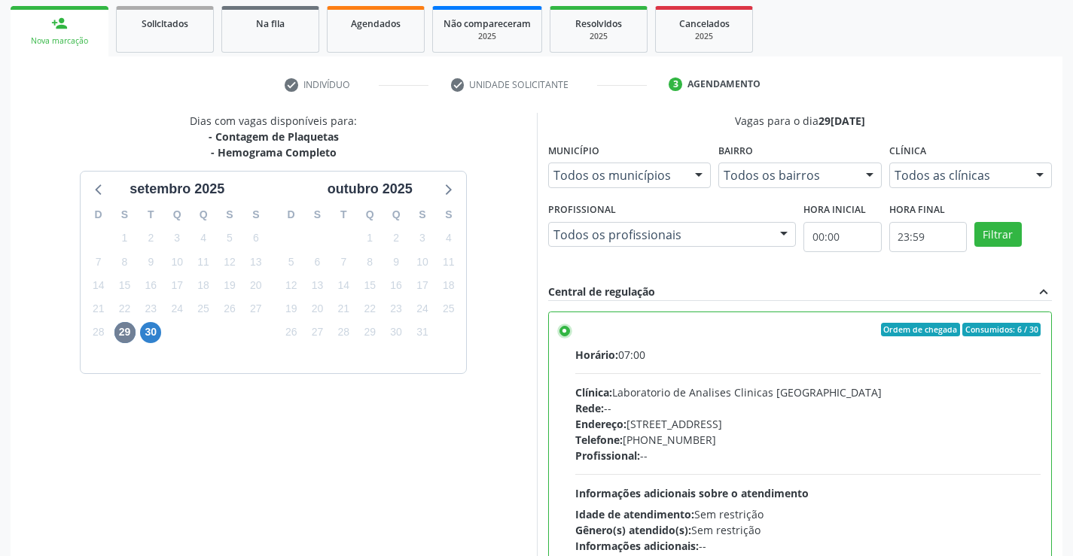
scroll to position [343, 0]
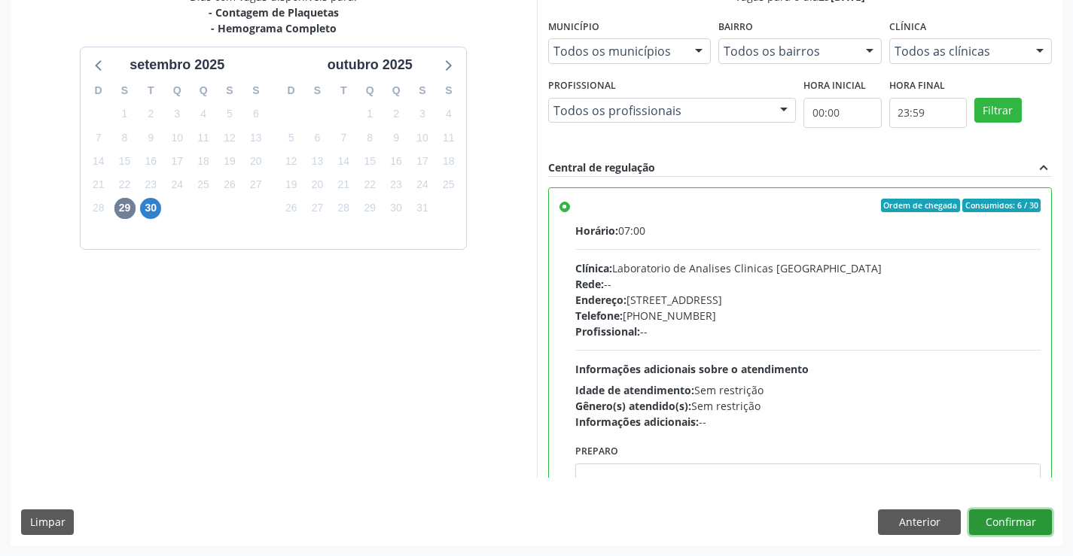
drag, startPoint x: 1037, startPoint y: 527, endPoint x: 1047, endPoint y: 526, distance: 9.8
click at [1047, 526] on button "Confirmar" at bounding box center [1010, 523] width 83 height 26
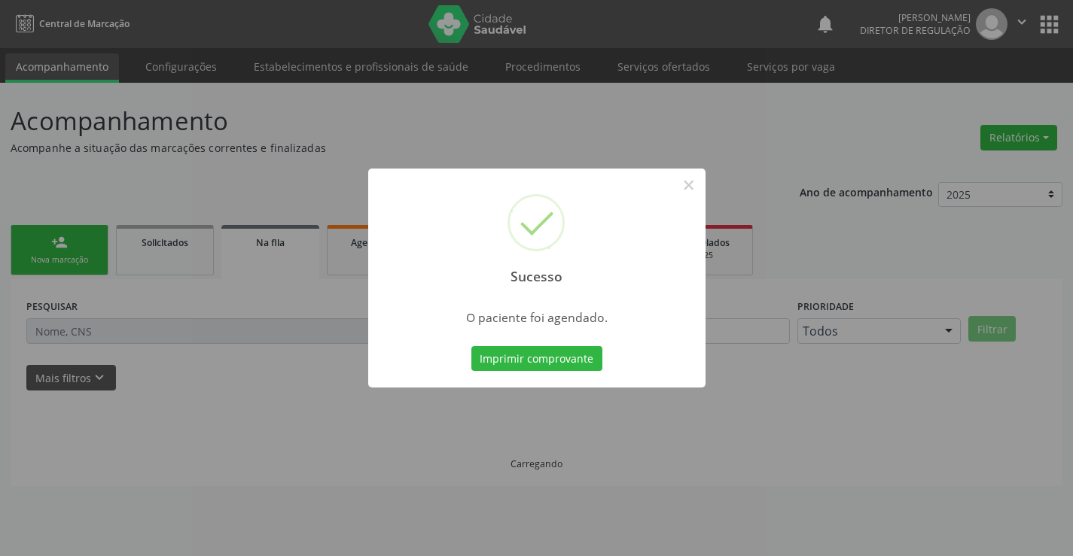
scroll to position [0, 0]
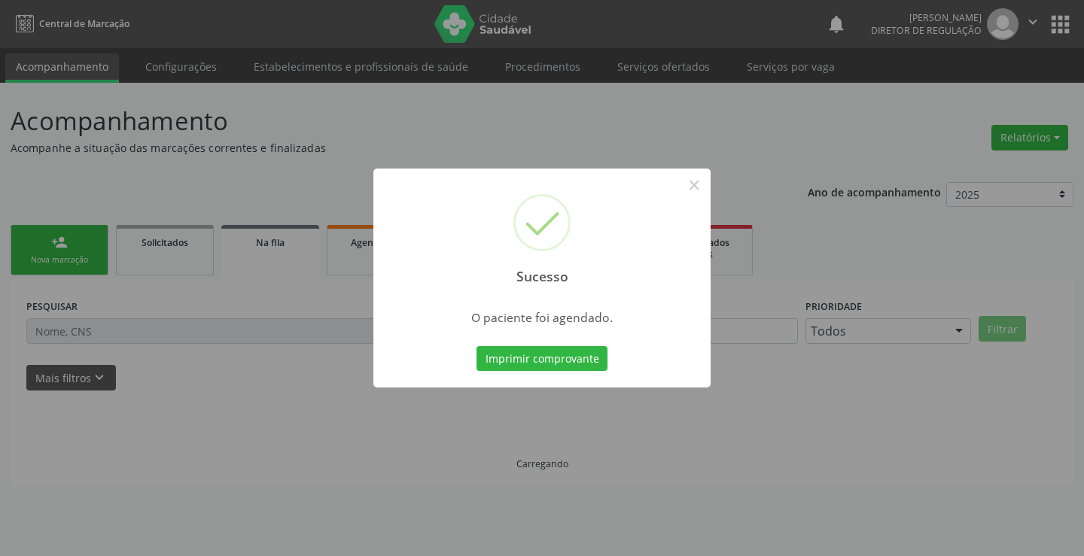
click at [477, 346] on button "Imprimir comprovante" at bounding box center [542, 359] width 131 height 26
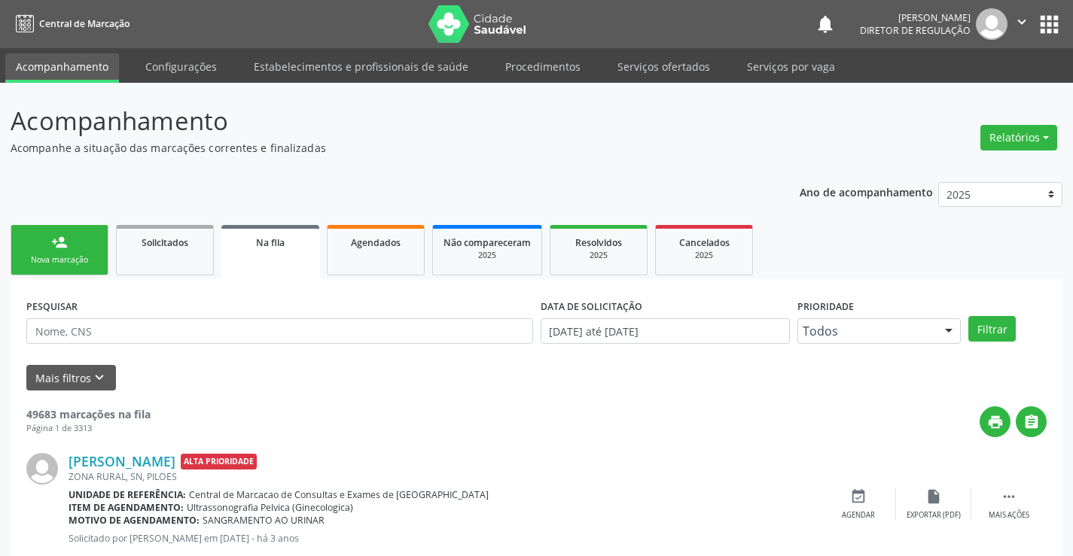
click at [77, 254] on div "Nova marcação" at bounding box center [59, 259] width 75 height 11
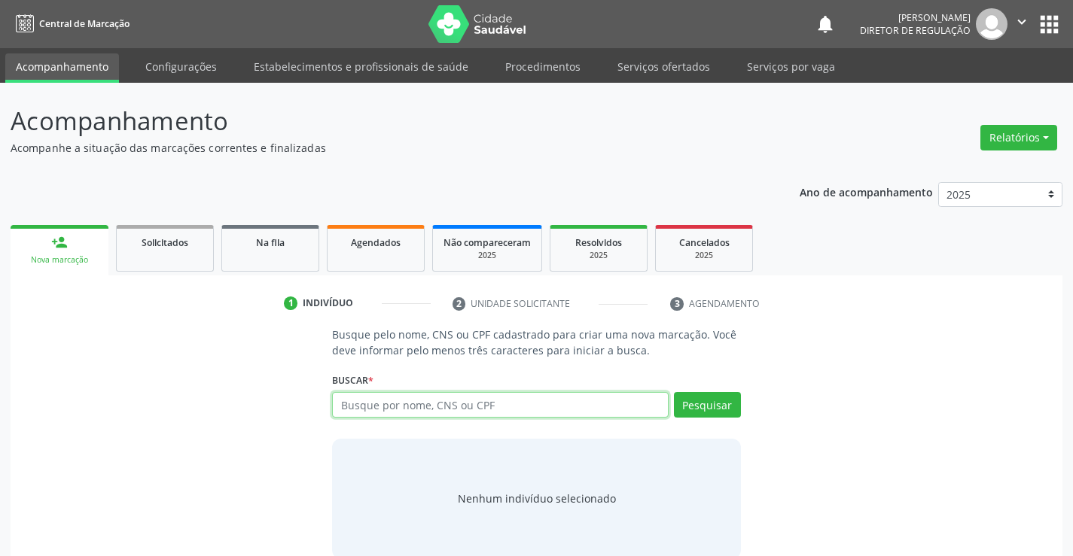
click at [455, 414] on input "text" at bounding box center [500, 405] width 336 height 26
type input "709608681690178"
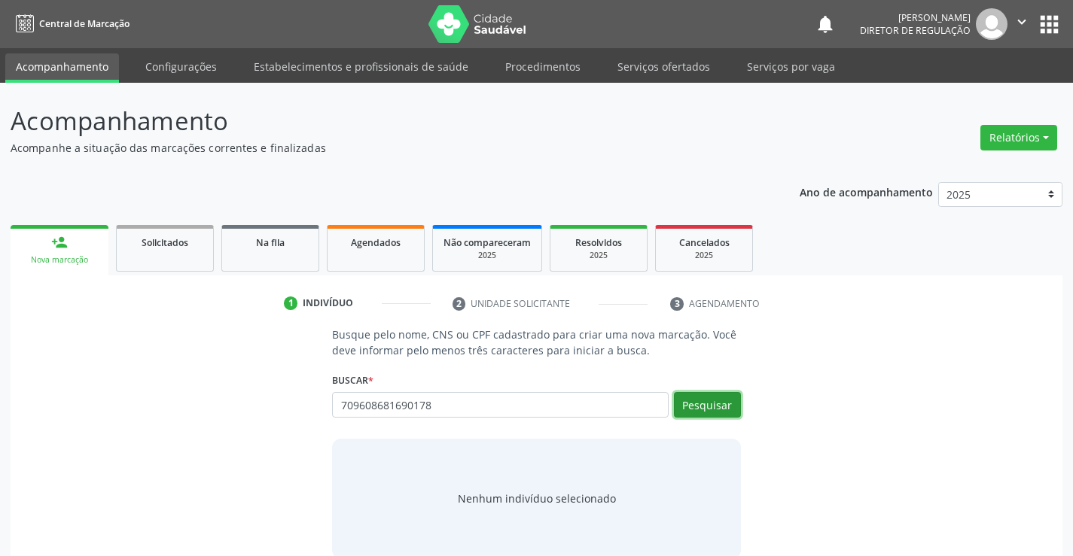
click at [694, 407] on button "Pesquisar" at bounding box center [707, 405] width 67 height 26
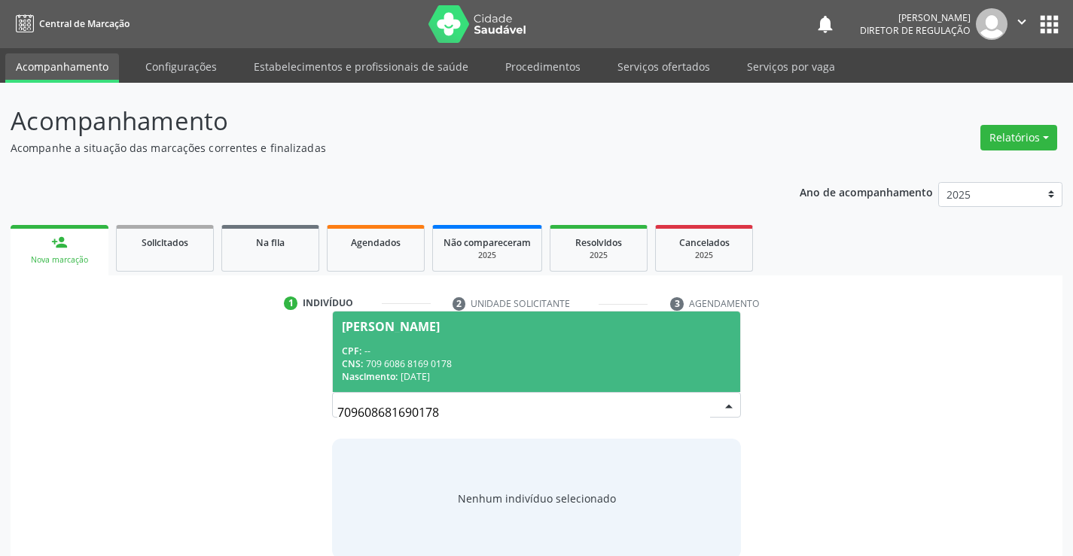
click at [410, 365] on div "CNS: 709 6086 8169 0178" at bounding box center [536, 364] width 388 height 13
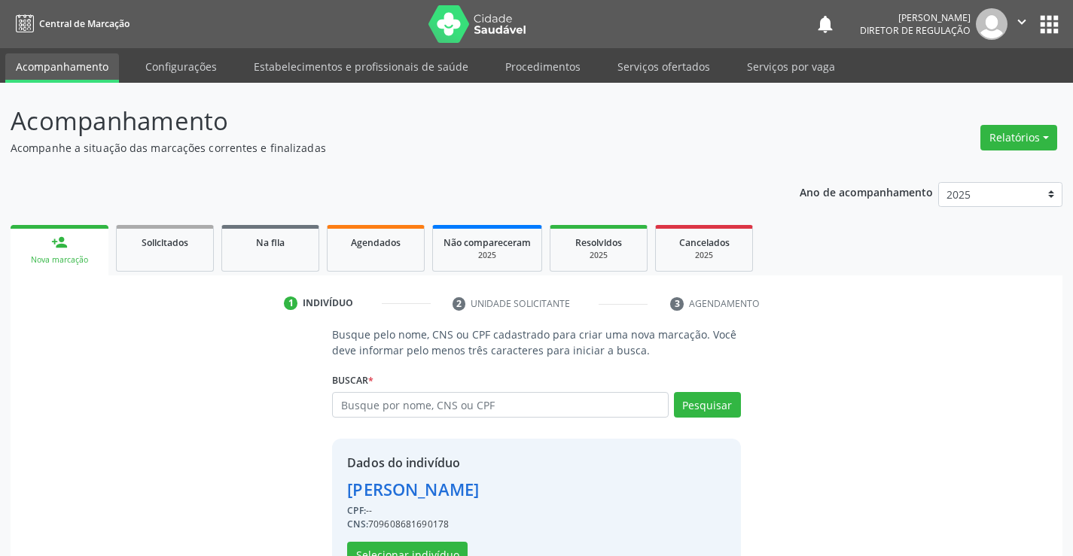
scroll to position [47, 0]
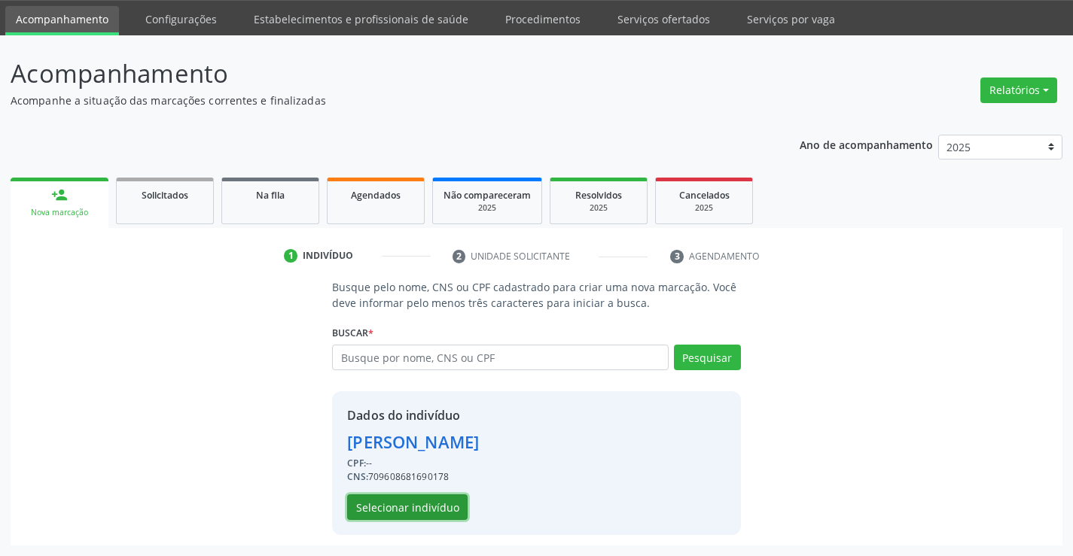
click at [423, 510] on button "Selecionar indivíduo" at bounding box center [407, 508] width 120 height 26
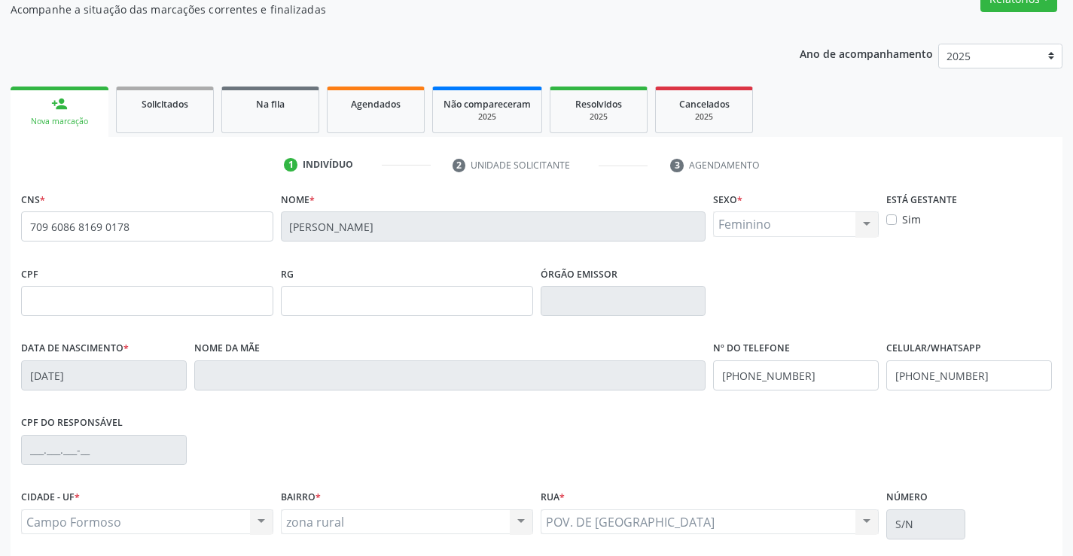
scroll to position [260, 0]
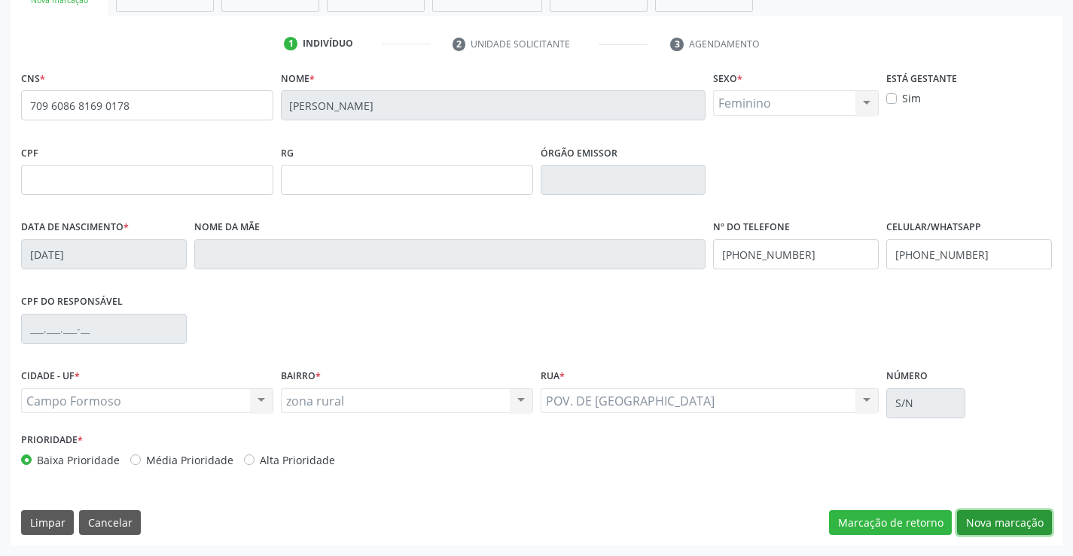
click at [990, 519] on button "Nova marcação" at bounding box center [1004, 523] width 95 height 26
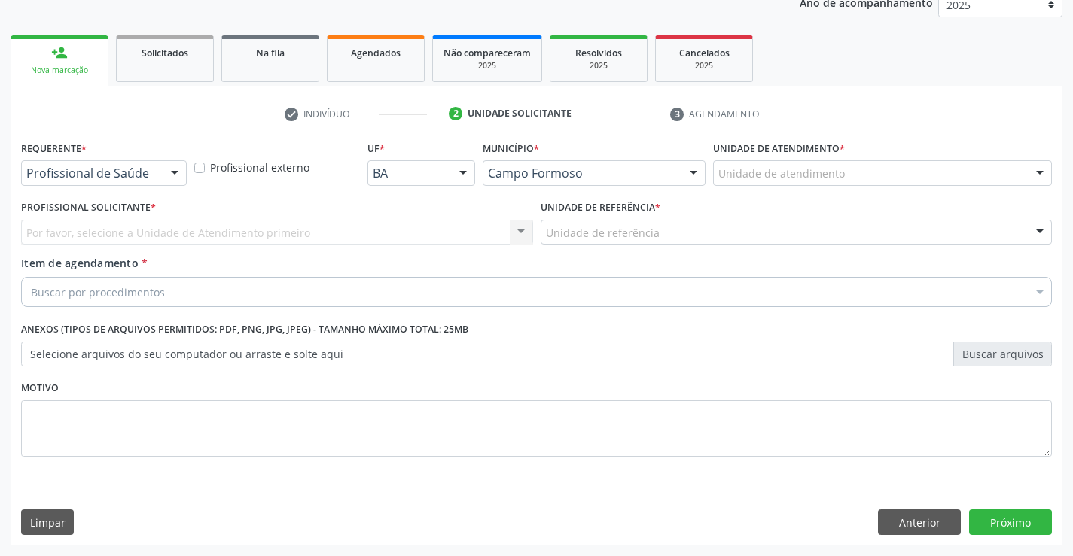
scroll to position [190, 0]
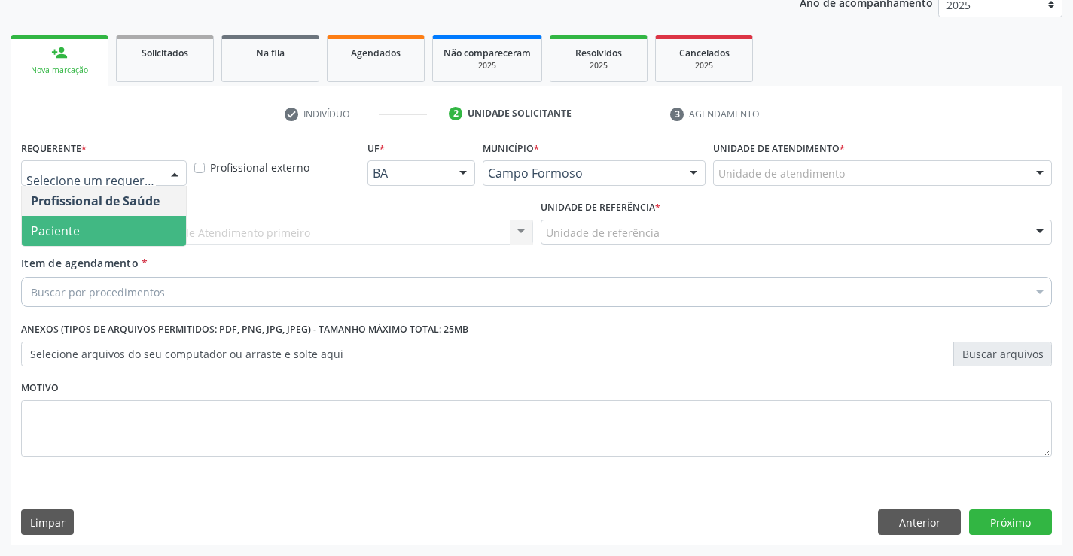
click at [137, 229] on span "Paciente" at bounding box center [104, 231] width 164 height 30
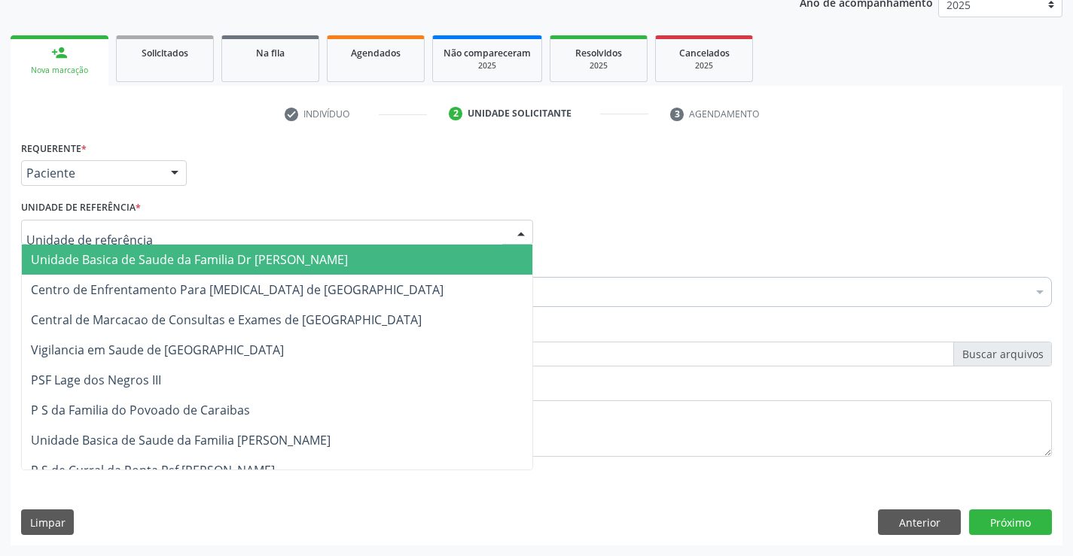
click at [358, 234] on div at bounding box center [277, 233] width 512 height 26
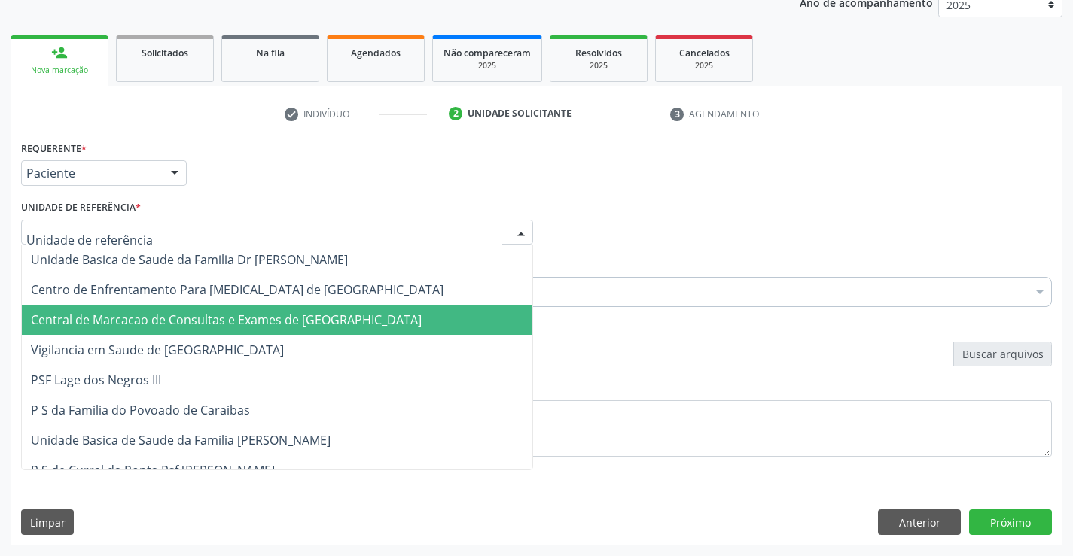
click at [309, 309] on span "Central de Marcacao de Consultas e Exames de [GEOGRAPHIC_DATA]" at bounding box center [277, 320] width 510 height 30
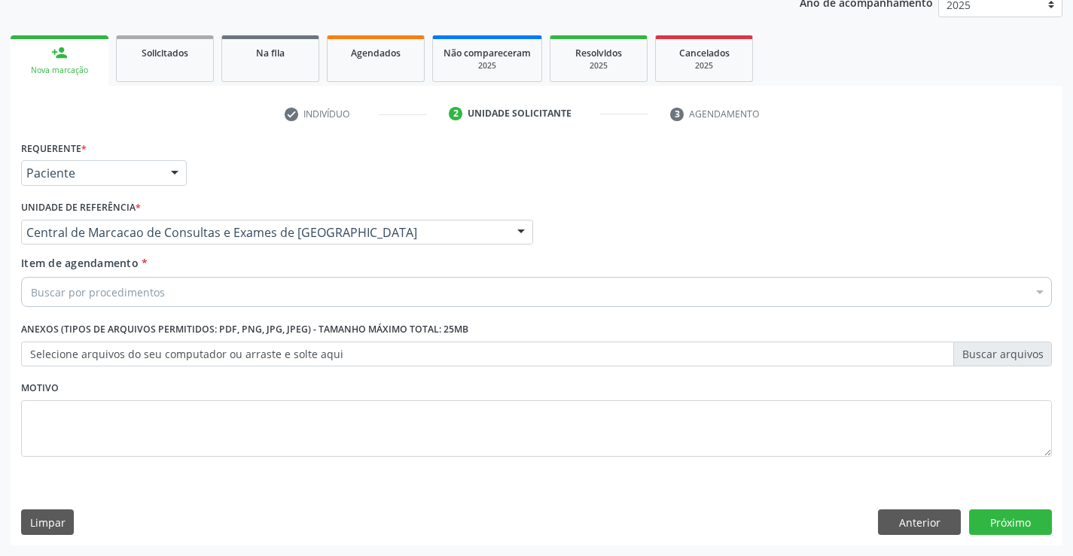
click at [372, 292] on div "Buscar por procedimentos" at bounding box center [536, 292] width 1031 height 30
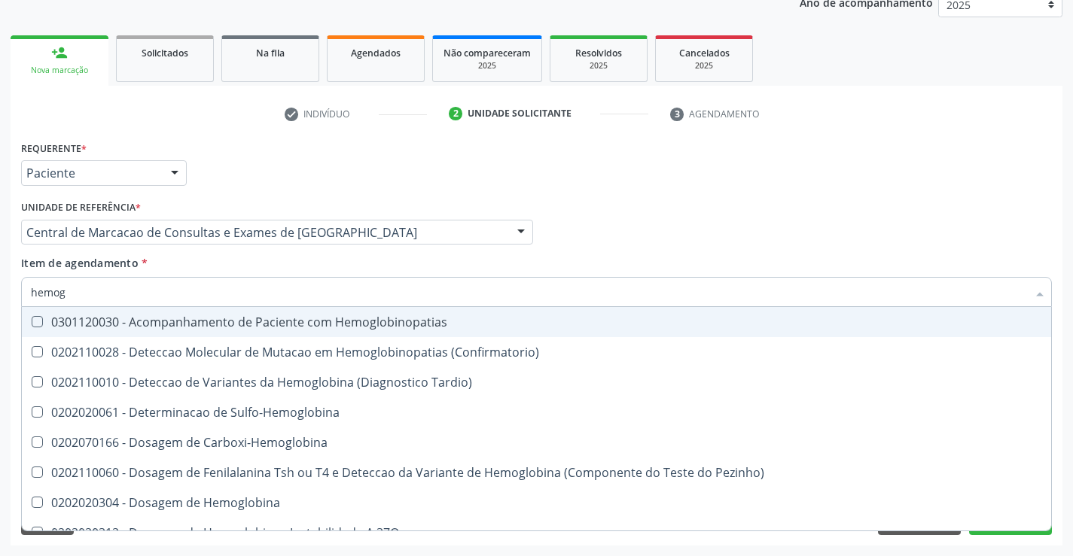
type input "hemogr"
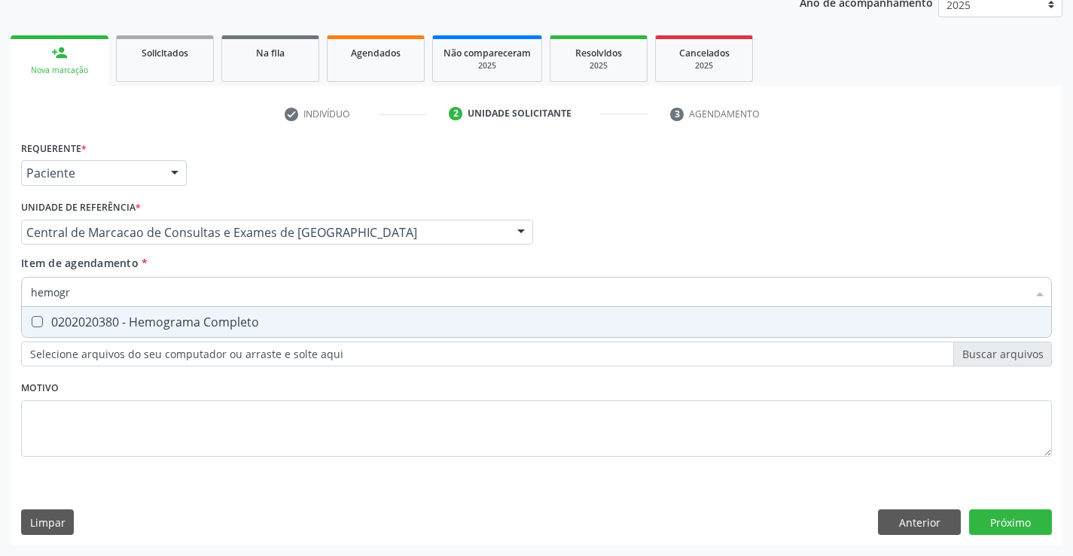
click at [350, 327] on div "0202020380 - Hemograma Completo" at bounding box center [536, 322] width 1011 height 12
checkbox Completo "true"
type input "hemogr"
click at [313, 270] on div "Item de agendamento * hemogr Desfazer seleção 0202020380 - Hemograma Completo N…" at bounding box center [536, 278] width 1031 height 47
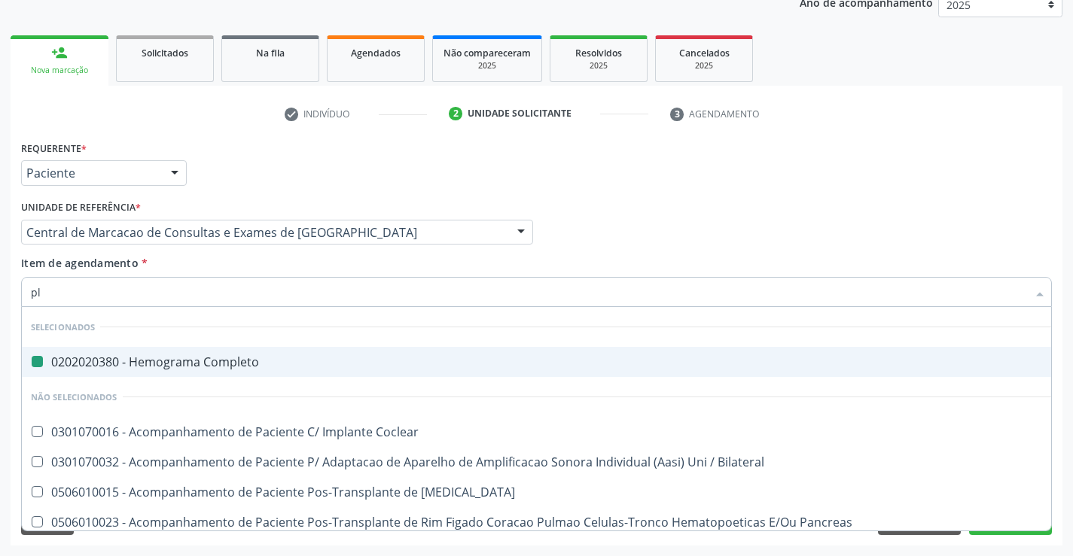
type input "pla"
checkbox Completo "false"
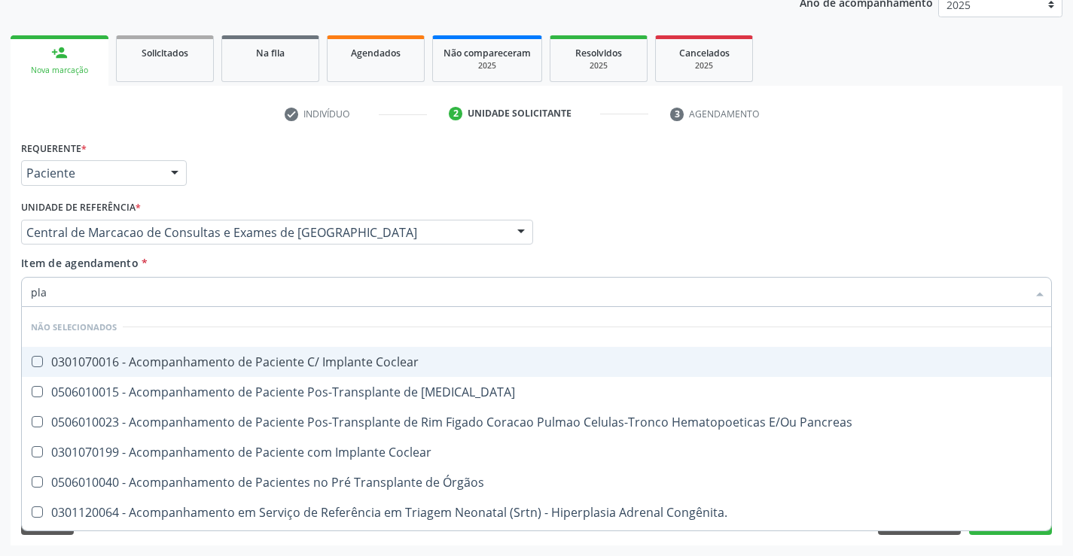
type input "plaq"
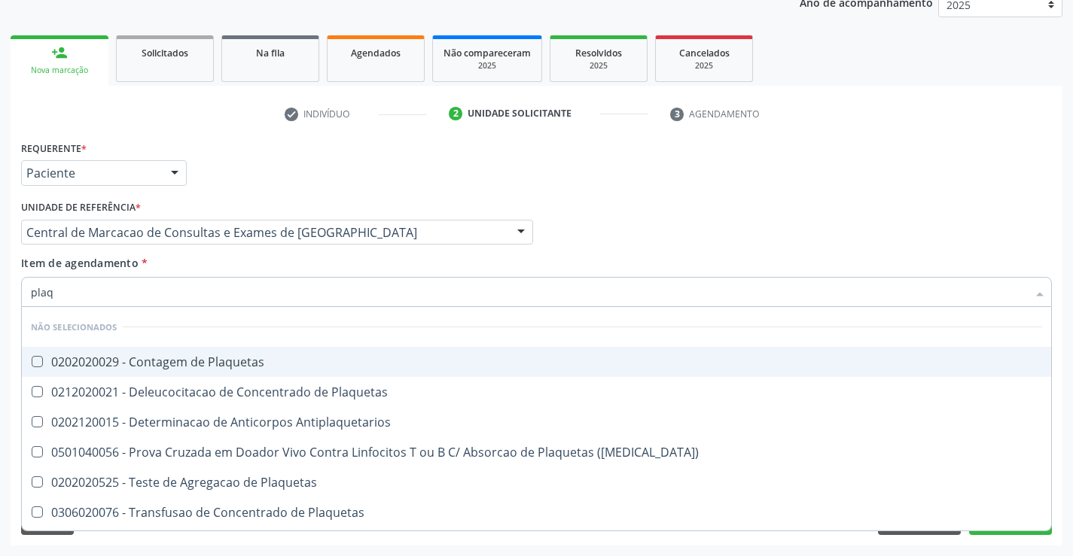
click at [297, 361] on div "0202020029 - Contagem de Plaquetas" at bounding box center [536, 362] width 1011 height 12
checkbox Plaquetas "true"
click at [279, 277] on input "plaq" at bounding box center [529, 292] width 996 height 30
click at [267, 275] on div "Item de agendamento * plaq Desfazer seleção Não selecionados 0202020029 - Conta…" at bounding box center [536, 278] width 1031 height 47
checkbox Plaquetas "true"
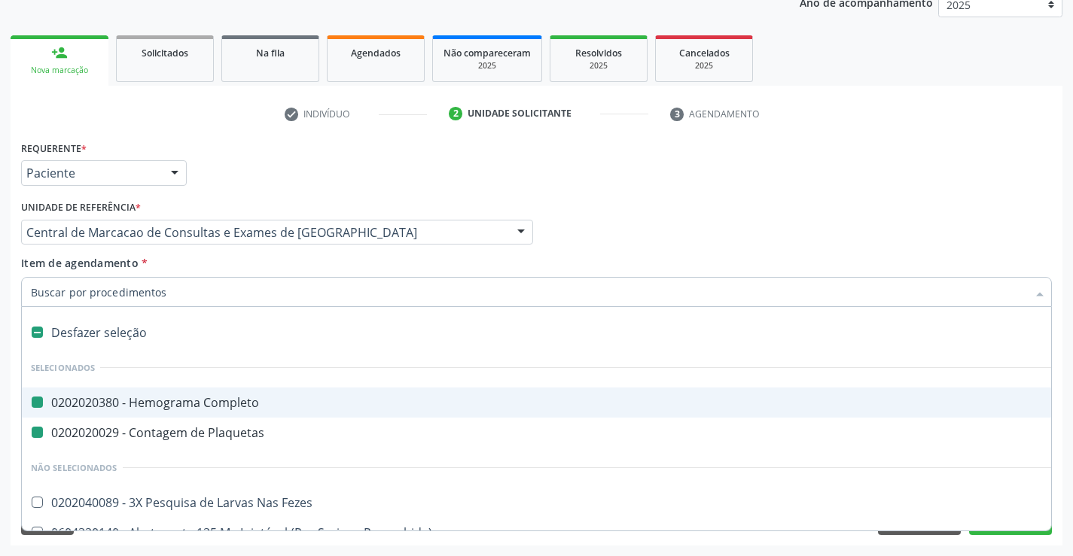
type input "x"
checkbox Completo "false"
checkbox Plaquetas "false"
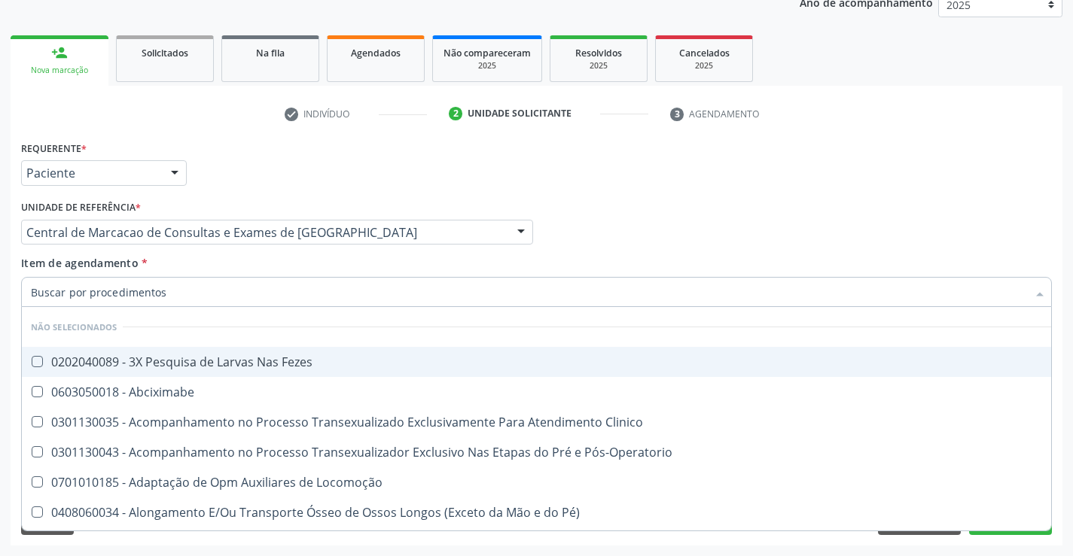
checkbox Fezes "true"
checkbox Abciximabe "true"
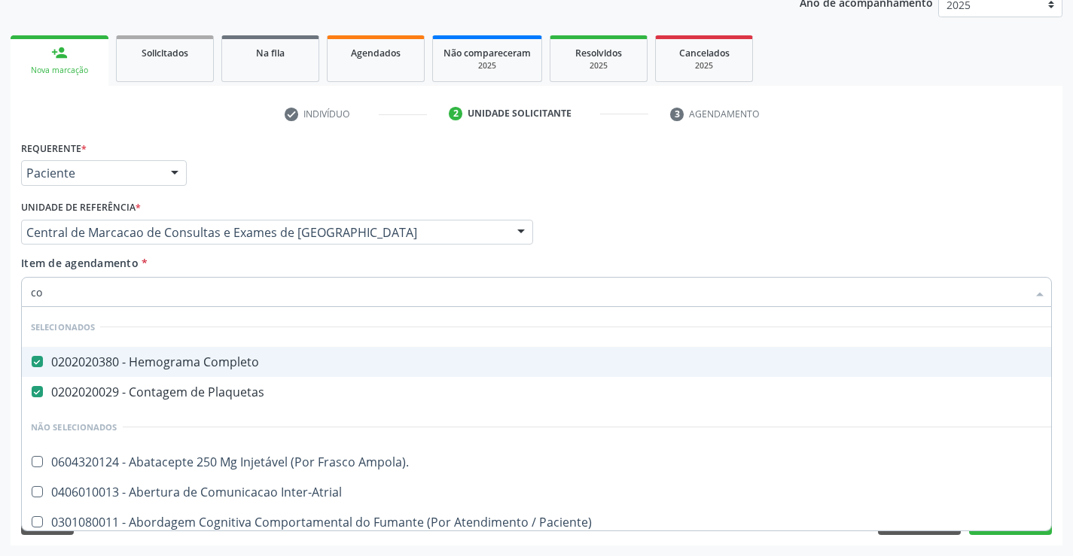
type input "col"
checkbox Completo "false"
checkbox Plaquetas "false"
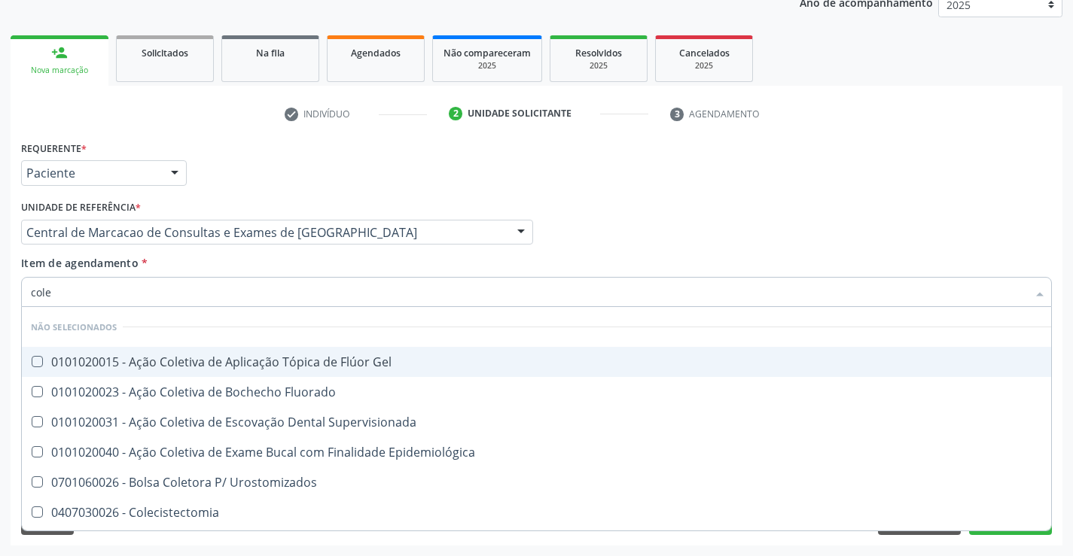
type input "coles"
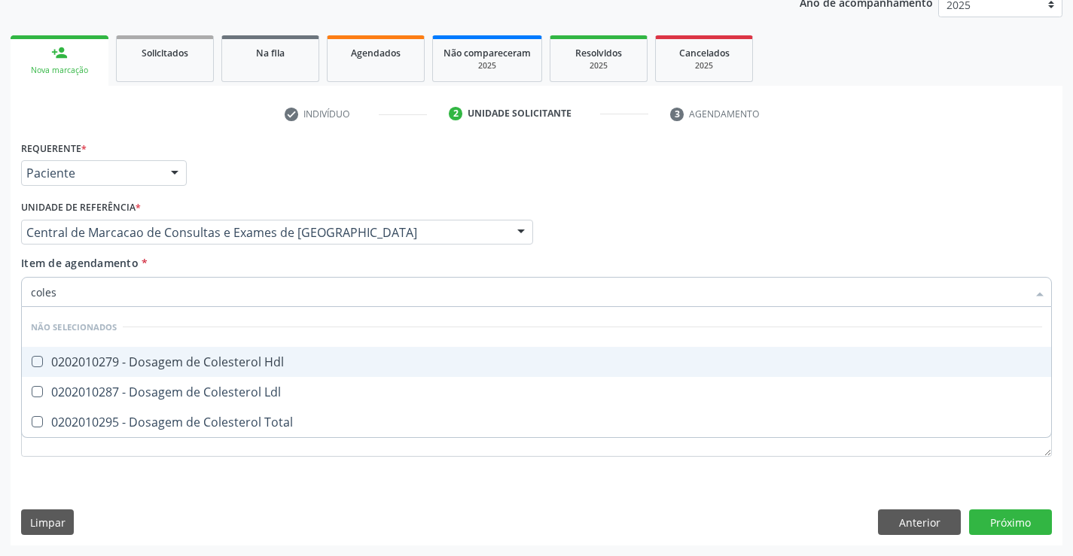
click at [282, 361] on div "0202010279 - Dosagem de Colesterol Hdl" at bounding box center [536, 362] width 1011 height 12
checkbox Hdl "true"
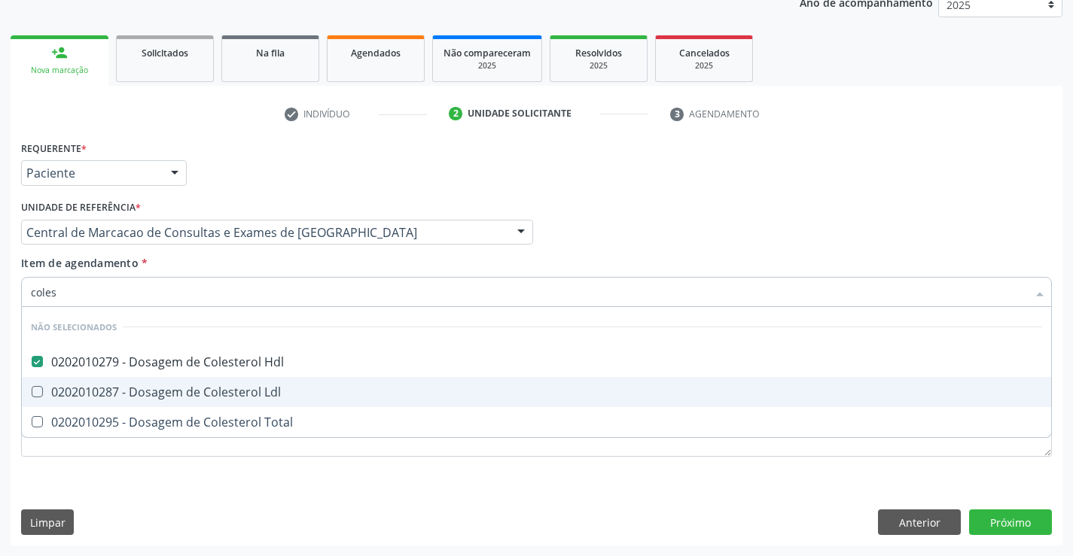
click at [275, 393] on div "0202010287 - Dosagem de Colesterol Ldl" at bounding box center [536, 392] width 1011 height 12
checkbox Ldl "true"
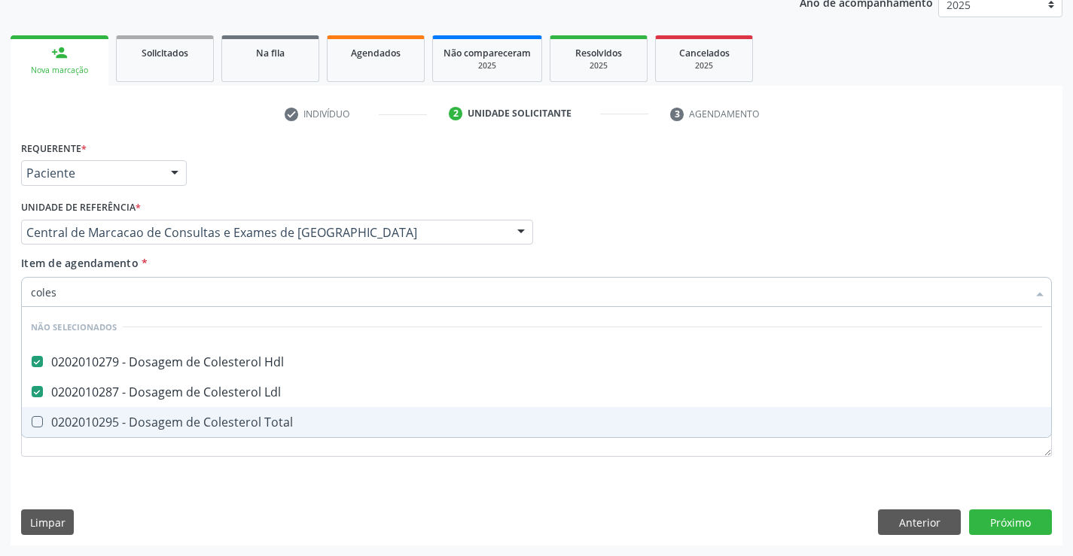
click at [267, 426] on div "0202010295 - Dosagem de Colesterol Total" at bounding box center [536, 422] width 1011 height 12
checkbox Total "true"
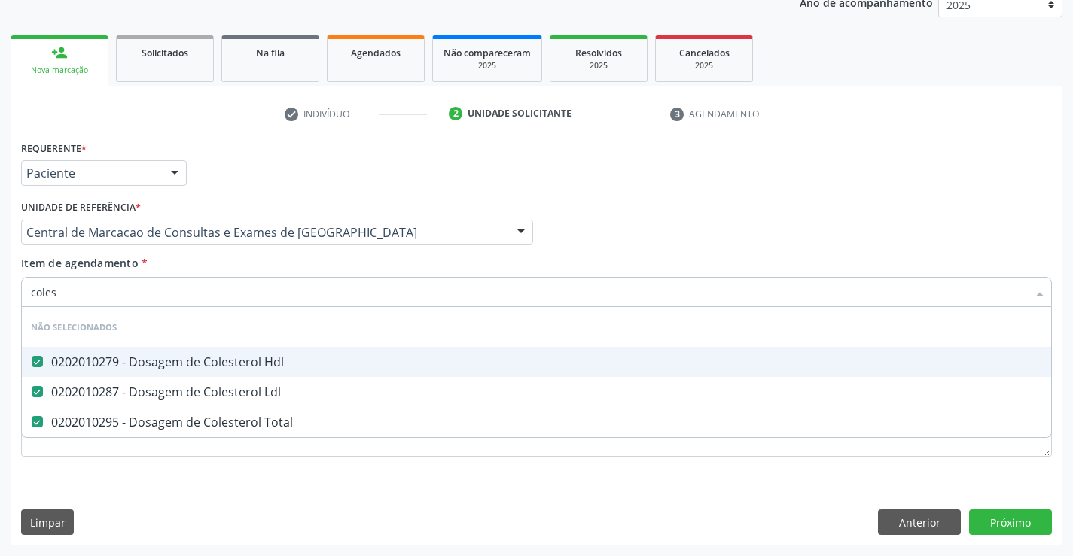
type input "coles"
click at [231, 266] on div "Item de agendamento * coles Desfazer seleção Não selecionados 0202010279 - Dosa…" at bounding box center [536, 278] width 1031 height 47
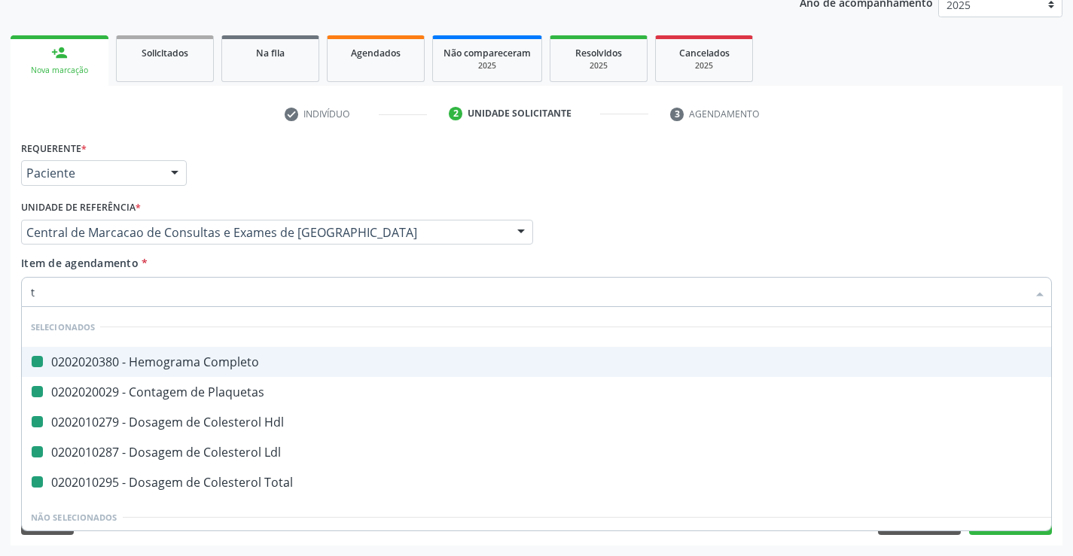
type input "tr"
checkbox Completo "false"
checkbox Plaquetas "false"
checkbox Hdl "false"
checkbox Ldl "false"
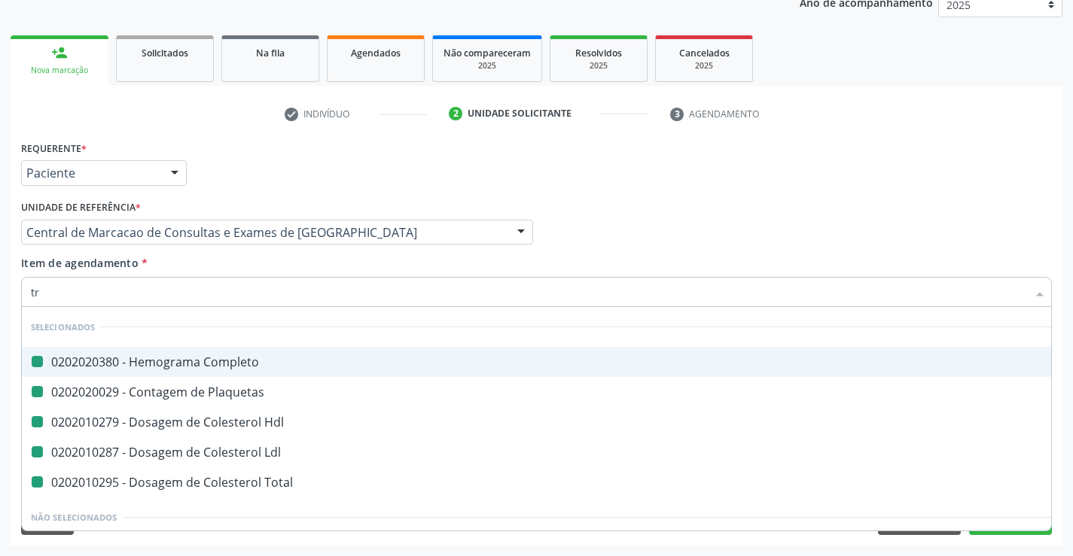
checkbox Total "false"
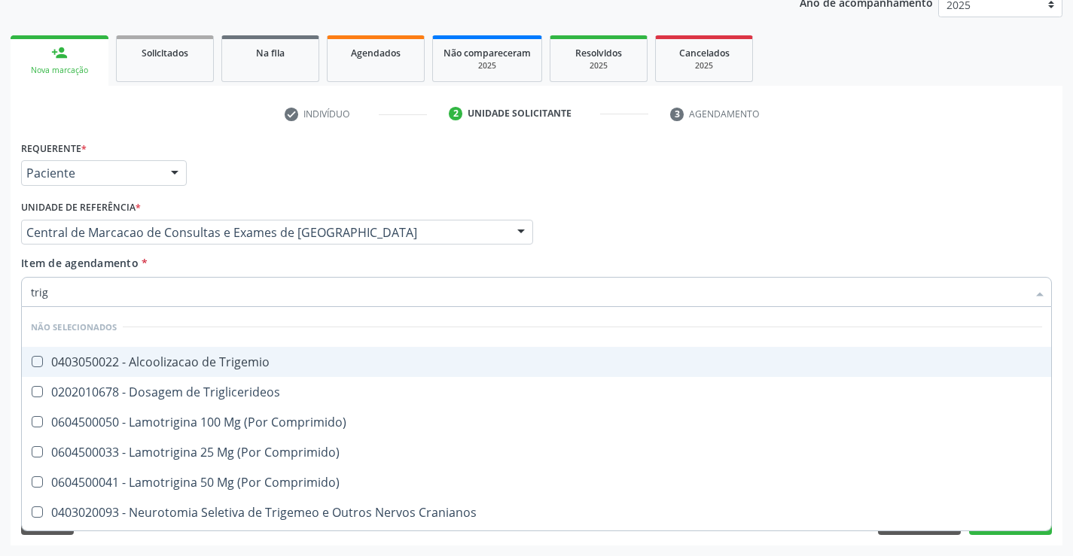
type input "trigl"
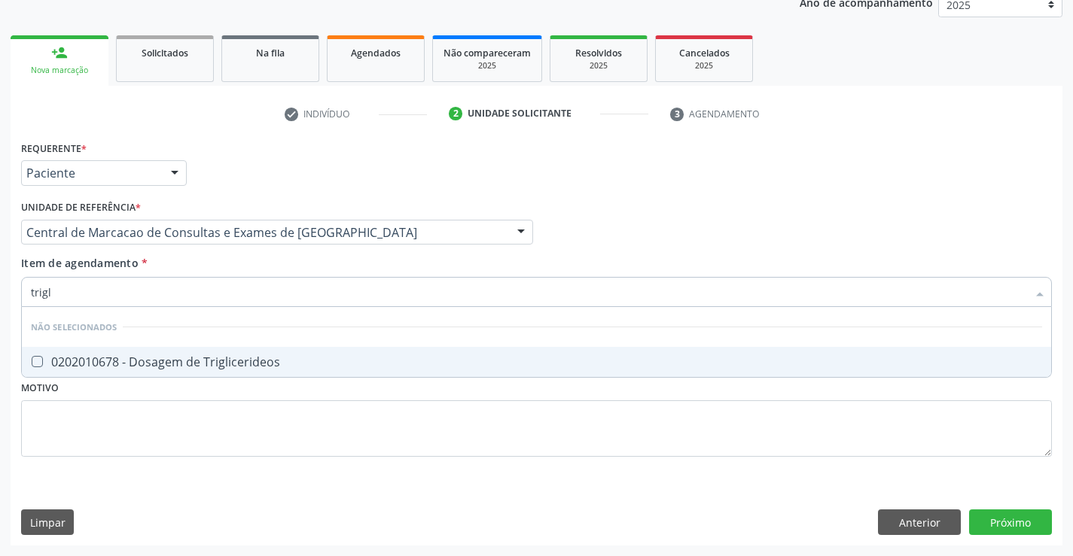
click at [266, 358] on div "0202010678 - Dosagem de Triglicerideos" at bounding box center [536, 362] width 1011 height 12
checkbox Triglicerideos "true"
click at [250, 270] on div "Item de agendamento * trigl Desfazer seleção Não selecionados 0202010678 - Dosa…" at bounding box center [536, 278] width 1031 height 47
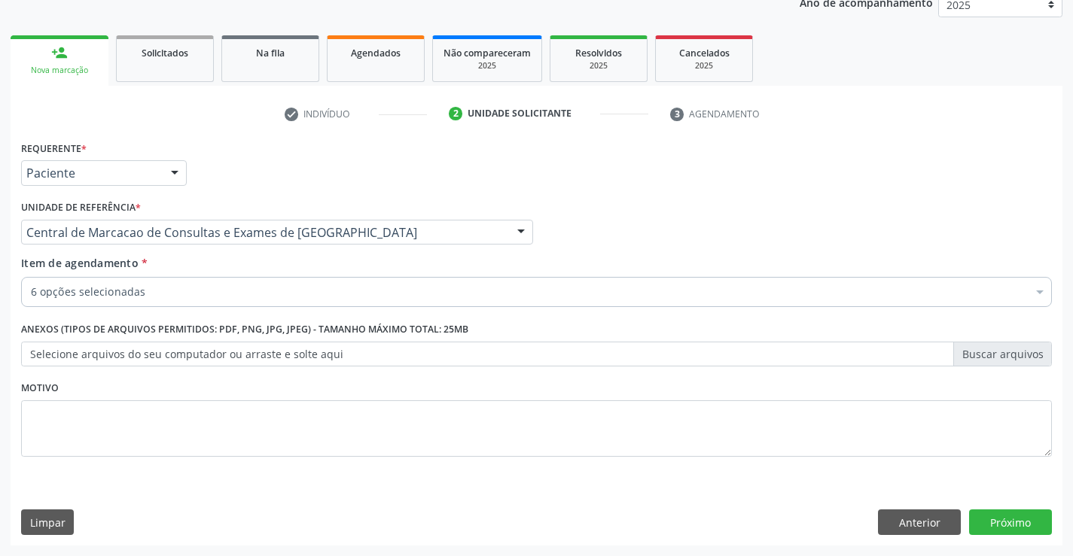
click at [246, 312] on div "Item de agendamento * 6 opções selecionadas Desfazer seleção Selecionados 02020…" at bounding box center [536, 284] width 1038 height 58
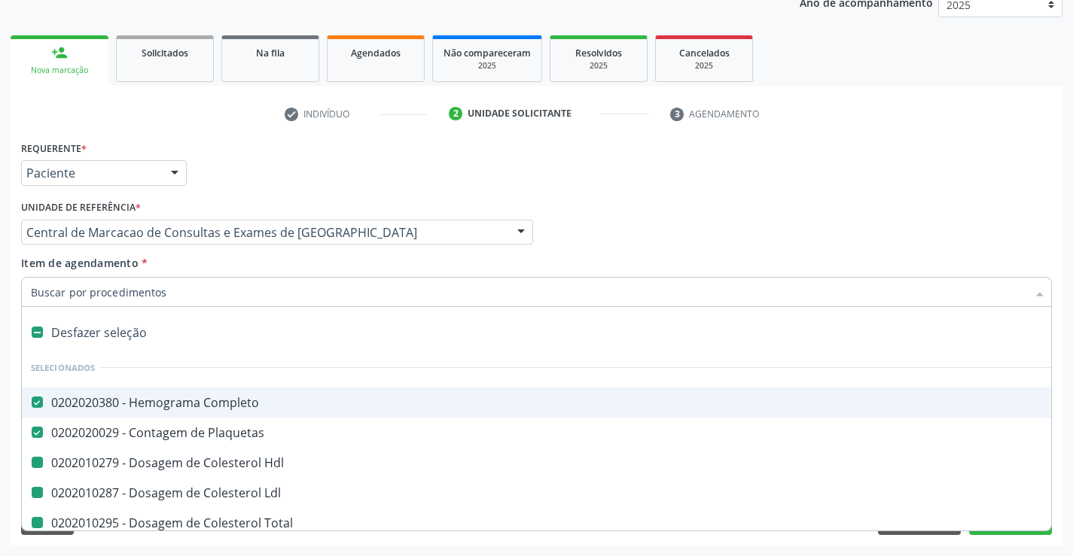
type input "u"
checkbox Hdl "false"
checkbox Ldl "false"
checkbox Total "false"
checkbox Triglicerideos "false"
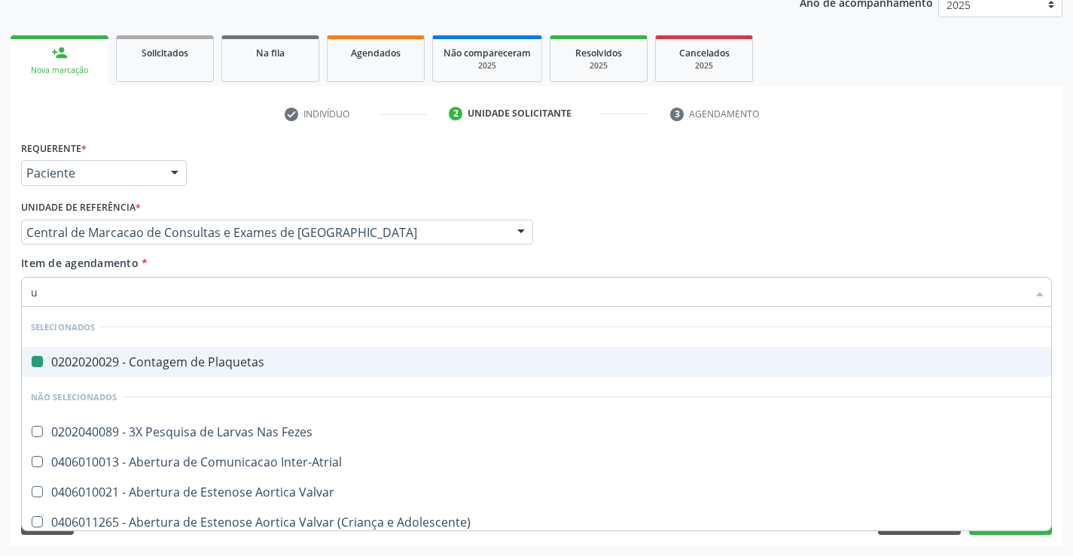
type input "ur"
checkbox Plaquetas "false"
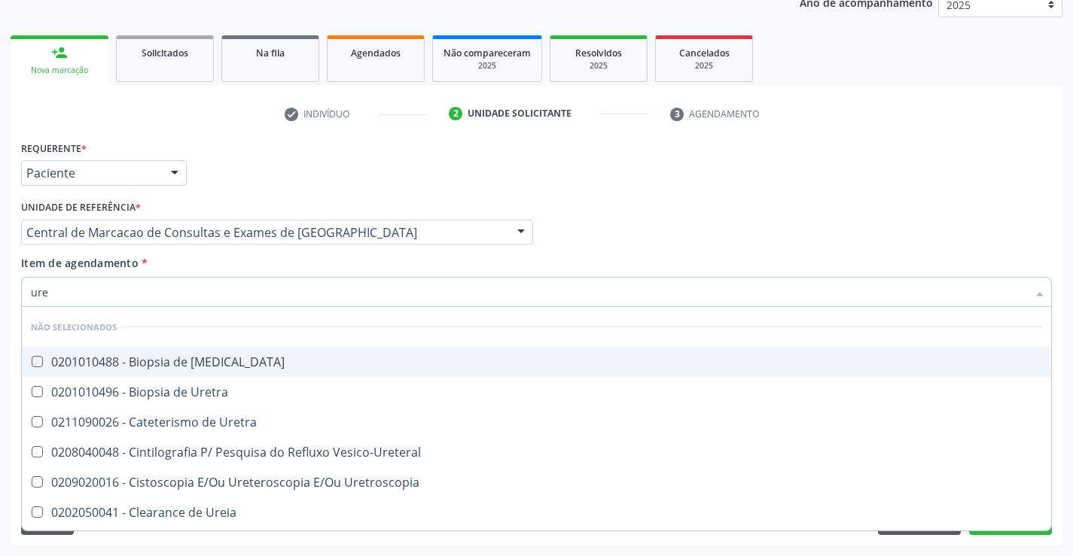
type input "urei"
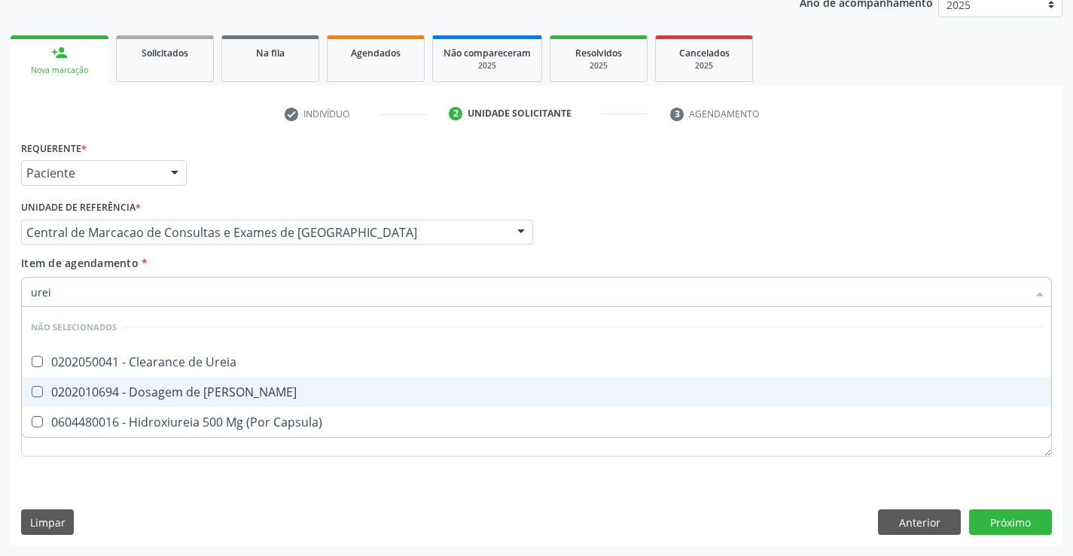
click at [279, 389] on div "0202010694 - Dosagem de [PERSON_NAME]" at bounding box center [536, 392] width 1011 height 12
checkbox Ureia "true"
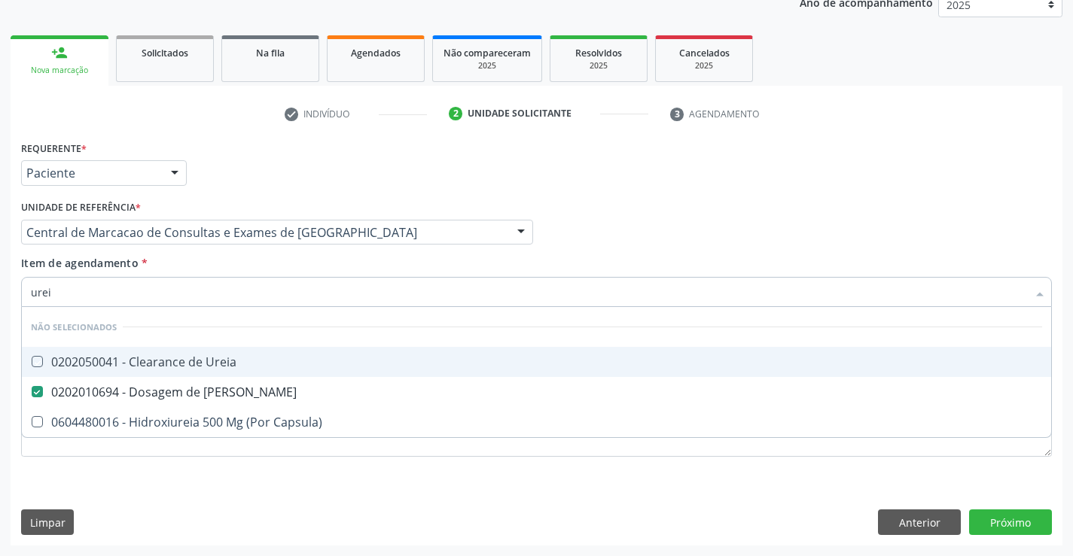
click at [266, 276] on div "Item de agendamento * urei Desfazer seleção Não selecionados 0202050041 - Clear…" at bounding box center [536, 278] width 1031 height 47
checkbox Ureia "true"
checkbox Capsula\) "true"
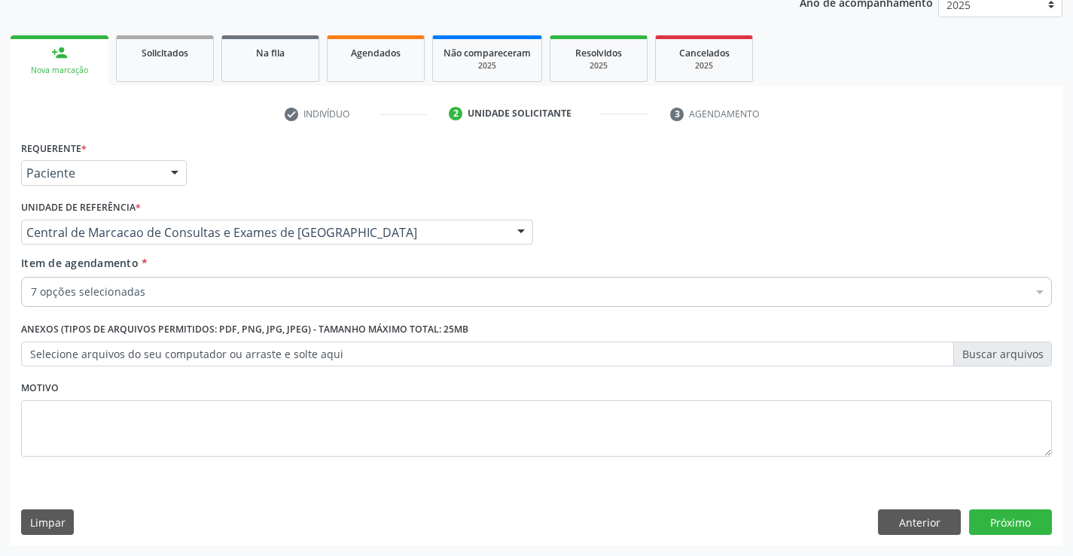
click at [245, 308] on div "Item de agendamento * 7 opções selecionadas Desfazer seleção Selecionados 02020…" at bounding box center [536, 284] width 1038 height 58
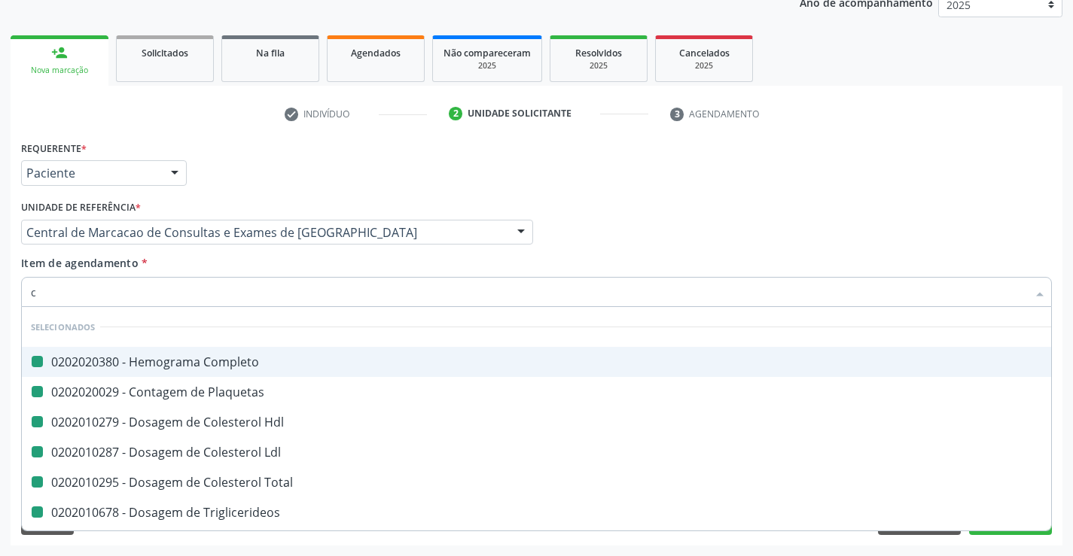
type input "cr"
checkbox Completo "false"
checkbox Hdl "false"
checkbox Plaquetas "false"
checkbox Ldl "false"
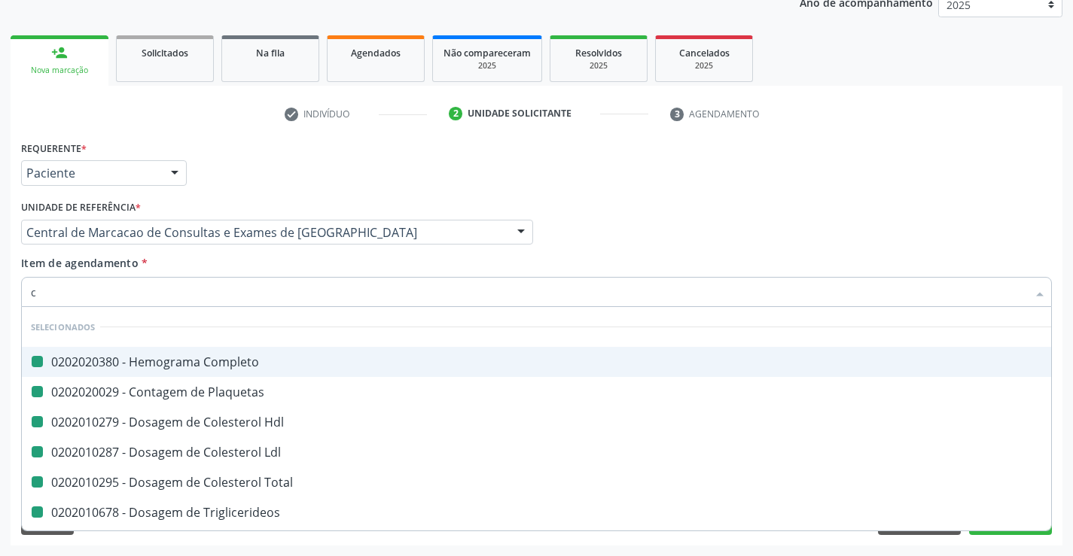
checkbox Total "false"
checkbox Triglicerideos "false"
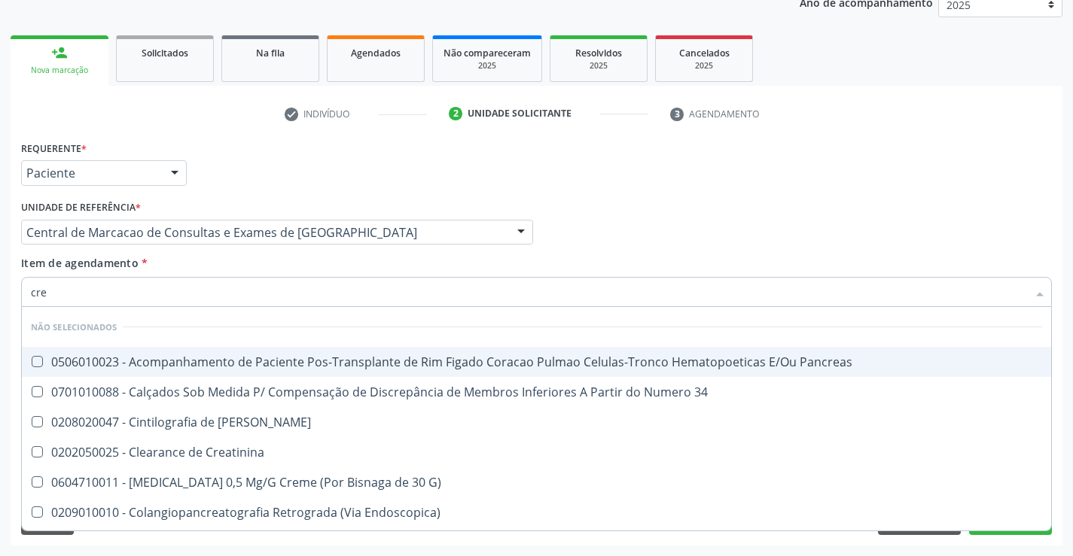
type input "crea"
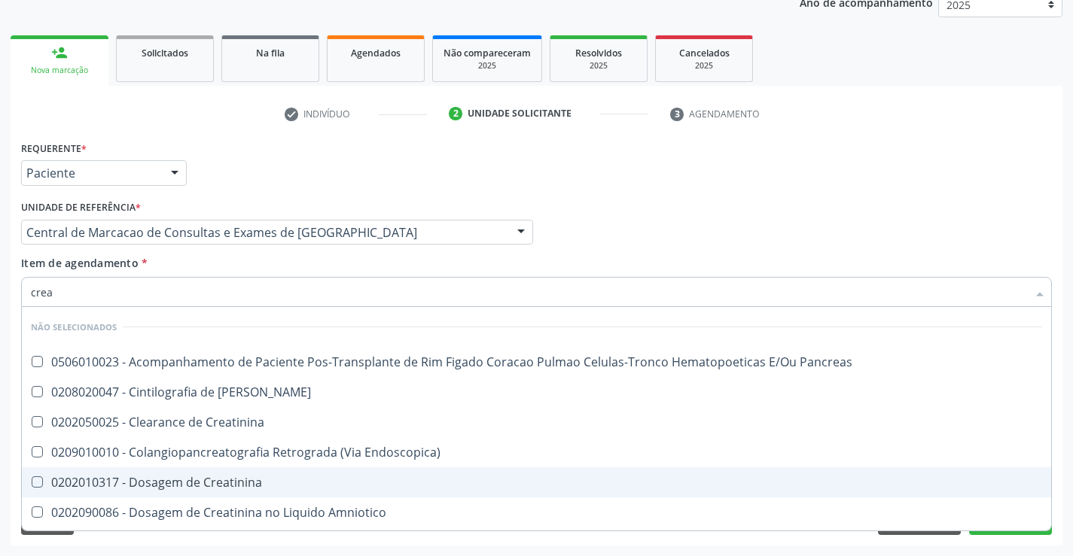
click at [257, 470] on span "0202010317 - Dosagem de Creatinina" at bounding box center [536, 482] width 1029 height 30
checkbox Creatinina "true"
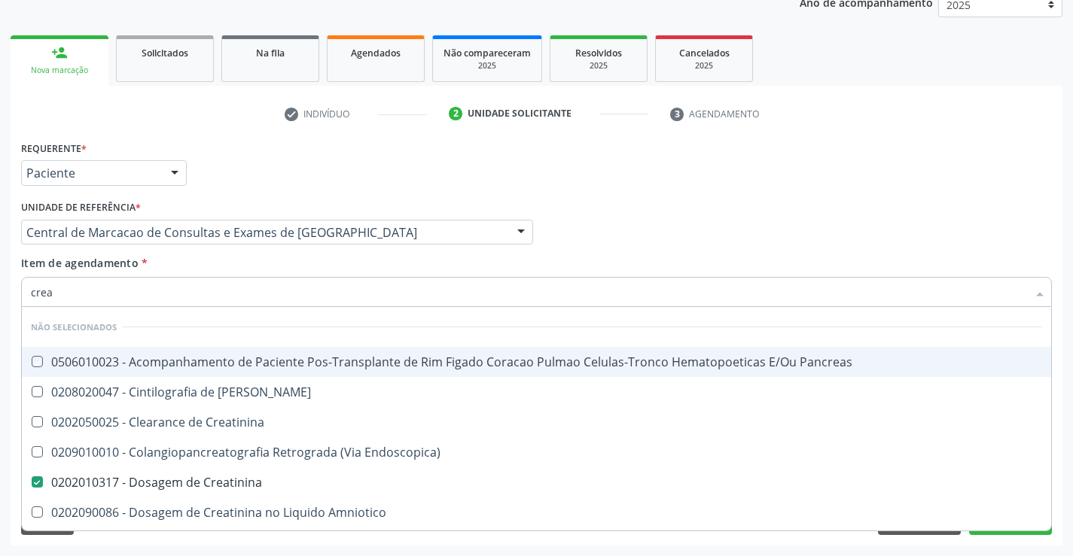
click at [257, 275] on div "Item de agendamento * crea Desfazer seleção Não selecionados 0506010023 - Acomp…" at bounding box center [536, 278] width 1031 height 47
checkbox Pancreas "true"
checkbox Creatinina "true"
checkbox Pancreas "true"
checkbox Endoscopica\) "true"
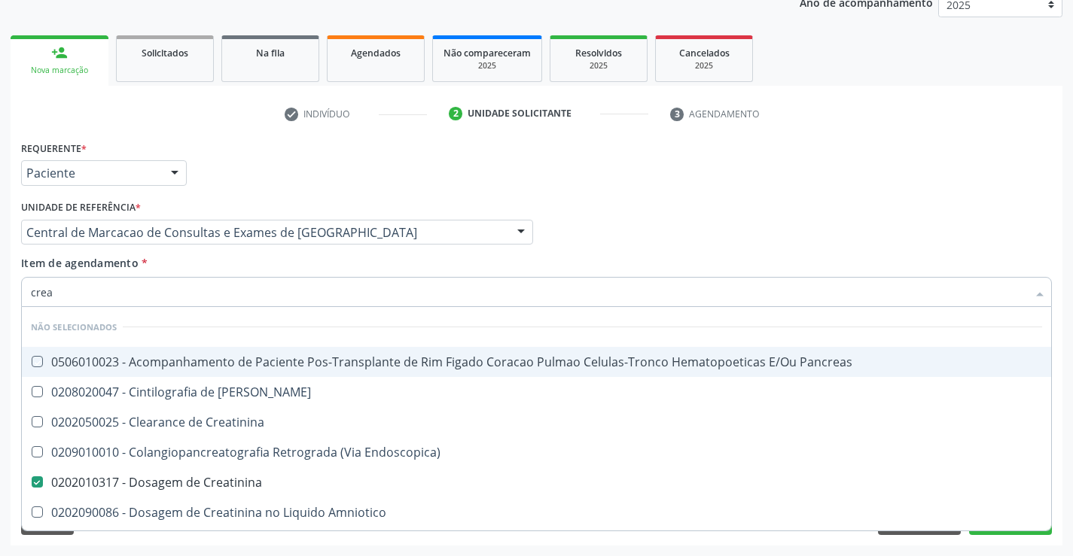
checkbox Amniotico "true"
checkbox Mb "true"
checkbox \(Cpk\) "true"
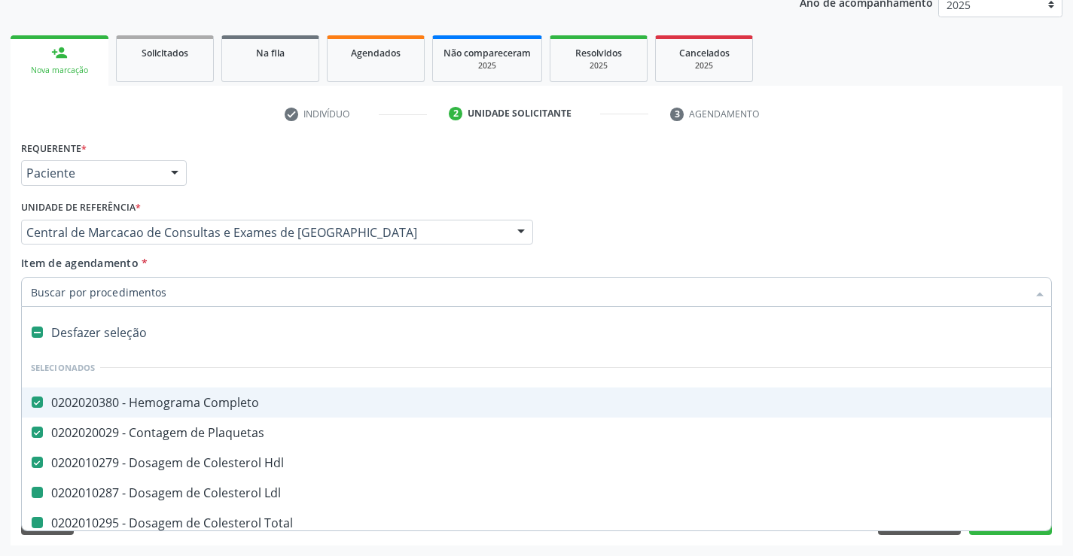
type input "u"
checkbox Ldl "false"
checkbox Total "false"
checkbox Triglicerideos "false"
checkbox Creatinina "false"
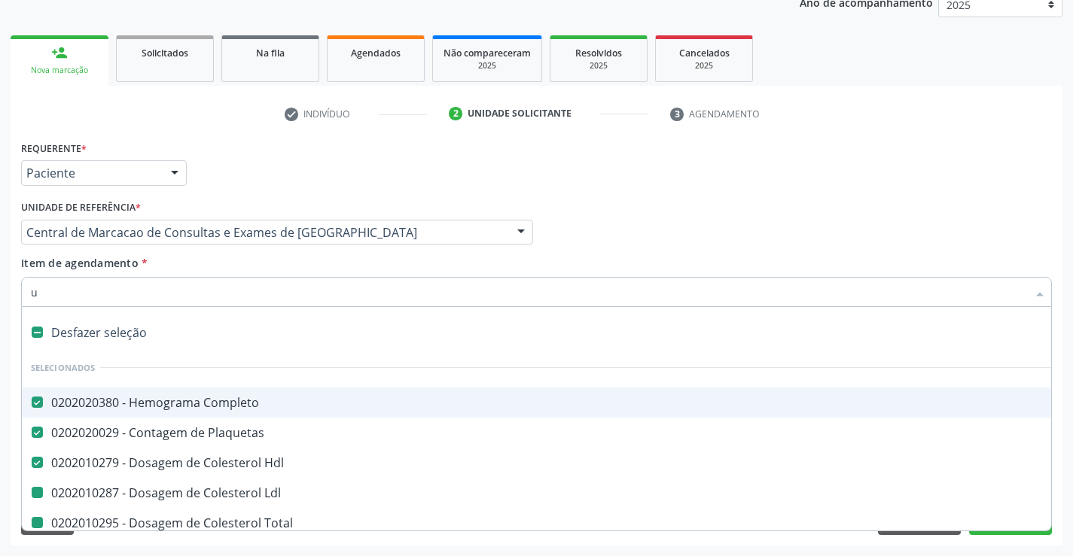
checkbox Ureia "false"
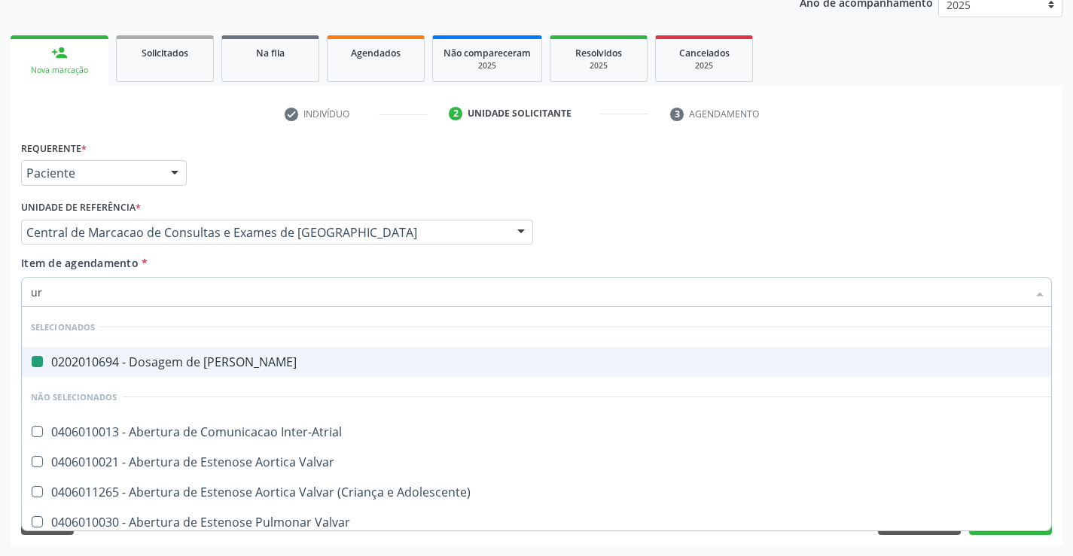
type input "uri"
checkbox Ureia "false"
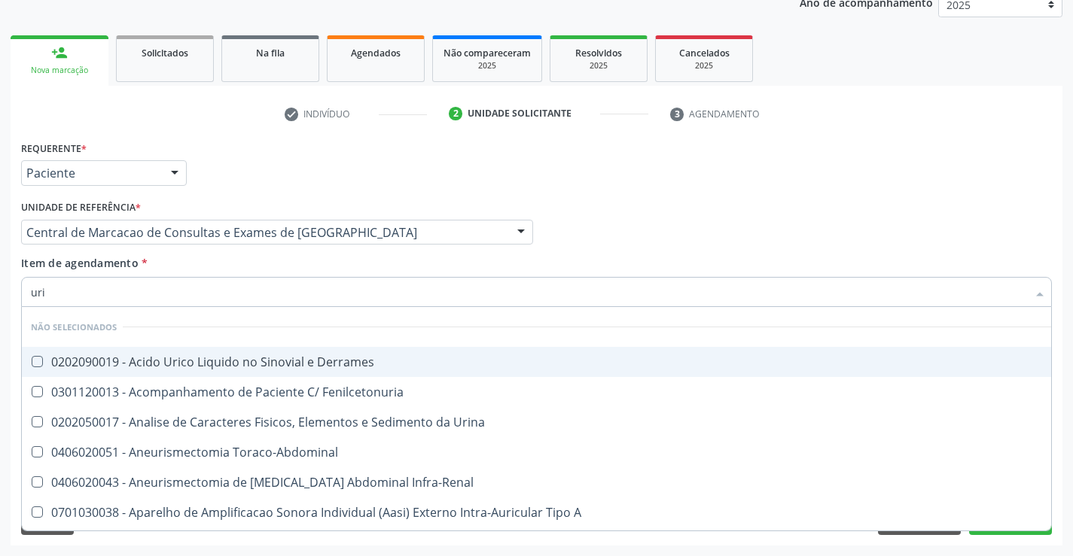
type input "urin"
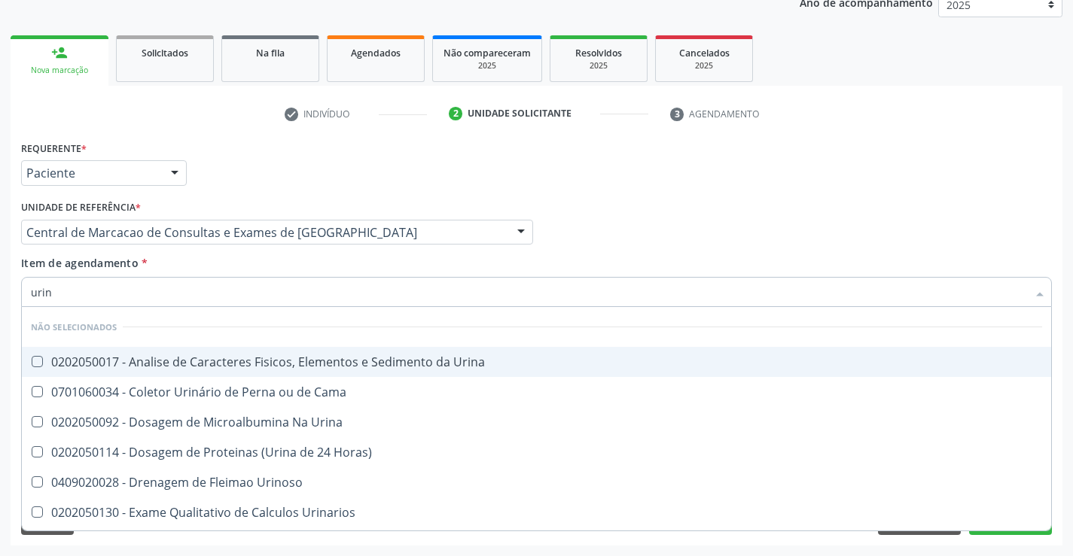
click at [291, 360] on div "0202050017 - Analise de Caracteres Fisicos, Elementos e Sedimento da Urina" at bounding box center [536, 362] width 1011 height 12
checkbox Urina "true"
click at [282, 273] on div "Item de agendamento * urin Desfazer seleção Não selecionados 0202050017 - Anali…" at bounding box center [536, 278] width 1031 height 47
checkbox Horas\) "true"
checkbox Urinoso "true"
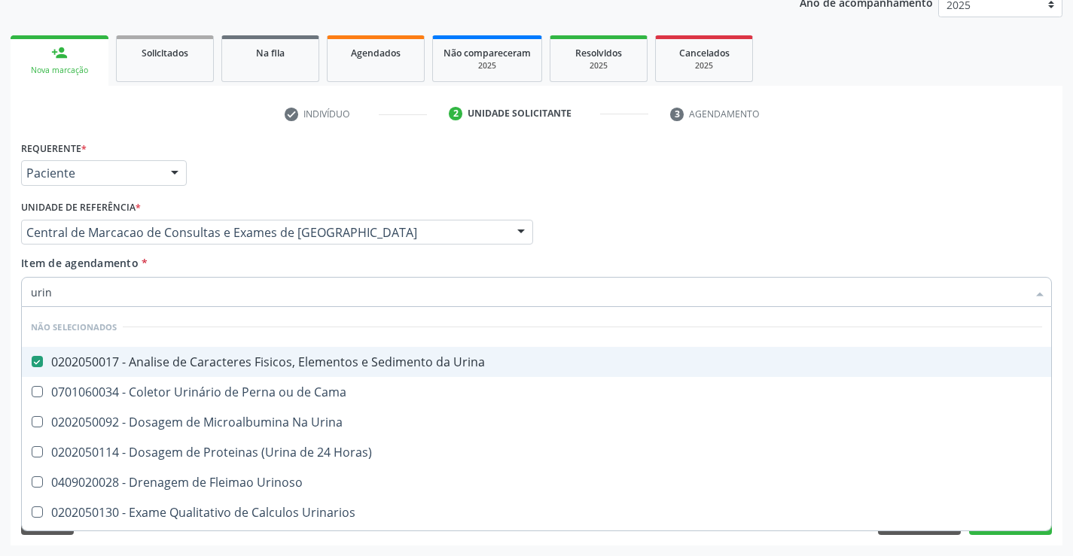
checkbox Urinarios "true"
checkbox Delgada\) "true"
checkbox Quantitativa "true"
checkbox Urina "true"
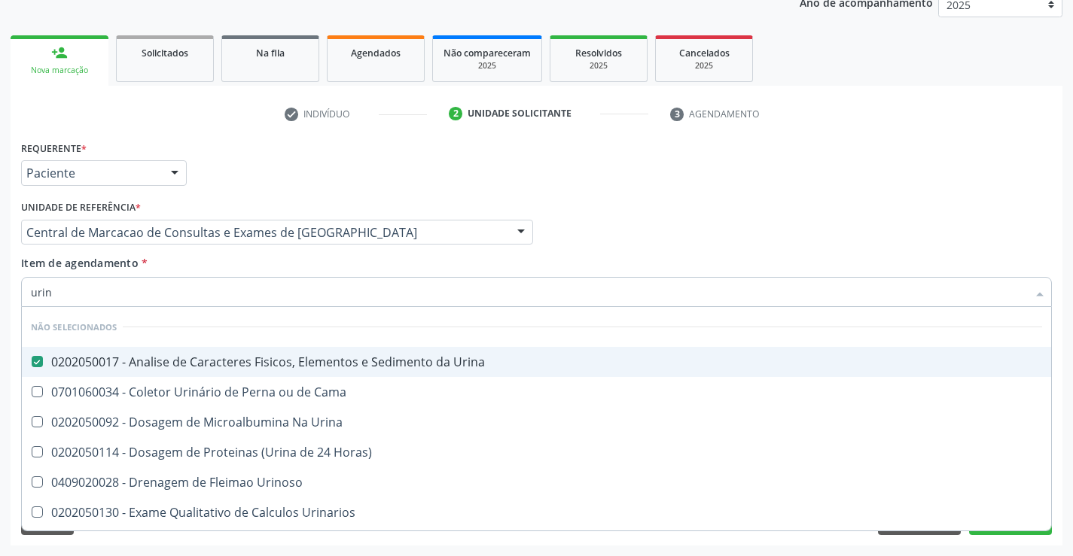
checkbox Cama "true"
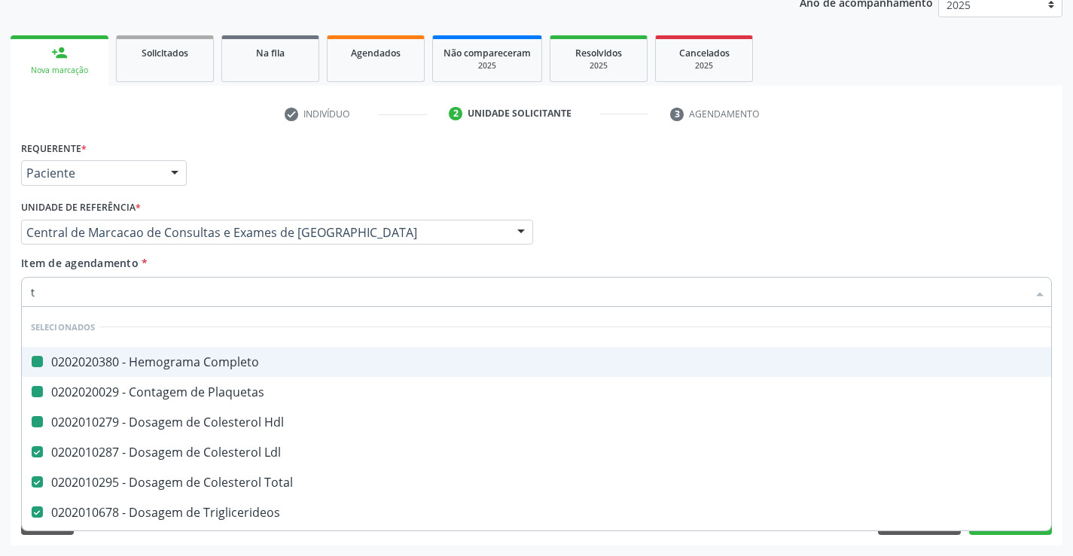
type input "tg"
checkbox Completo "false"
checkbox Hdl "false"
checkbox Plaquetas "false"
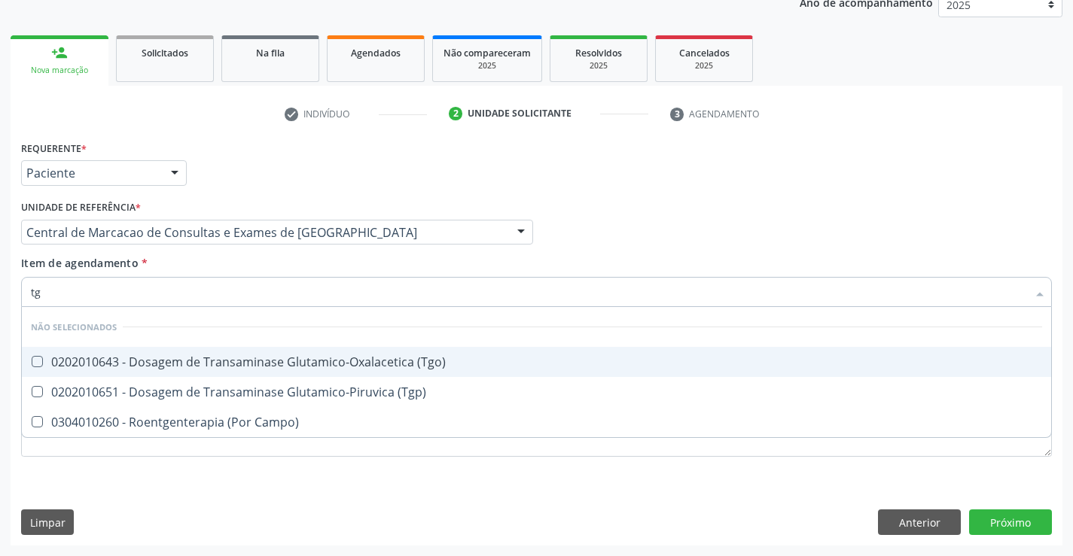
drag, startPoint x: 278, startPoint y: 352, endPoint x: 284, endPoint y: 384, distance: 32.9
click at [278, 352] on span "0202010643 - Dosagem de Transaminase Glutamico-Oxalacetica (Tgo)" at bounding box center [536, 362] width 1029 height 30
checkbox \(Tgo\) "true"
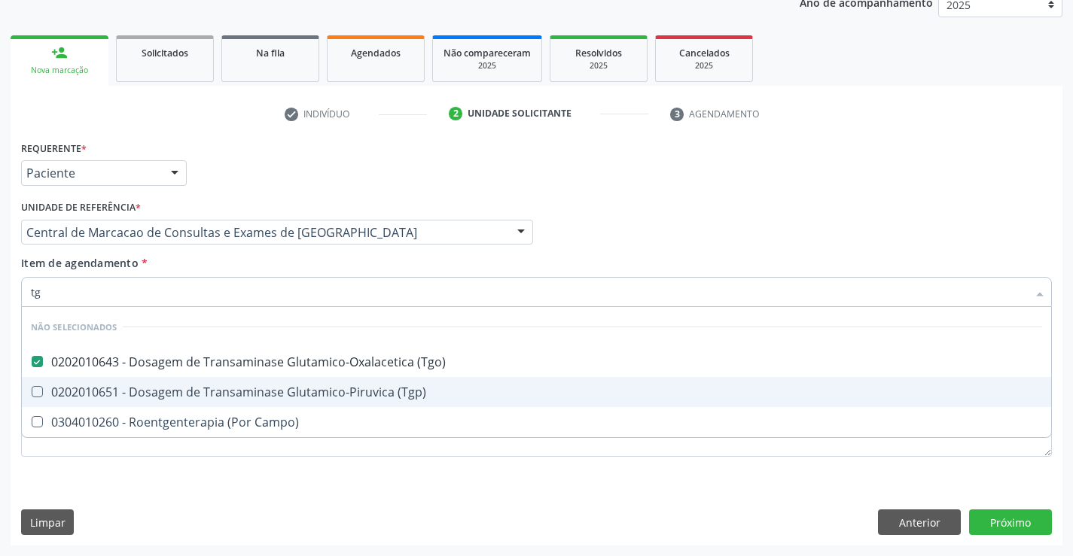
click at [285, 388] on div "0202010651 - Dosagem de Transaminase Glutamico-Piruvica (Tgp)" at bounding box center [536, 392] width 1011 height 12
checkbox \(Tgp\) "true"
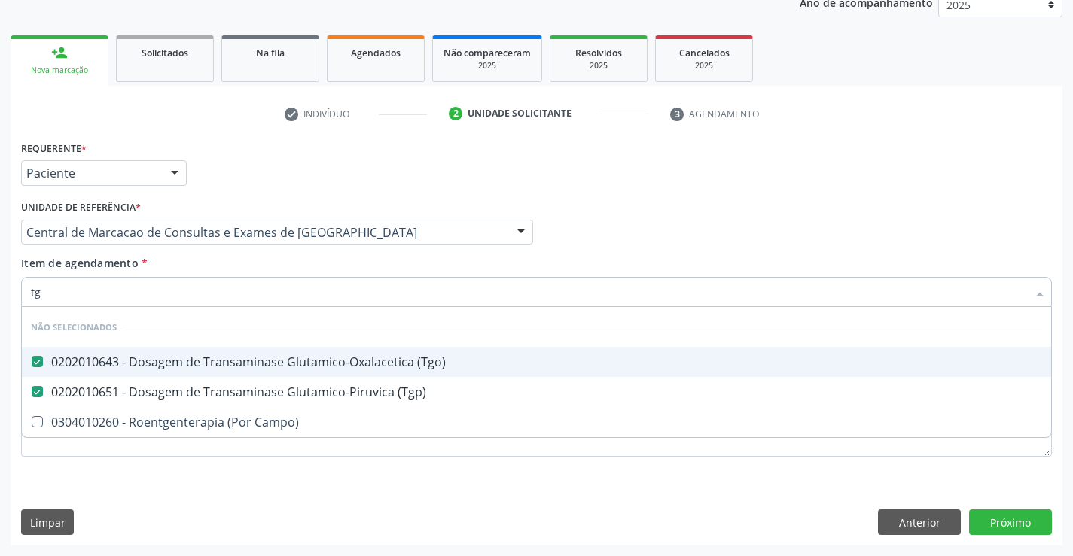
click at [267, 270] on div "Item de agendamento * tg Desfazer seleção Não selecionados 0202010643 - Dosagem…" at bounding box center [536, 278] width 1031 height 47
checkbox Campo\) "true"
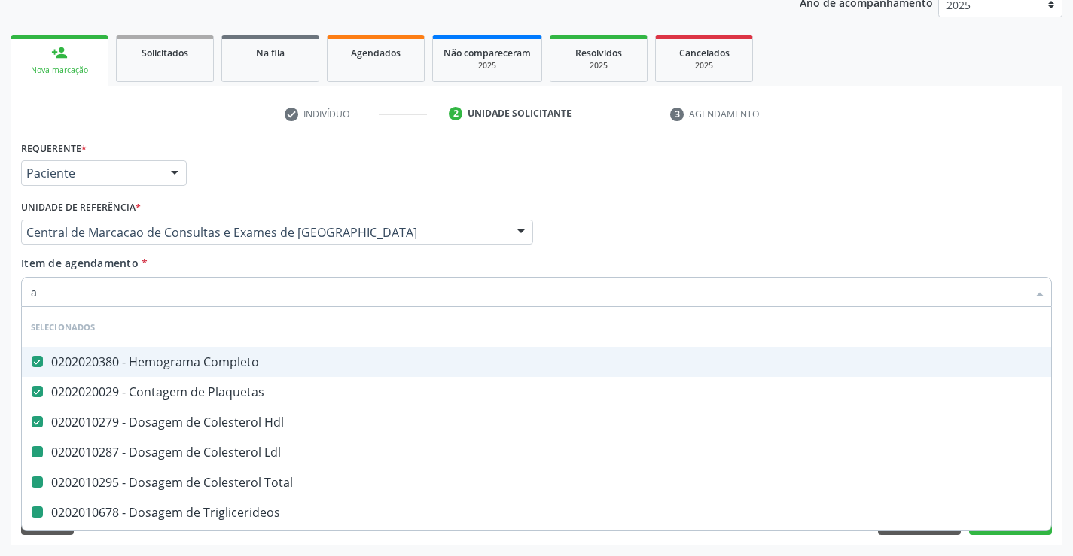
type input "ac"
checkbox Ldl "false"
checkbox Total "false"
checkbox Triglicerideos "false"
checkbox Ureia "false"
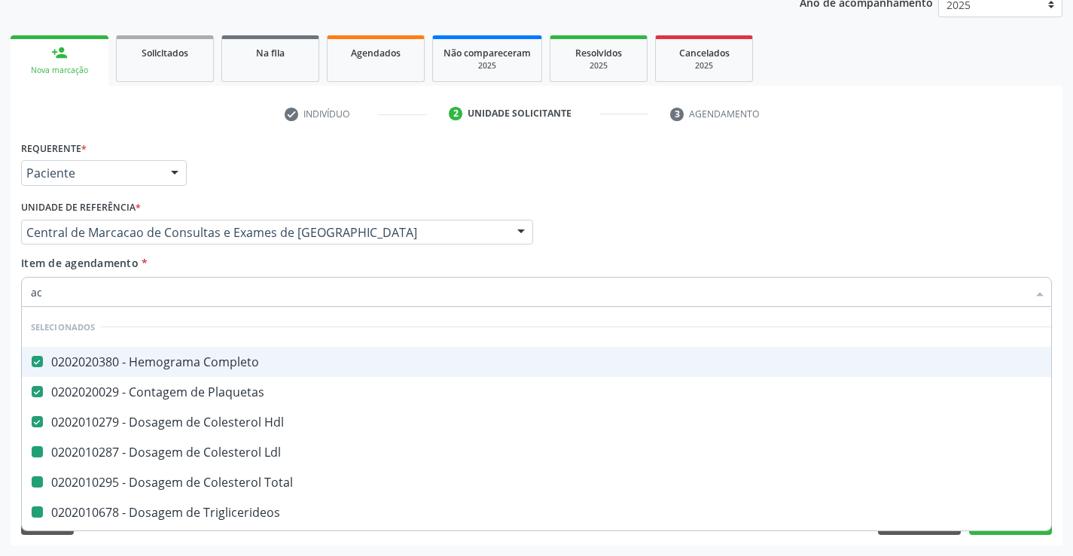
checkbox Creatinina "false"
checkbox Urina "false"
checkbox \(Tgo\) "false"
checkbox \(Tgp\) "false"
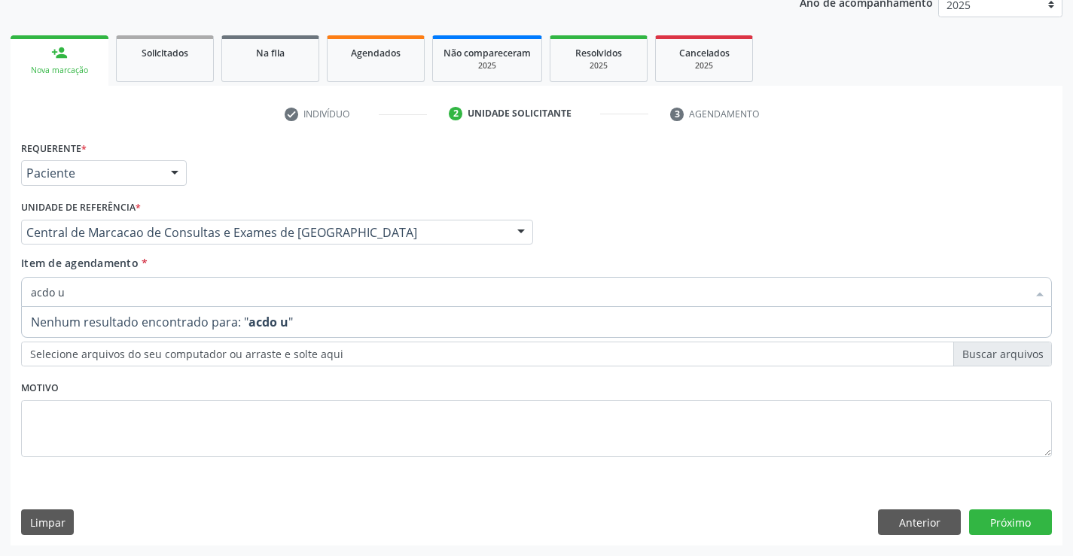
click at [44, 292] on input "acdo u" at bounding box center [529, 292] width 996 height 30
type input "acido u"
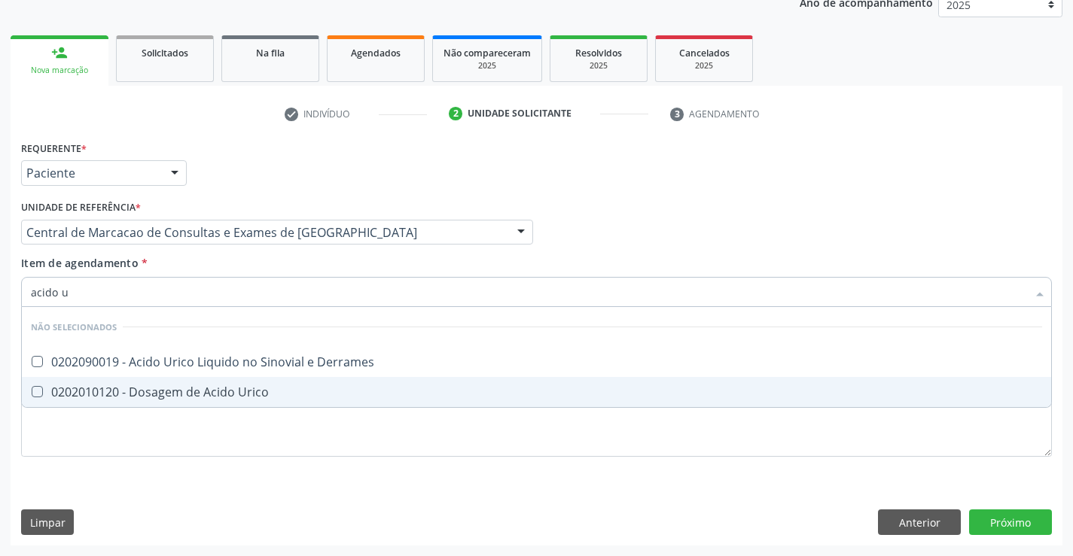
click at [234, 387] on div "0202010120 - Dosagem de Acido Urico" at bounding box center [536, 392] width 1011 height 12
checkbox Urico "true"
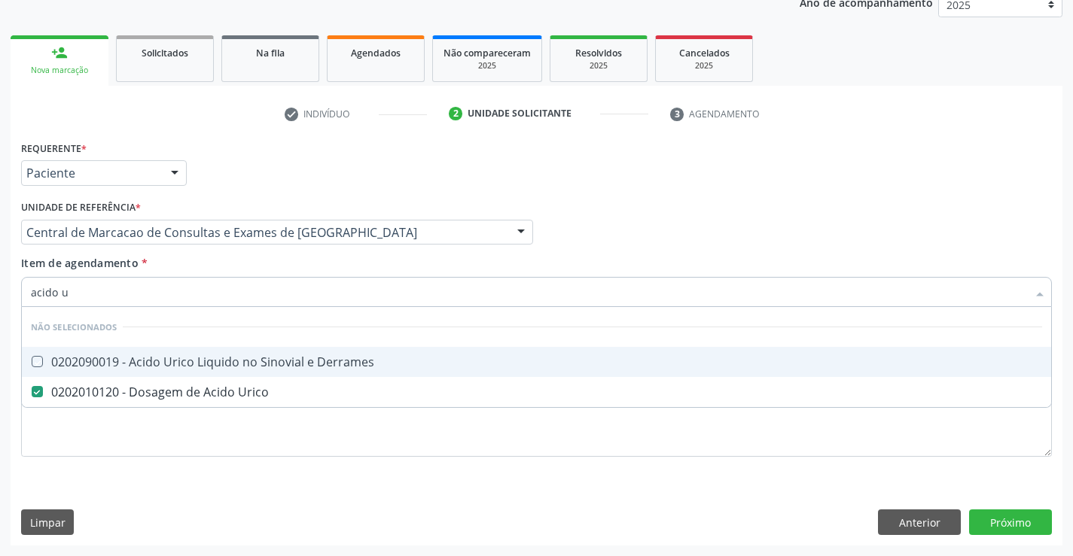
click at [241, 272] on div "Item de agendamento * acido u Desfazer seleção Não selecionados 0202090019 - Ac…" at bounding box center [536, 278] width 1031 height 47
checkbox Derrames "true"
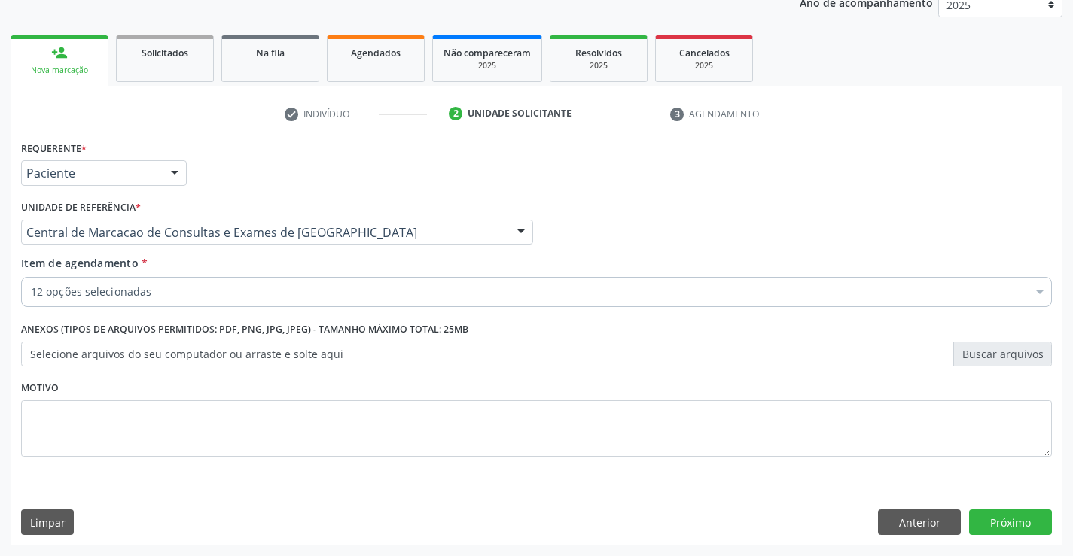
click at [188, 284] on div "12 opções selecionadas" at bounding box center [536, 292] width 1031 height 30
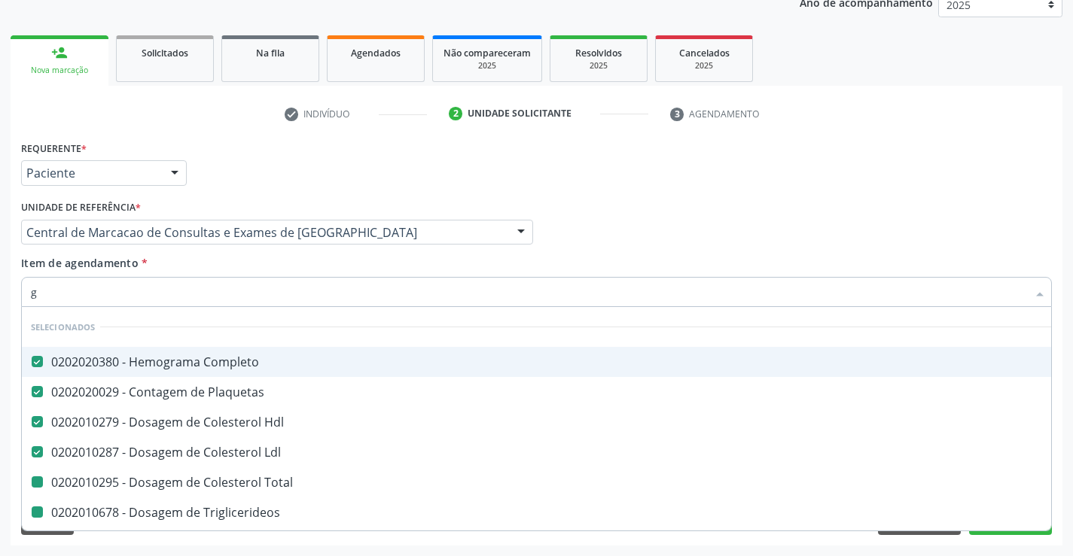
type input "gl"
checkbox Total "false"
checkbox Triglicerideos "false"
checkbox Ureia "false"
checkbox Creatinina "false"
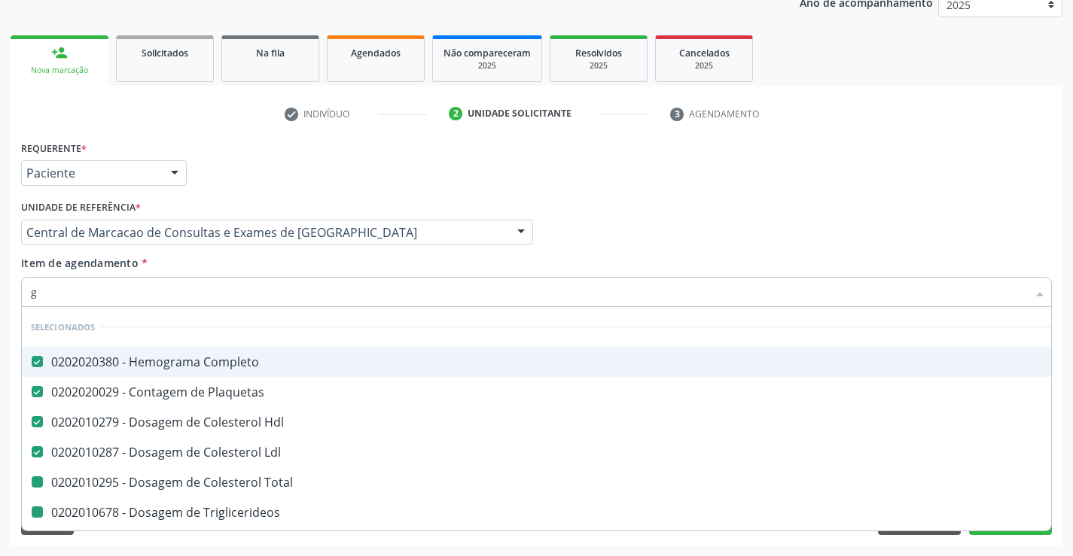
checkbox \(Tgo\) "false"
checkbox \(Tgp\) "false"
checkbox Urico "false"
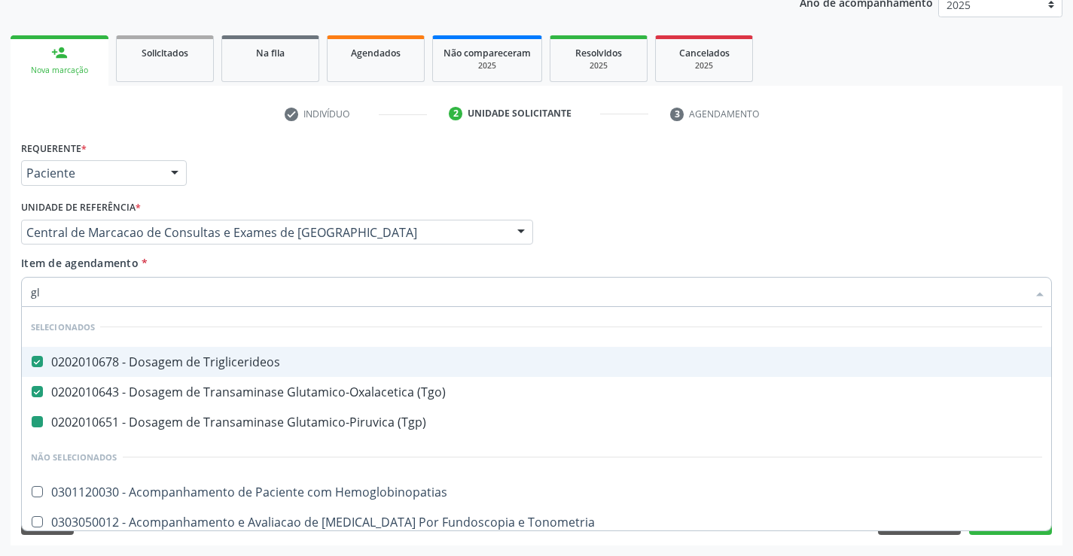
type input "gli"
checkbox \(Tgp\) "false"
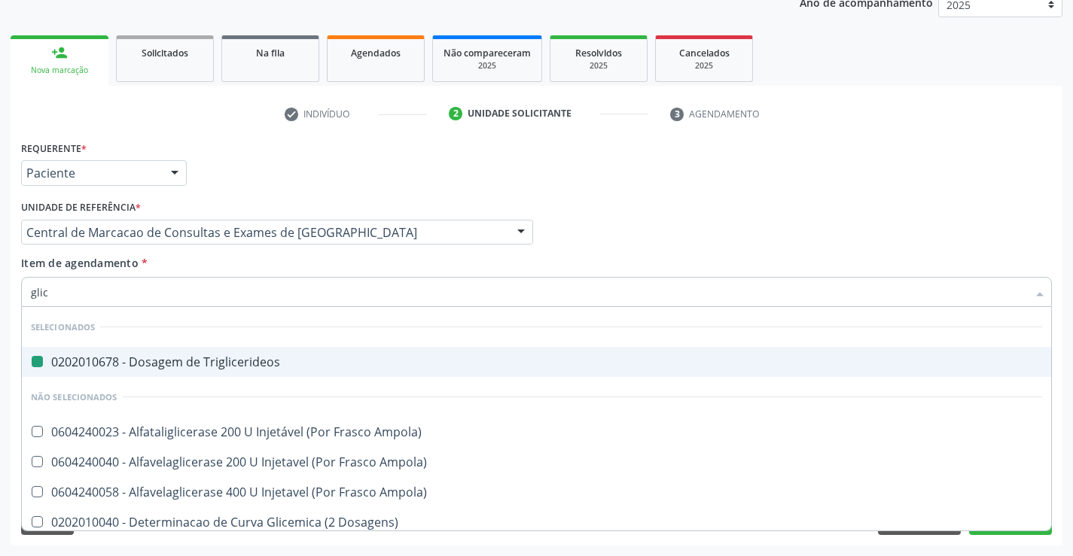
type input "glico"
checkbox Triglicerideos "false"
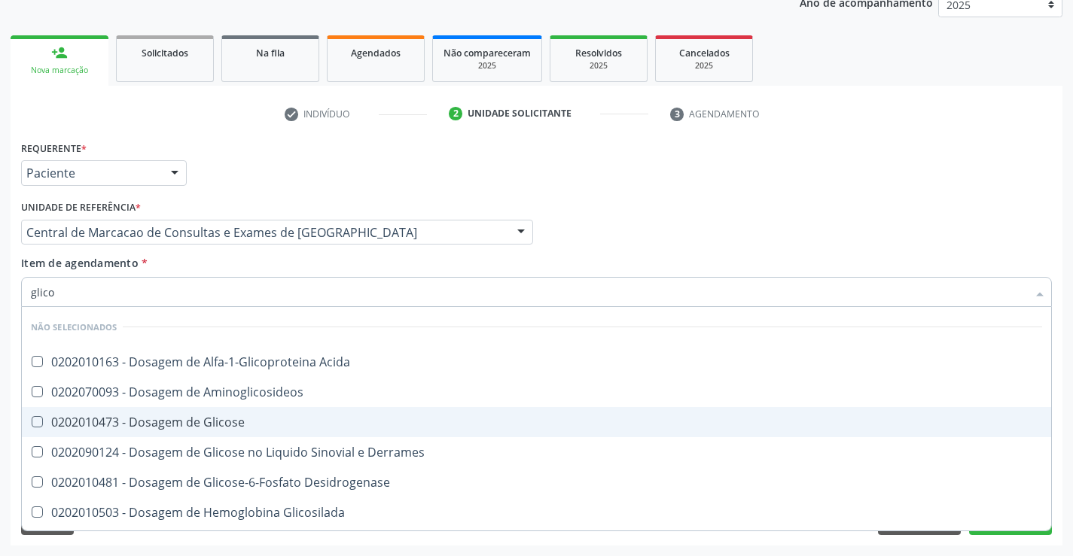
click at [202, 419] on div "0202010473 - Dosagem de Glicose" at bounding box center [536, 422] width 1011 height 12
checkbox Glicose "true"
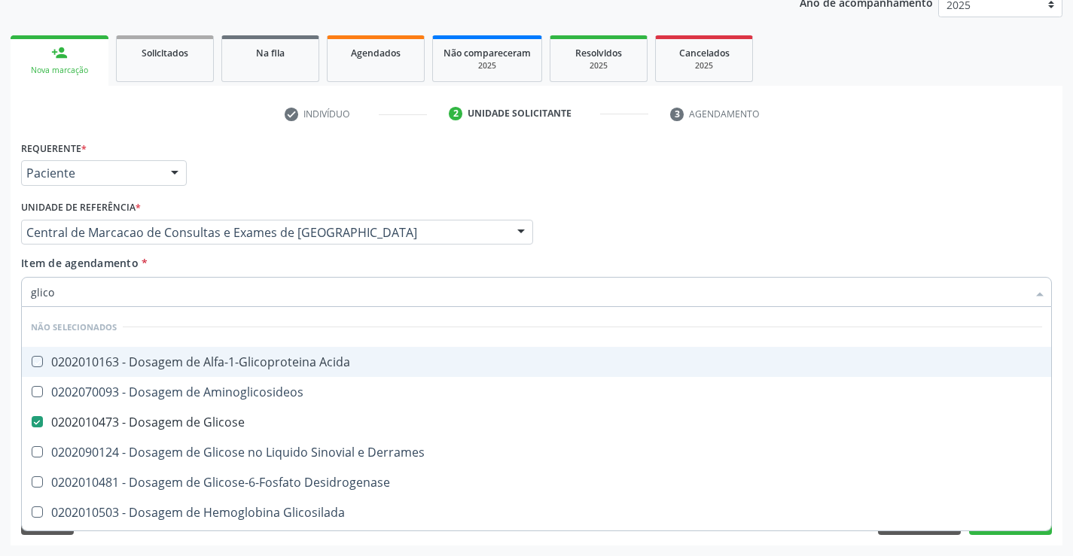
click at [183, 274] on div "Item de agendamento * glico Desfazer seleção Não selecionados 0202010163 - Dosa…" at bounding box center [536, 278] width 1031 height 47
checkbox Acida "true"
checkbox Desidrogenase "true"
checkbox Glicosilada "true"
checkbox Quantitativa "true"
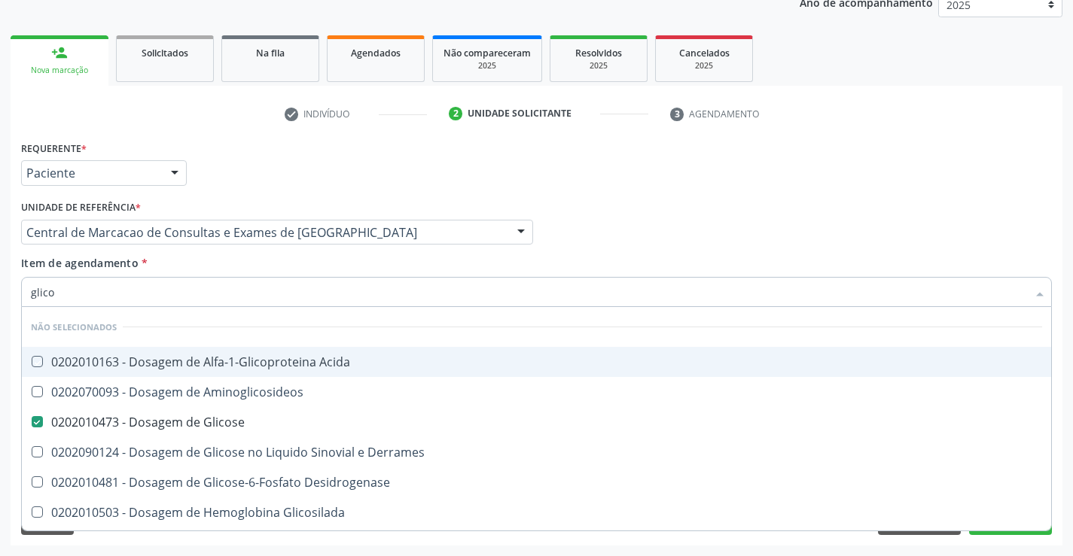
checkbox Urina "true"
checkbox Glicose "true"
checkbox Derrames "true"
checkbox Aminoglicosideos "true"
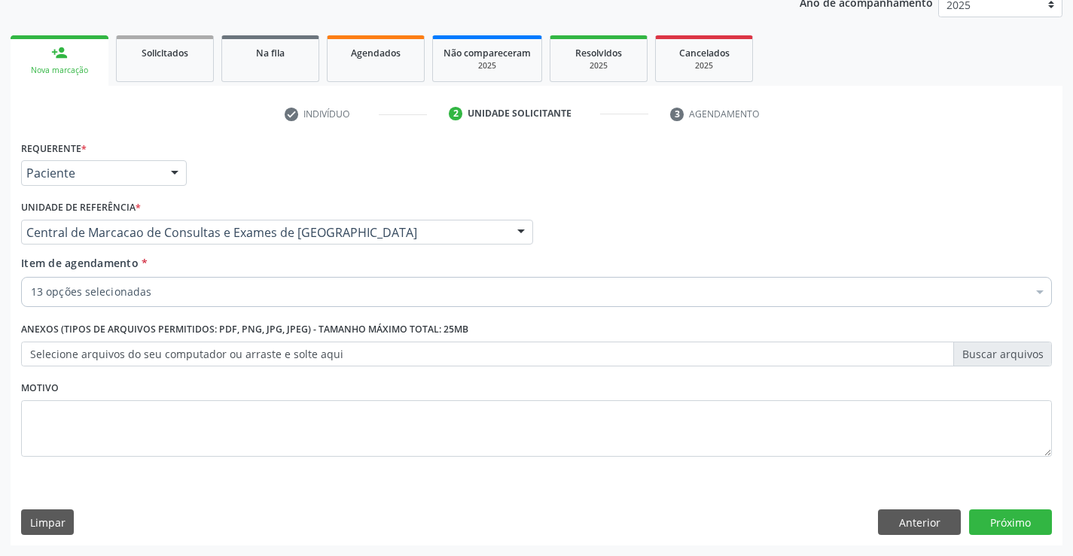
click at [193, 303] on div "13 opções selecionadas Desfazer seleção Selecionados 0202020380 - Hemograma Com…" at bounding box center [536, 290] width 1031 height 26
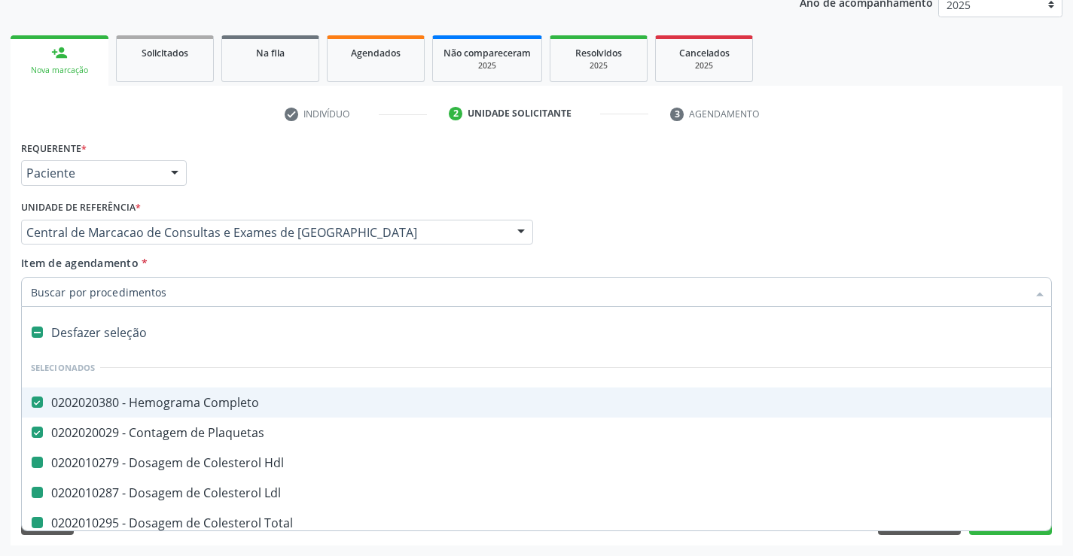
type input "f"
checkbox Hdl "false"
checkbox Total "false"
checkbox Triglicerideos "false"
checkbox Ureia "false"
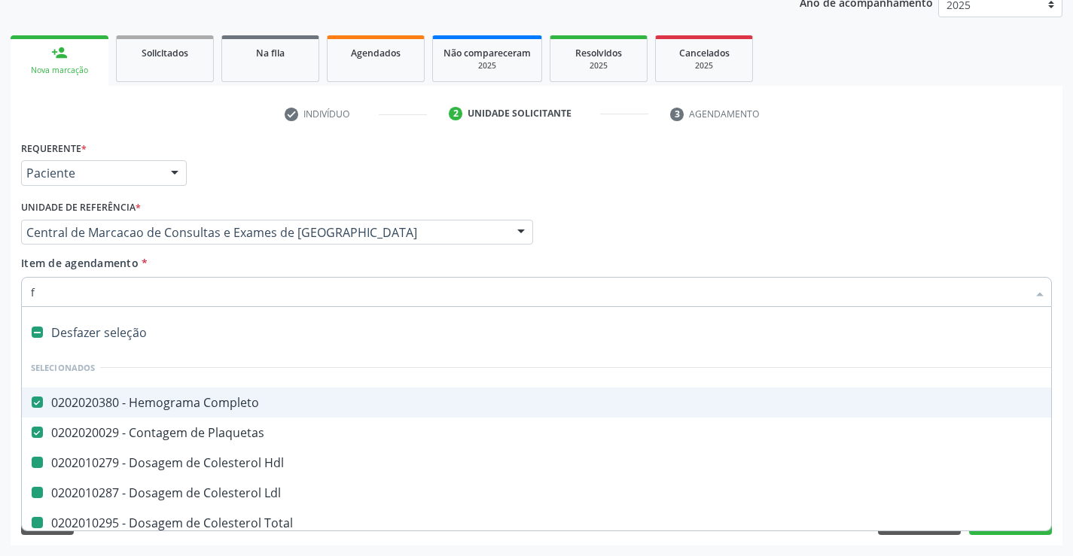
checkbox Creatinina "false"
checkbox Urina "false"
checkbox Ldl "false"
checkbox \(Tgo\) "false"
checkbox \(Tgp\) "false"
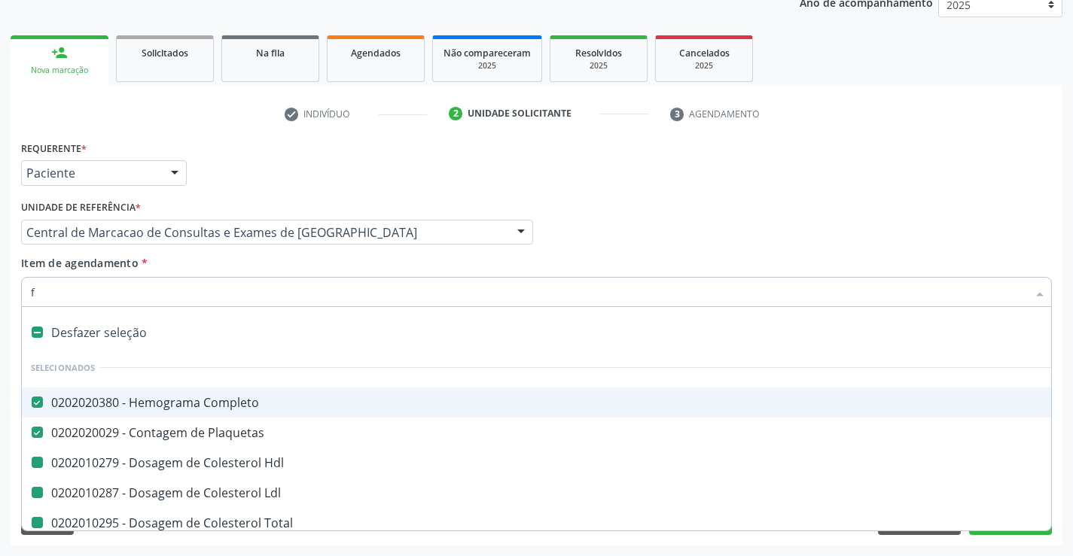
checkbox Urico "false"
checkbox Glicose "false"
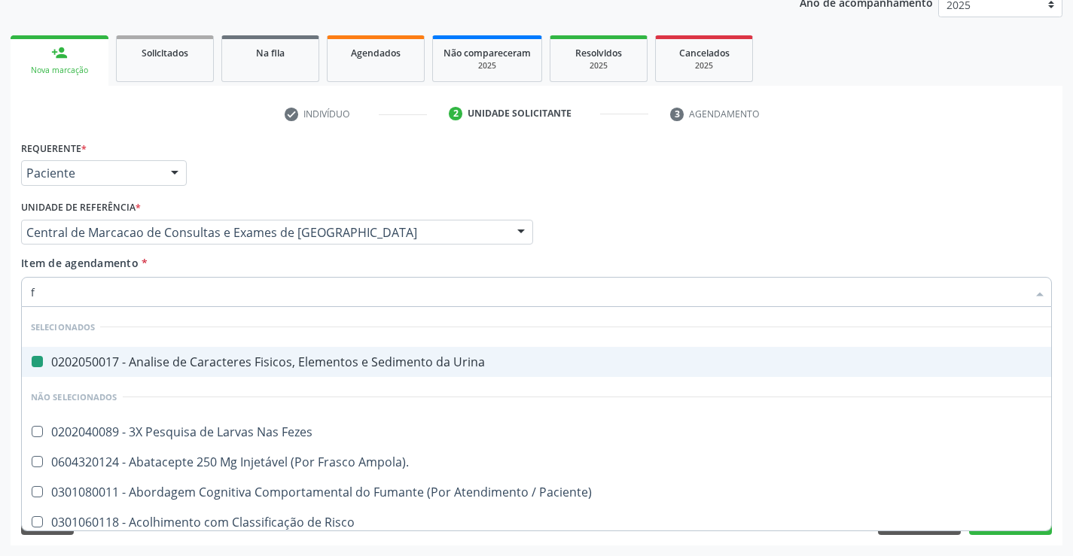
type input "fe"
checkbox Urina "false"
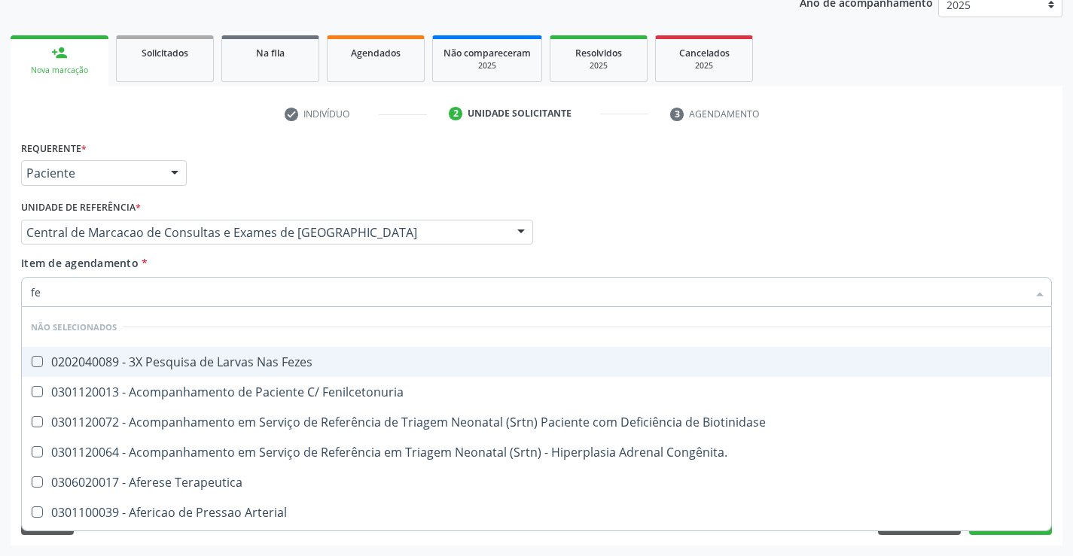
type input "fez"
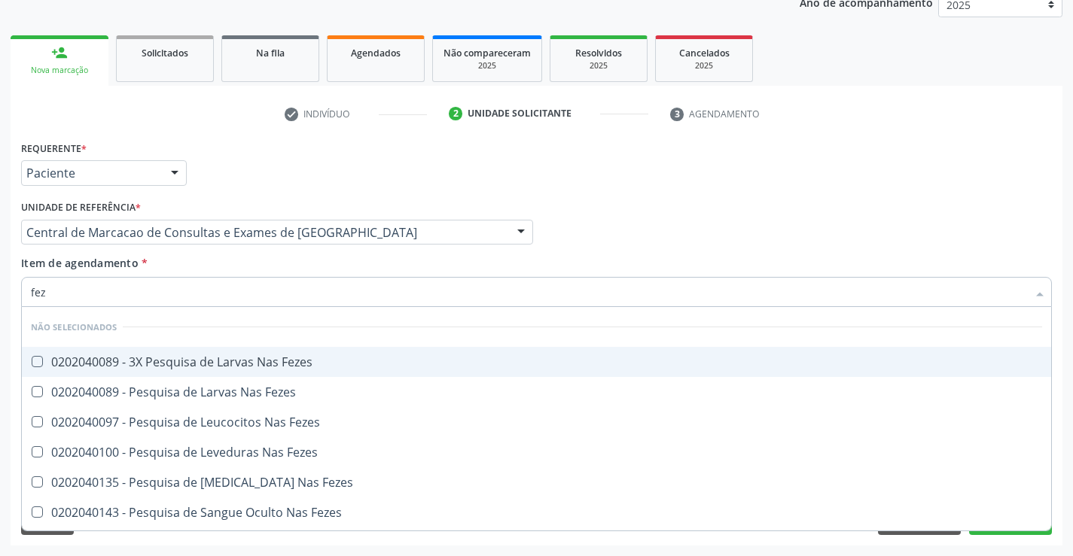
click at [229, 371] on span "0202040089 - 3X Pesquisa de Larvas Nas Fezes" at bounding box center [536, 362] width 1029 height 30
click at [227, 365] on div "0202040089 - 3X Pesquisa de Larvas Nas Fezes" at bounding box center [536, 362] width 1011 height 12
checkbox Fezes "false"
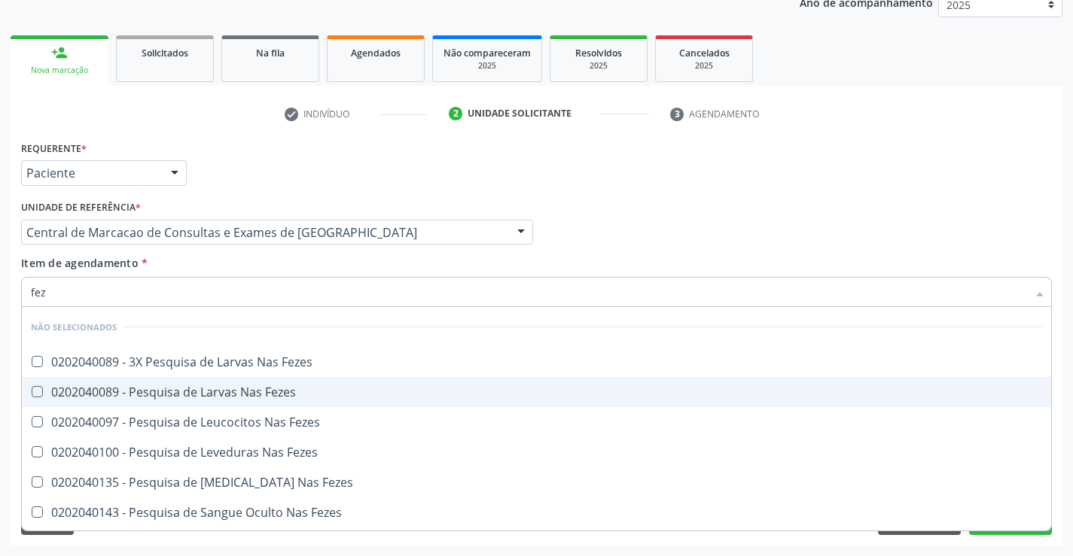
click at [230, 379] on span "0202040089 - Pesquisa de Larvas Nas Fezes" at bounding box center [536, 392] width 1029 height 30
checkbox Fezes "true"
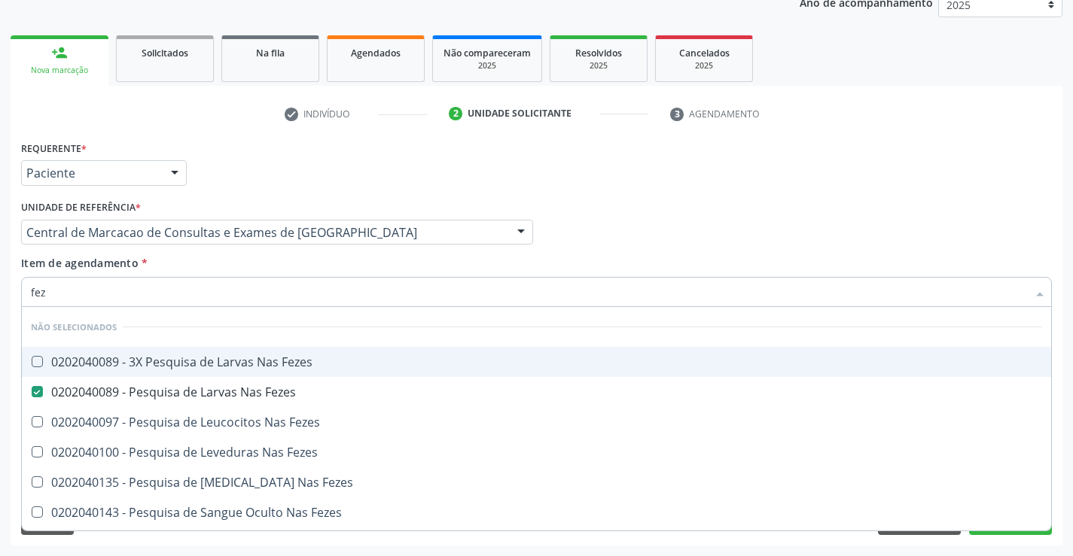
type input "fez"
click at [215, 256] on div "Item de agendamento * fez [PERSON_NAME] seleção Não selecionados 0202040089 - 3…" at bounding box center [536, 278] width 1031 height 47
checkbox Fezes "true"
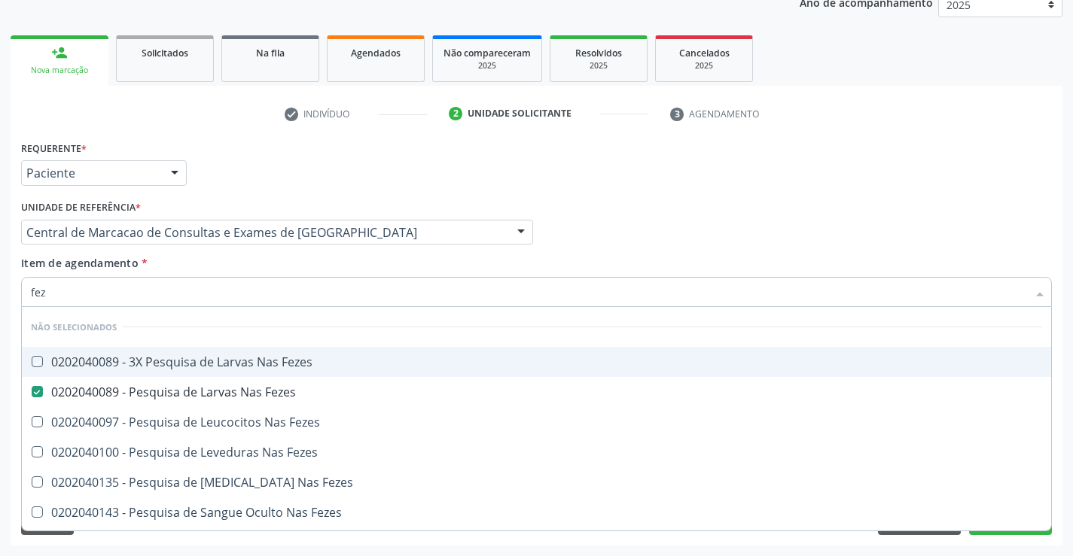
checkbox Fezes "true"
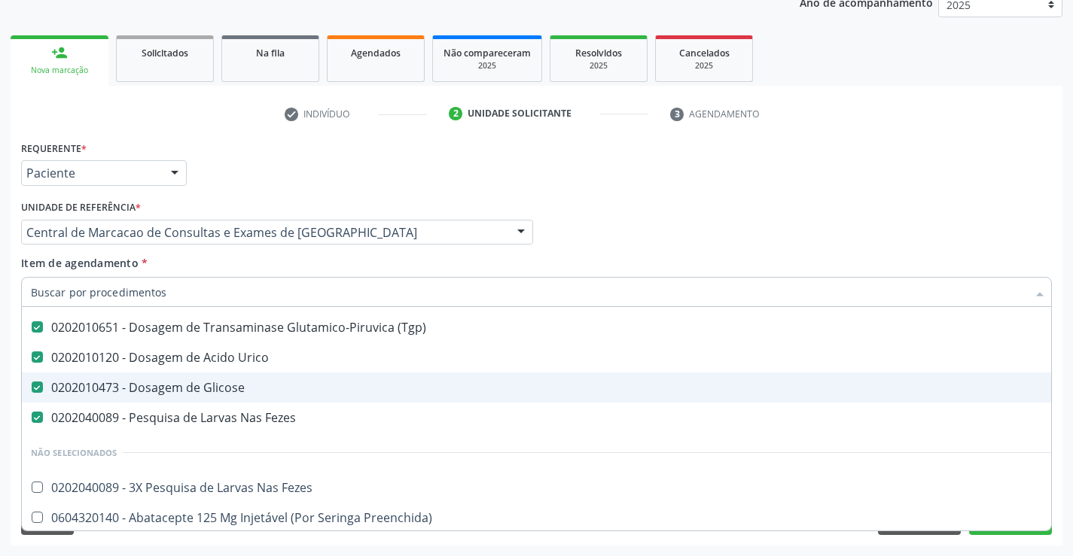
scroll to position [452, 0]
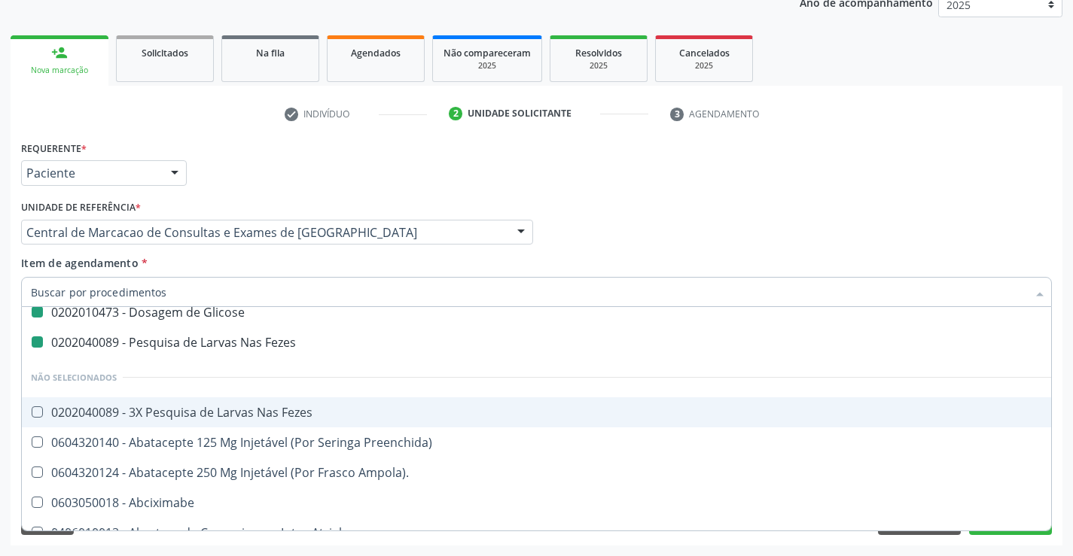
type input "t"
checkbox Urico "false"
checkbox Glicose "false"
checkbox Fezes "false"
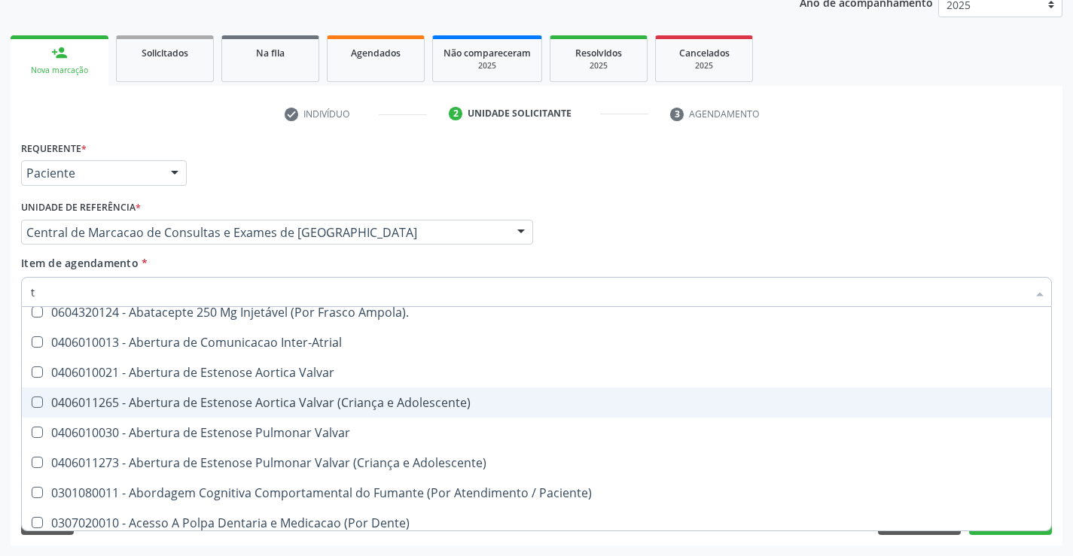
type input "te"
checkbox Triglicerideos "false"
checkbox Creatinina "false"
checkbox Urina "false"
checkbox \(Tgo\) "false"
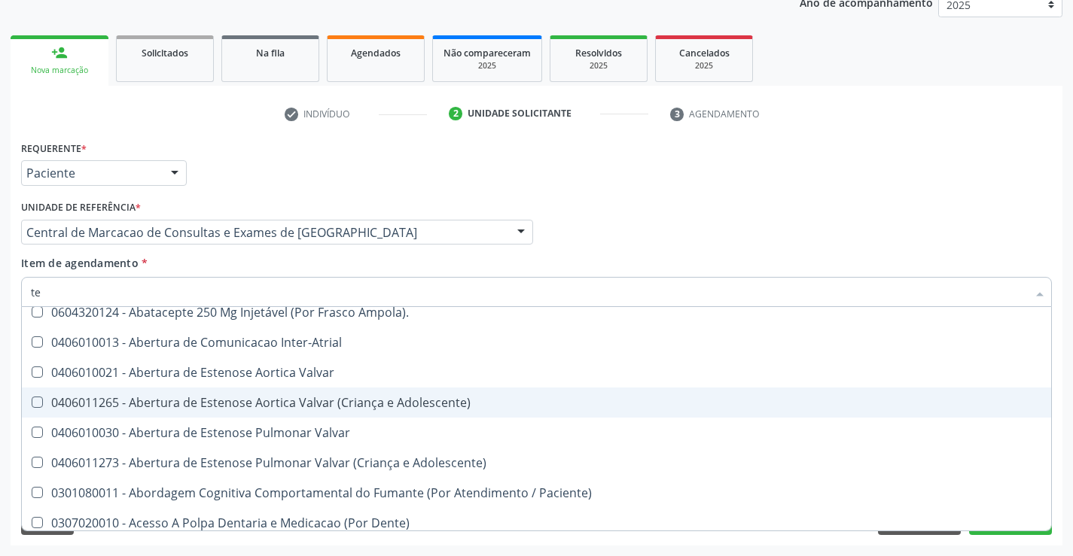
checkbox \(Tgp\) "false"
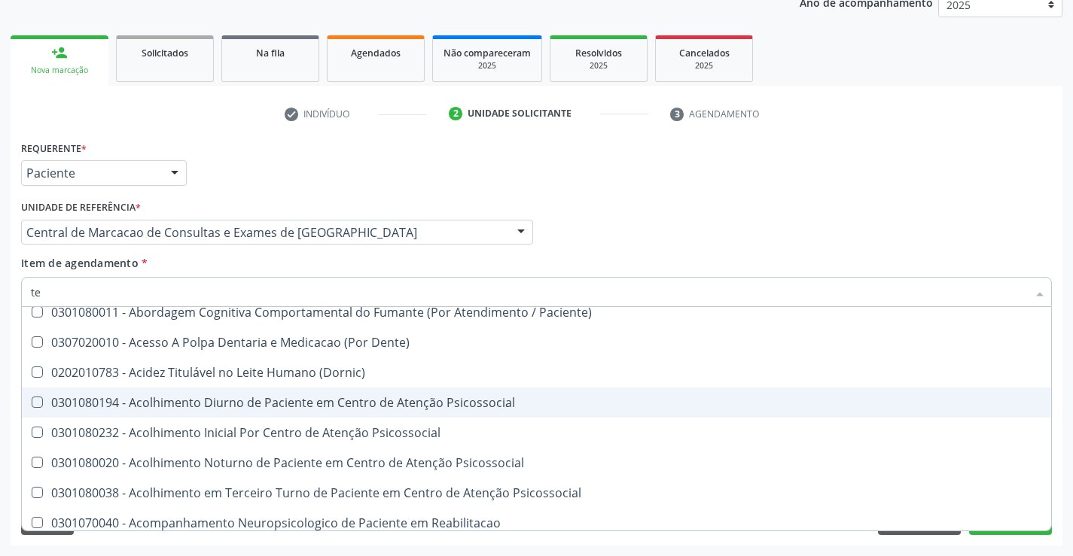
type input "tem"
checkbox Hdl "false"
checkbox Total "false"
checkbox Urina "false"
checkbox Ldl "false"
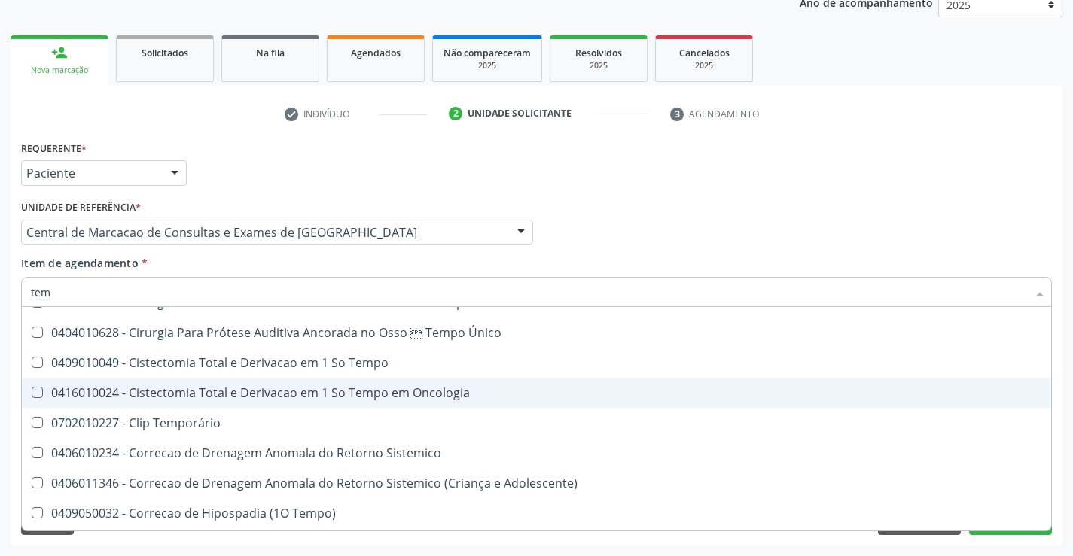
scroll to position [411, 0]
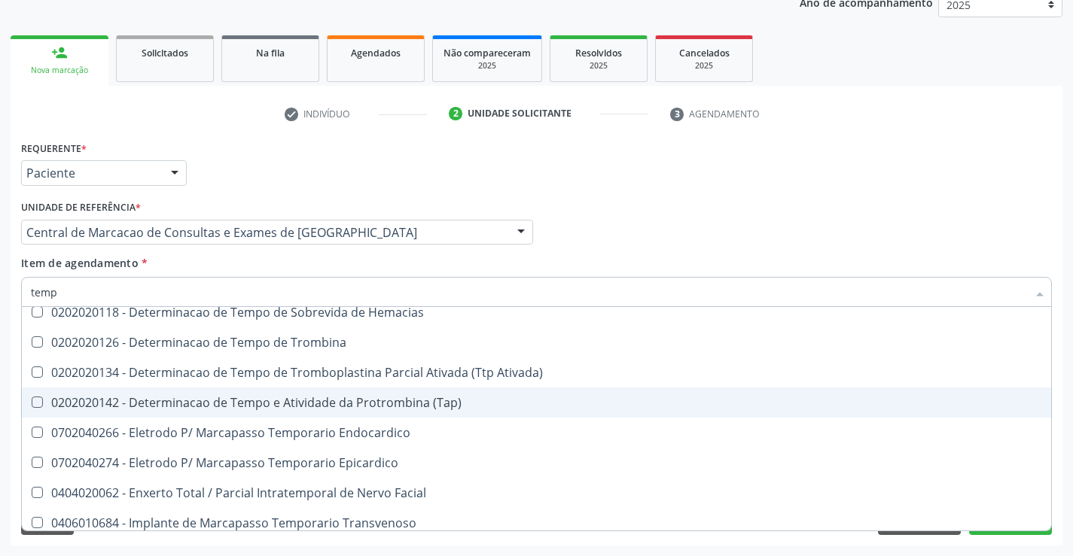
type input "tempo"
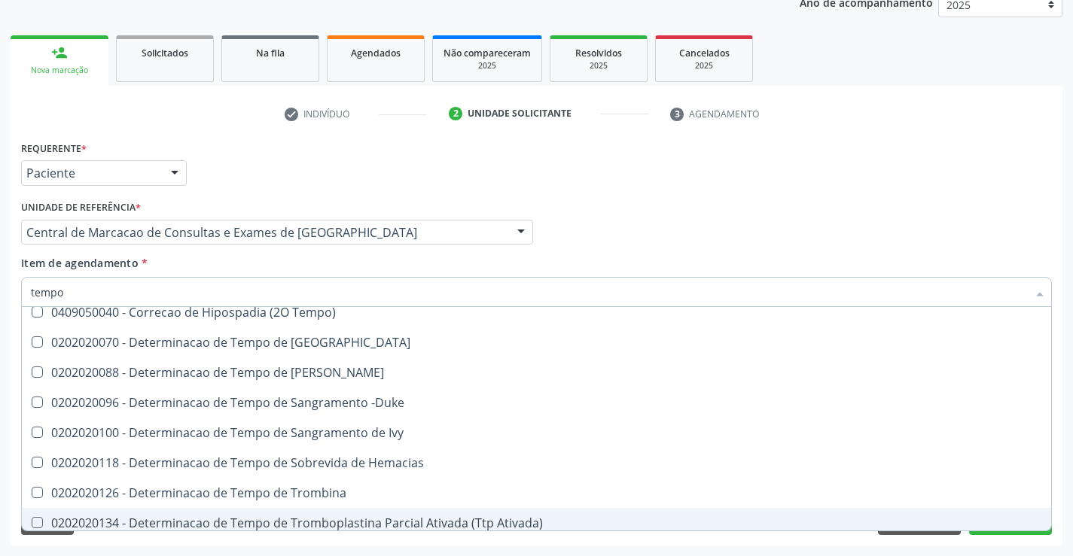
scroll to position [185, 0]
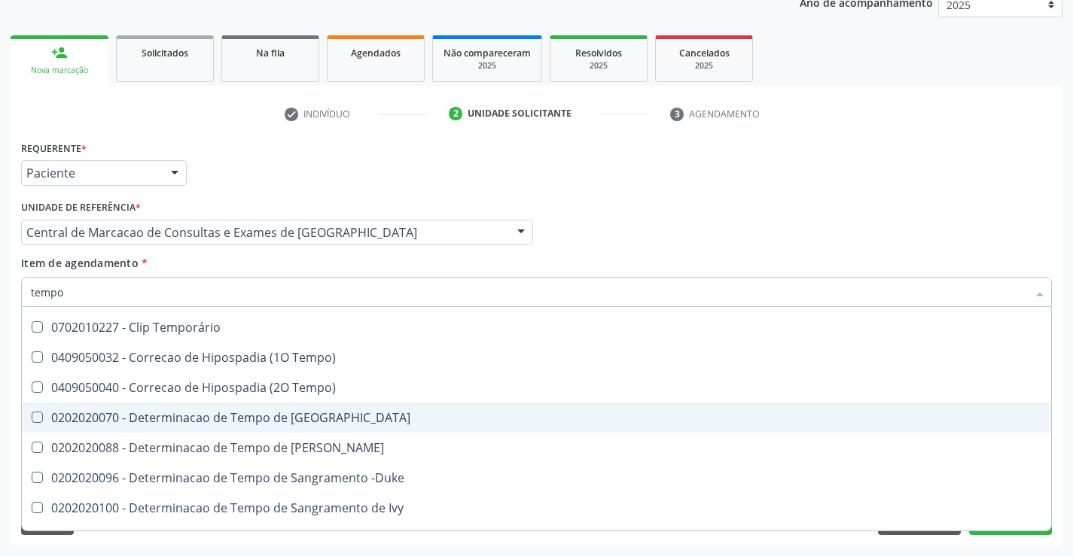
click at [317, 412] on div "0202020070 - Determinacao de Tempo de [GEOGRAPHIC_DATA]" at bounding box center [569, 418] width 1077 height 12
checkbox Coagulacao "true"
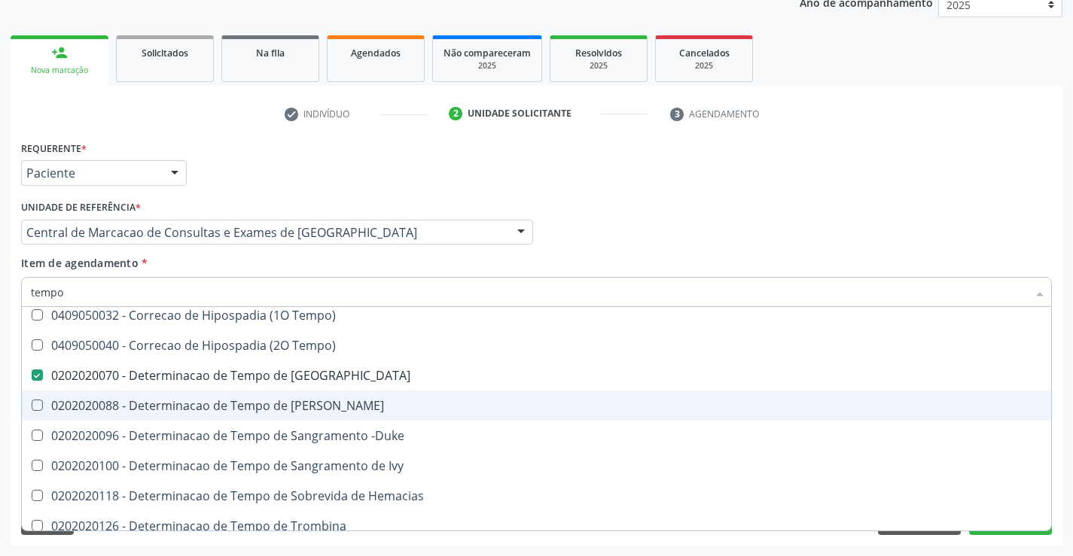
scroll to position [336, 0]
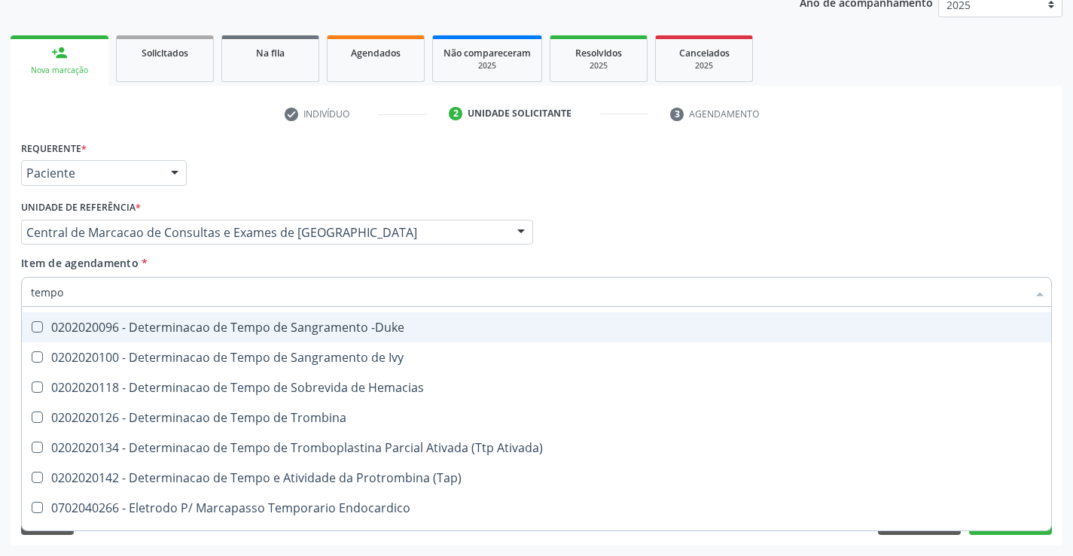
click at [343, 333] on div "0202020096 - Determinacao de Tempo de Sangramento -Duke" at bounding box center [569, 327] width 1077 height 12
checkbox -Duke "true"
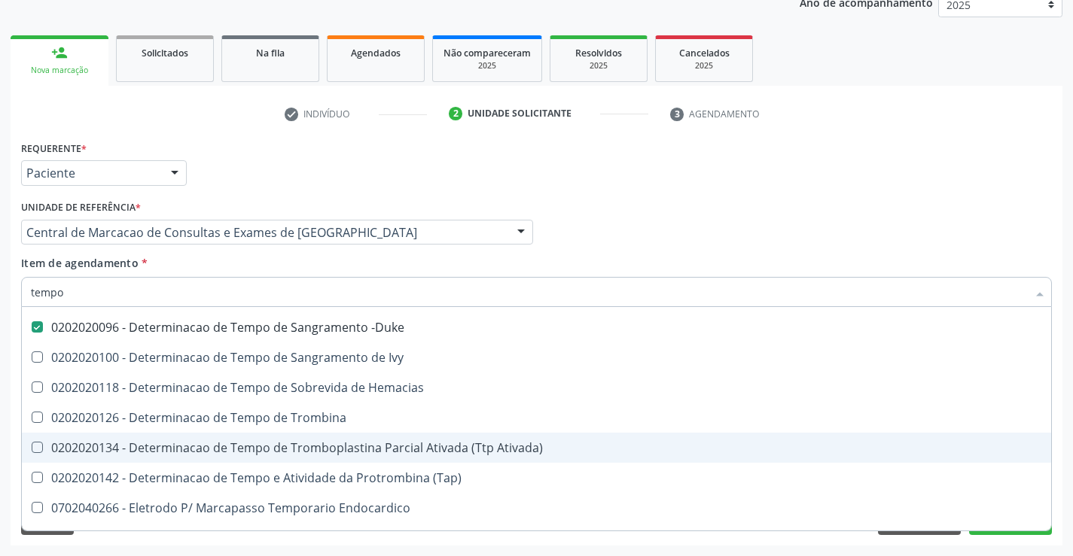
click at [394, 450] on div "0202020134 - Determinacao de Tempo de Tromboplastina Parcial Ativada (Ttp Ativa…" at bounding box center [569, 448] width 1077 height 12
checkbox Ativada\) "true"
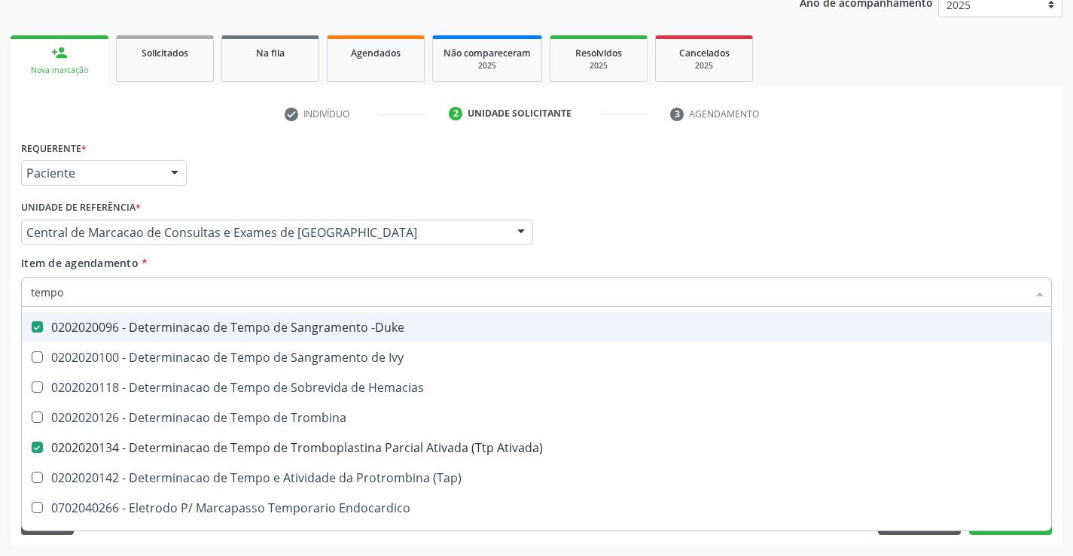
click at [743, 239] on div "Profissional Solicitante Por favor, selecione a Unidade de Atendimento primeiro…" at bounding box center [536, 225] width 1038 height 59
checkbox Tempo "true"
checkbox Único "true"
checkbox Temporário "true"
checkbox Tempo\) "true"
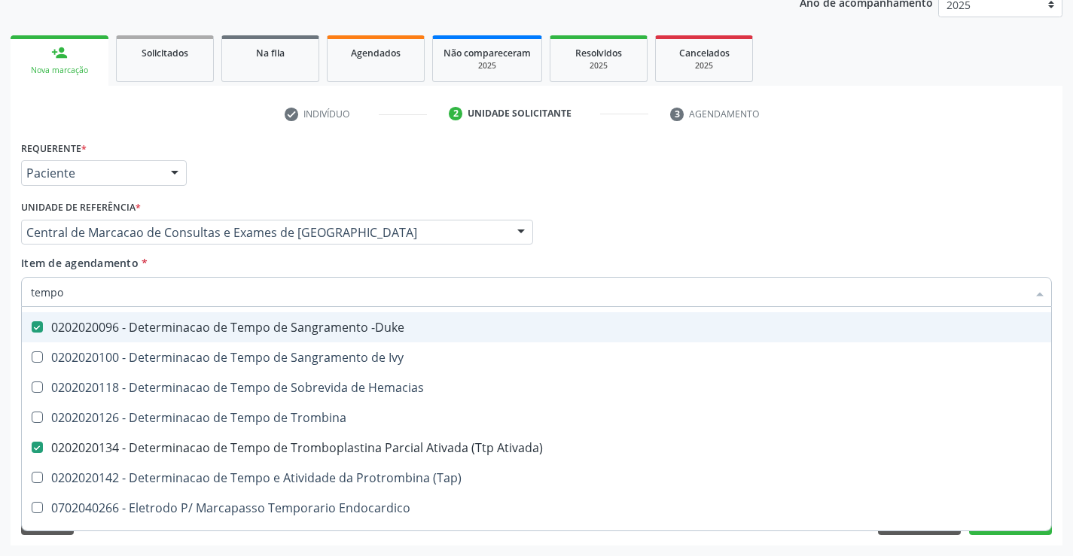
checkbox Tempo\) "true"
checkbox Tempo "true"
checkbox Euglobulina "true"
checkbox Ivy "true"
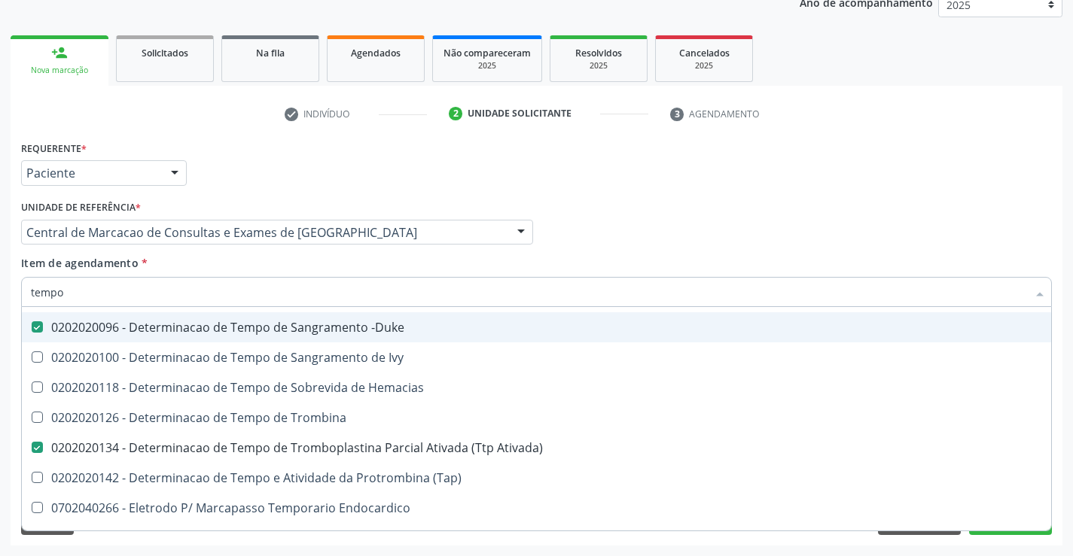
checkbox Hemacias "true"
checkbox Trombina "true"
checkbox \(Tap\) "true"
checkbox Endocardico "true"
checkbox Oncologia "true"
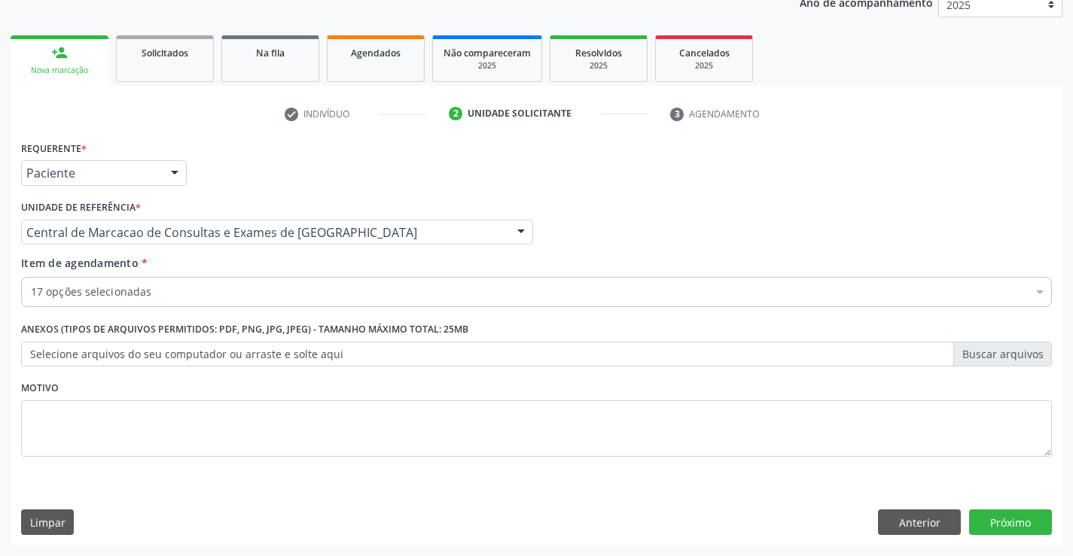
scroll to position [0, 0]
click at [1000, 514] on button "Próximo" at bounding box center [1010, 523] width 83 height 26
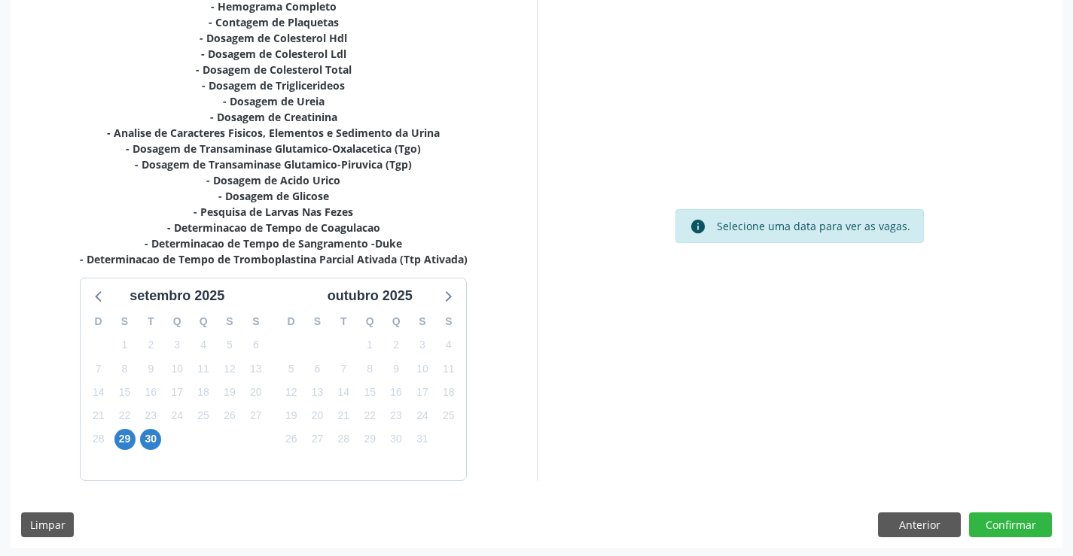
scroll to position [352, 0]
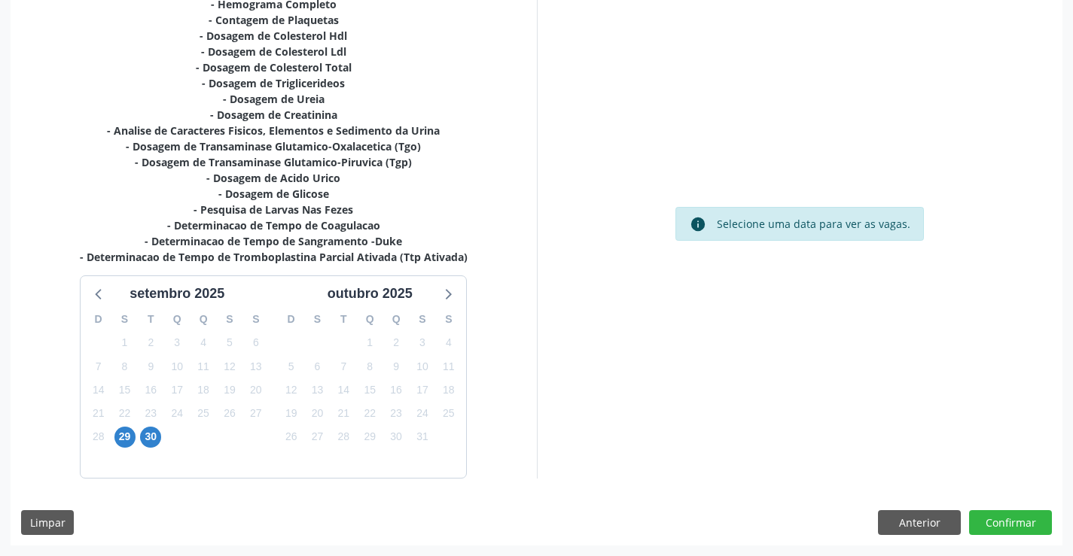
click at [109, 435] on div "28" at bounding box center [98, 436] width 26 height 23
click at [122, 440] on span "29" at bounding box center [124, 437] width 21 height 21
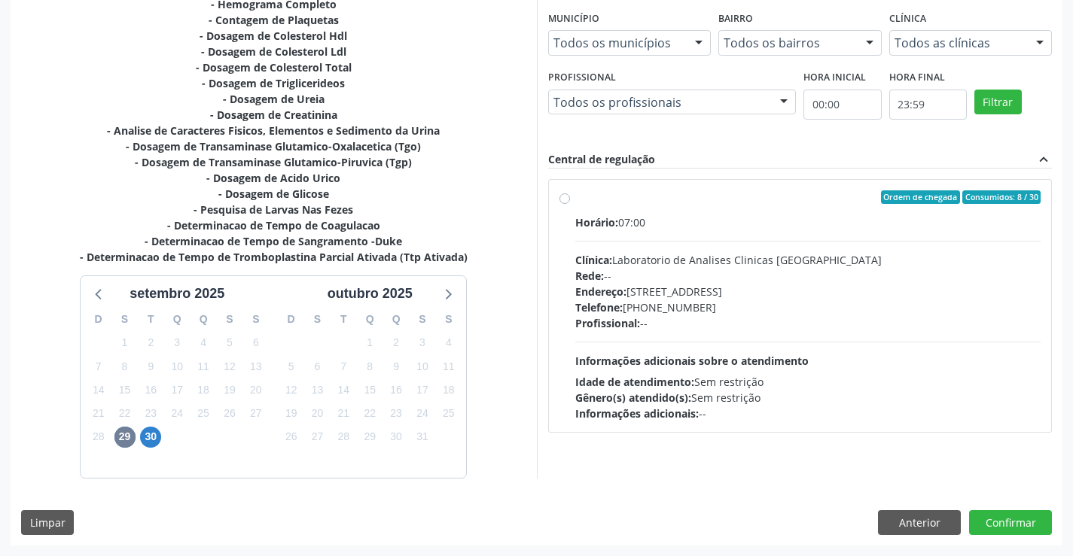
drag, startPoint x: 809, startPoint y: 346, endPoint x: 864, endPoint y: 338, distance: 56.3
click at [809, 346] on div "Horário: 07:00 Clínica: Laboratorio de Analises Clinicas [GEOGRAPHIC_DATA] Rede…" at bounding box center [808, 318] width 466 height 207
click at [570, 204] on input "Ordem de chegada Consumidos: 8 / 30 Horário: 07:00 Clínica: Laboratorio de Anal…" at bounding box center [564, 197] width 11 height 14
radio input "true"
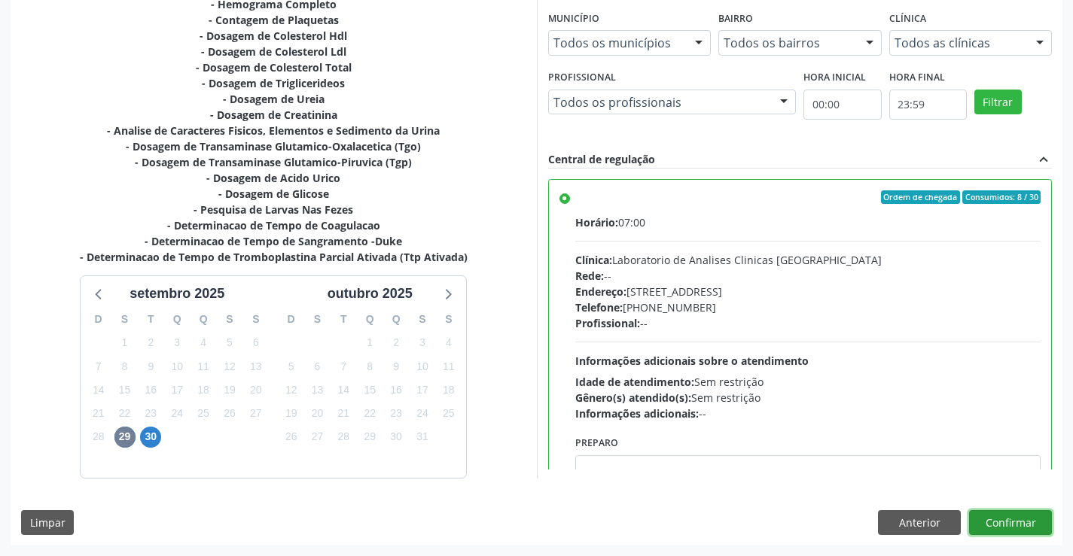
click at [1018, 523] on button "Confirmar" at bounding box center [1010, 523] width 83 height 26
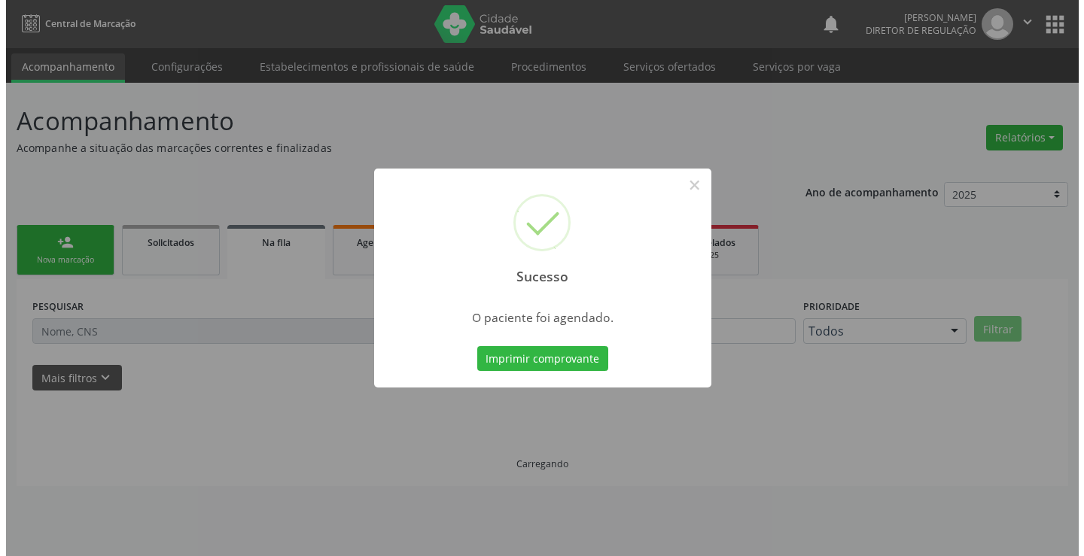
scroll to position [0, 0]
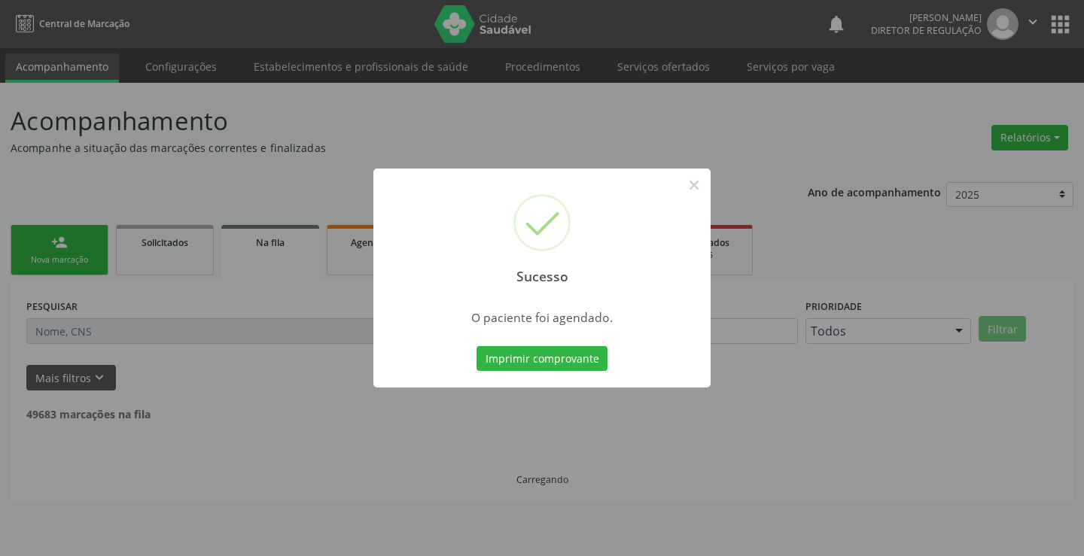
click at [477, 346] on button "Imprimir comprovante" at bounding box center [542, 359] width 131 height 26
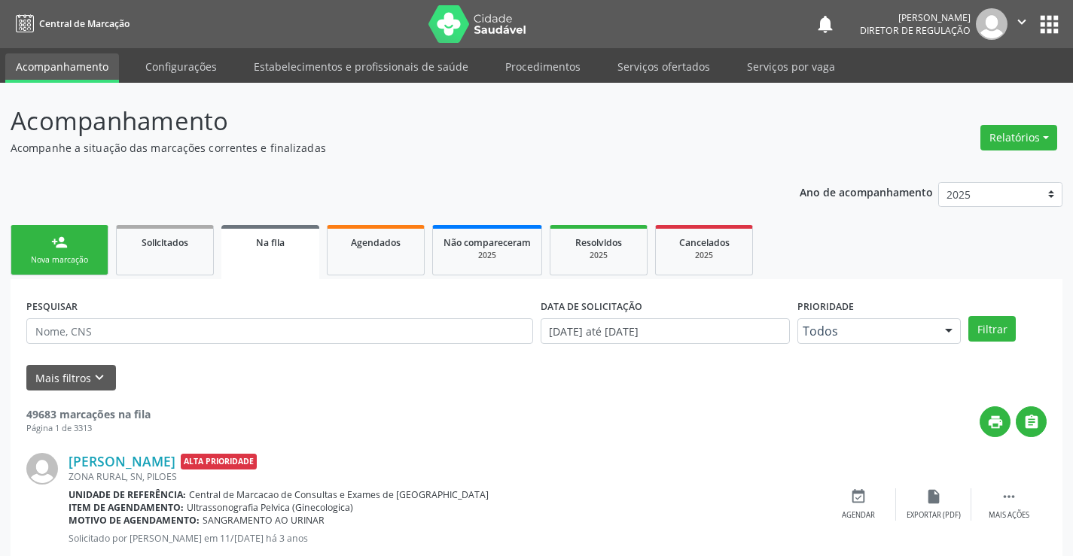
click at [58, 251] on link "person_add Nova marcação" at bounding box center [60, 250] width 98 height 50
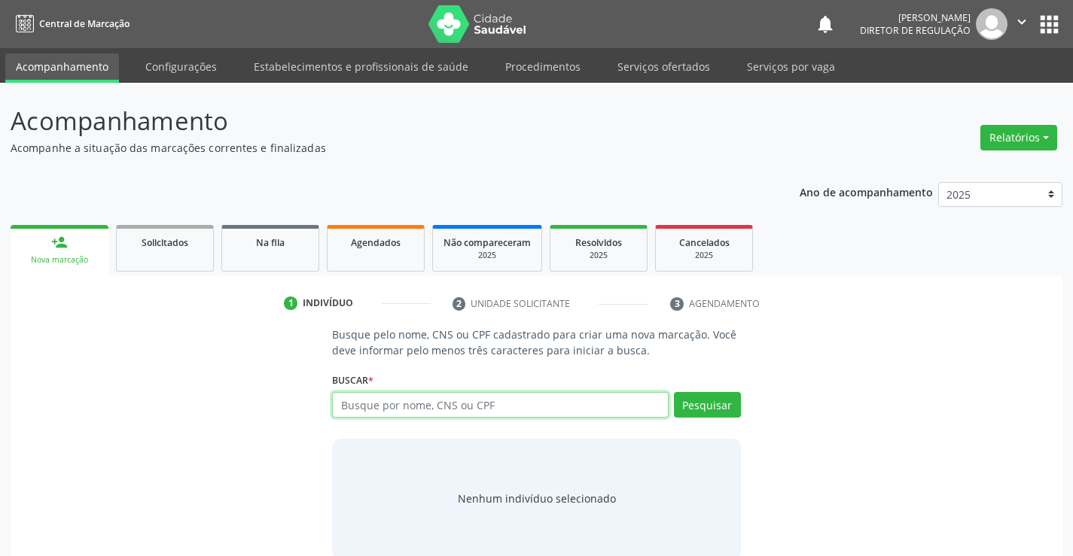
click at [410, 413] on input "text" at bounding box center [500, 405] width 336 height 26
type input "8"
type input "704706527940840"
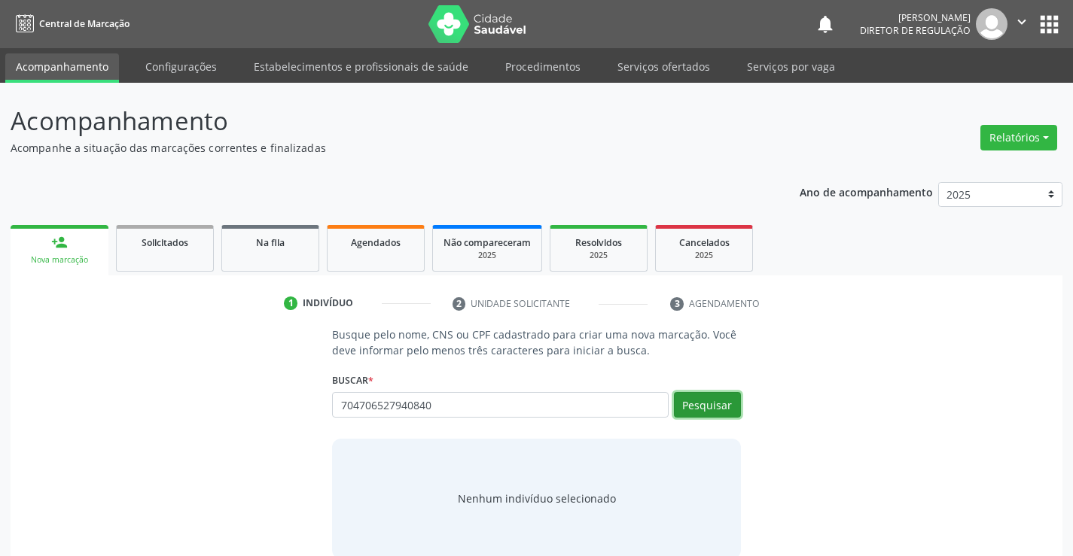
click at [714, 410] on button "Pesquisar" at bounding box center [707, 405] width 67 height 26
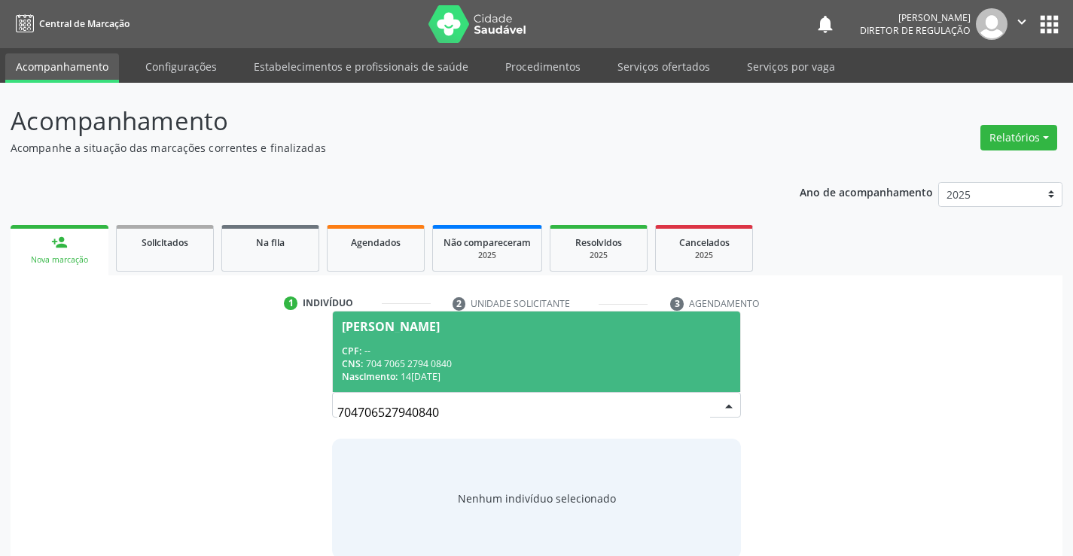
click at [532, 373] on div "Nascimento: 14/06/2018" at bounding box center [536, 376] width 388 height 13
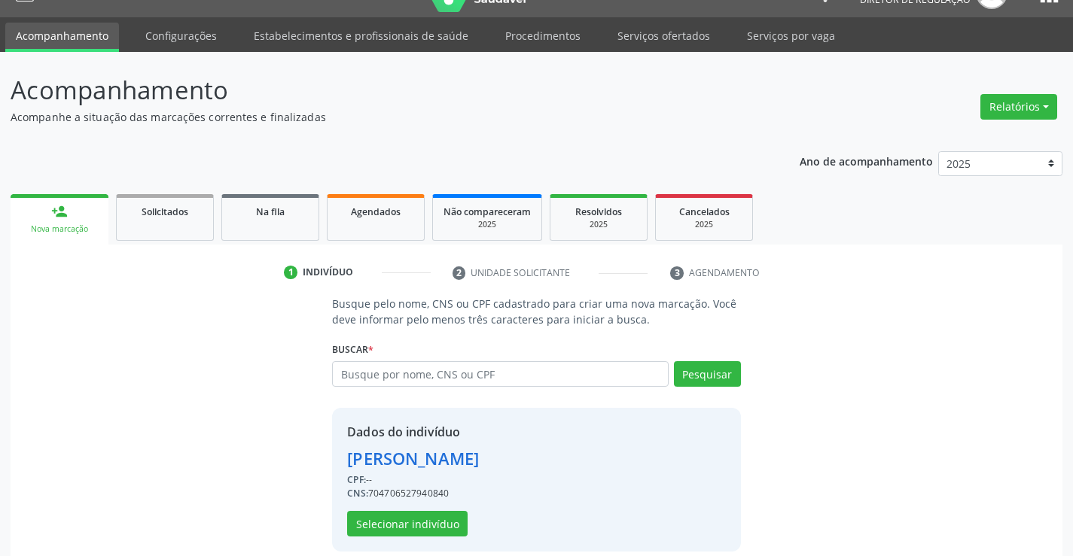
scroll to position [47, 0]
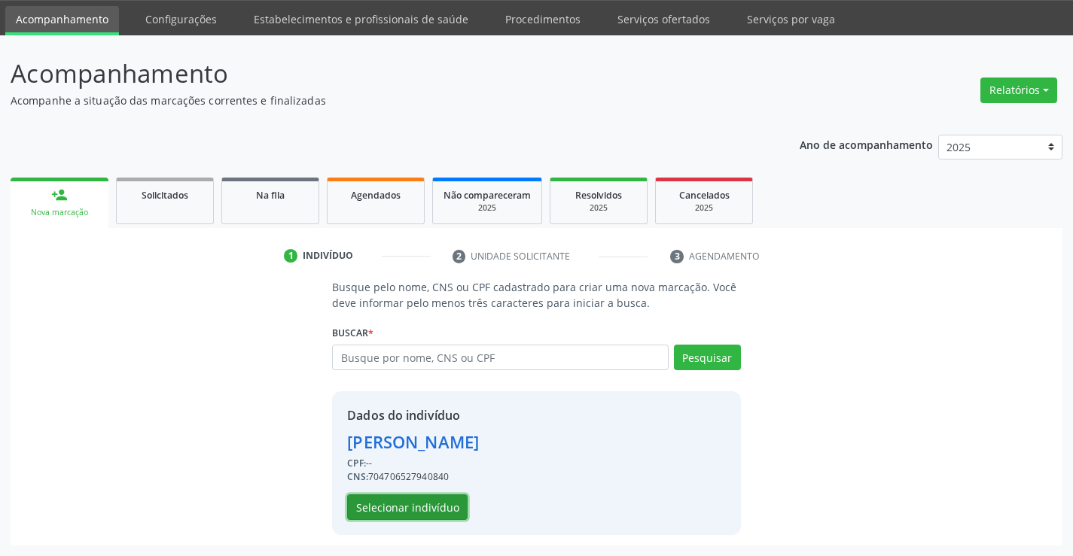
click at [428, 499] on button "Selecionar indivíduo" at bounding box center [407, 508] width 120 height 26
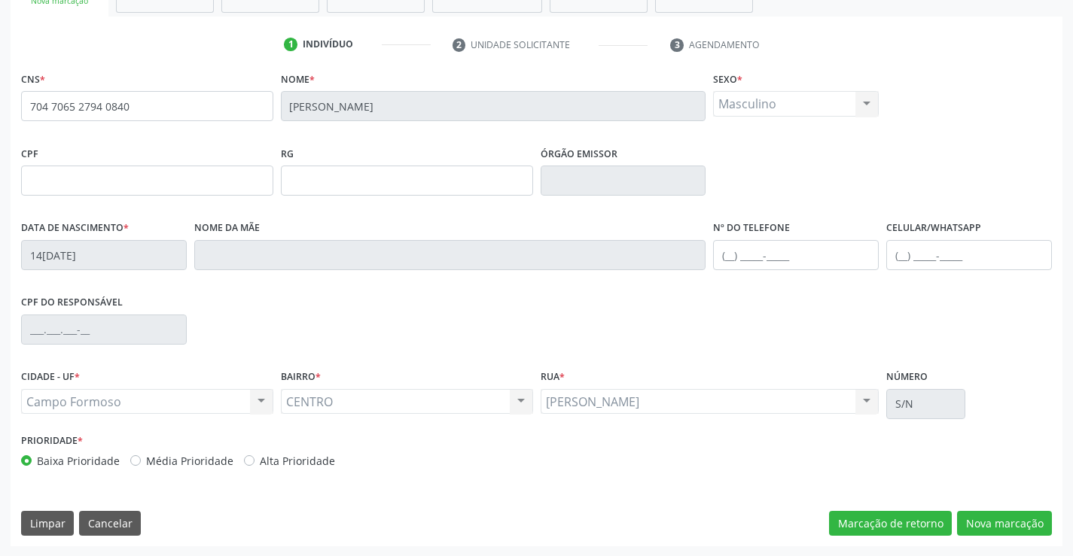
scroll to position [260, 0]
click at [1011, 521] on button "Nova marcação" at bounding box center [1004, 523] width 95 height 26
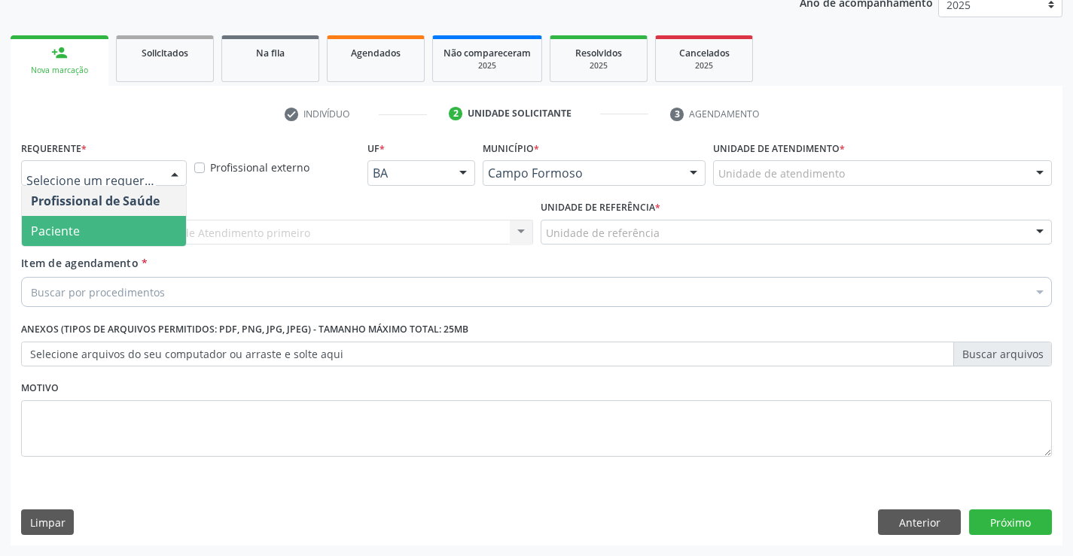
click at [132, 226] on span "Paciente" at bounding box center [104, 231] width 164 height 30
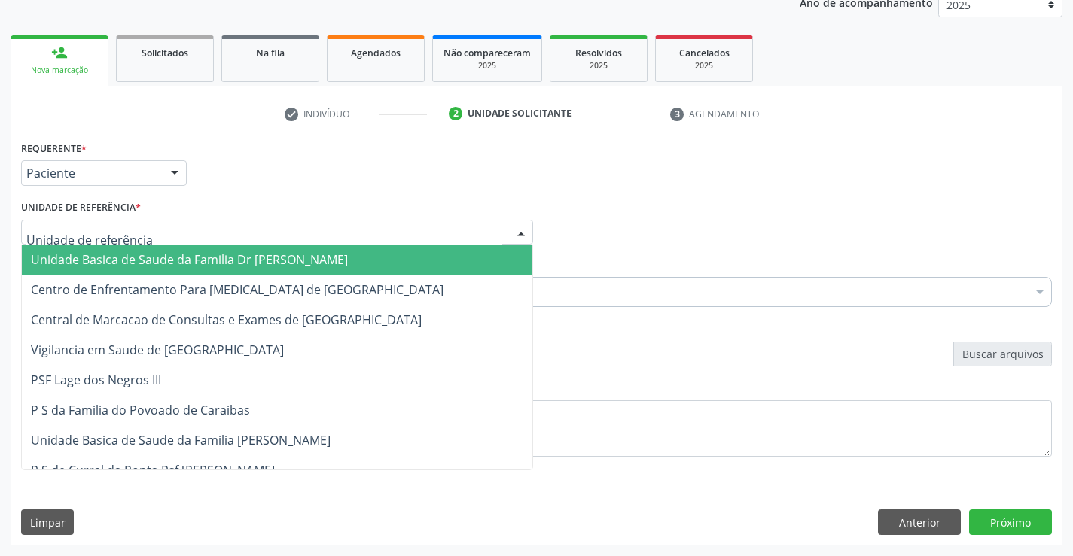
click at [288, 234] on div at bounding box center [277, 233] width 512 height 26
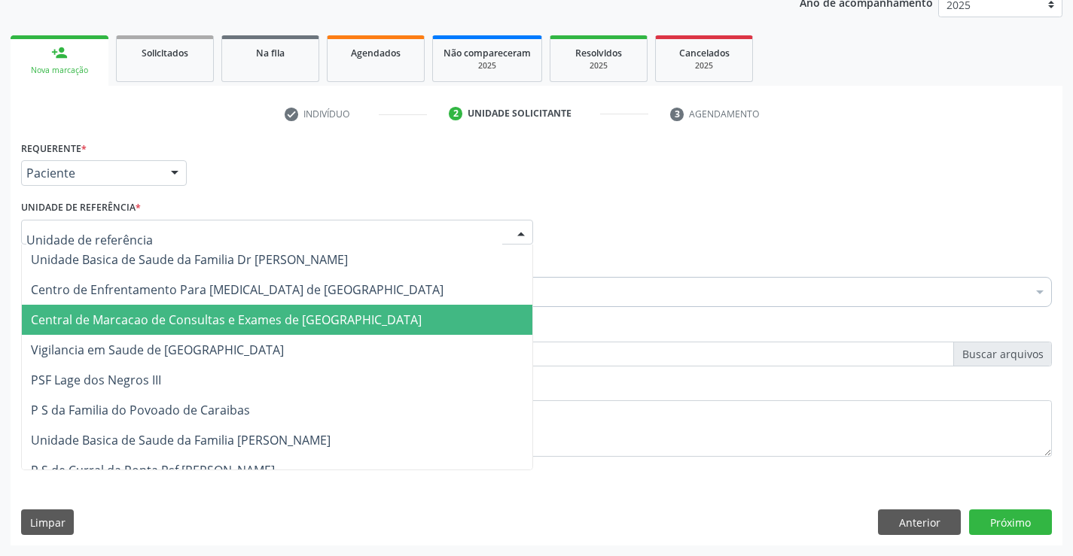
click at [283, 318] on span "Central de Marcacao de Consultas e Exames de [GEOGRAPHIC_DATA]" at bounding box center [226, 320] width 391 height 17
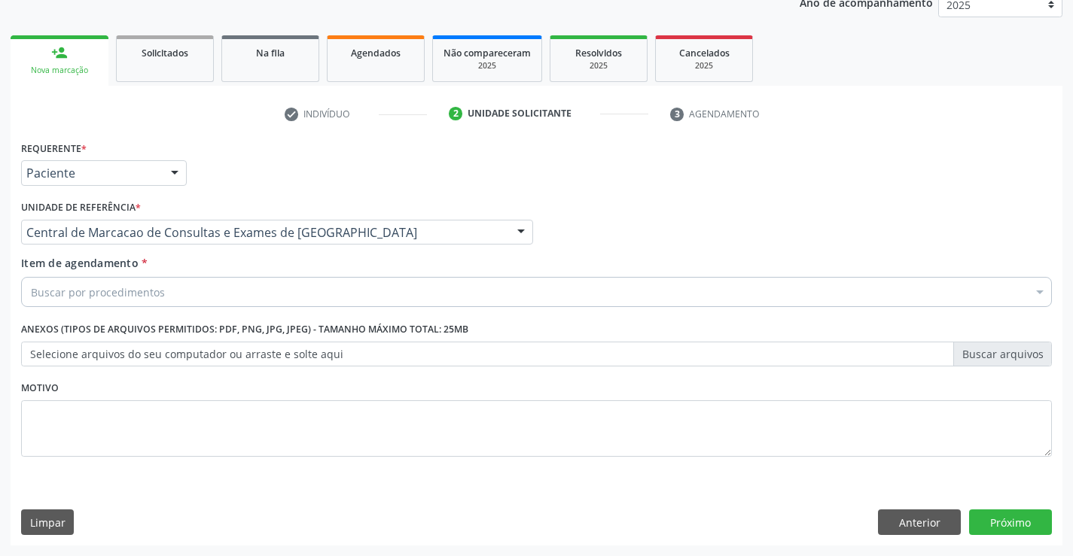
click at [355, 292] on div "Buscar por procedimentos" at bounding box center [536, 292] width 1031 height 30
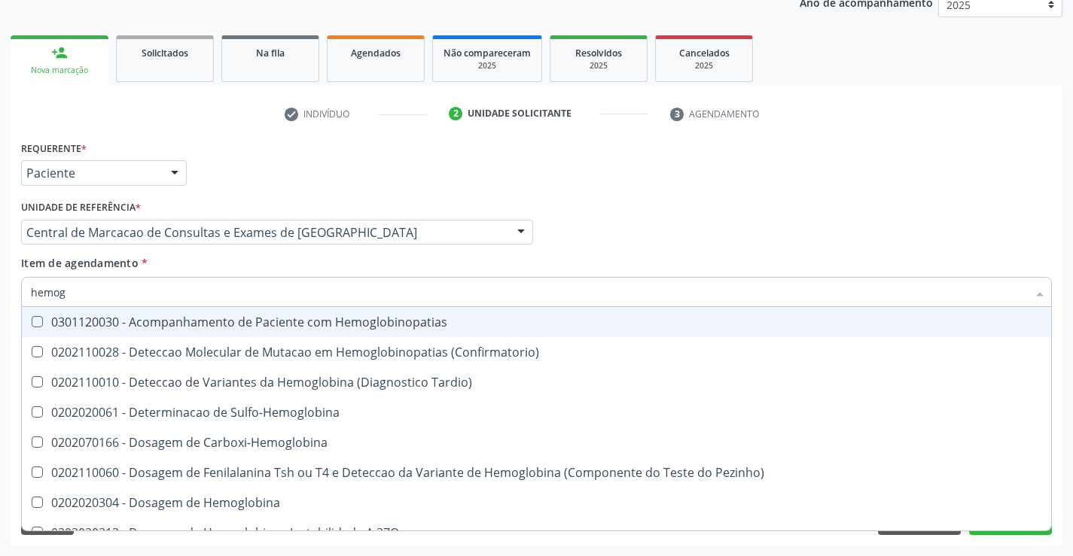
type input "hemogr"
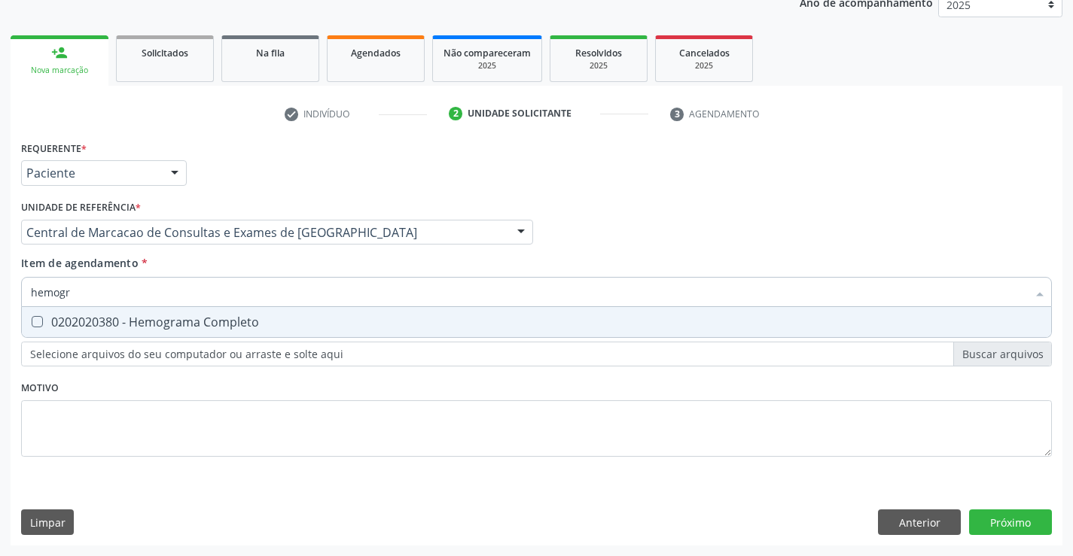
click at [347, 334] on span "0202020380 - Hemograma Completo" at bounding box center [536, 322] width 1029 height 30
checkbox Completo "true"
type input "hemogr"
click at [326, 259] on div "Item de agendamento * hemogr Desfazer seleção 0202020380 - Hemograma Completo N…" at bounding box center [536, 278] width 1031 height 47
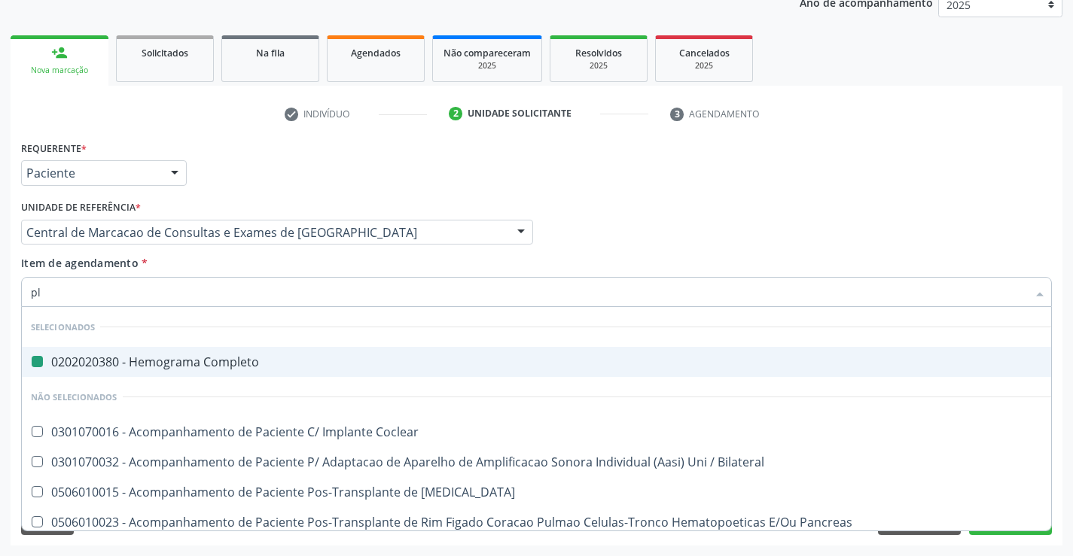
type input "pla"
checkbox Completo "false"
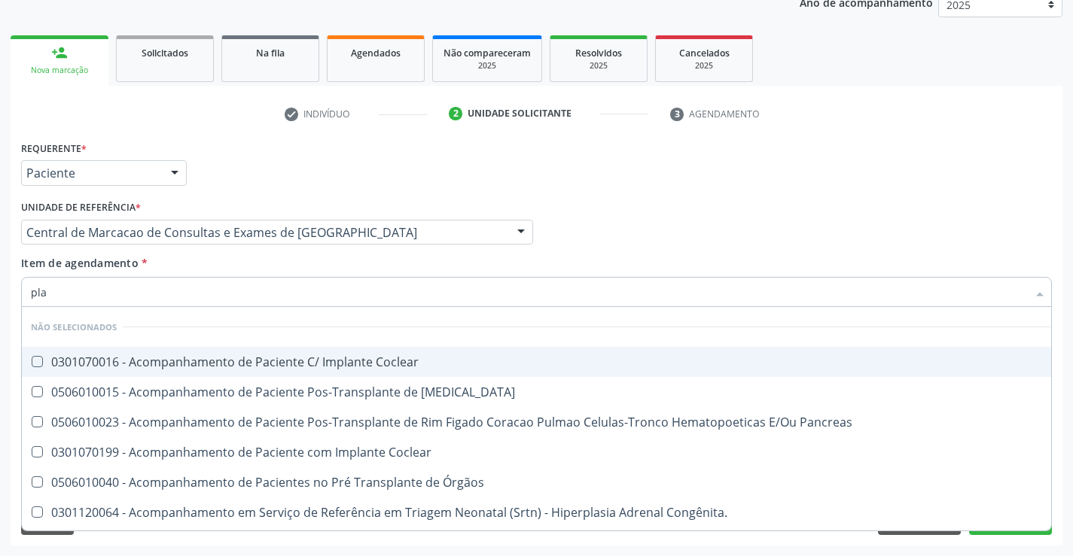
type input "plaq"
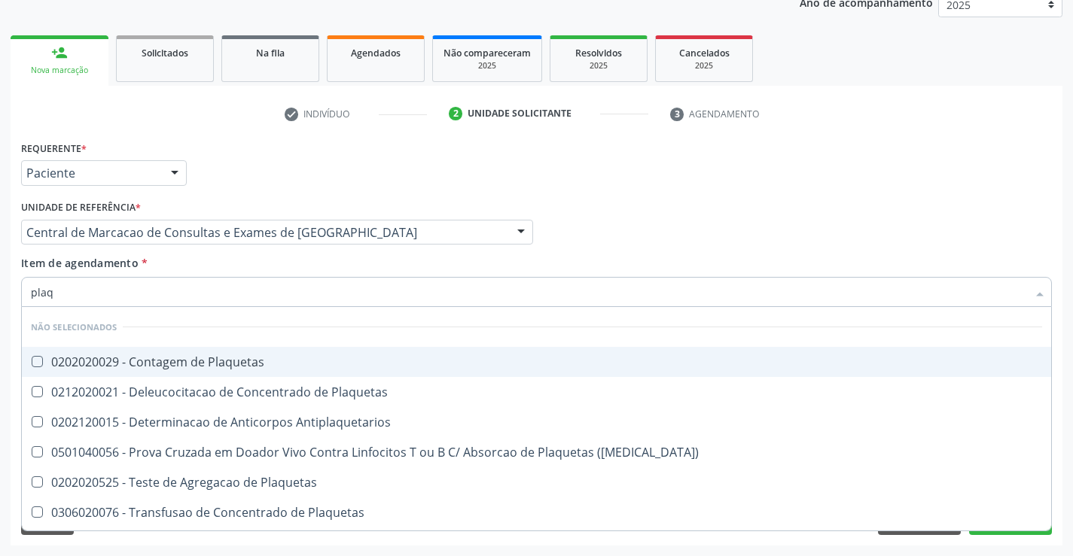
click at [315, 362] on div "0202020029 - Contagem de Plaquetas" at bounding box center [536, 362] width 1011 height 12
checkbox Plaquetas "true"
click at [295, 268] on div "Item de agendamento * plaq Desfazer seleção Não selecionados 0202020029 - Conta…" at bounding box center [536, 278] width 1031 height 47
checkbox Plaquetas "true"
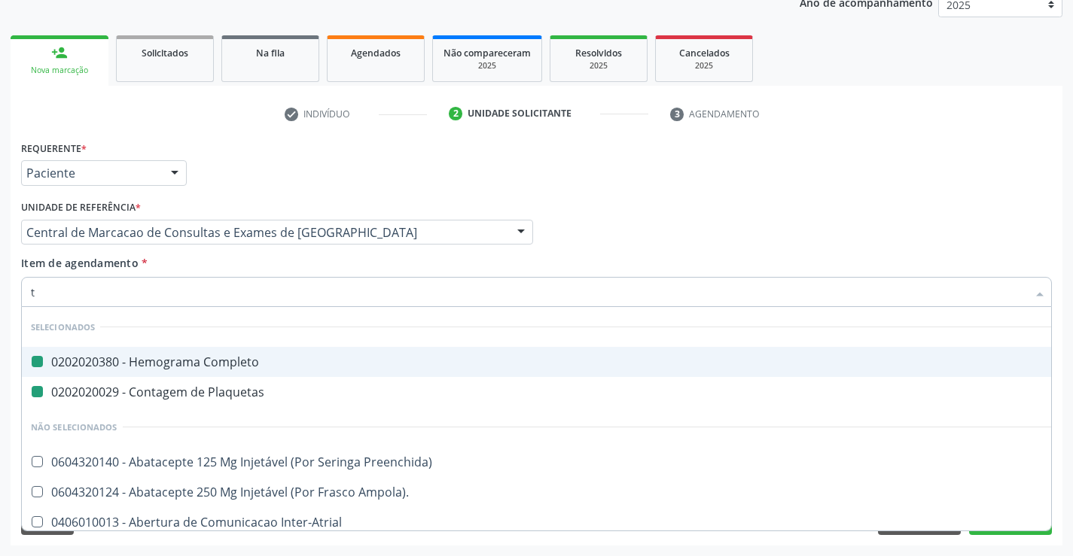
type input "tr"
checkbox Completo "false"
checkbox Plaquetas "false"
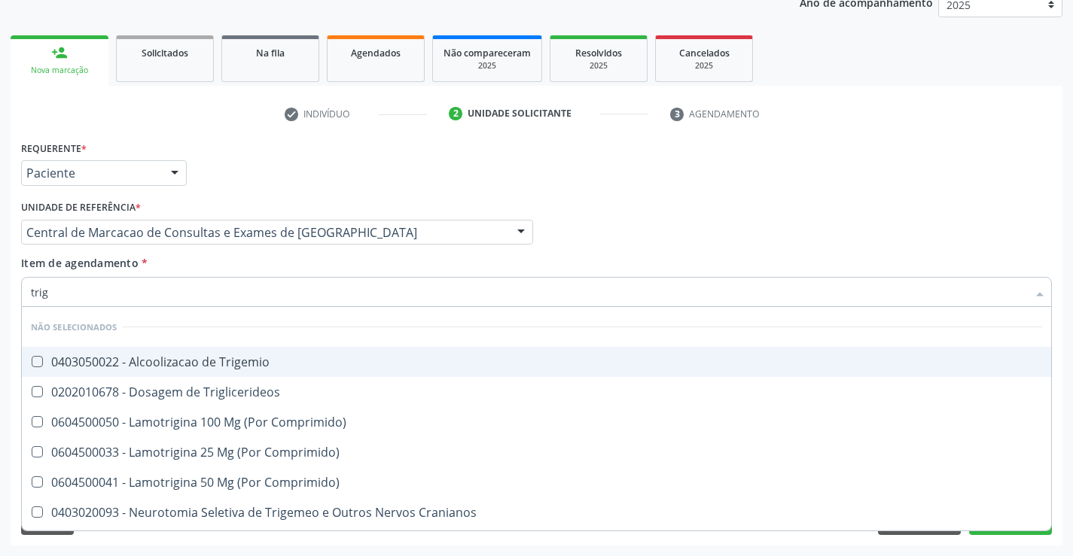
type input "trigl"
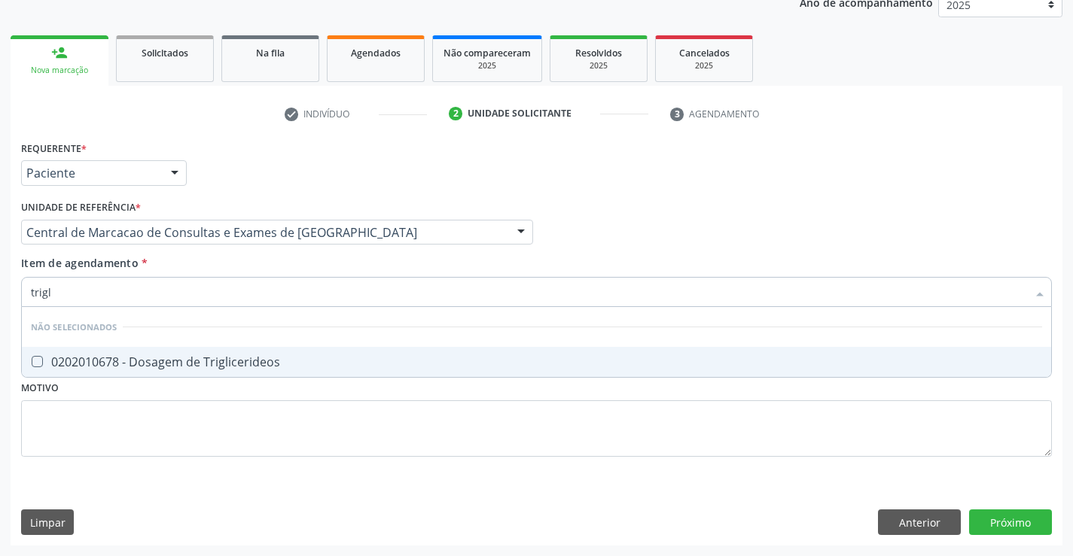
click at [294, 358] on div "0202010678 - Dosagem de Triglicerideos" at bounding box center [536, 362] width 1011 height 12
checkbox Triglicerideos "true"
click at [274, 257] on div "Item de agendamento * trigl Desfazer seleção Não selecionados 0202010678 - Dosa…" at bounding box center [536, 278] width 1031 height 47
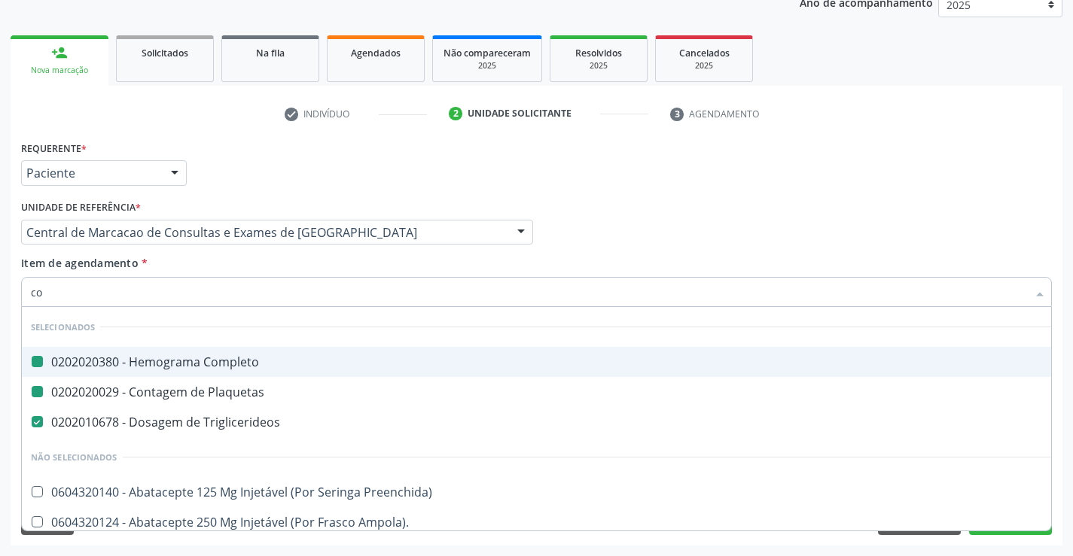
type input "col"
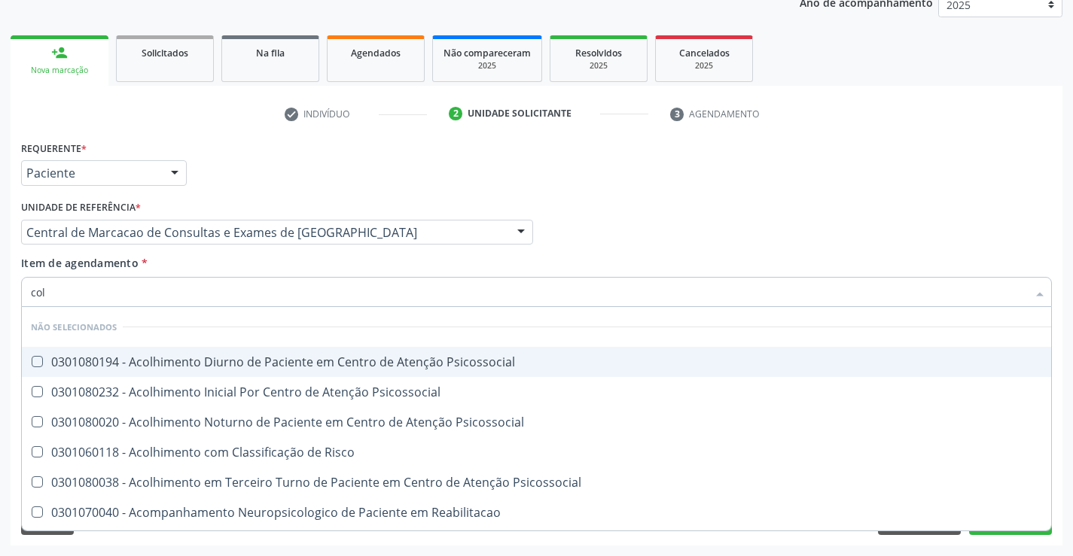
checkbox Psicossocial "false"
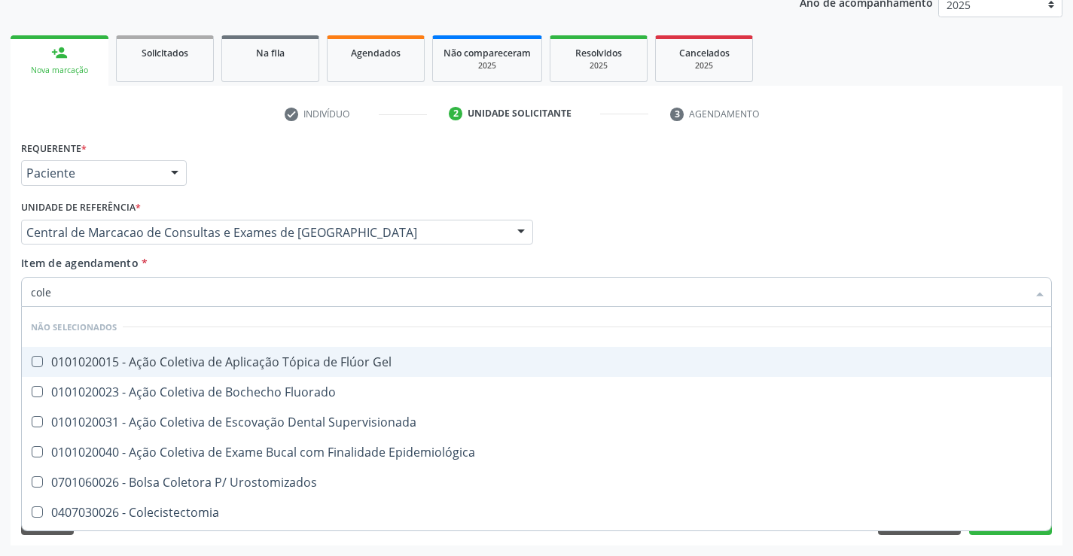
type input "coles"
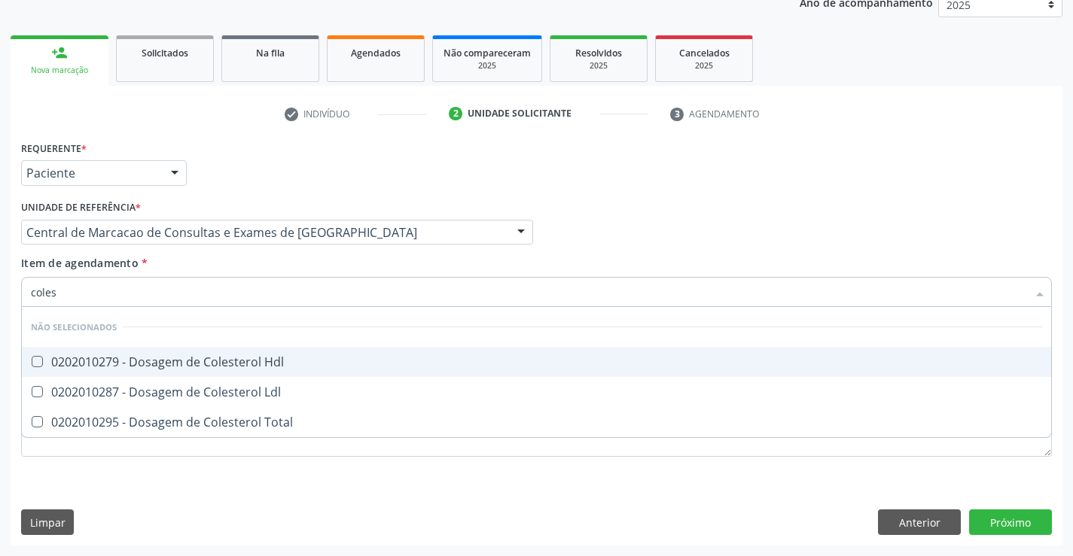
click at [271, 367] on div "0202010279 - Dosagem de Colesterol Hdl" at bounding box center [536, 362] width 1011 height 12
checkbox Hdl "true"
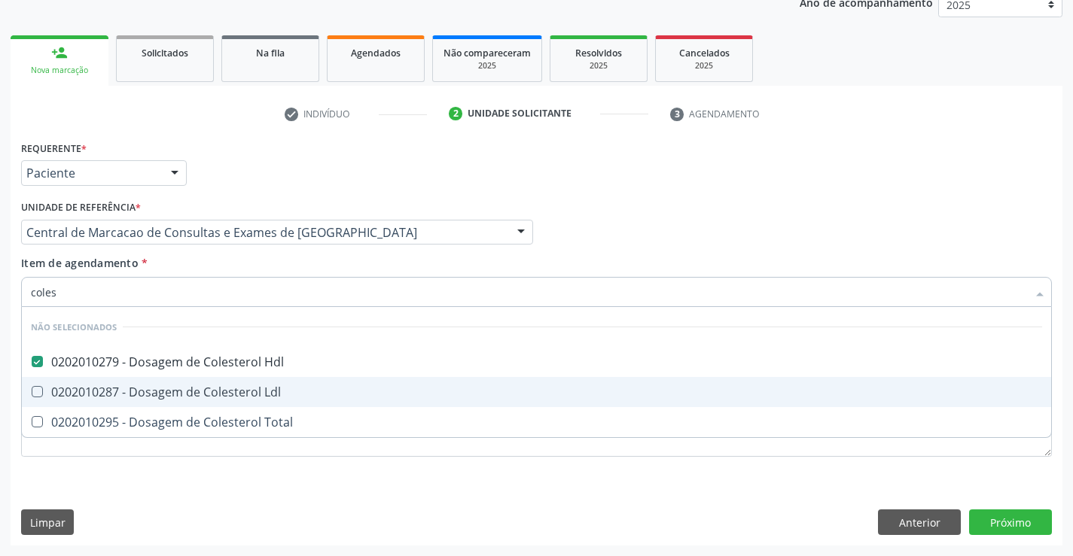
click at [265, 391] on div "0202010287 - Dosagem de Colesterol Ldl" at bounding box center [536, 392] width 1011 height 12
checkbox Ldl "true"
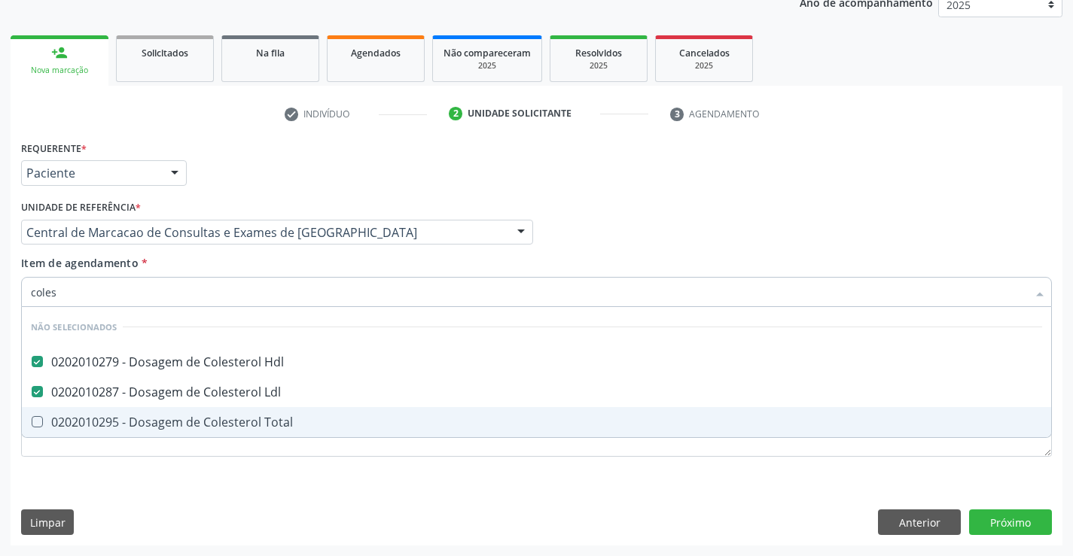
click at [262, 423] on div "0202010295 - Dosagem de Colesterol Total" at bounding box center [536, 422] width 1011 height 12
checkbox Total "true"
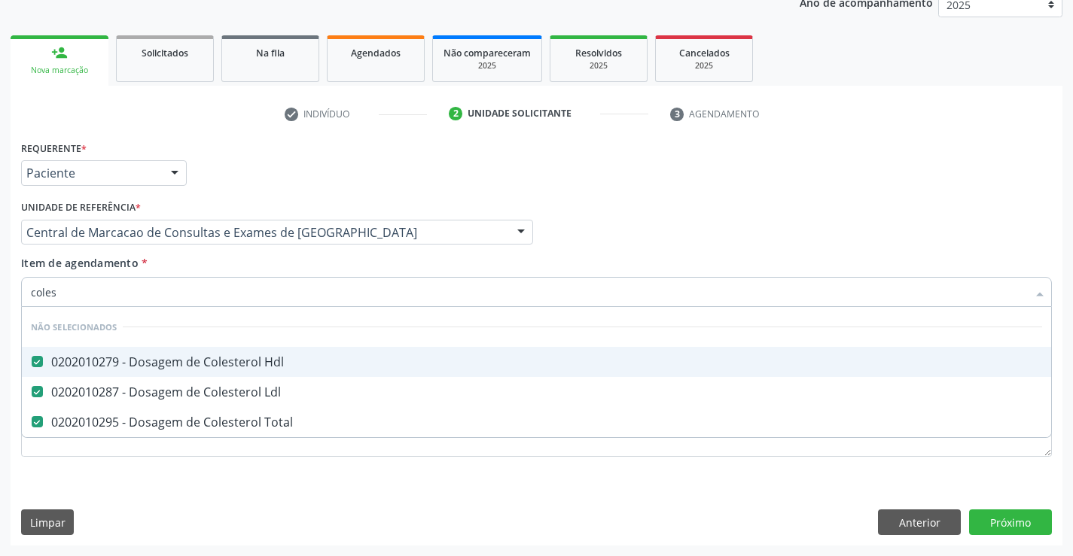
type input "coles"
click at [266, 273] on div "Item de agendamento * coles Desfazer seleção Não selecionados 0202010279 - Dosa…" at bounding box center [536, 278] width 1031 height 47
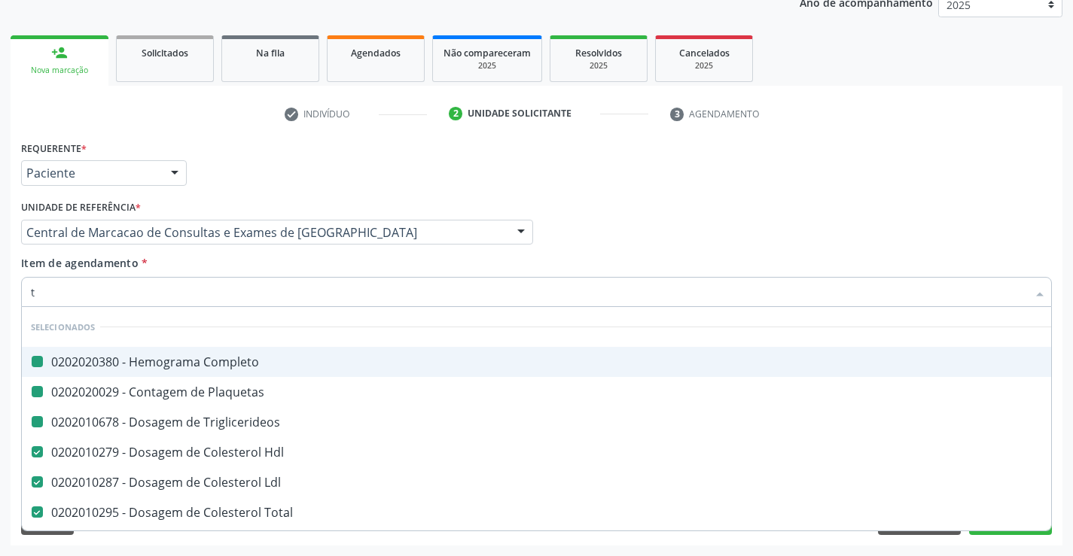
type input "tg"
checkbox Completo "false"
checkbox Plaquetas "false"
checkbox Triglicerideos "false"
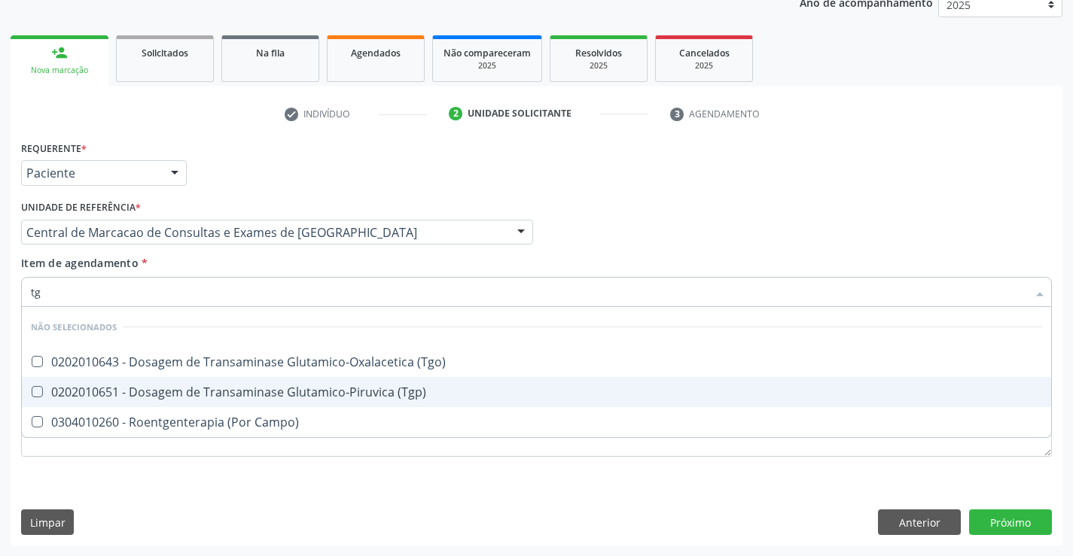
click at [297, 378] on span "0202010651 - Dosagem de Transaminase Glutamico-Piruvica (Tgp)" at bounding box center [536, 392] width 1029 height 30
checkbox \(Tgp\) "true"
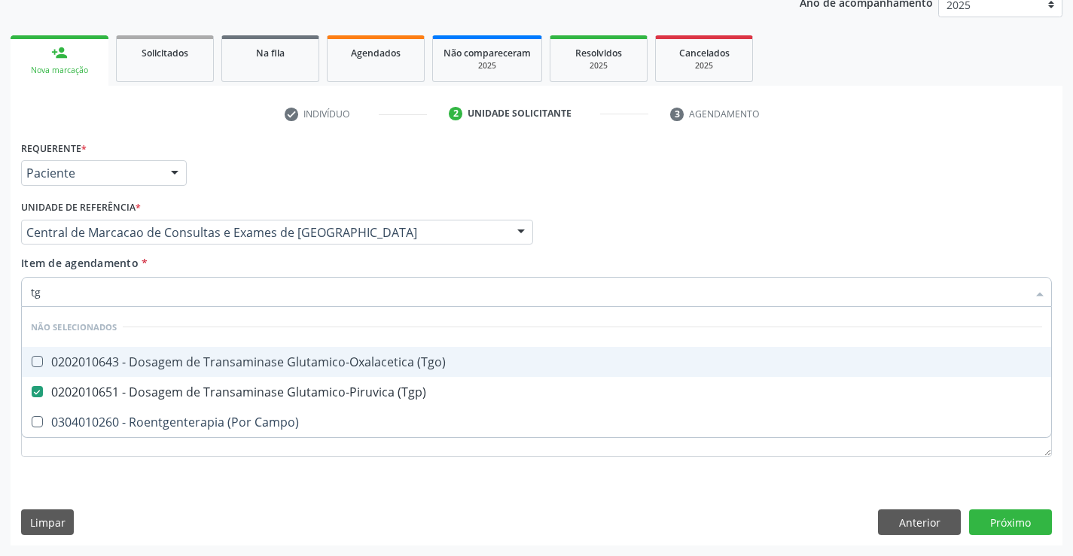
click at [296, 370] on span "0202010643 - Dosagem de Transaminase Glutamico-Oxalacetica (Tgo)" at bounding box center [536, 362] width 1029 height 30
checkbox \(Tgo\) "true"
click at [281, 281] on input "tg" at bounding box center [529, 292] width 996 height 30
click at [286, 272] on div "Item de agendamento * tg Desfazer seleção Não selecionados 0202010643 - Dosagem…" at bounding box center [536, 278] width 1031 height 47
checkbox Campo\) "true"
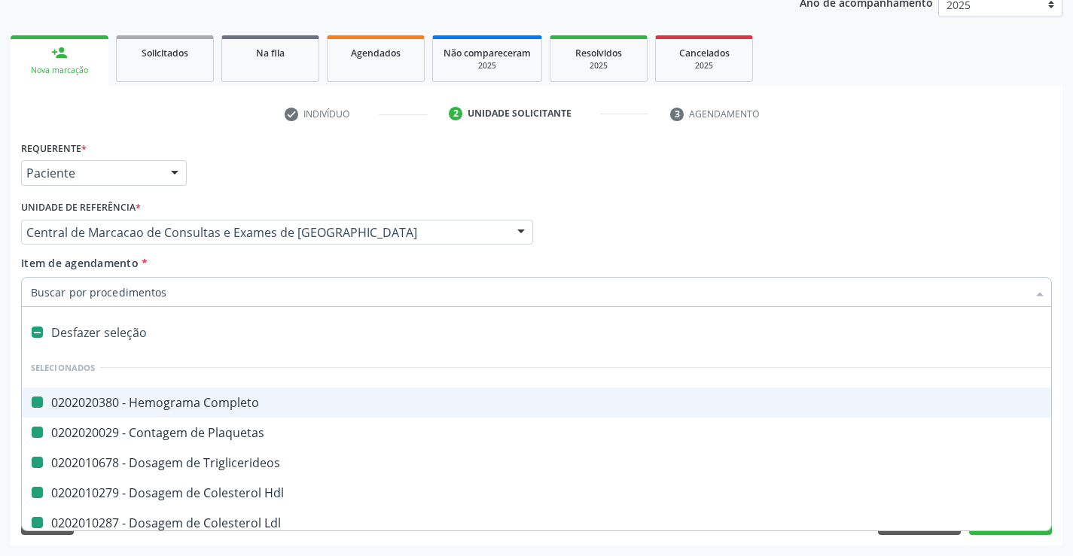
type input "f"
checkbox Completo "false"
checkbox Plaquetas "false"
checkbox Triglicerideos "false"
checkbox Hdl "false"
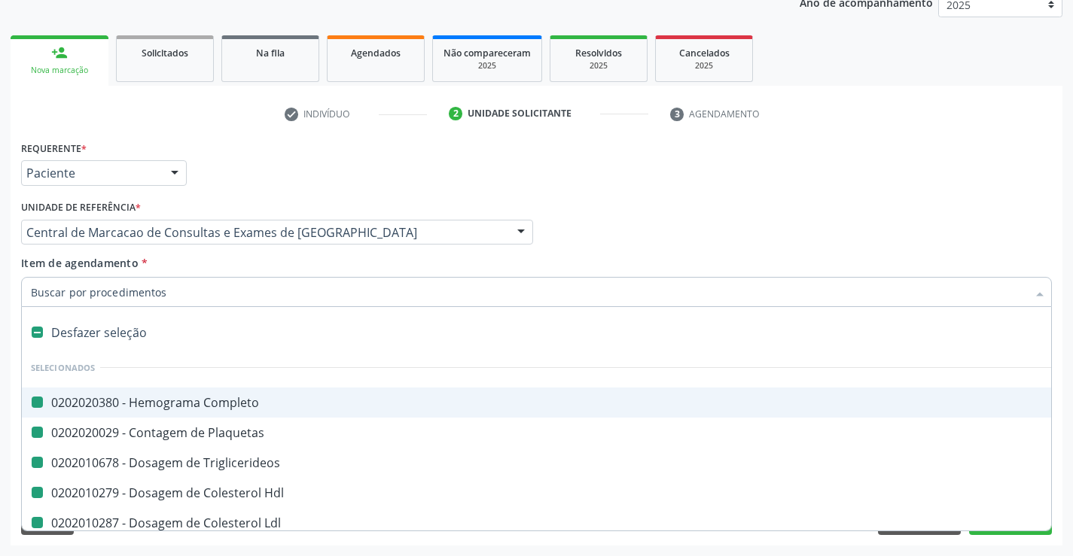
checkbox Ldl "false"
checkbox Total "false"
checkbox \(Tgp\) "false"
checkbox \(Tgo\) "false"
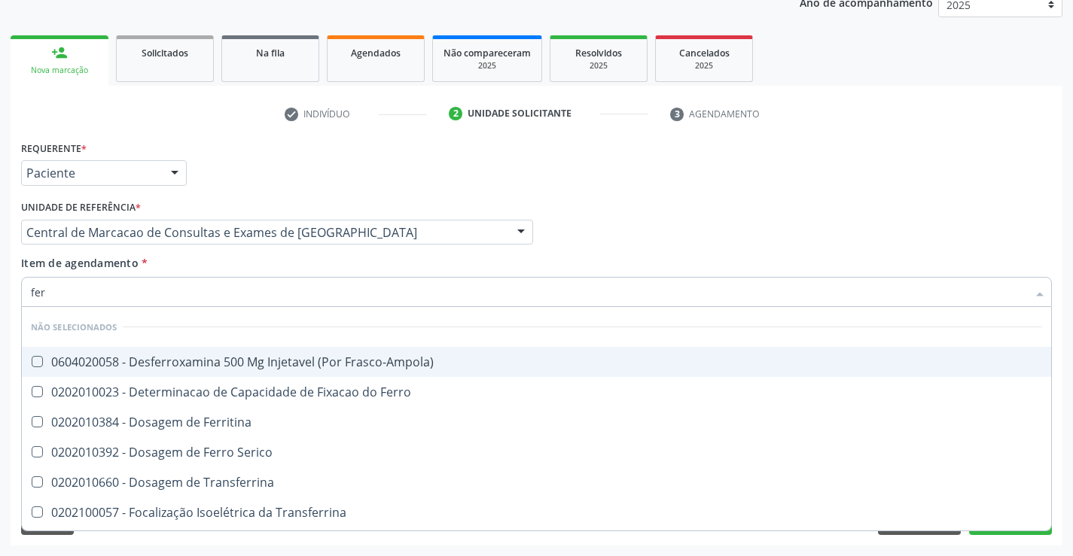
type input "ferr"
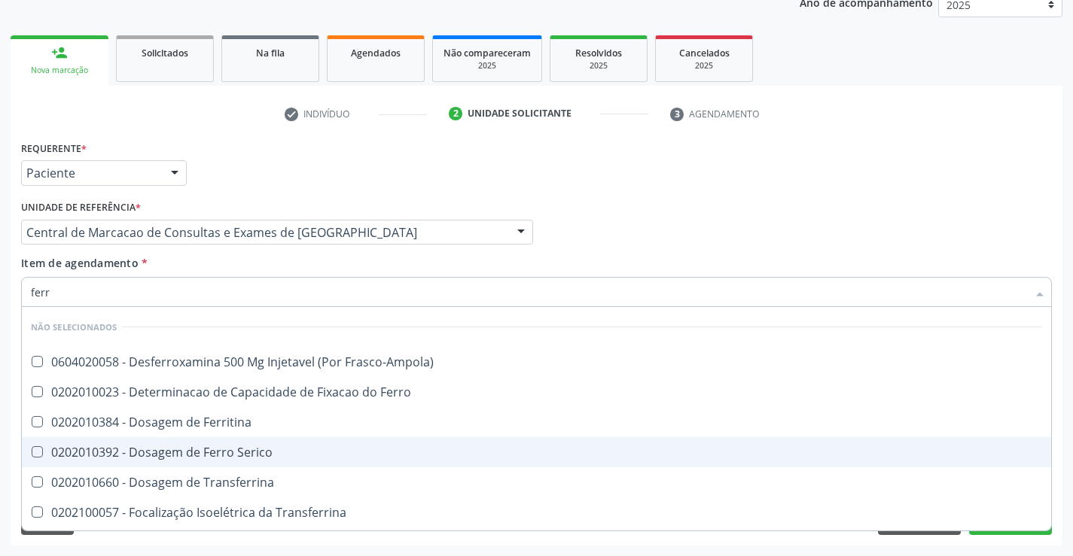
click at [294, 449] on div "0202010392 - Dosagem de Ferro Serico" at bounding box center [536, 452] width 1011 height 12
checkbox Serico "true"
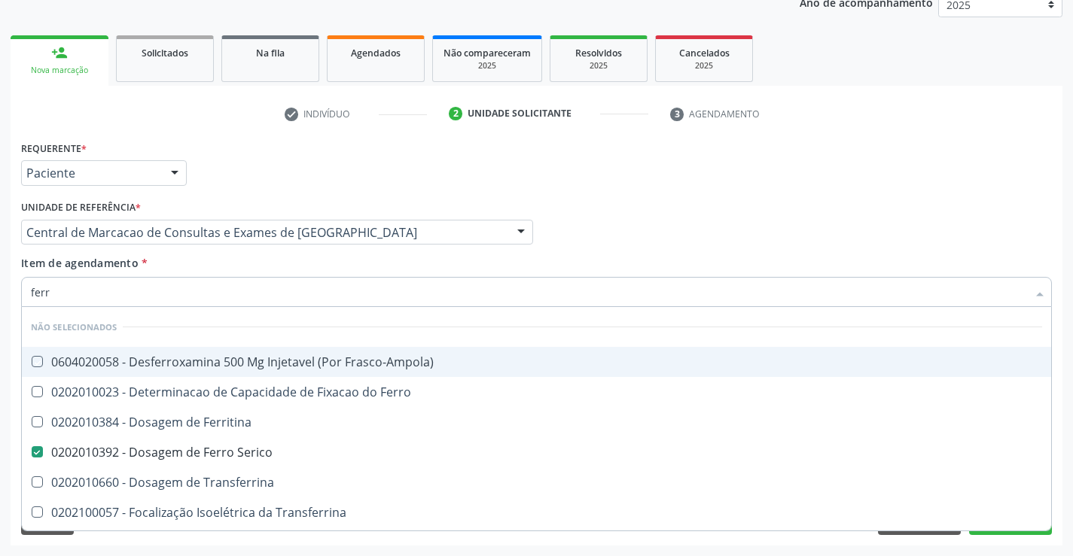
click at [294, 272] on div "Item de agendamento * ferr Desfazer seleção Não selecionados 0604020058 - Desfe…" at bounding box center [536, 278] width 1031 height 47
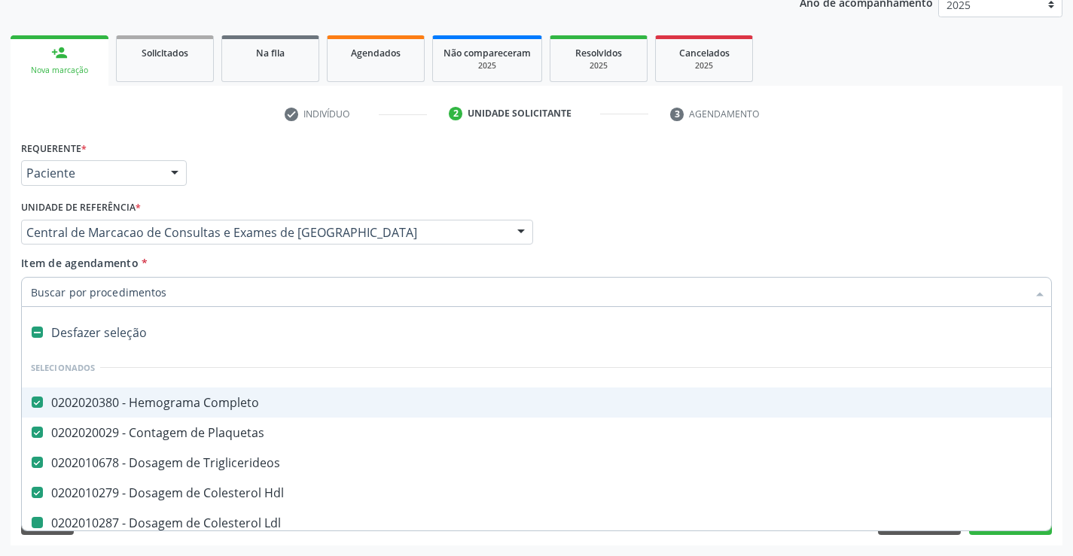
type input "u"
checkbox Ldl "false"
checkbox Total "false"
checkbox \(Tgp\) "false"
checkbox \(Tgo\) "false"
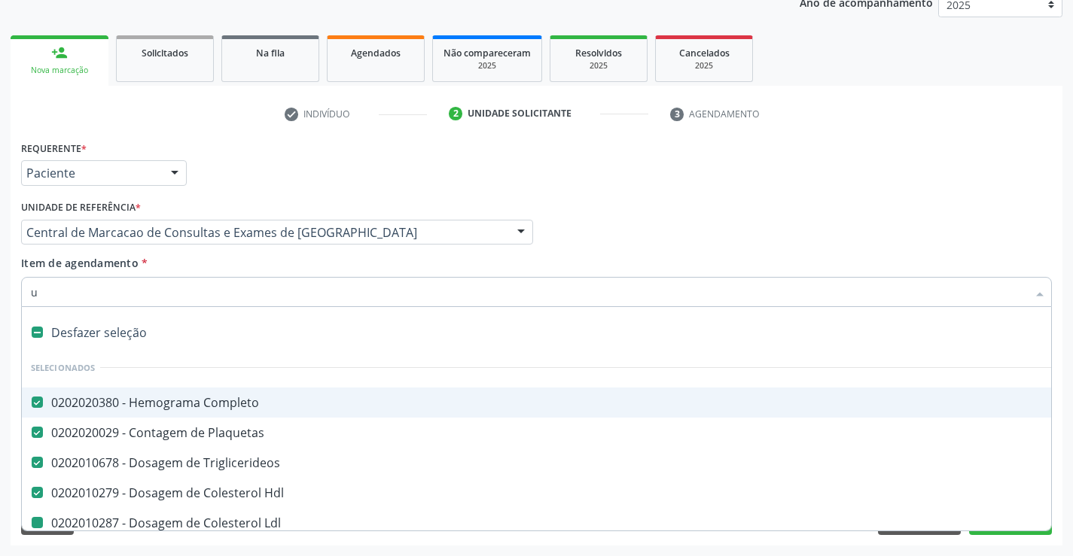
checkbox Serico "false"
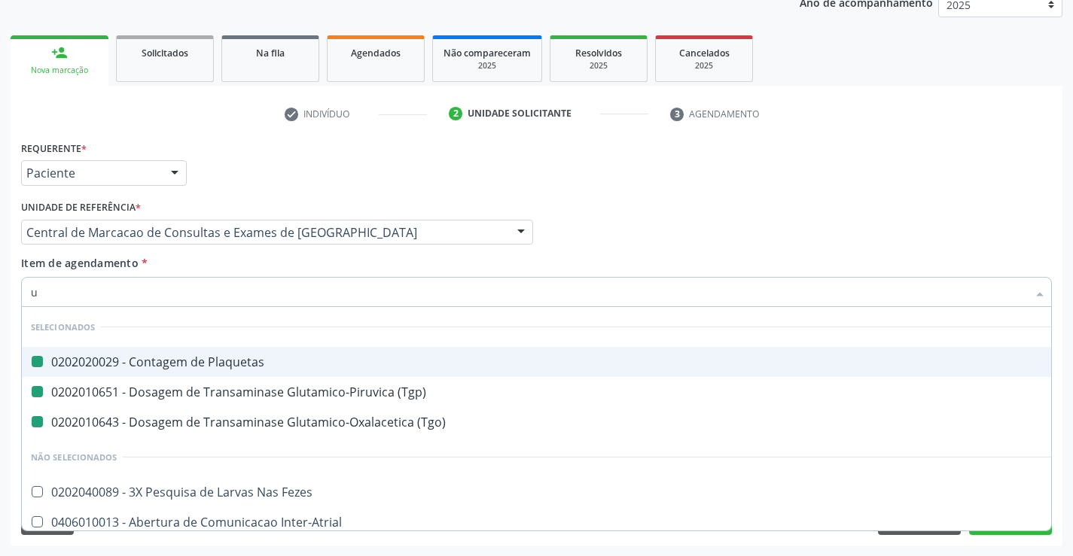
type input "ur"
checkbox Plaquetas "false"
checkbox \(Tgp\) "false"
checkbox \(Tgo\) "false"
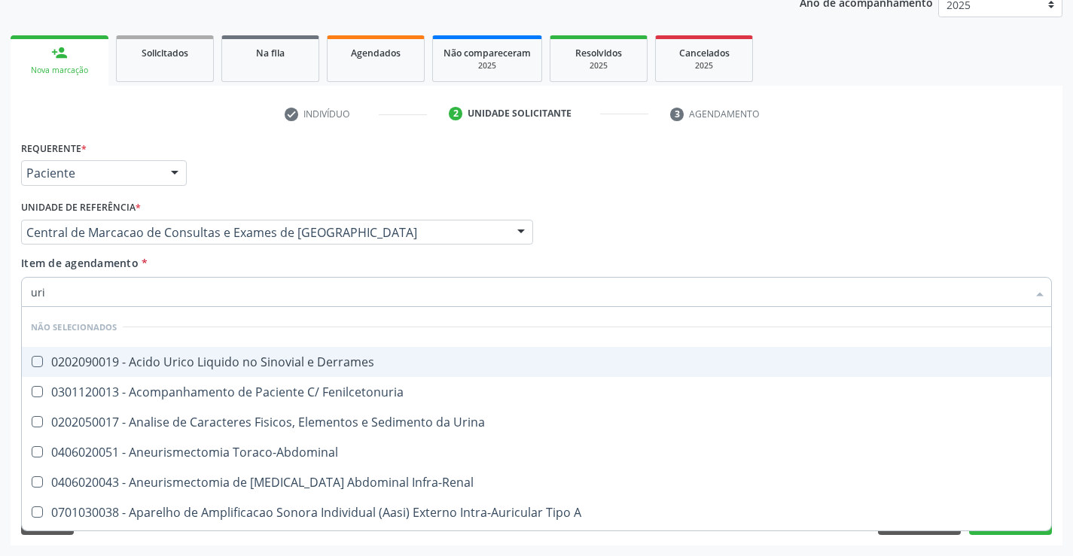
type input "urin"
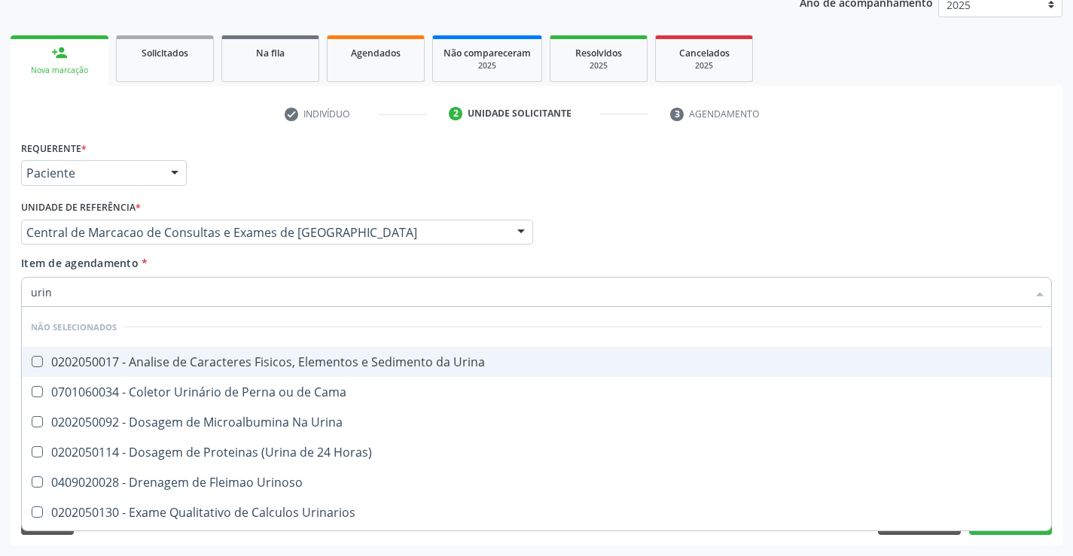
click at [312, 356] on div "0202050017 - Analise de Caracteres Fisicos, Elementos e Sedimento da Urina" at bounding box center [536, 362] width 1011 height 12
checkbox Urina "true"
click at [325, 271] on div "Item de agendamento * urin Desfazer seleção Não selecionados 0202050017 - Anali…" at bounding box center [536, 278] width 1031 height 47
checkbox Cama "true"
checkbox Urina "true"
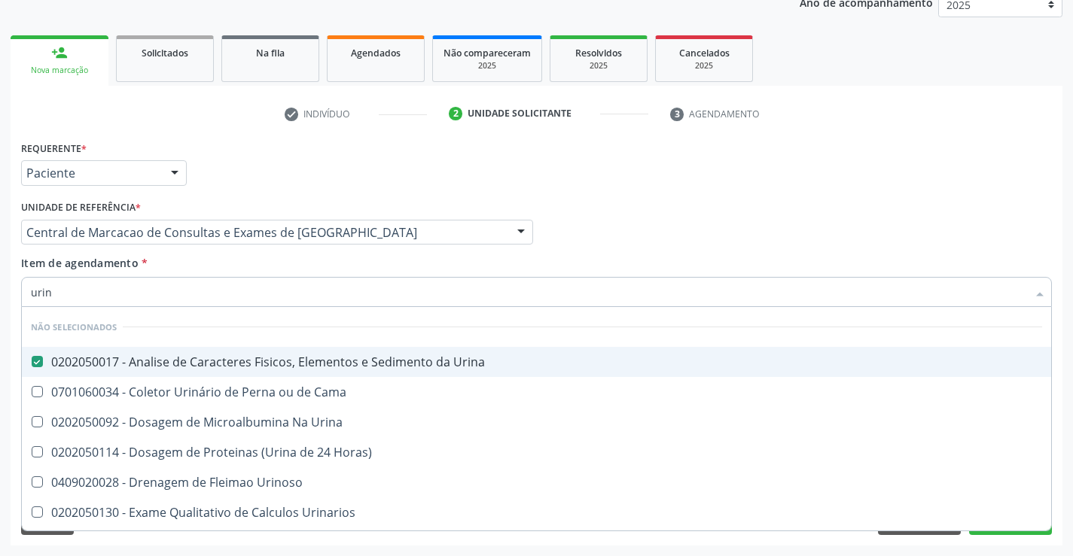
checkbox Urinoso "true"
checkbox Urinarios "true"
checkbox Quantitativa "true"
checkbox Delgada\) "true"
checkbox Urina "true"
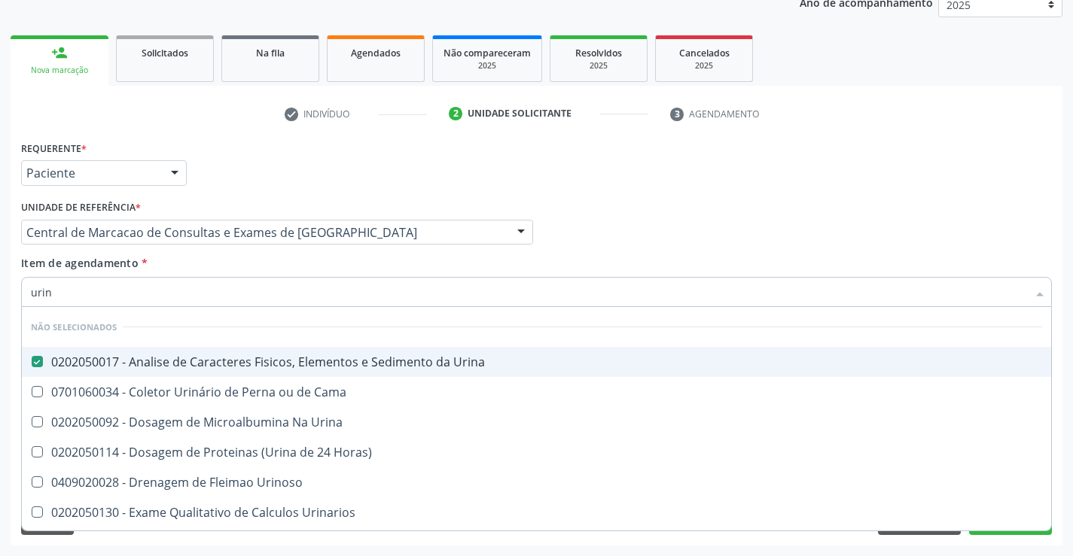
checkbox Urina "true"
checkbox Horas\) "true"
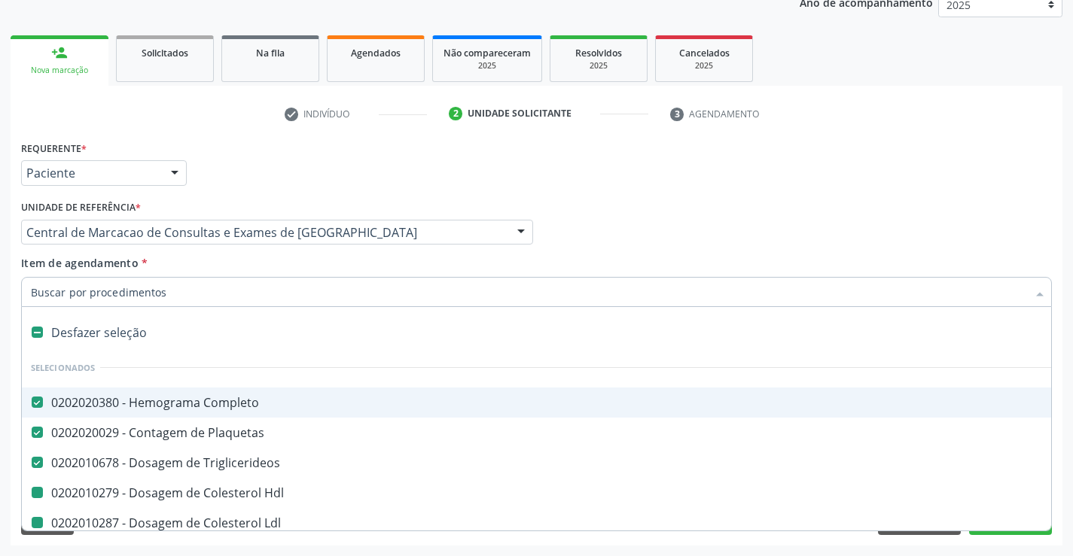
type input "f"
checkbox Ldl "false"
checkbox Total "false"
checkbox \(Tgp\) "false"
checkbox \(Tgo\) "false"
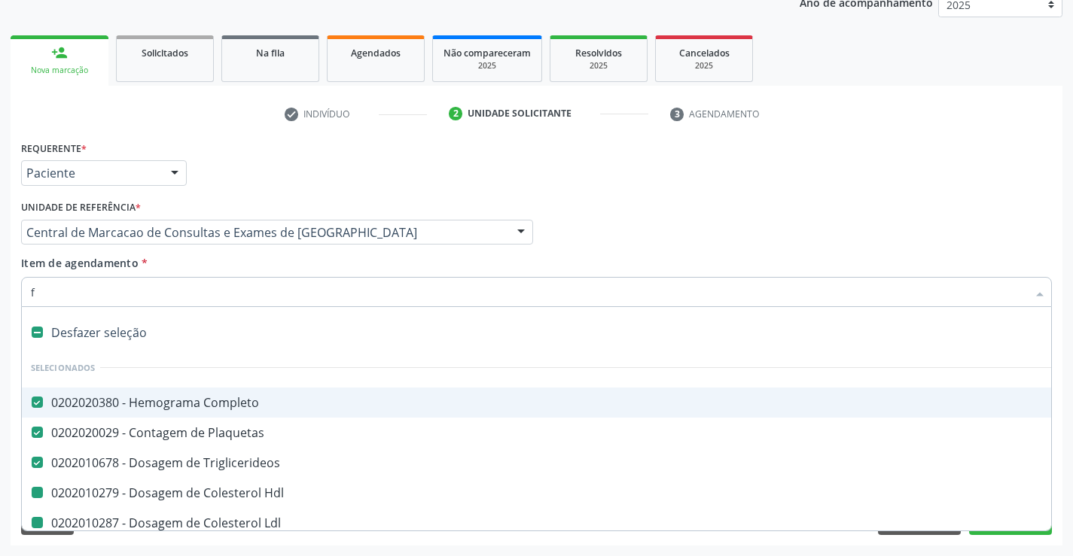
checkbox Serico "false"
checkbox Urina "false"
checkbox Hdl "false"
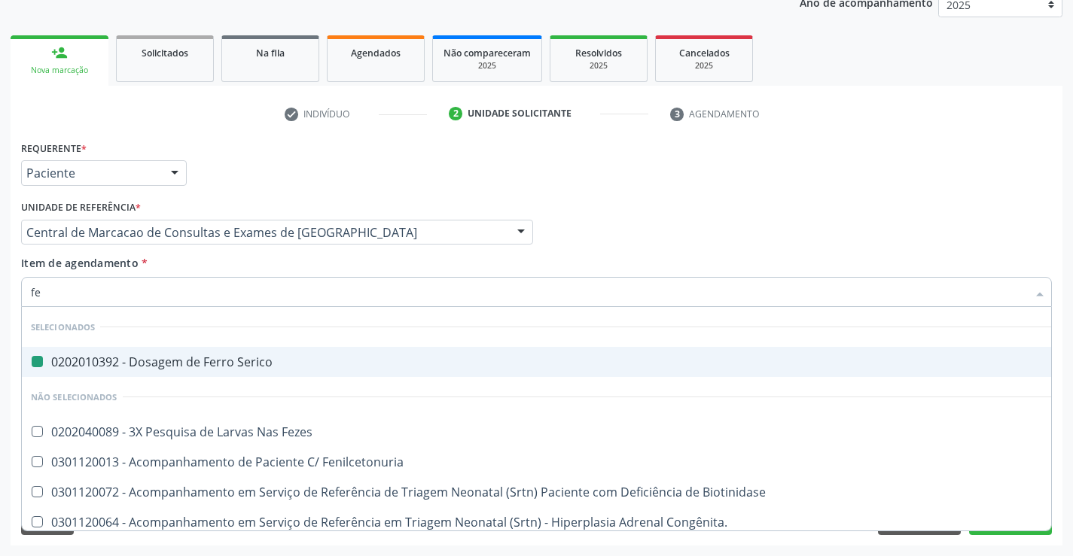
type input "fez"
checkbox Serico "false"
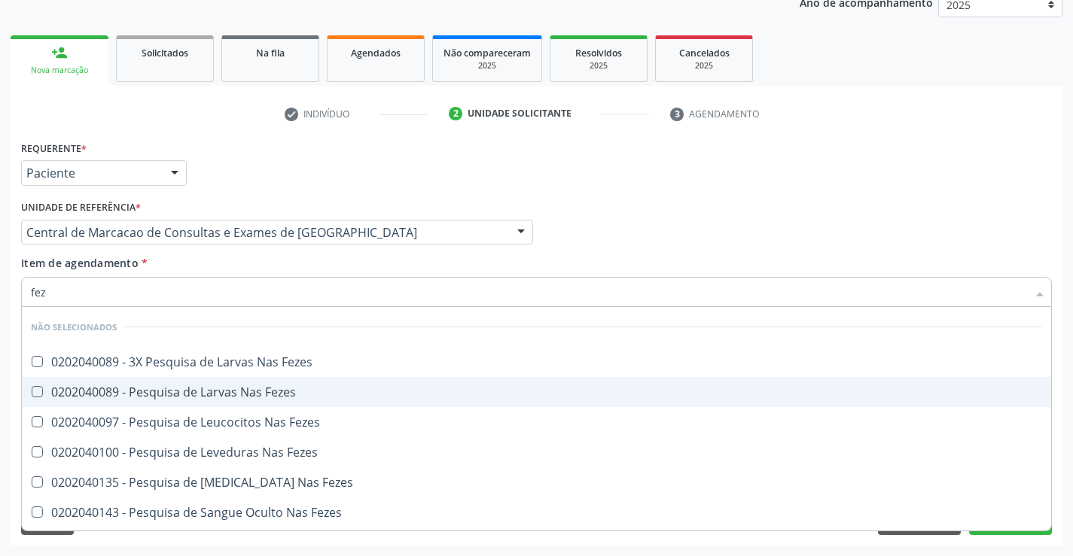
drag, startPoint x: 314, startPoint y: 385, endPoint x: 315, endPoint y: 346, distance: 39.2
click at [314, 385] on span "0202040089 - Pesquisa de Larvas Nas Fezes" at bounding box center [536, 392] width 1029 height 30
checkbox Fezes "true"
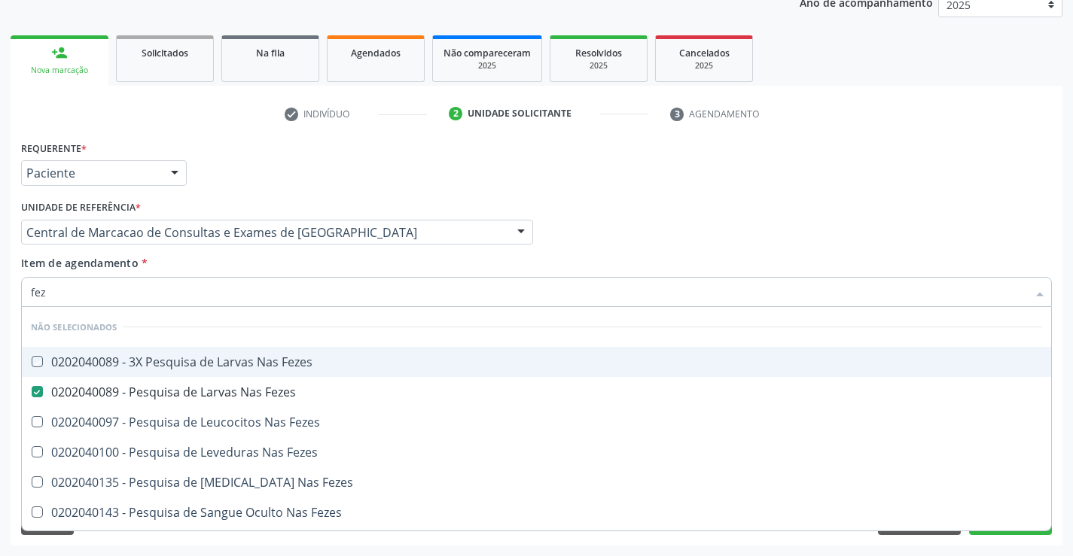
click at [306, 266] on div "Item de agendamento * fez [PERSON_NAME] seleção Não selecionados 0202040089 - 3…" at bounding box center [536, 278] width 1031 height 47
checkbox Fezes "true"
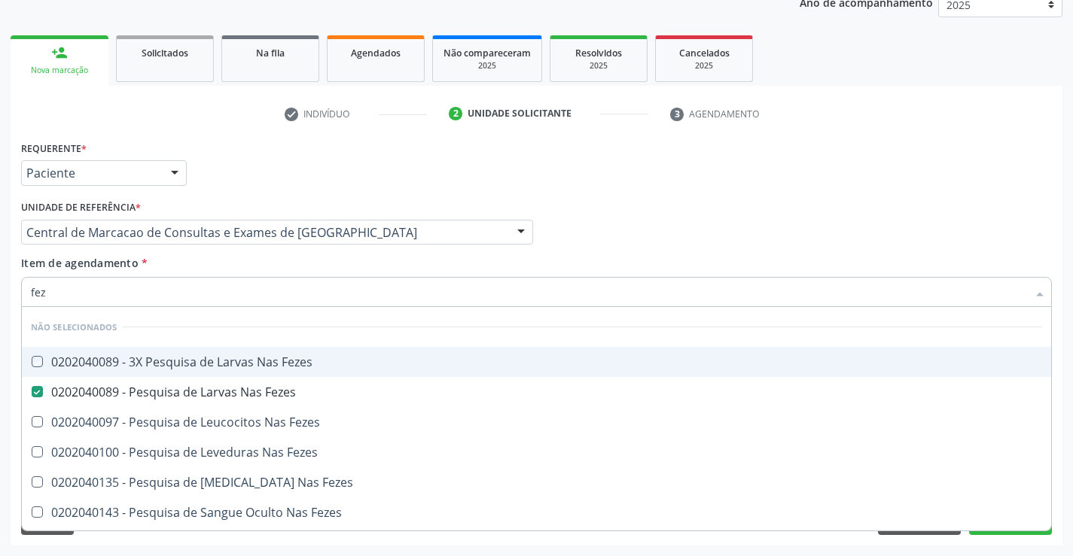
checkbox Fezes "true"
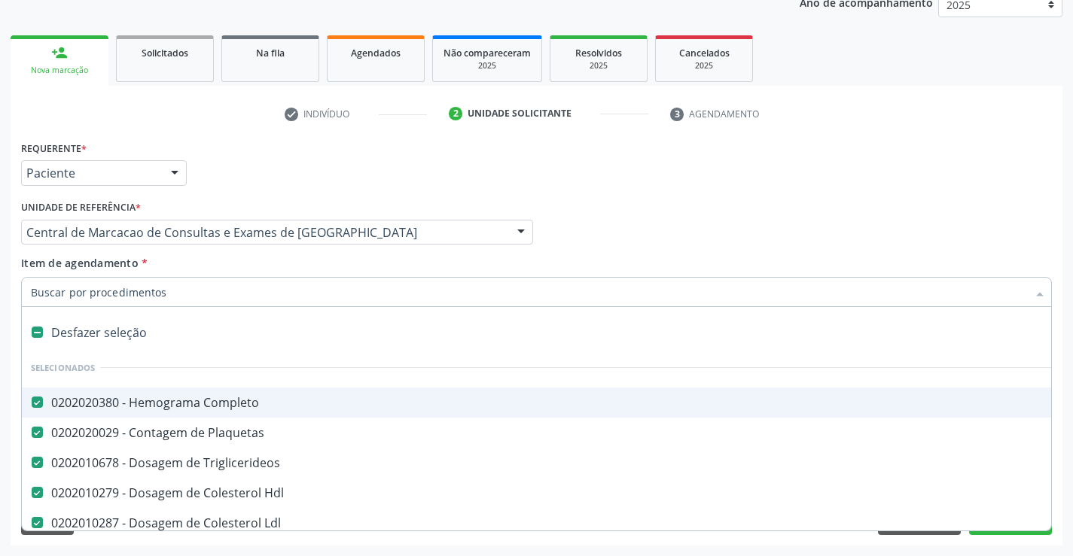
type input "g"
checkbox Fezes "false"
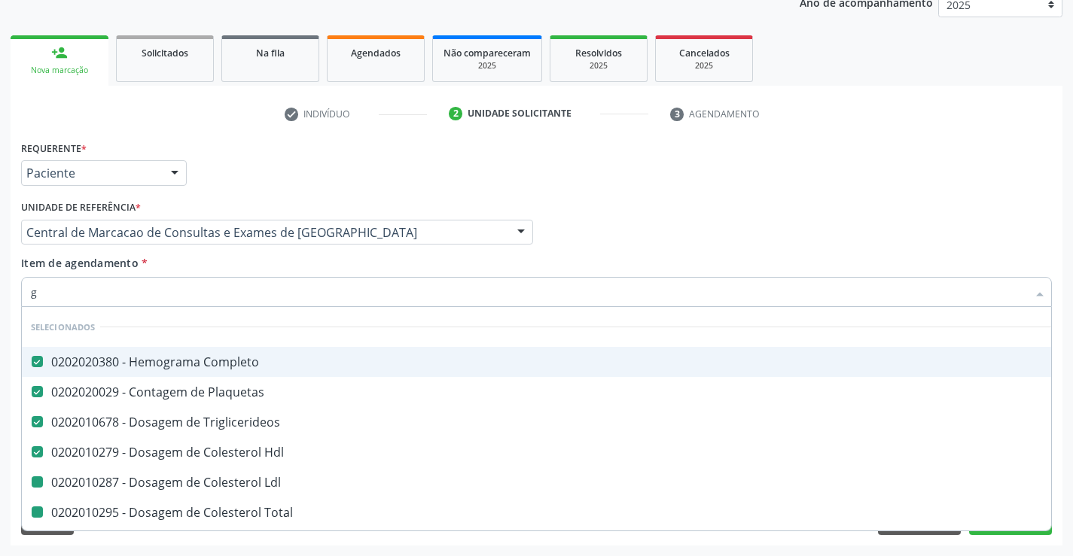
type input "gl"
checkbox Ldl "false"
checkbox Total "false"
checkbox \(Tgp\) "false"
checkbox \(Tgo\) "false"
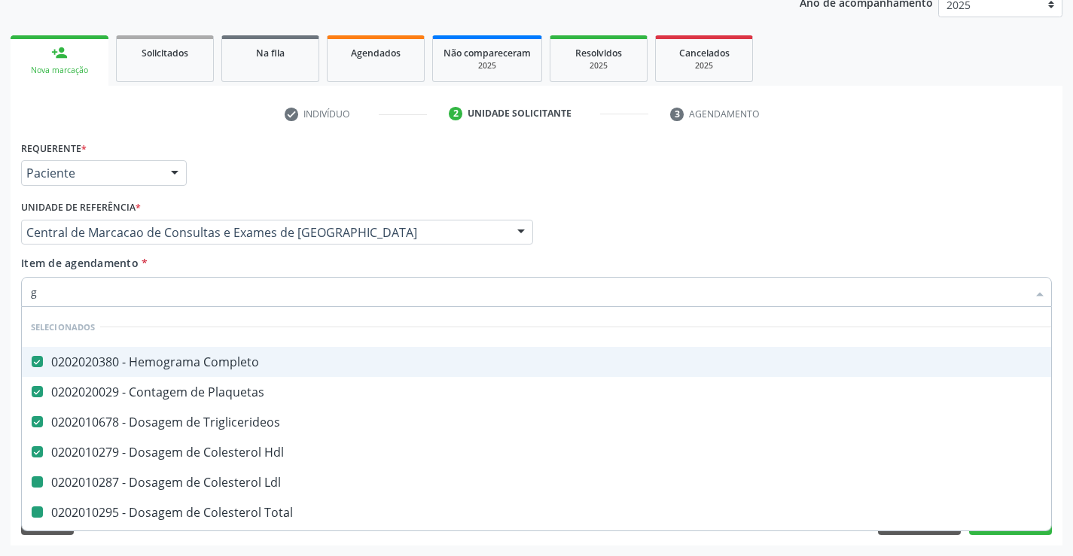
checkbox Serico "false"
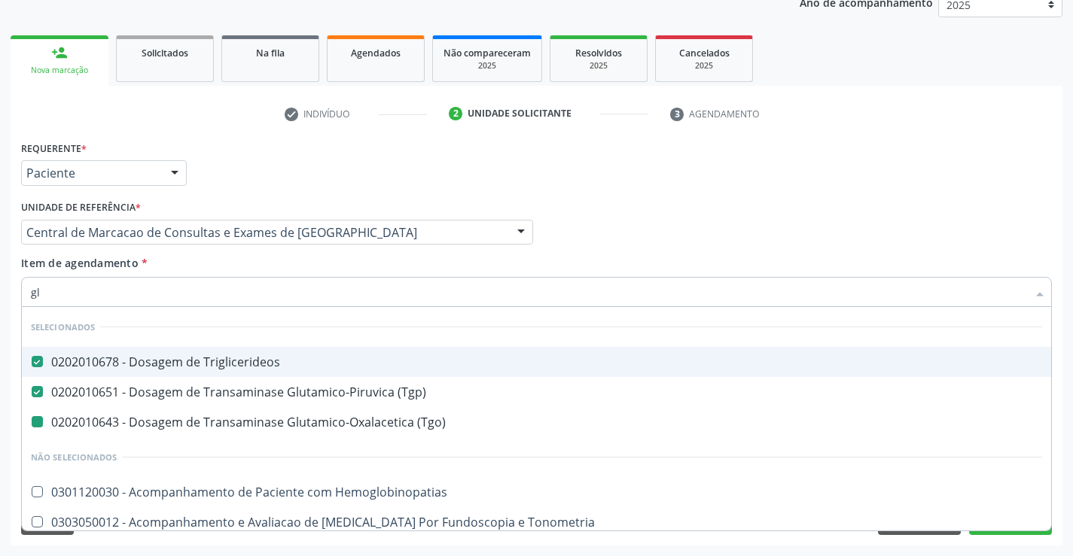
type input "gli"
checkbox \(Tgo\) "false"
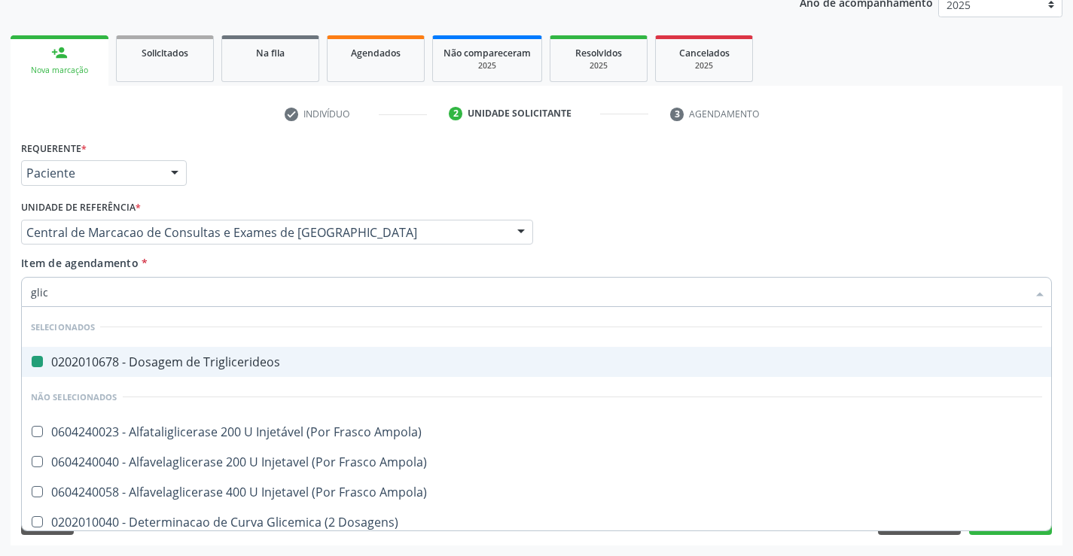
type input "glico"
checkbox Triglicerideos "false"
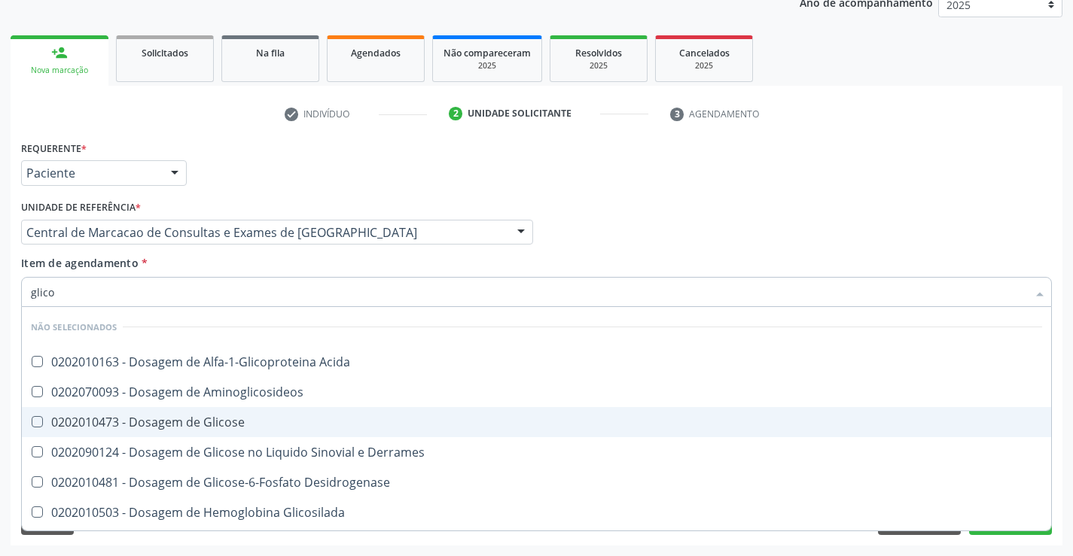
click at [309, 418] on div "0202010473 - Dosagem de Glicose" at bounding box center [536, 422] width 1011 height 12
checkbox Glicose "true"
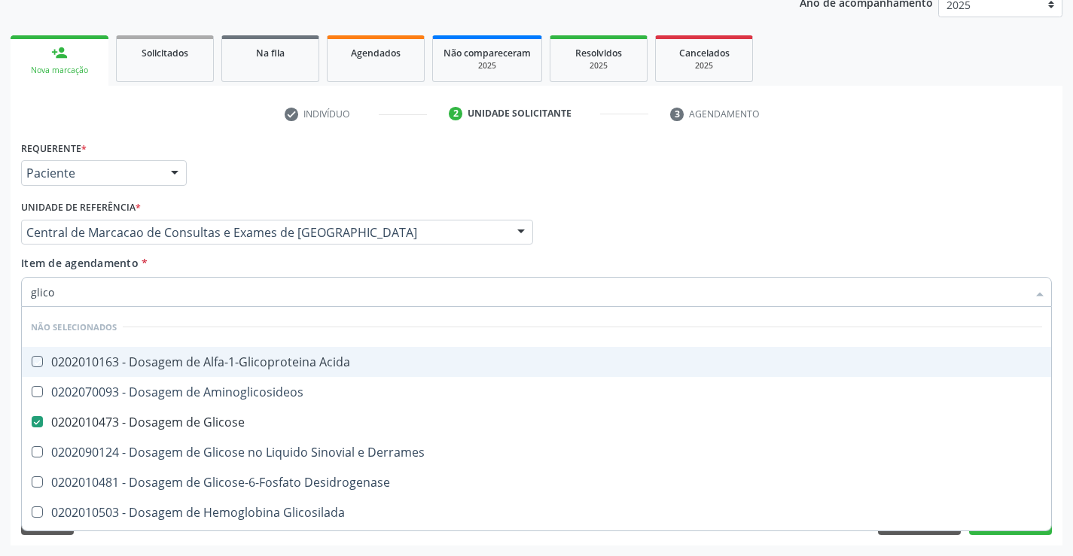
click at [381, 276] on div "Item de agendamento * glico Desfazer seleção Não selecionados 0202010163 - Dosa…" at bounding box center [536, 278] width 1031 height 47
checkbox Acida "true"
checkbox Desidrogenase "true"
checkbox Glicosilada "true"
checkbox Quantitativa "true"
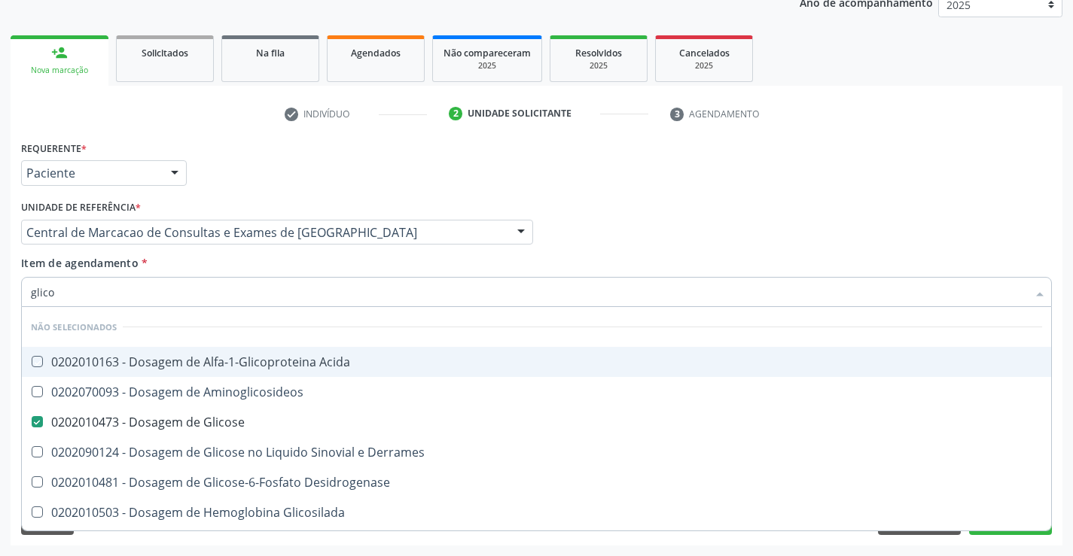
checkbox Urina "true"
checkbox Glicose "true"
checkbox Derrames "true"
checkbox Aminoglicosideos "true"
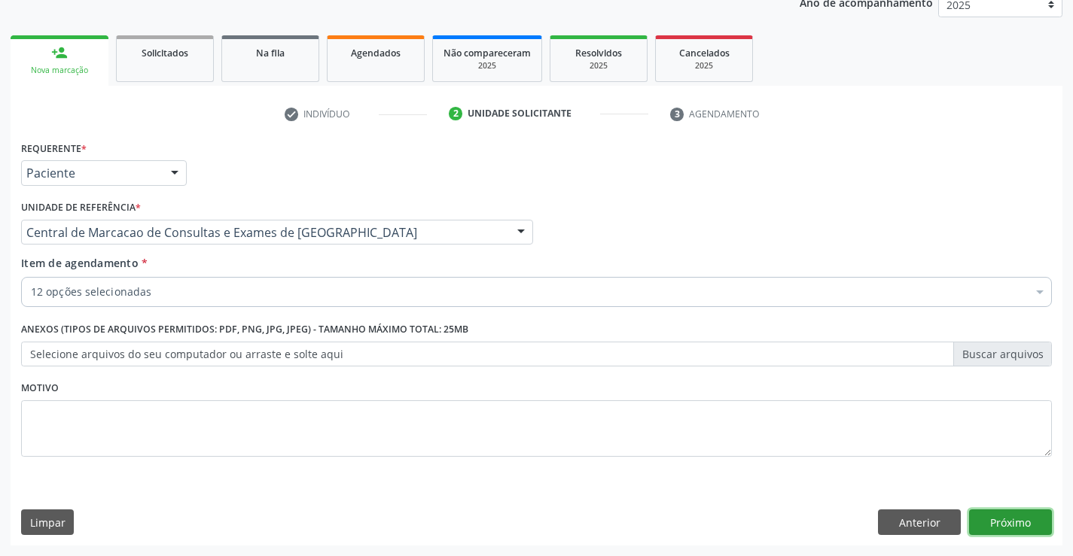
click at [997, 527] on button "Próximo" at bounding box center [1010, 523] width 83 height 26
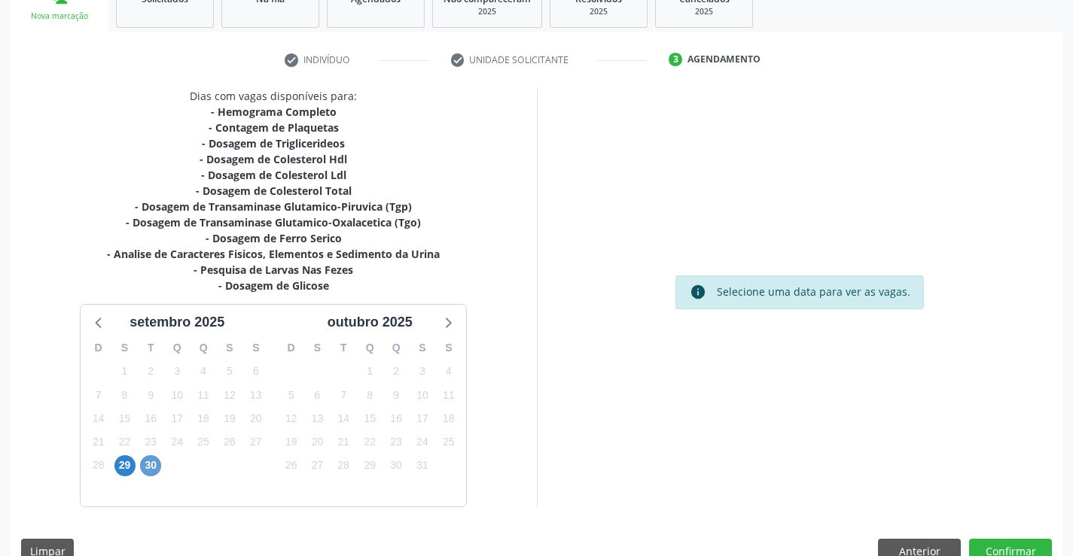
scroll to position [273, 0]
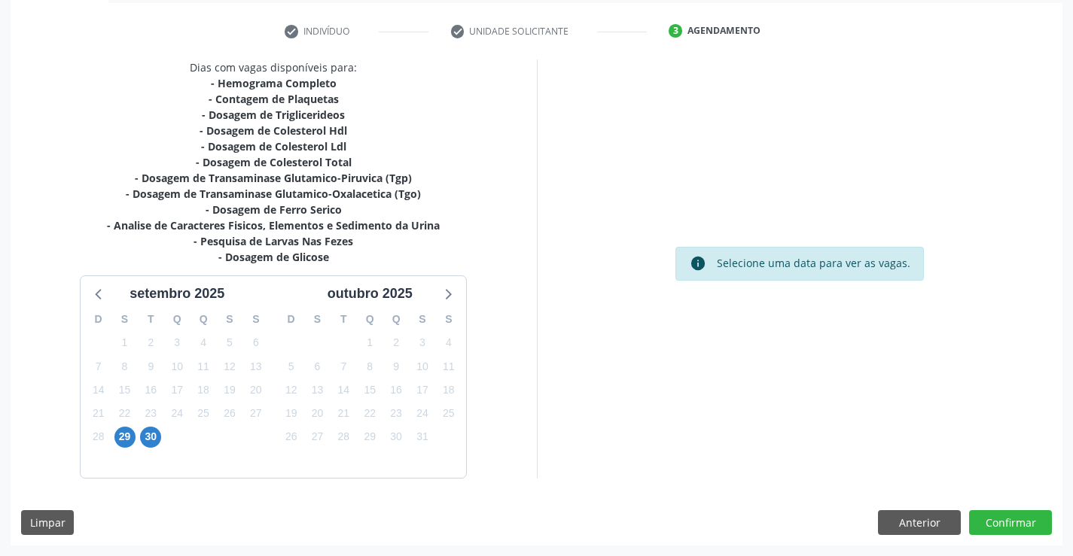
click at [120, 426] on div "29" at bounding box center [124, 436] width 21 height 23
click at [123, 434] on span "29" at bounding box center [124, 437] width 21 height 21
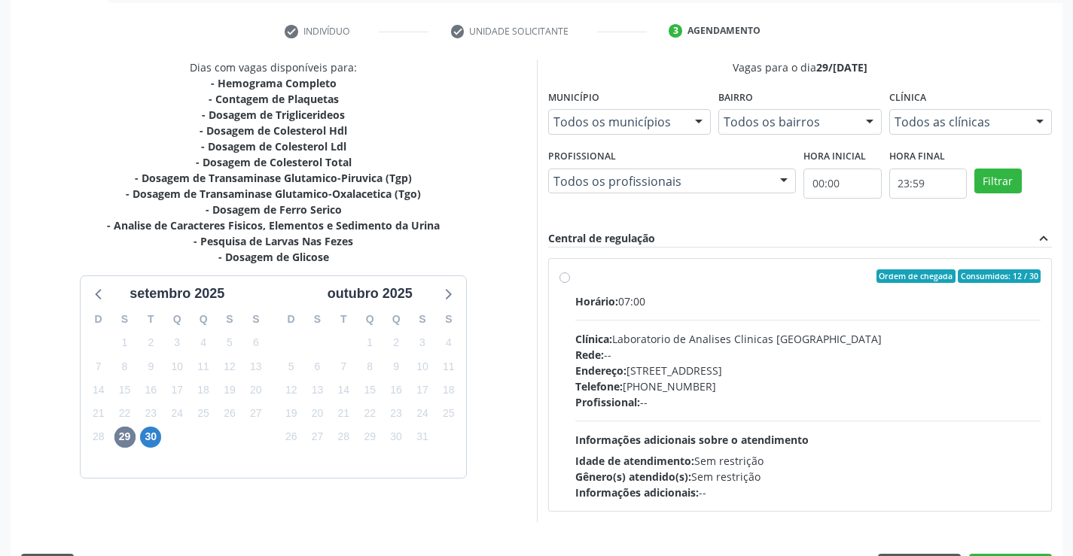
click at [793, 398] on div "Profissional: --" at bounding box center [808, 402] width 466 height 16
click at [570, 283] on input "Ordem de chegada Consumidos: 12 / 30 Horário: 07:00 Clínica: Laboratorio de Ana…" at bounding box center [564, 277] width 11 height 14
radio input "true"
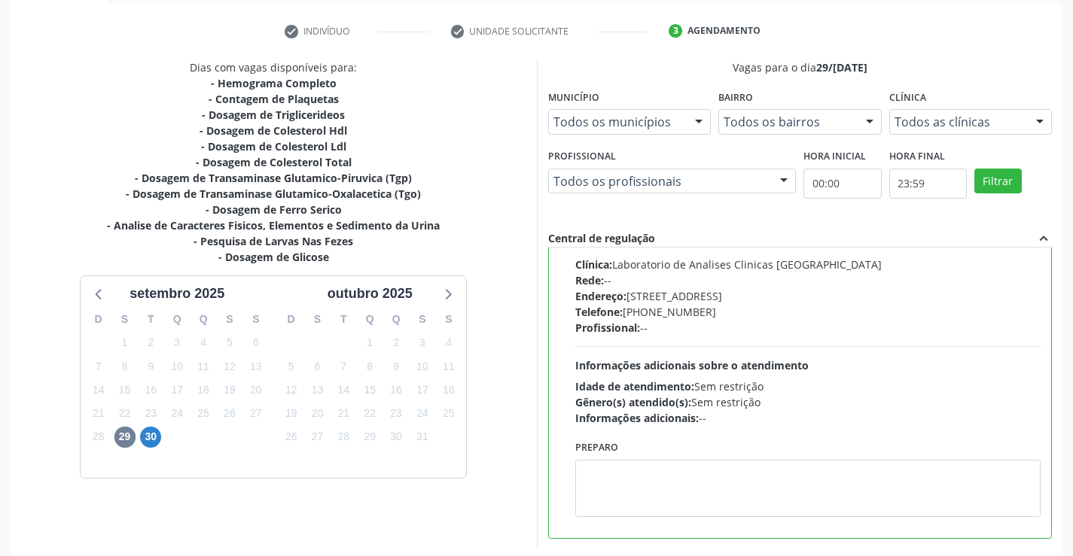
scroll to position [343, 0]
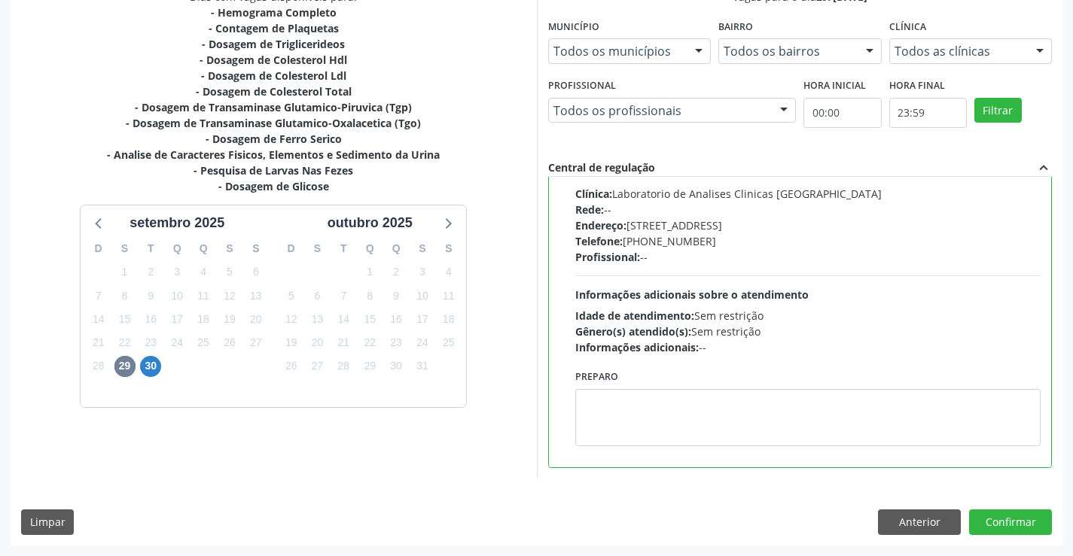
click at [1013, 536] on div "Dias com vagas disponíveis para: - Hemograma Completo - Contagem de Plaquetas -…" at bounding box center [537, 267] width 1052 height 556
click at [1017, 522] on button "Confirmar" at bounding box center [1010, 523] width 83 height 26
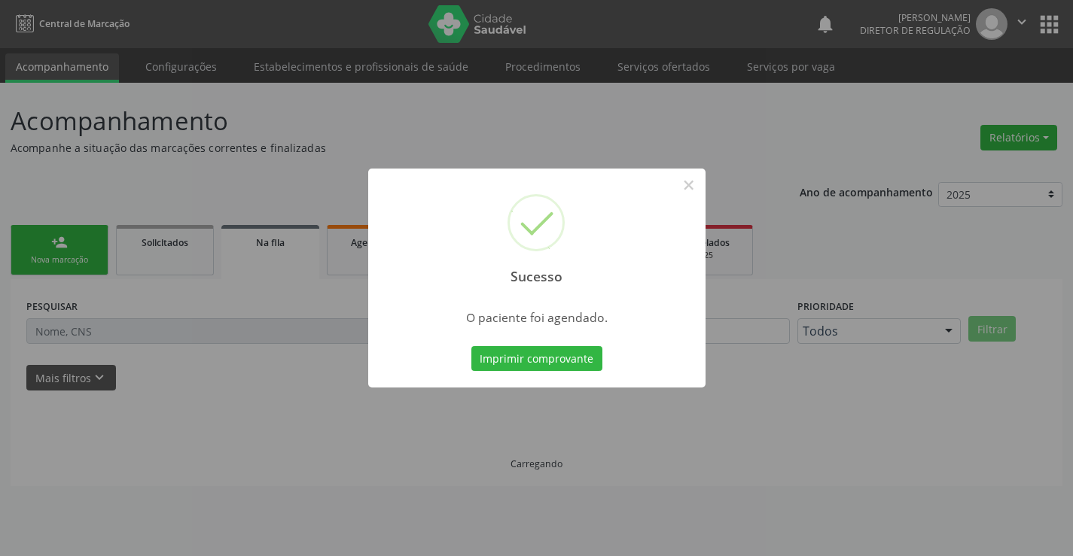
scroll to position [0, 0]
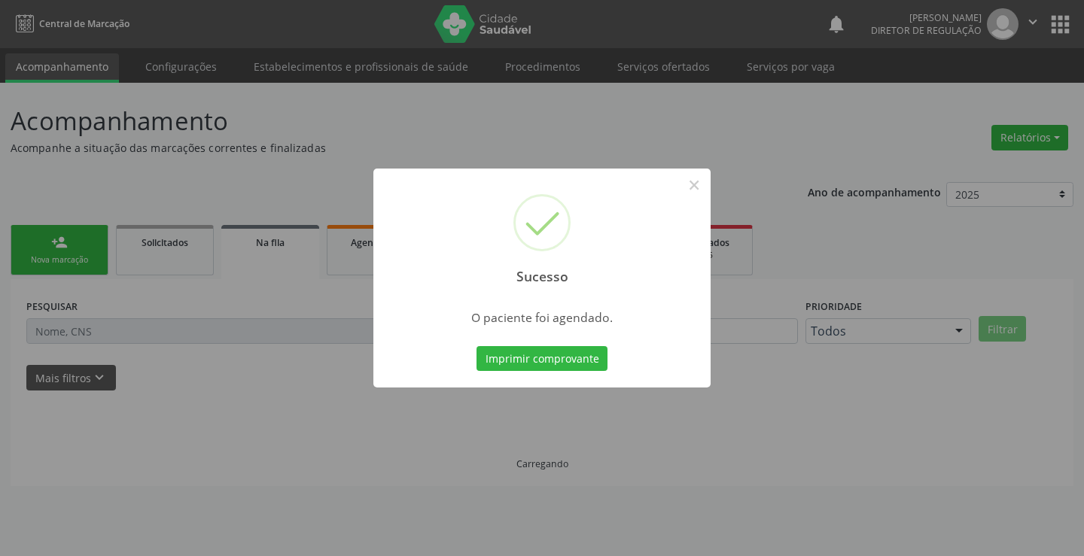
click at [477, 346] on button "Imprimir comprovante" at bounding box center [542, 359] width 131 height 26
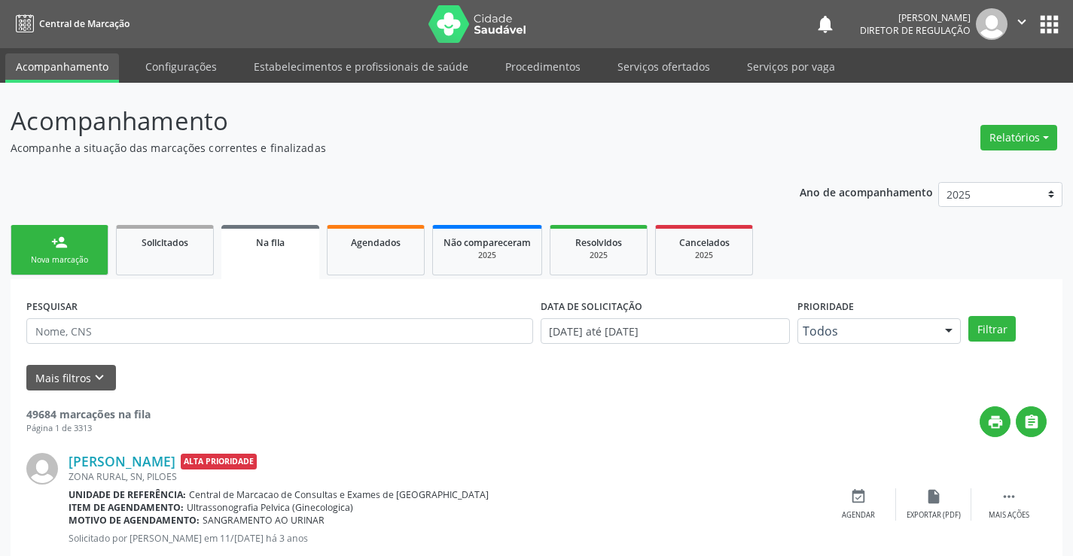
click at [1021, 25] on icon "" at bounding box center [1021, 22] width 17 height 17
click at [962, 99] on link "Sair" at bounding box center [983, 91] width 104 height 21
